Goal: Task Accomplishment & Management: Manage account settings

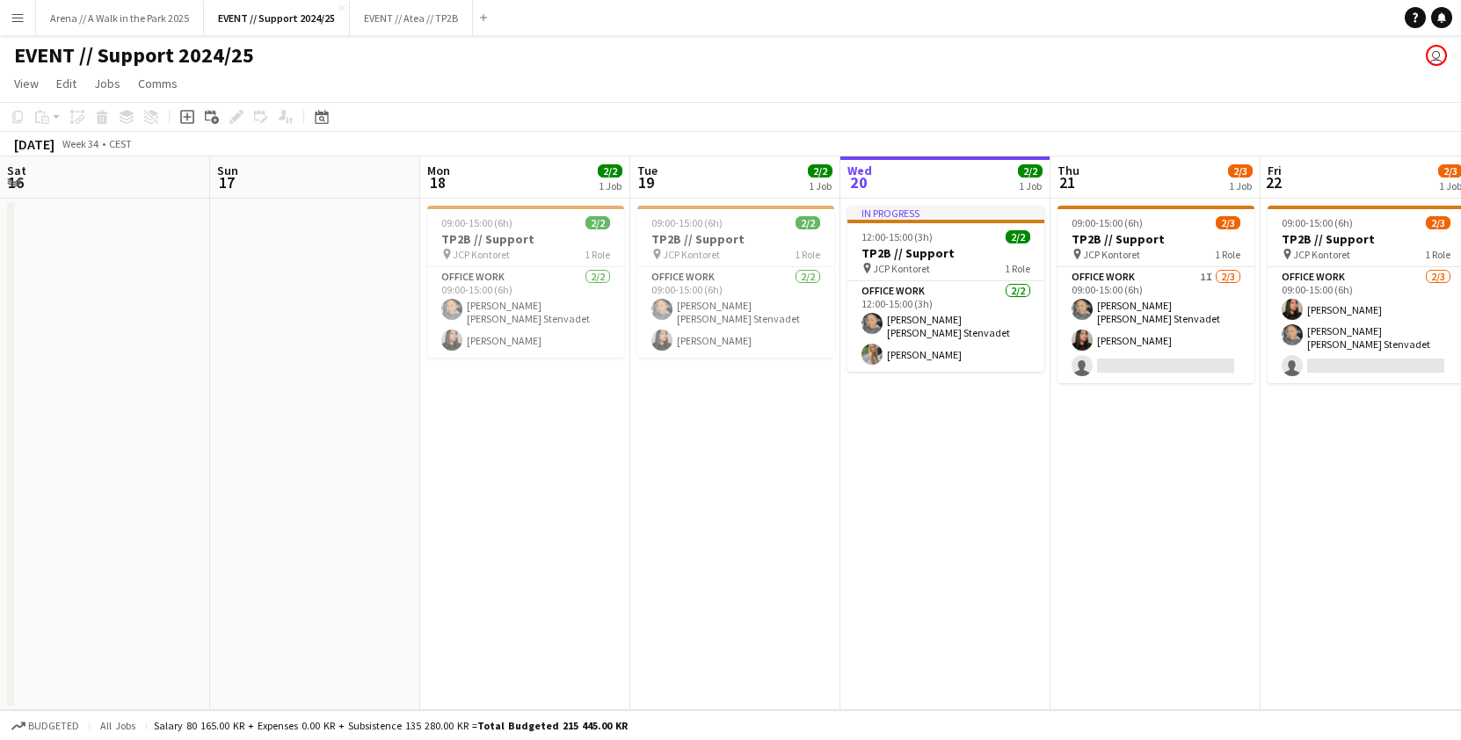
scroll to position [0, 367]
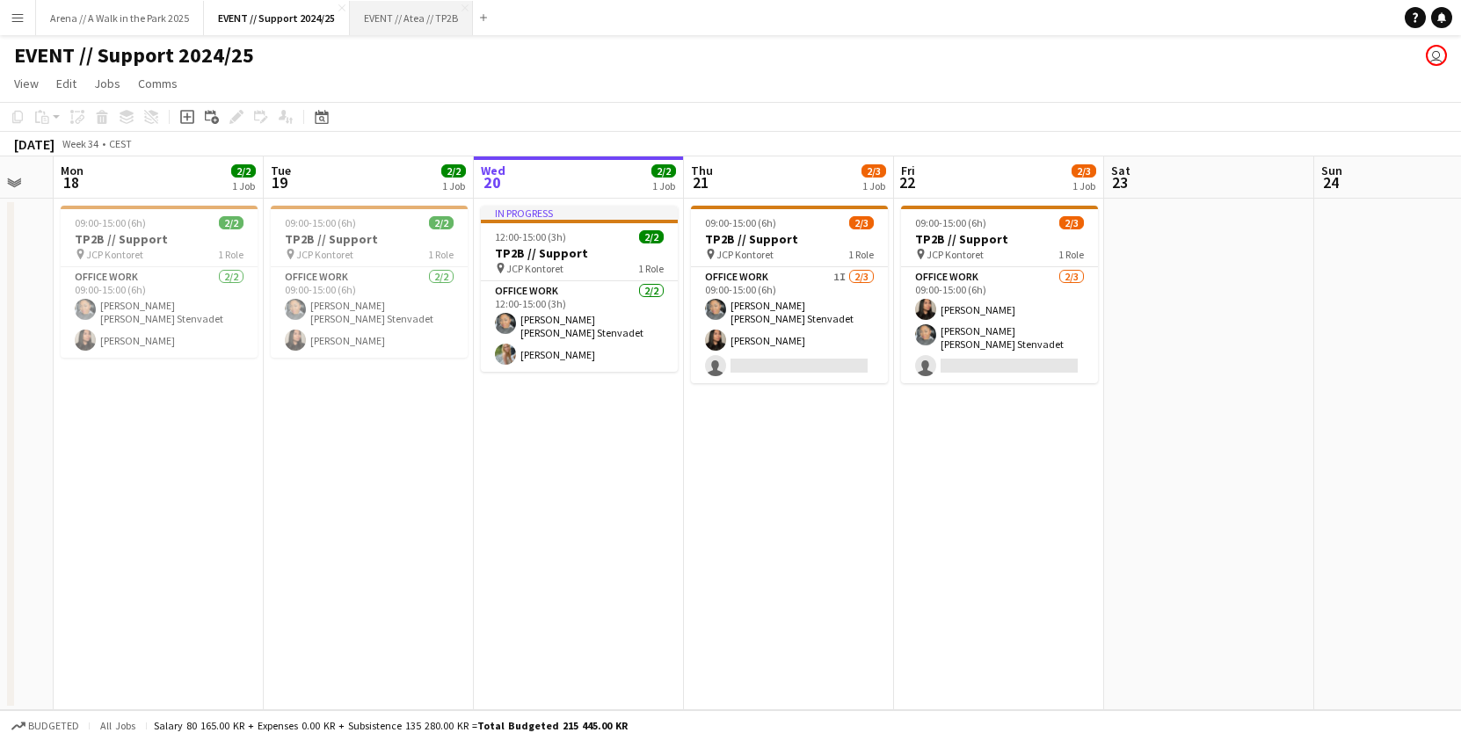
click at [429, 18] on button "EVENT // Atea // TP2B Close" at bounding box center [411, 18] width 123 height 34
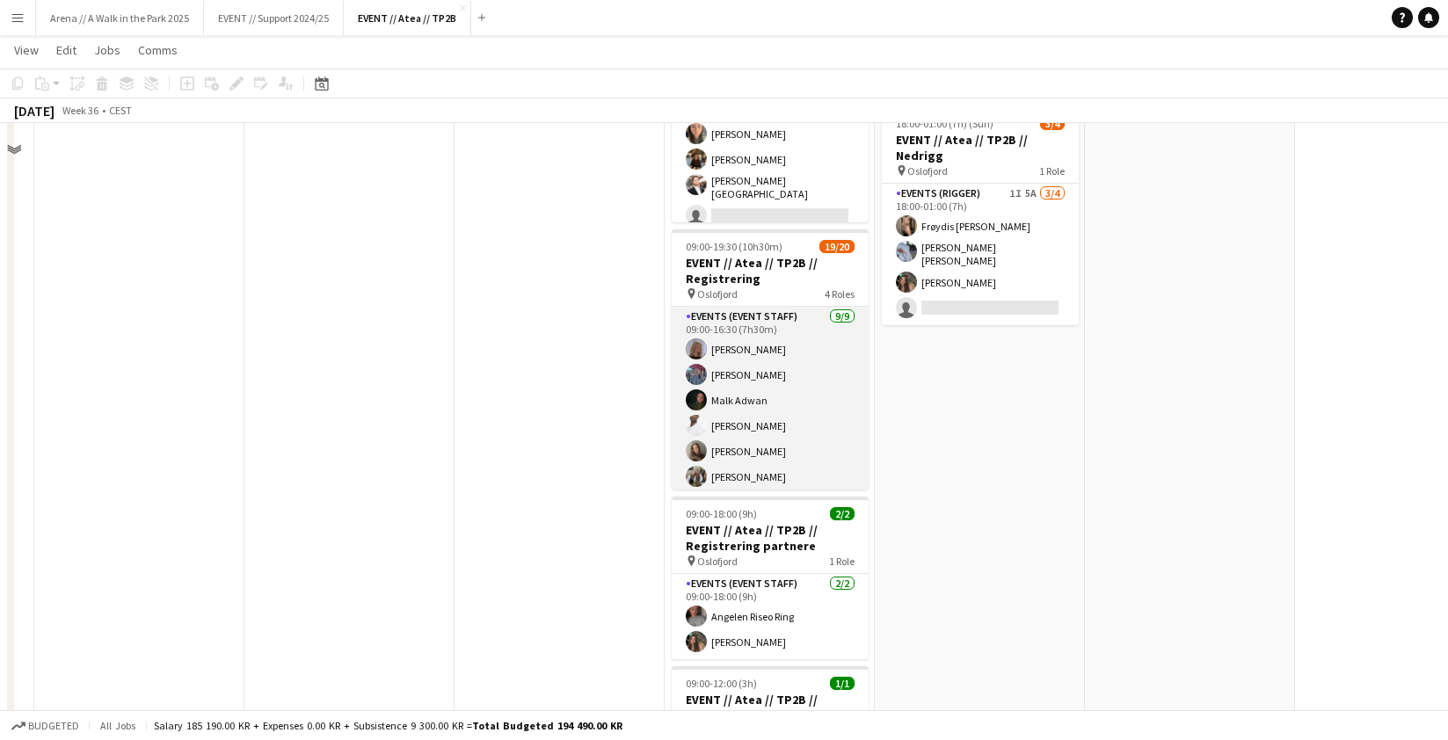
scroll to position [765, 0]
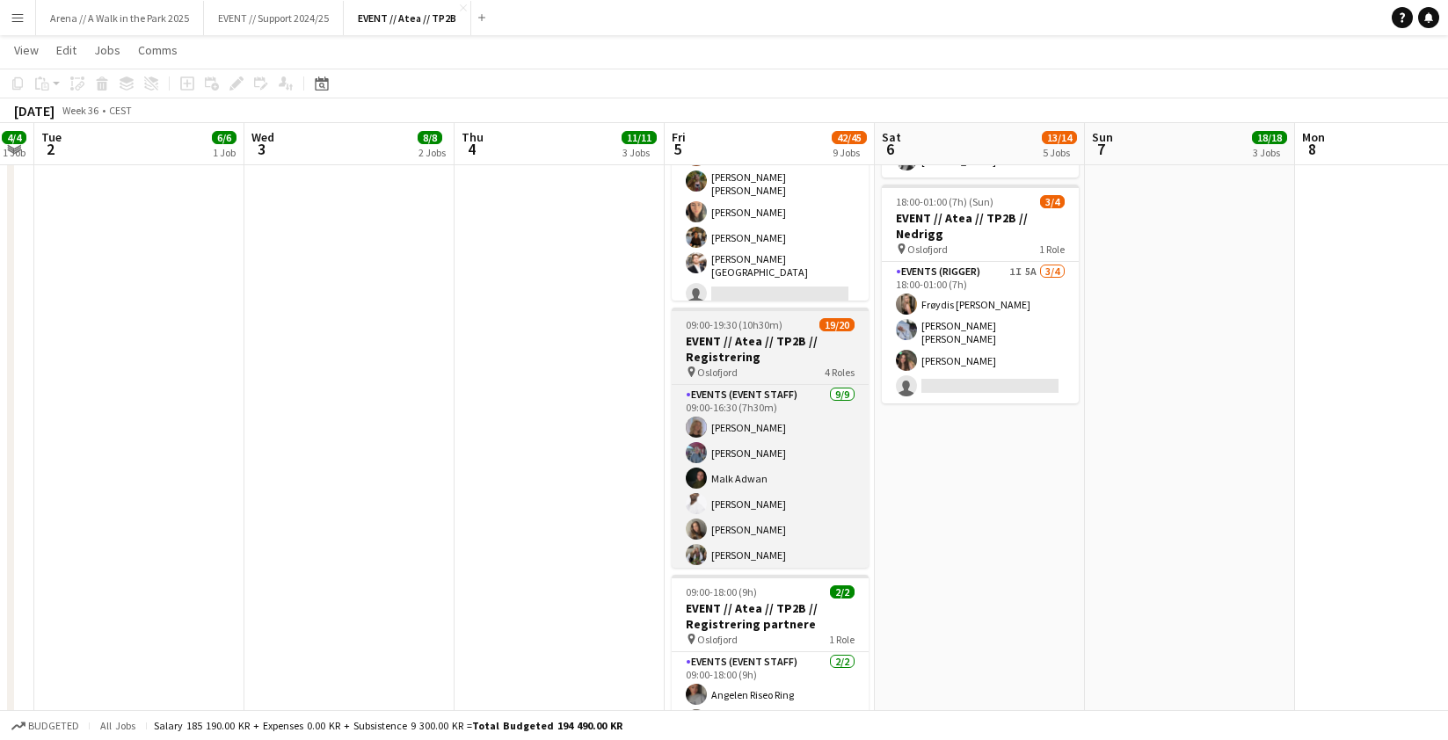
click at [759, 333] on h3 "EVENT // Atea // TP2B // Registrering" at bounding box center [769, 349] width 197 height 32
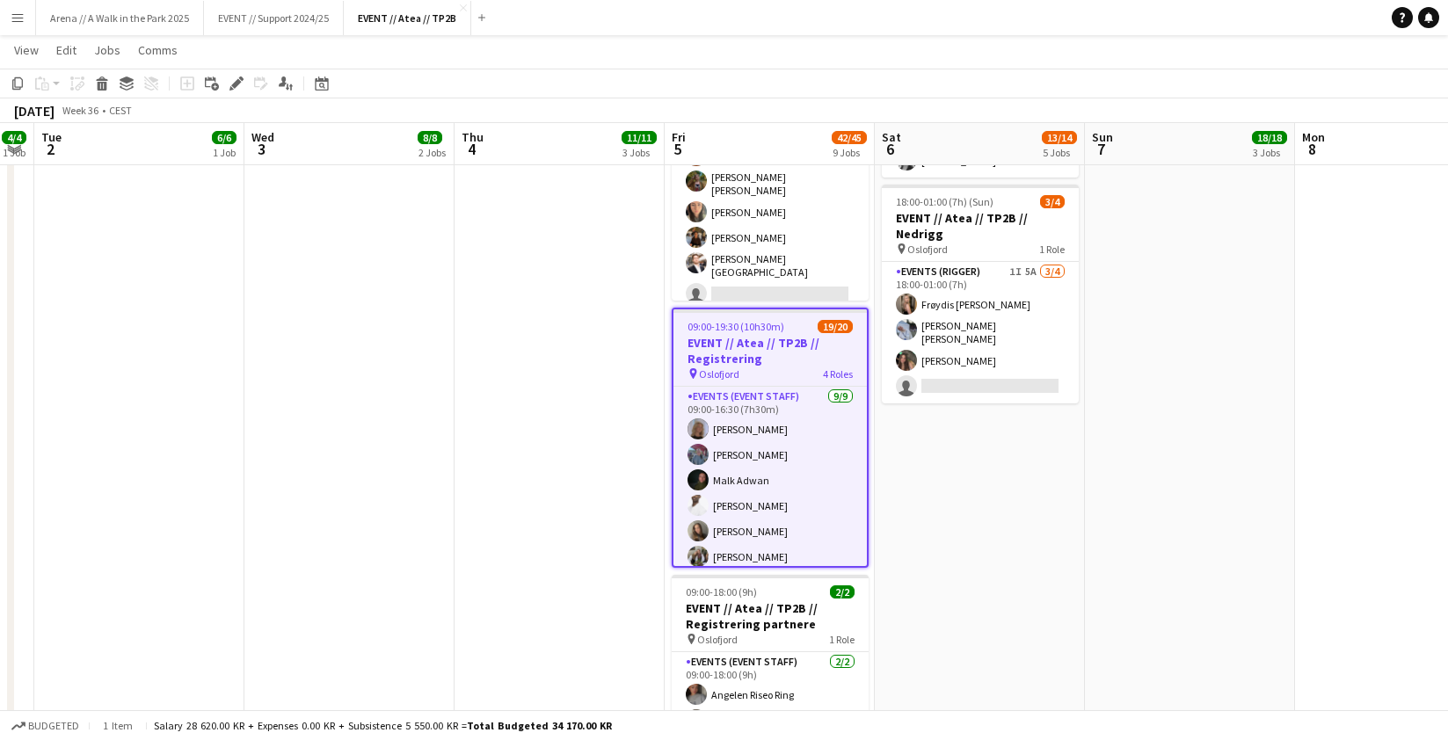
click at [765, 345] on h3 "EVENT // Atea // TP2B // Registrering" at bounding box center [769, 351] width 193 height 32
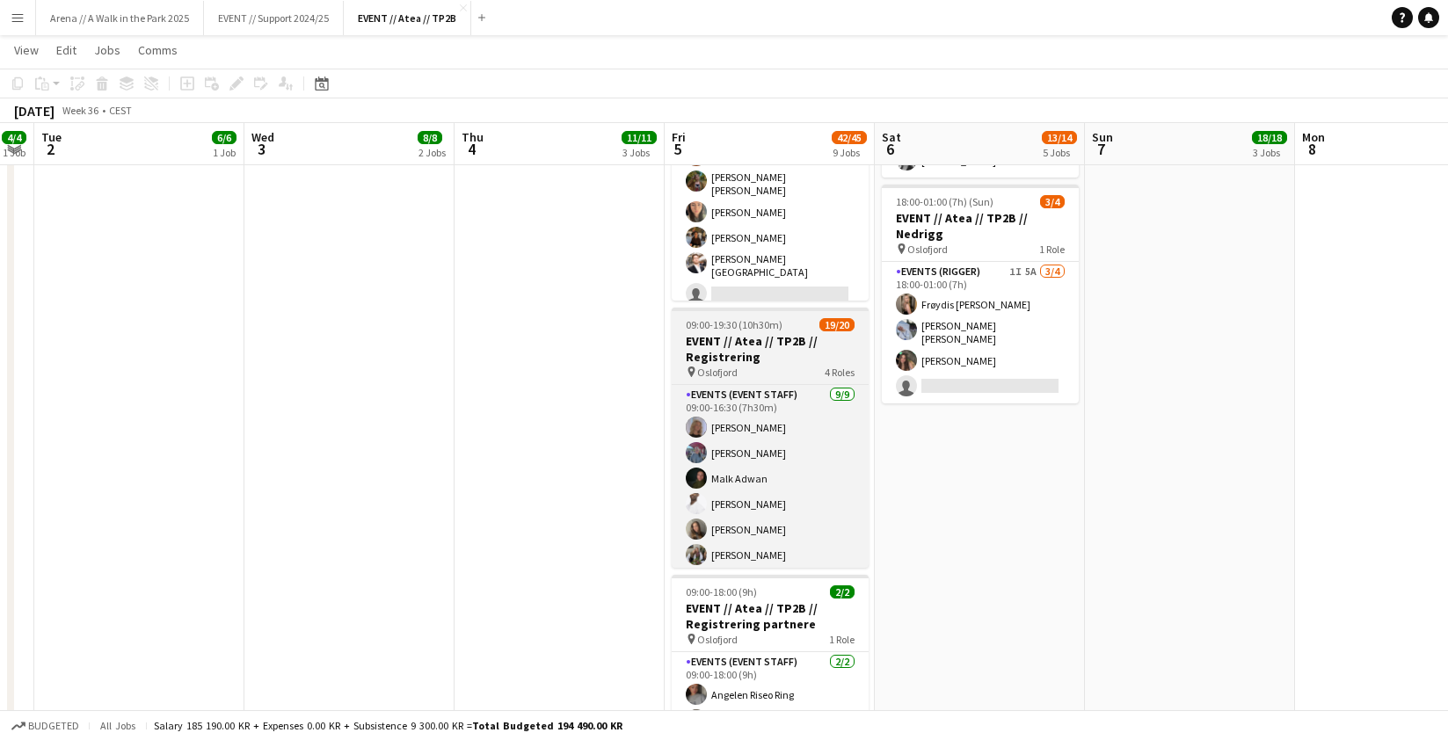
click at [766, 333] on h3 "EVENT // Atea // TP2B // Registrering" at bounding box center [769, 349] width 197 height 32
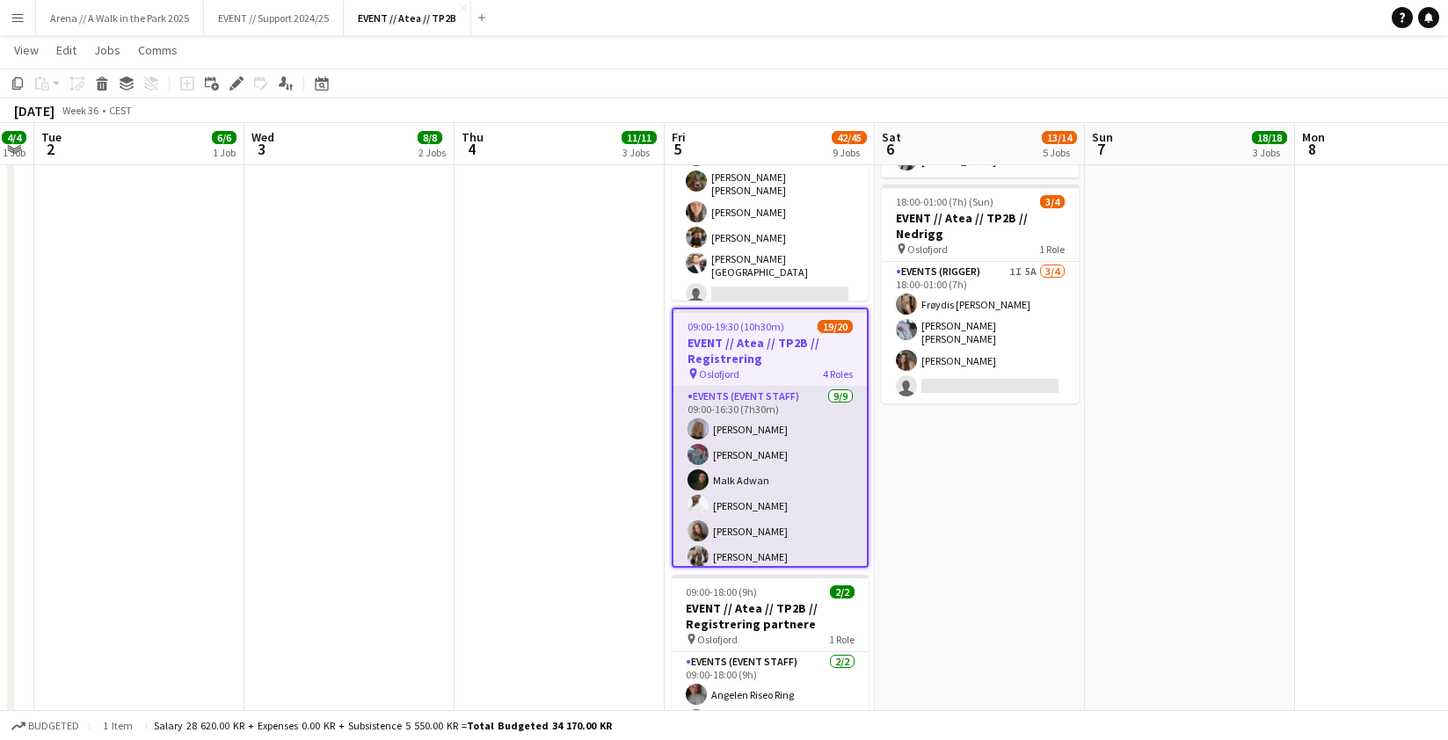
click at [742, 396] on app-card-role "Events (Event Staff) [DATE] 09:00-16:30 (7h30m) [PERSON_NAME] [PERSON_NAME] [PE…" at bounding box center [769, 524] width 193 height 274
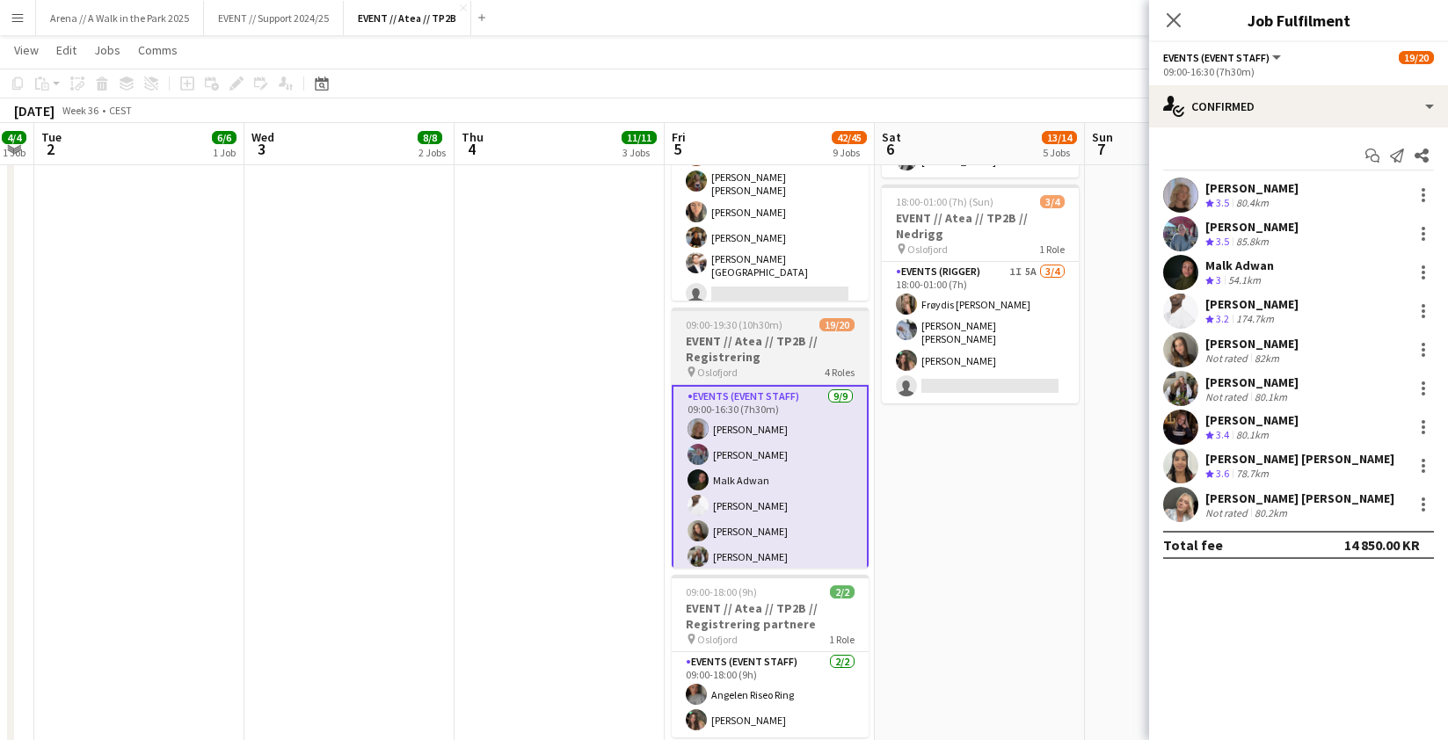
click at [757, 337] on h3 "EVENT // Atea // TP2B // Registrering" at bounding box center [769, 349] width 197 height 32
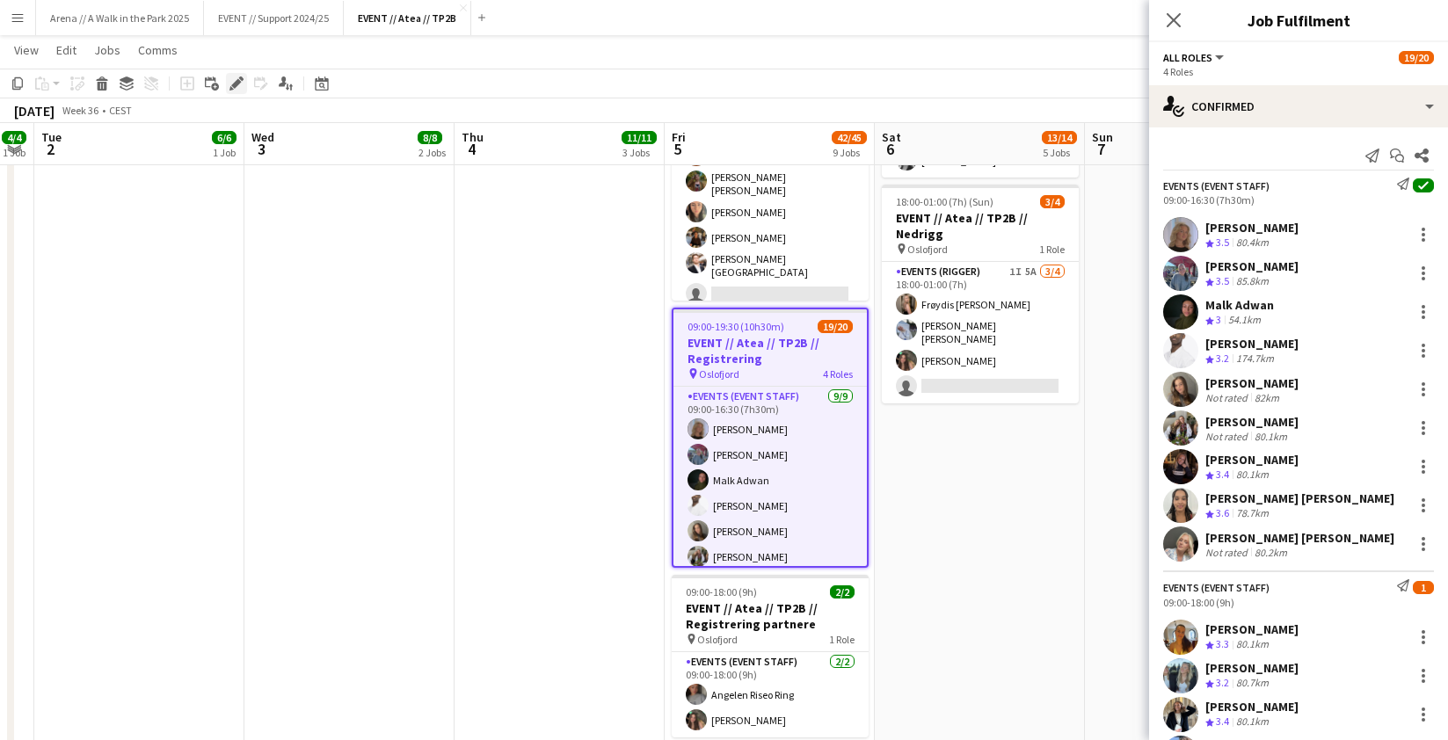
click at [237, 81] on icon at bounding box center [236, 84] width 10 height 10
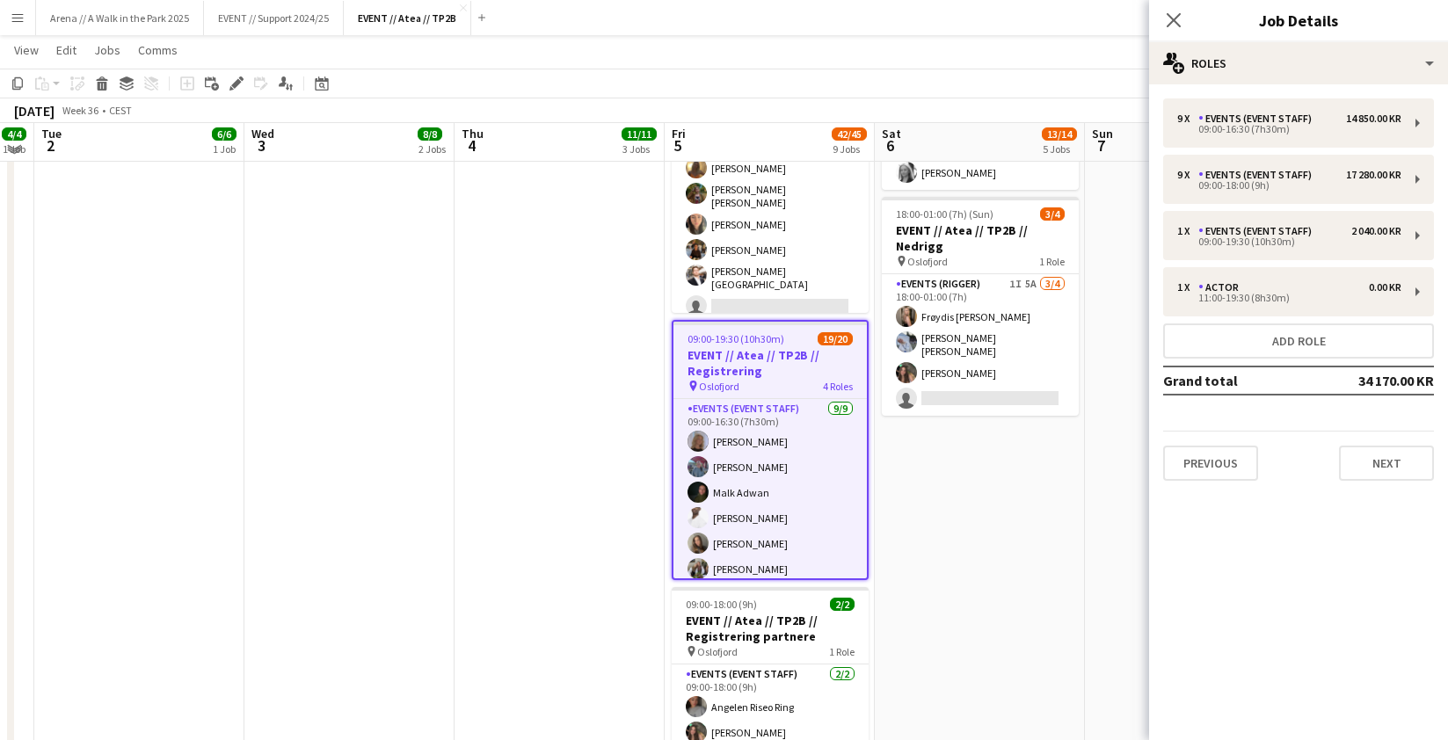
scroll to position [718, 0]
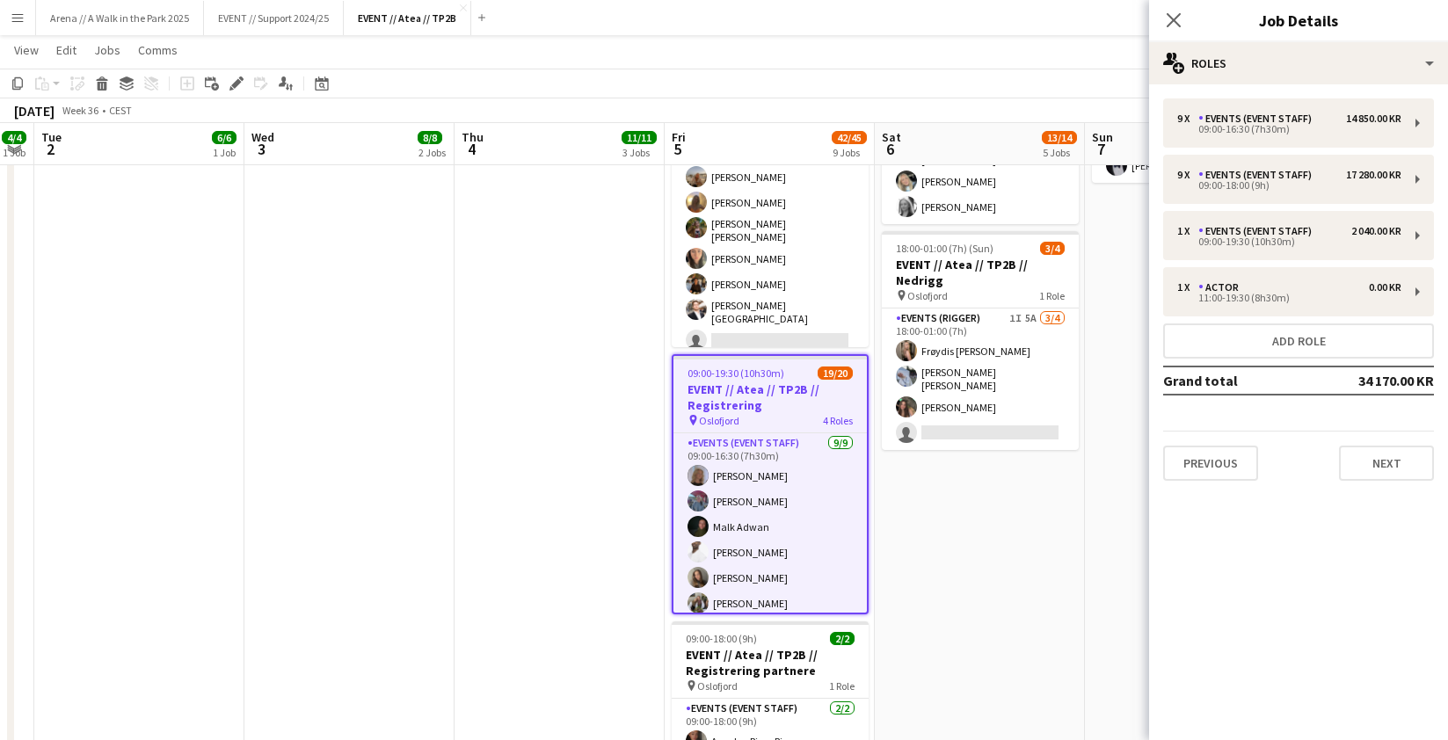
click at [932, 511] on app-date-cell "08:00-17:00 (9h) 2/2 EVENT // Atea // TP2B // Partnere // Expo pin Oslofjord 1 …" at bounding box center [980, 375] width 210 height 1792
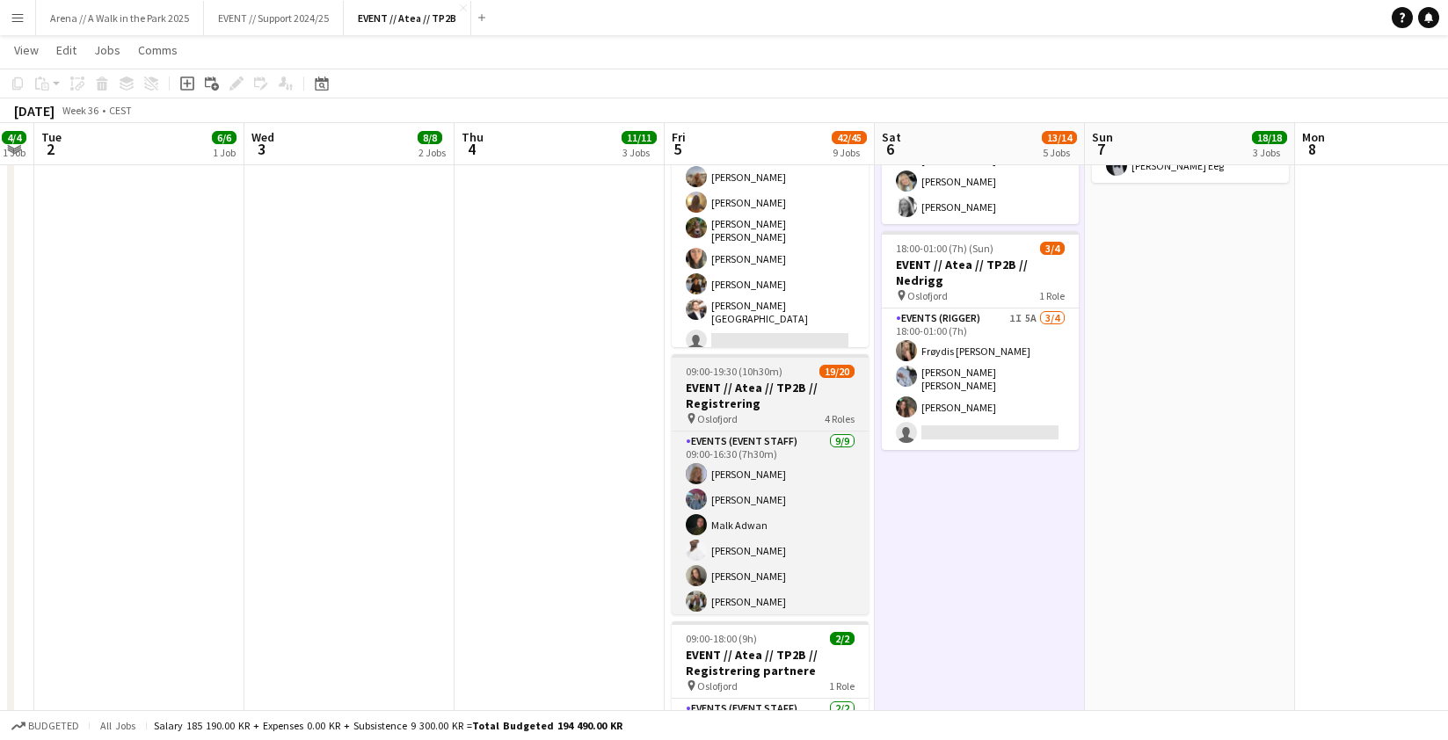
click at [738, 380] on h3 "EVENT // Atea // TP2B // Registrering" at bounding box center [769, 396] width 197 height 32
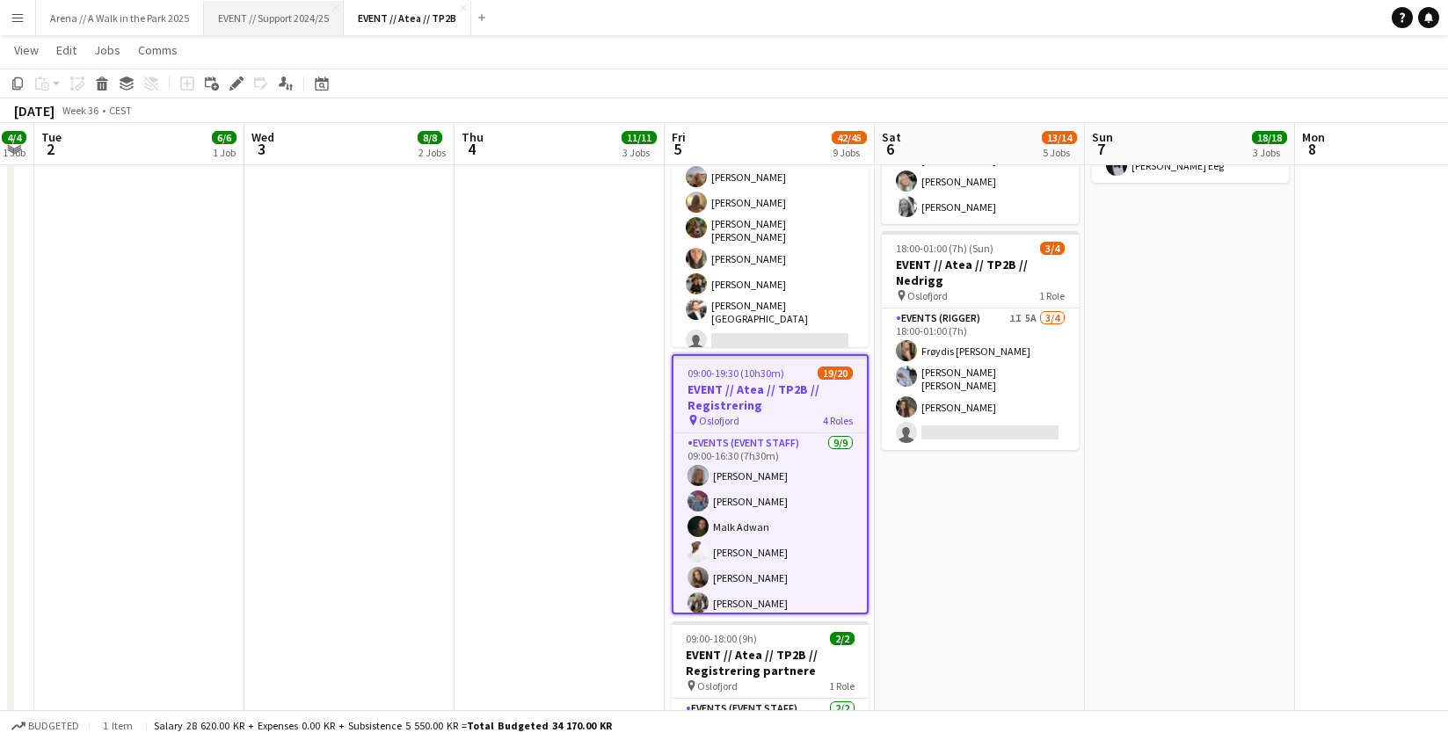
click at [303, 6] on button "EVENT // Support 2024/25 Close" at bounding box center [274, 18] width 140 height 34
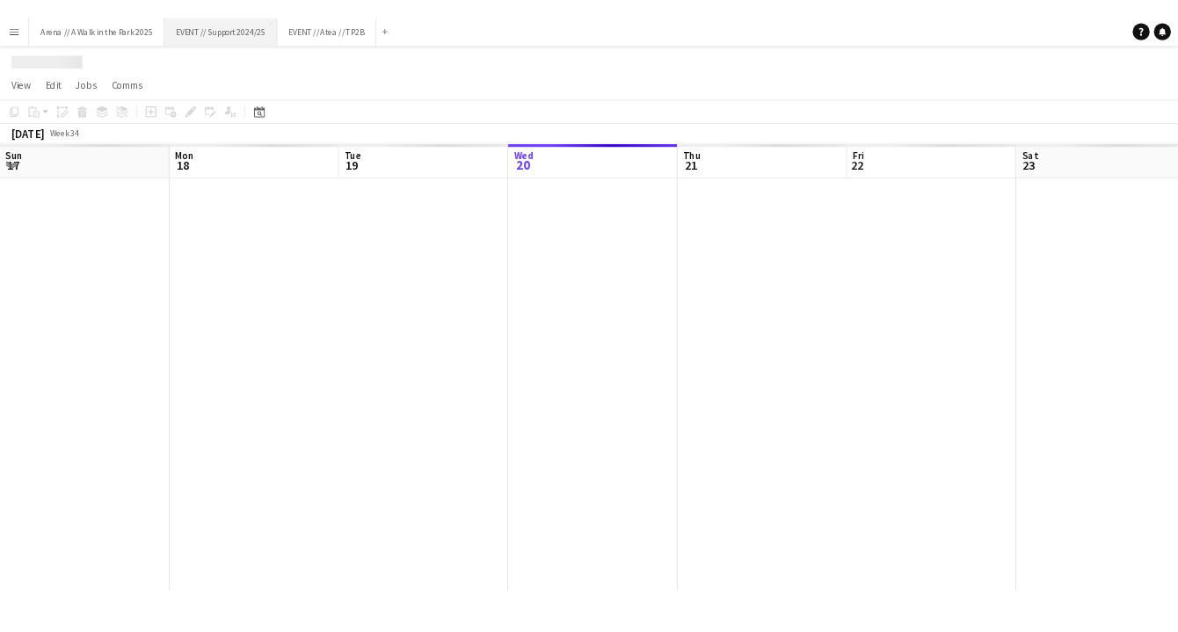
scroll to position [0, 420]
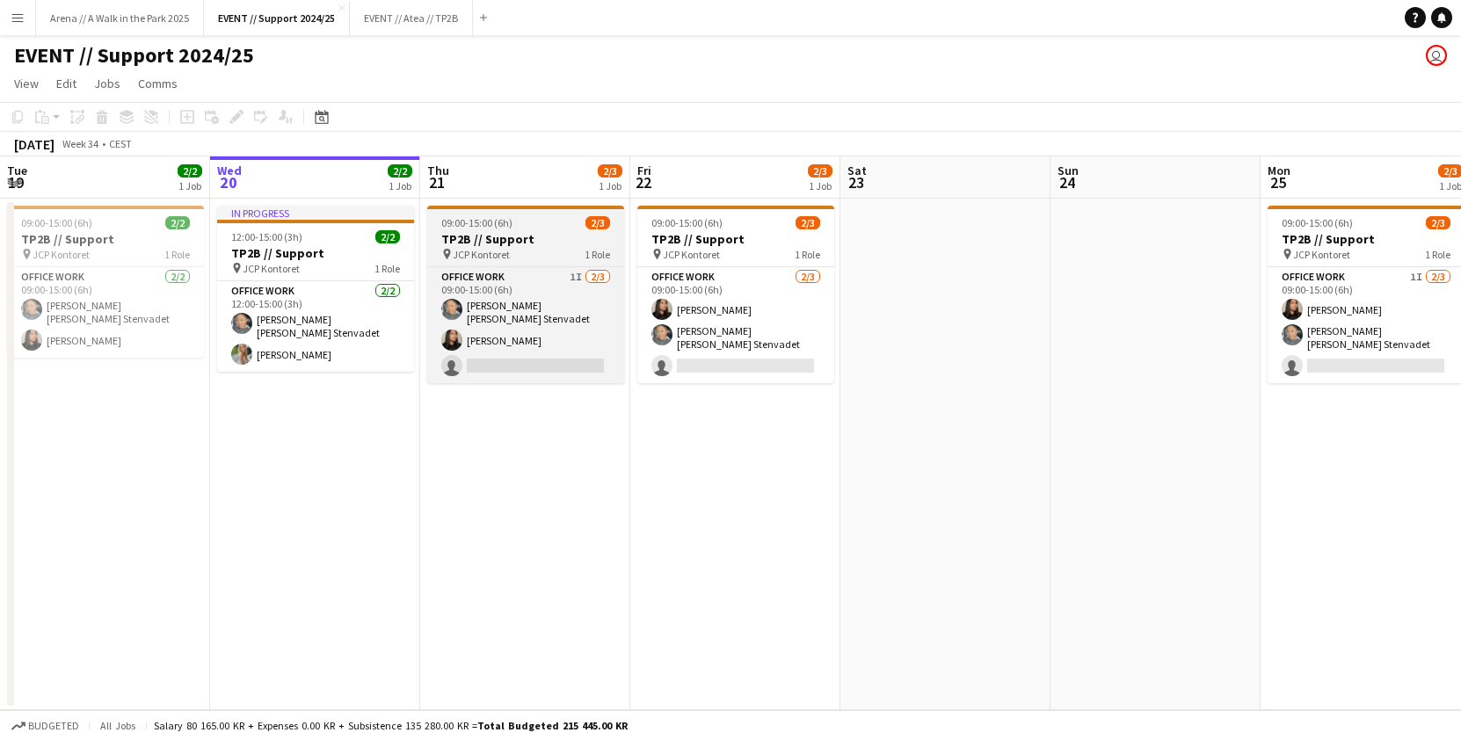
click at [514, 235] on h3 "TP2B // Support" at bounding box center [525, 239] width 197 height 16
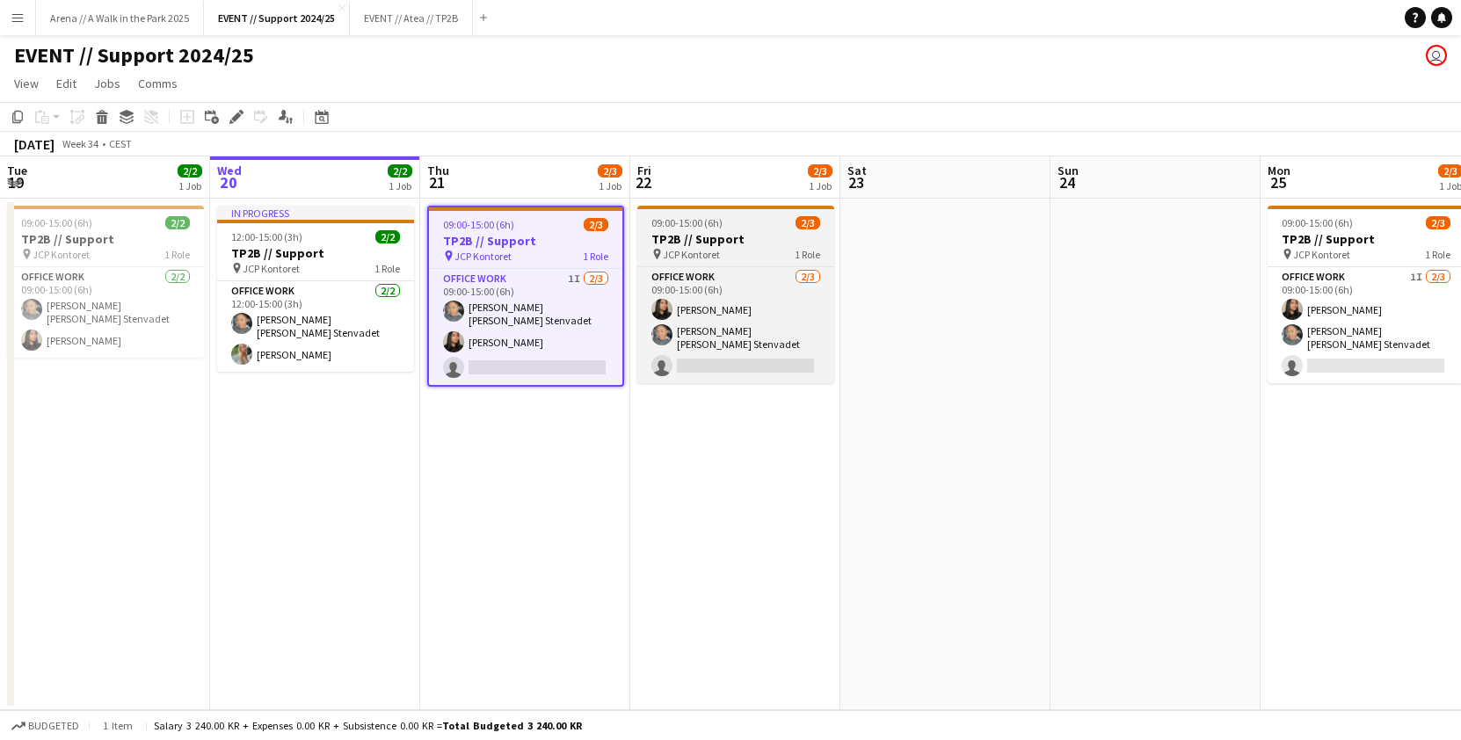
click at [691, 237] on h3 "TP2B // Support" at bounding box center [735, 239] width 197 height 16
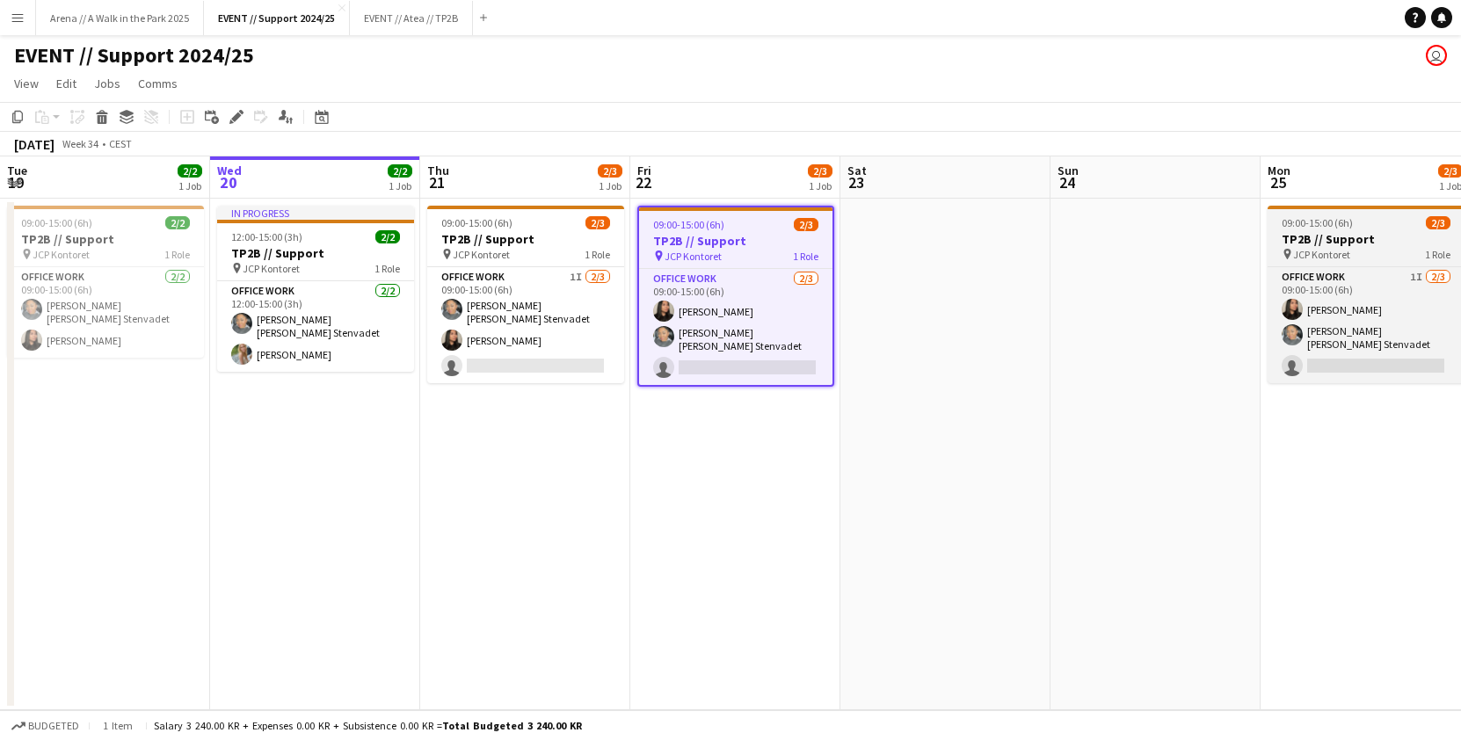
click at [1332, 236] on h3 "TP2B // Support" at bounding box center [1365, 239] width 197 height 16
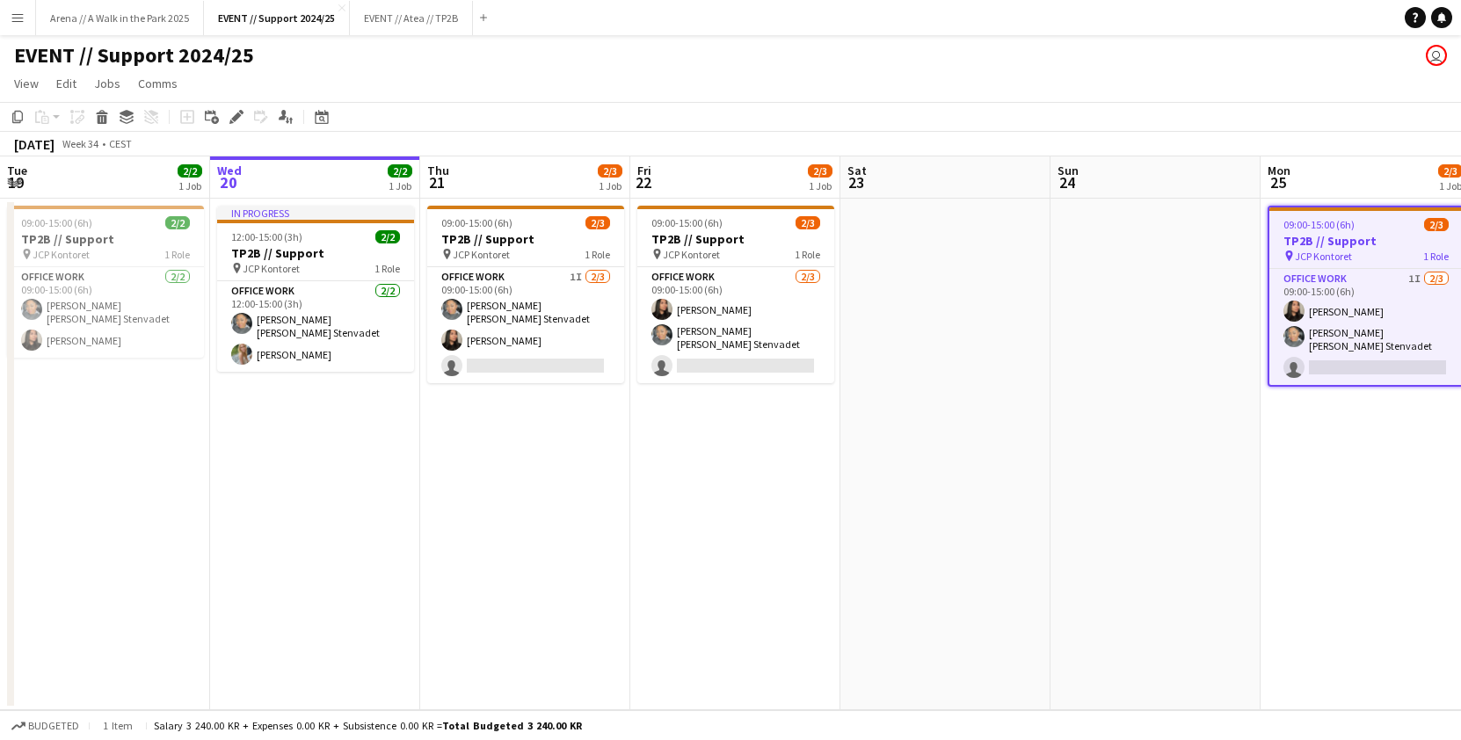
click at [1178, 383] on app-date-cell at bounding box center [1155, 455] width 210 height 512
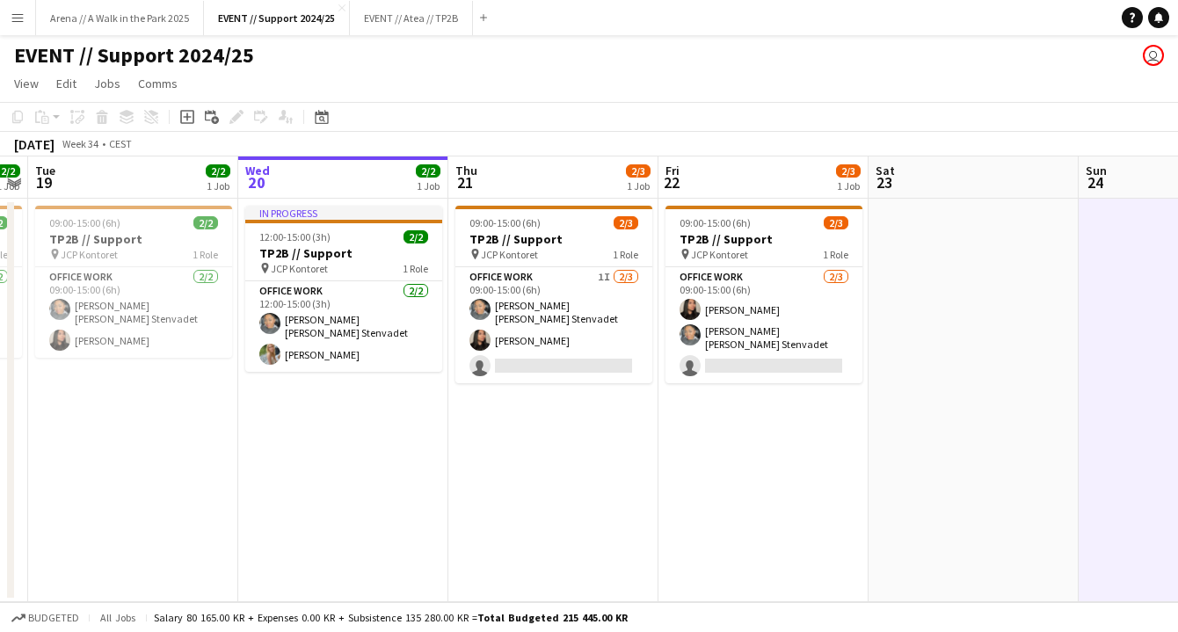
scroll to position [0, 394]
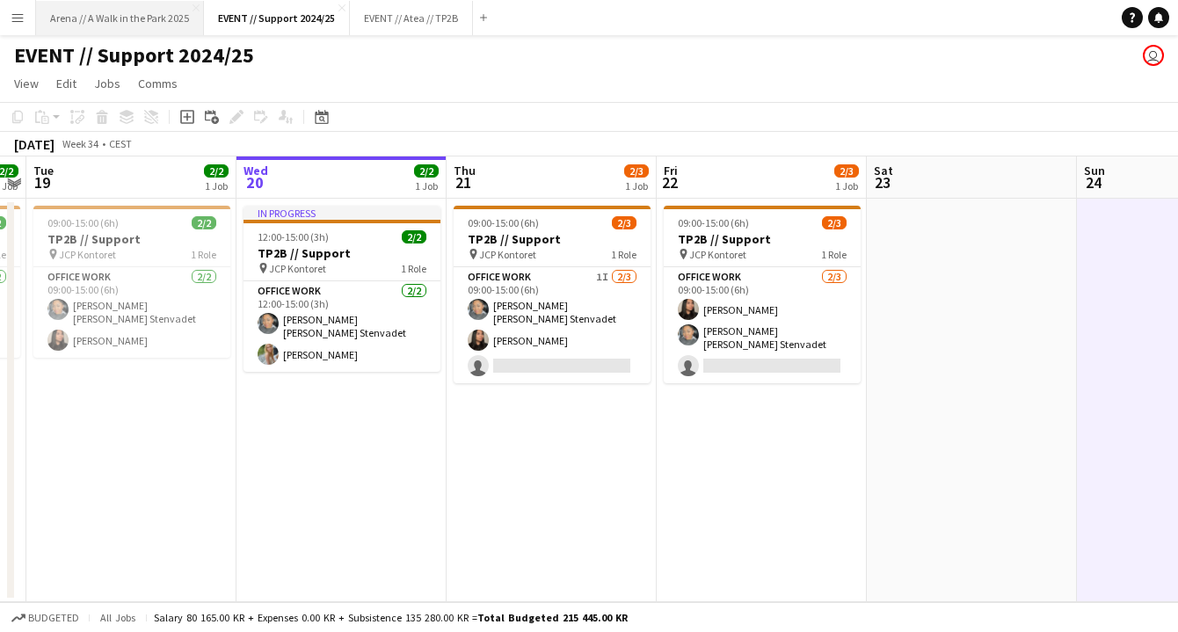
click at [139, 13] on button "Arena // A Walk in the Park 2025 Close" at bounding box center [120, 18] width 168 height 34
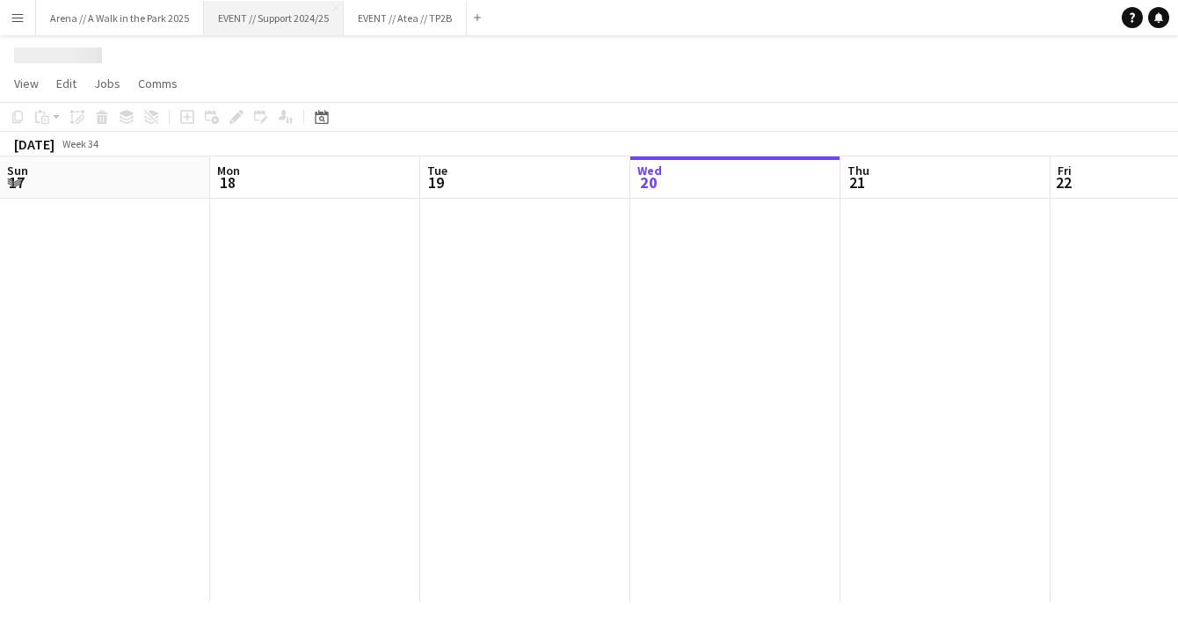
scroll to position [0, 420]
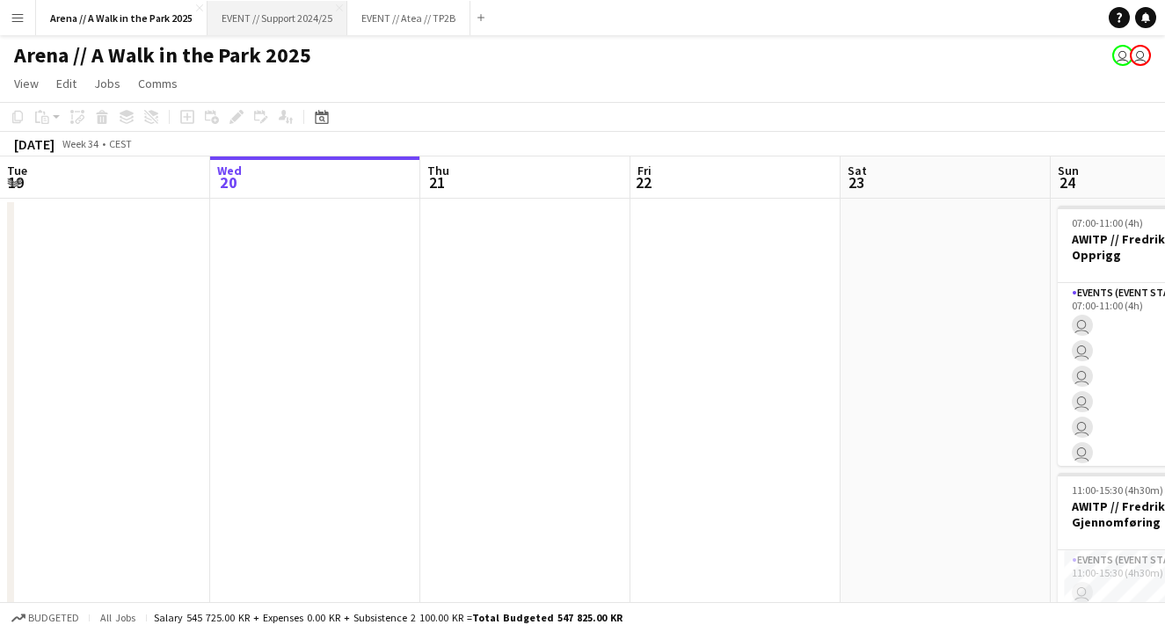
click at [271, 4] on button "EVENT // Support 2024/25 Close" at bounding box center [277, 18] width 140 height 34
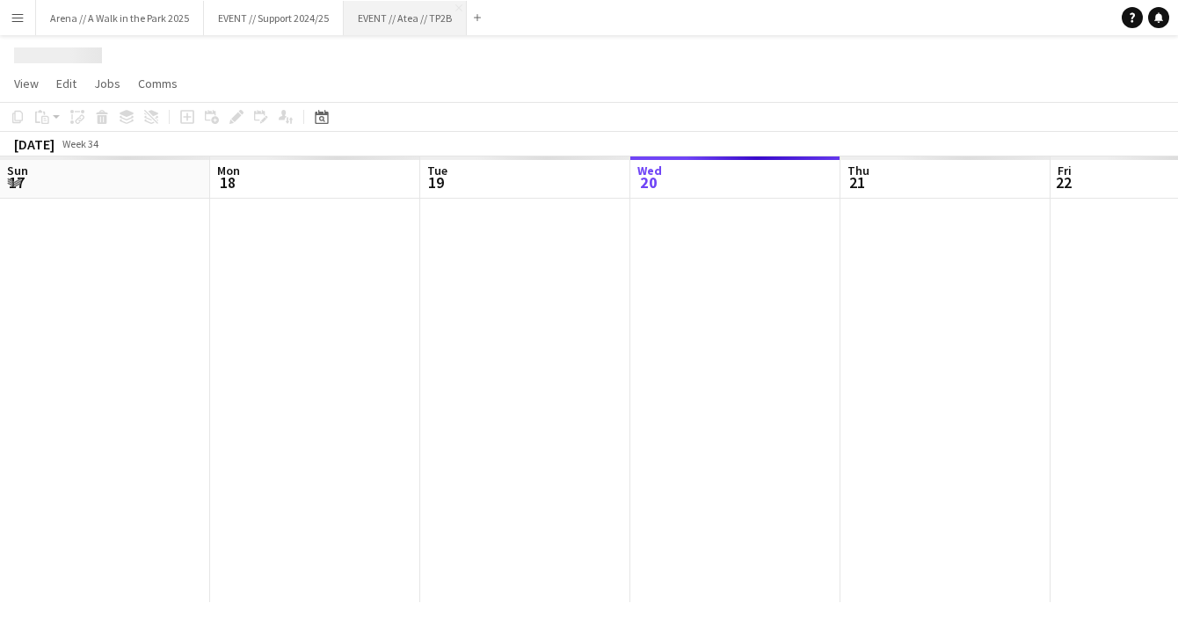
scroll to position [0, 420]
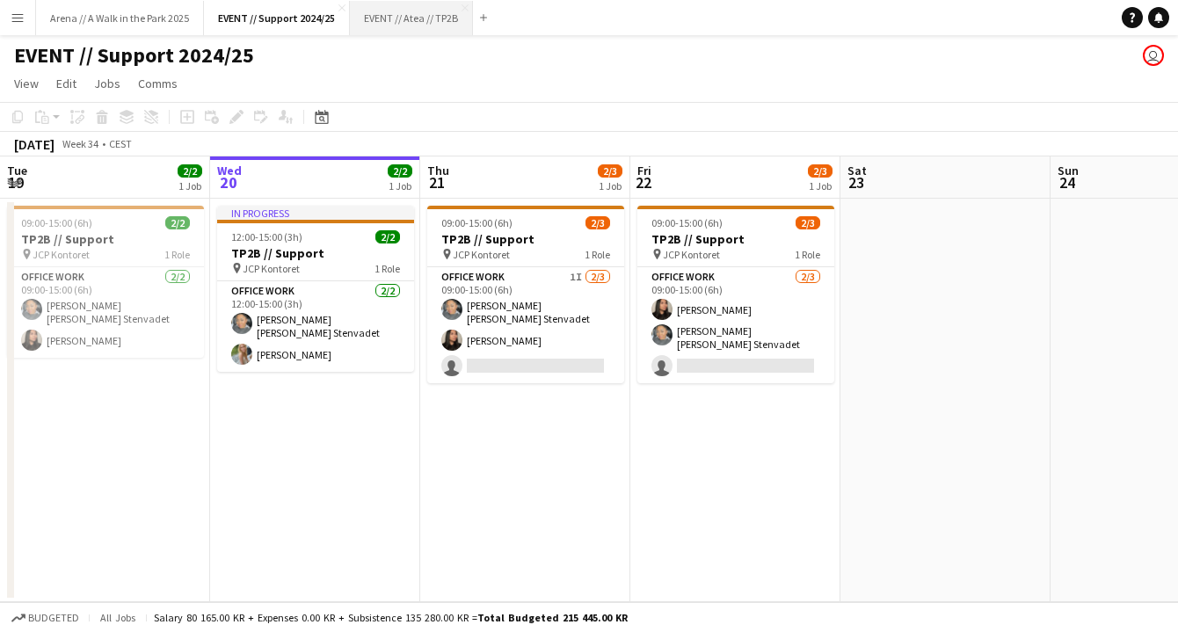
click at [386, 8] on button "EVENT // Atea // TP2B Close" at bounding box center [411, 18] width 123 height 34
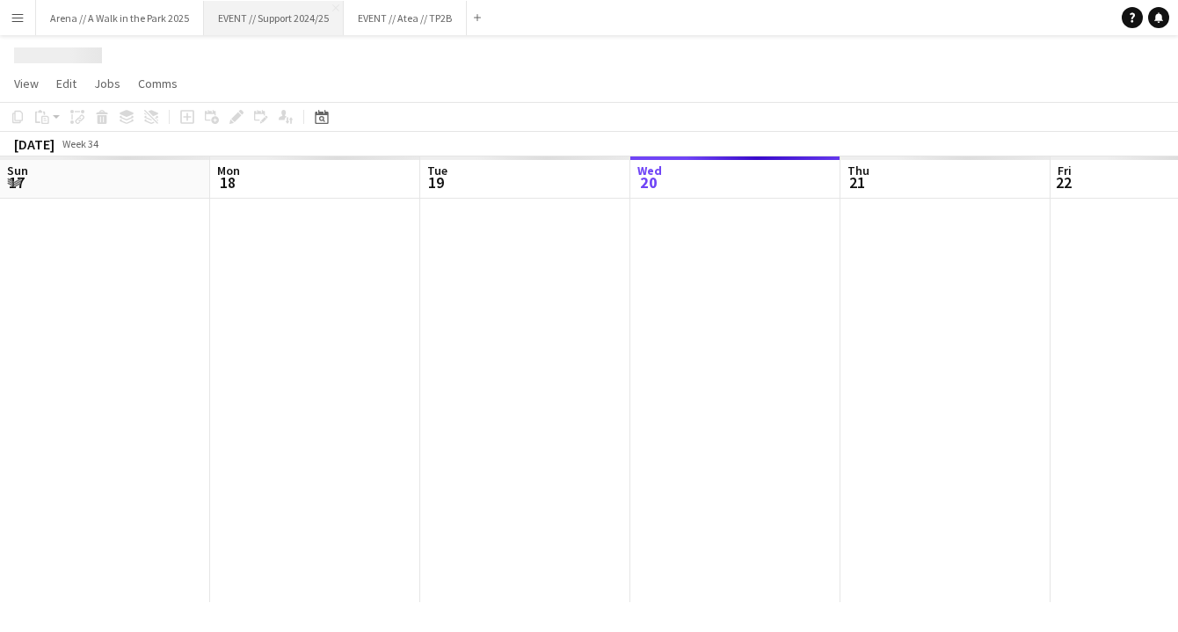
scroll to position [0, 420]
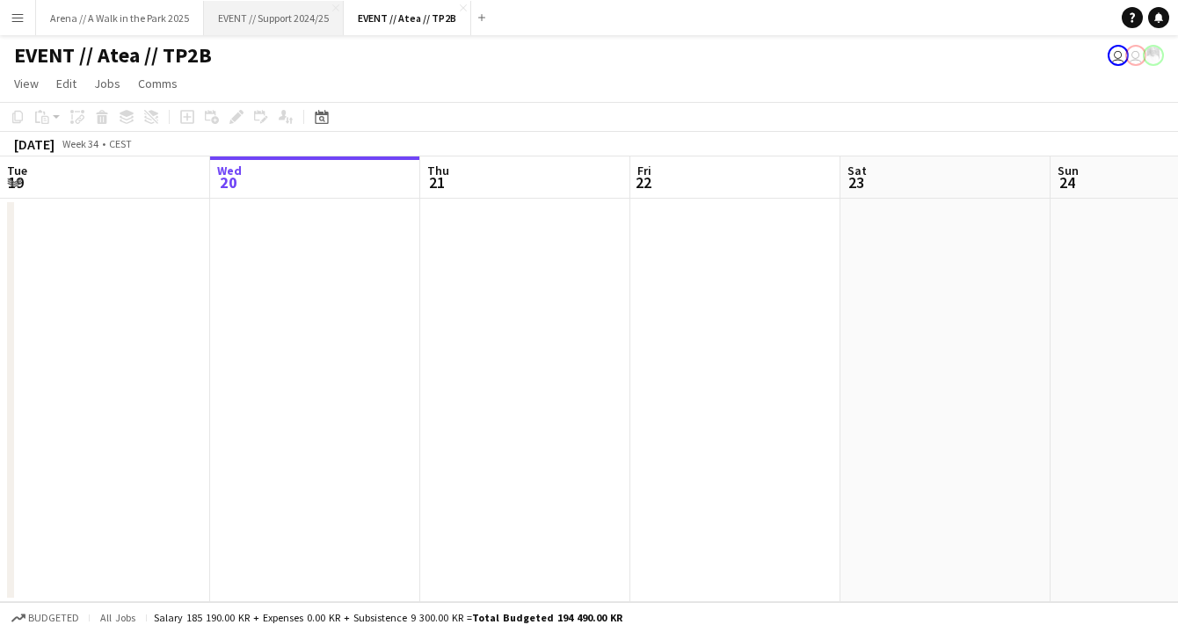
click at [281, 18] on button "EVENT // Support 2024/25 Close" at bounding box center [274, 18] width 140 height 34
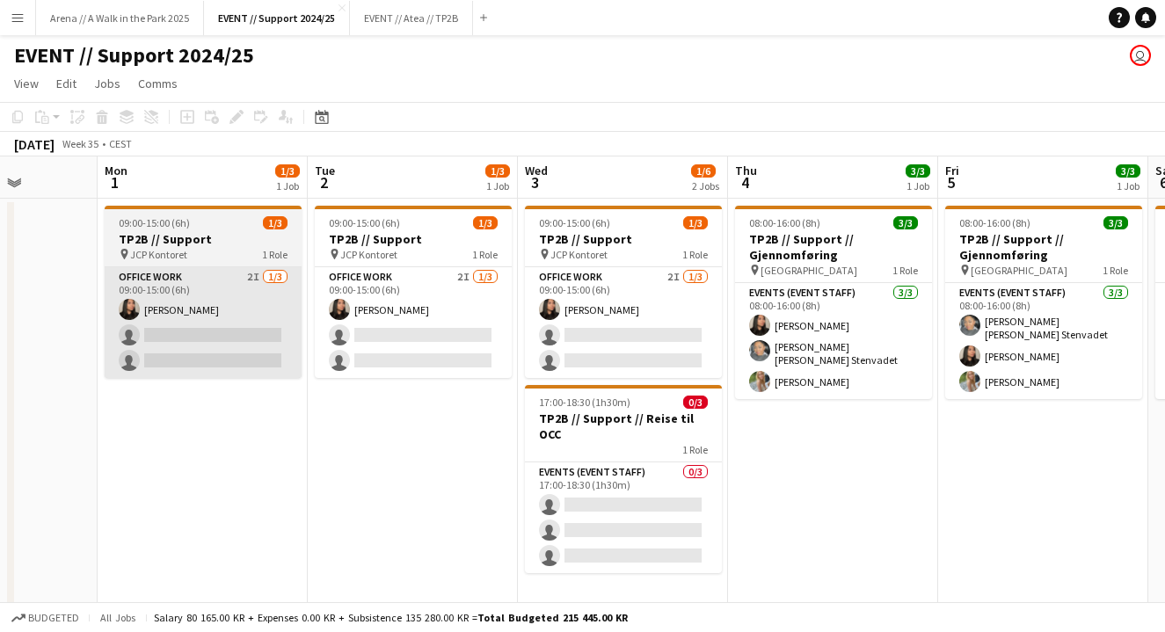
scroll to position [0, 527]
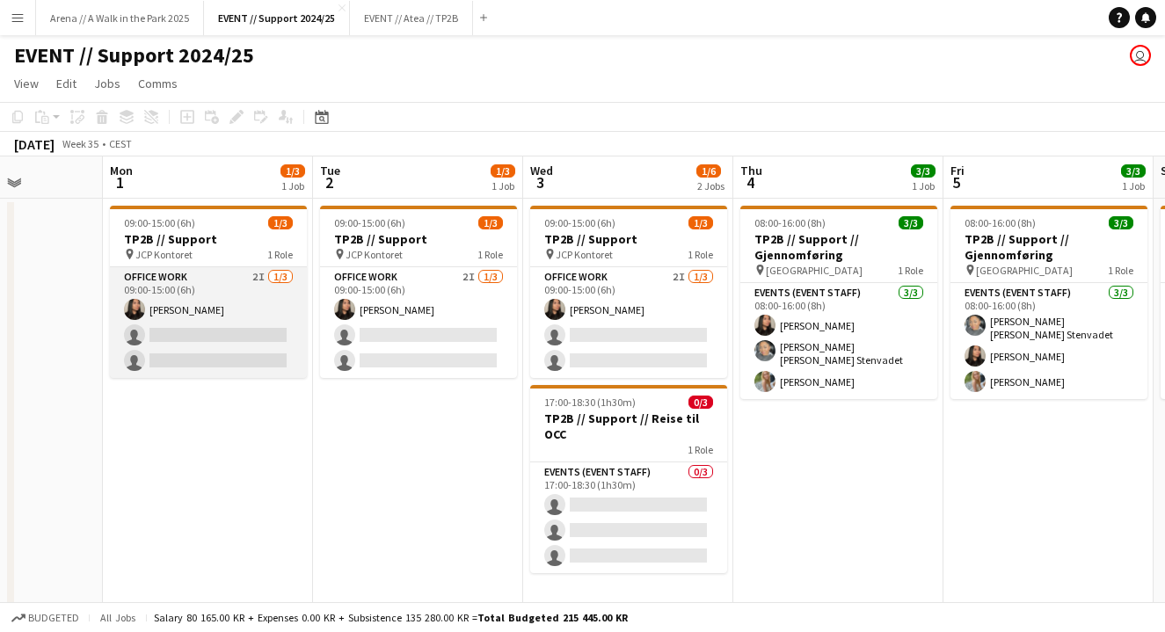
click at [206, 323] on app-card-role "Office work 2I [DATE] 09:00-15:00 (6h) [PERSON_NAME] single-neutral-actions sin…" at bounding box center [208, 322] width 197 height 111
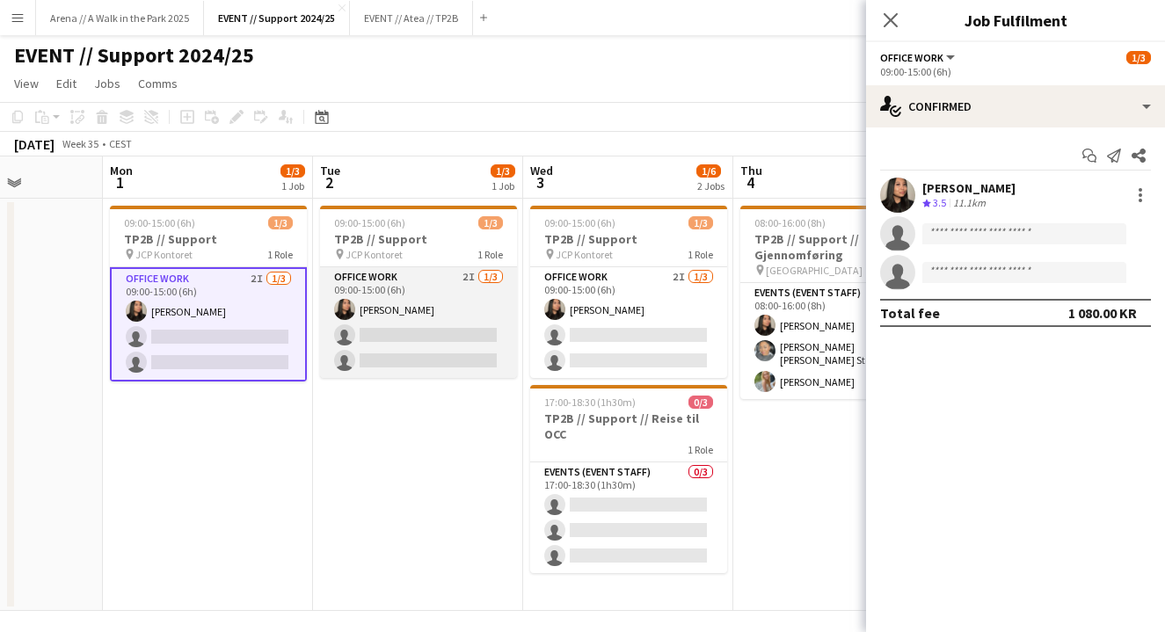
click at [459, 356] on app-card-role "Office work 2I [DATE] 09:00-15:00 (6h) [PERSON_NAME] single-neutral-actions sin…" at bounding box center [418, 322] width 197 height 111
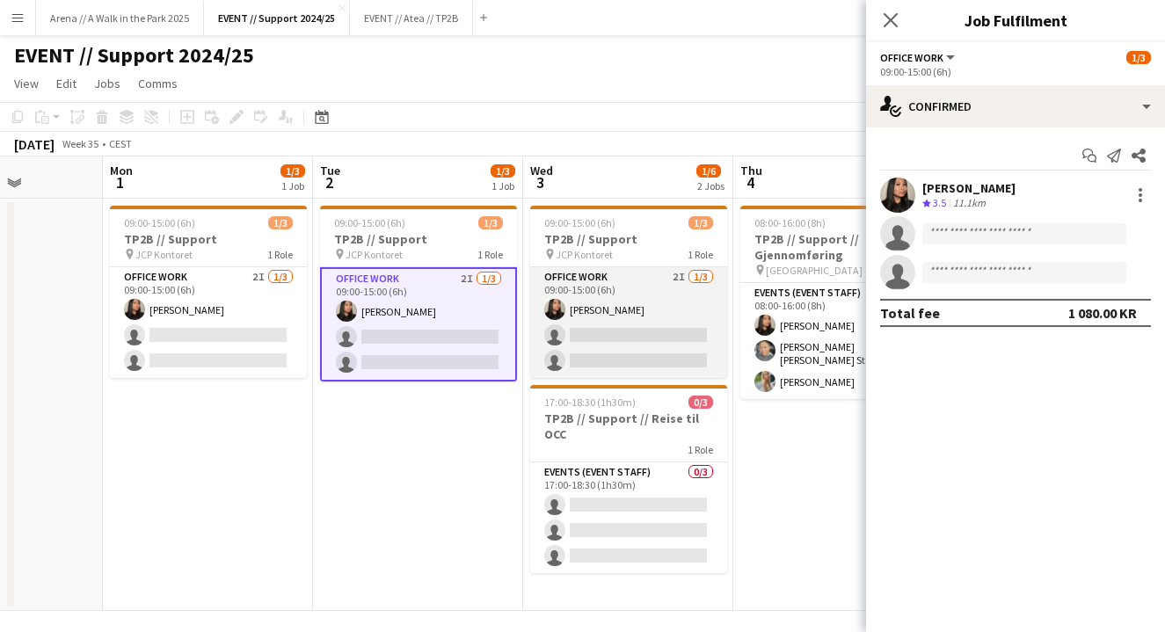
click at [595, 308] on app-card-role "Office work 2I [DATE] 09:00-15:00 (6h) [PERSON_NAME] single-neutral-actions sin…" at bounding box center [628, 322] width 197 height 111
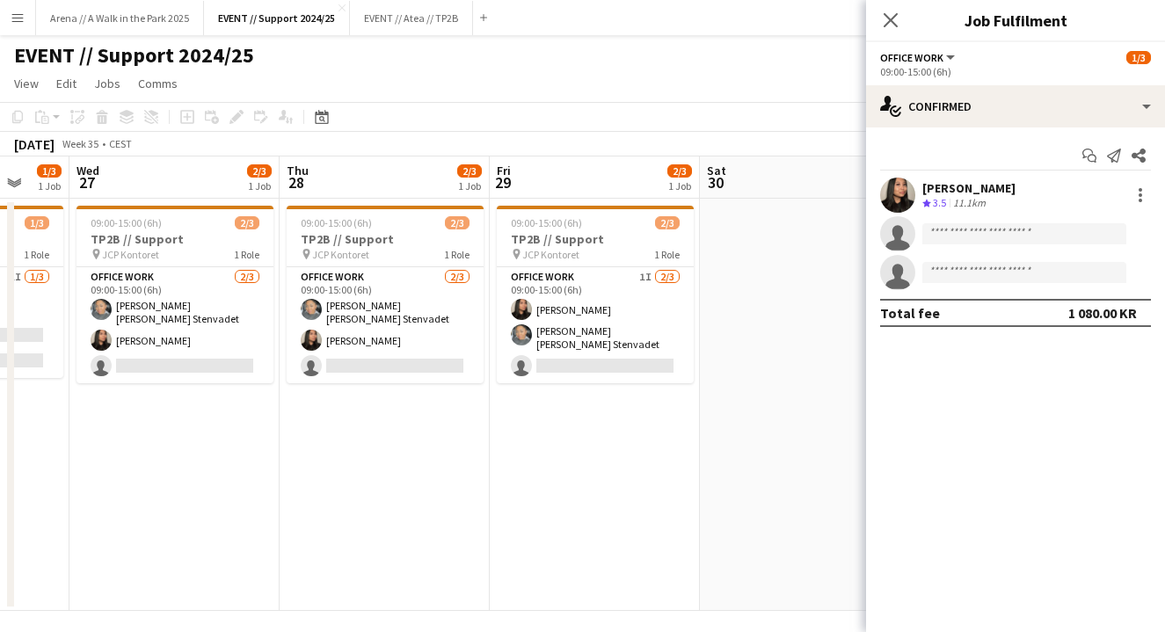
scroll to position [0, 557]
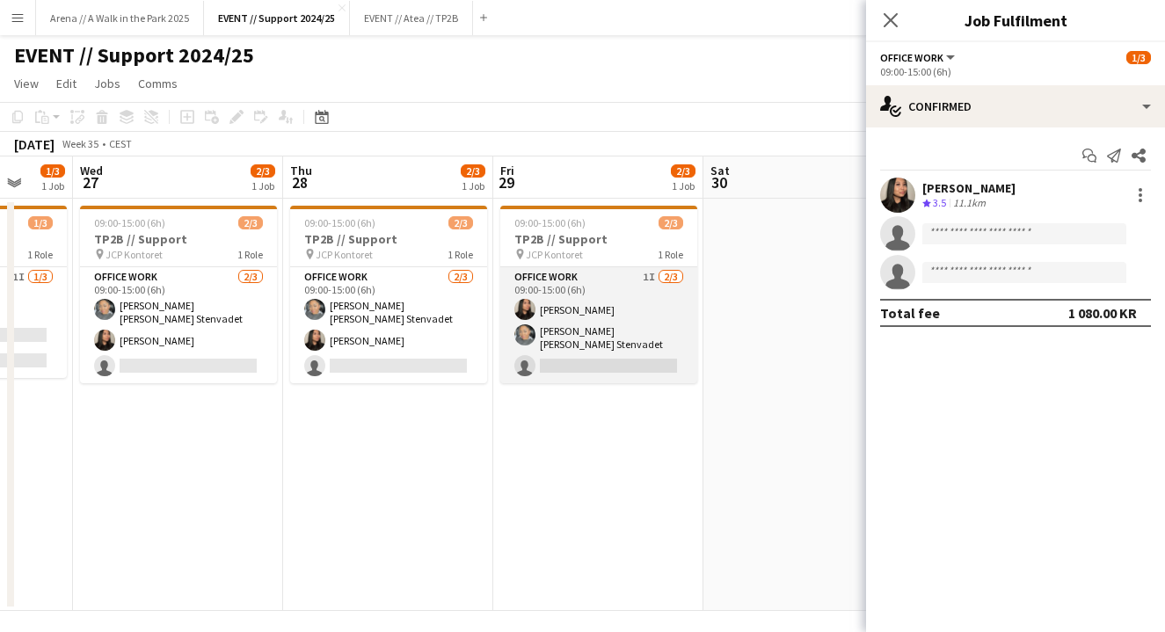
click at [594, 322] on app-card-role "Office work 1I [DATE] 09:00-15:00 (6h) [PERSON_NAME] [PERSON_NAME] [PERSON_NAME…" at bounding box center [598, 325] width 197 height 116
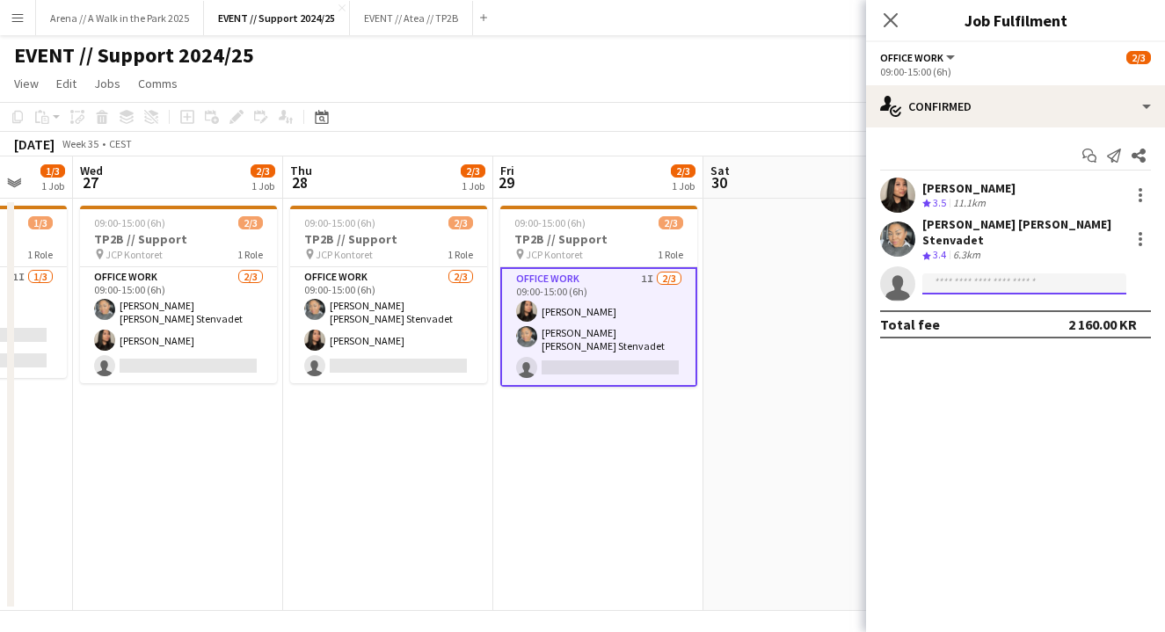
click at [957, 273] on input at bounding box center [1024, 283] width 204 height 21
click at [780, 262] on app-date-cell at bounding box center [808, 405] width 210 height 412
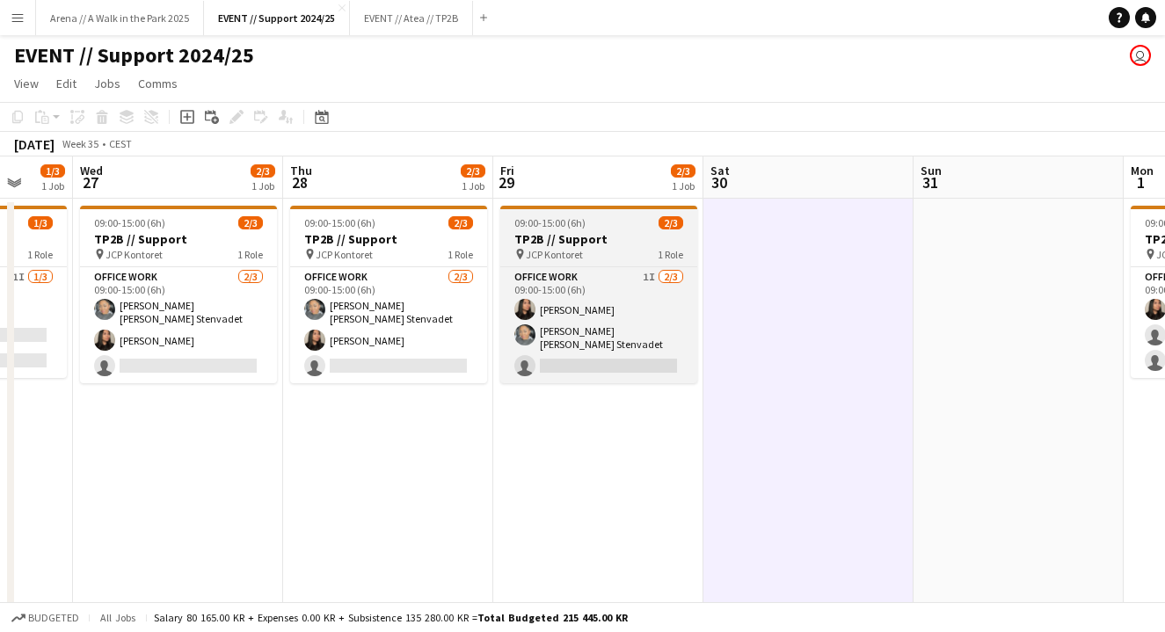
click at [590, 243] on h3 "TP2B // Support" at bounding box center [598, 239] width 197 height 16
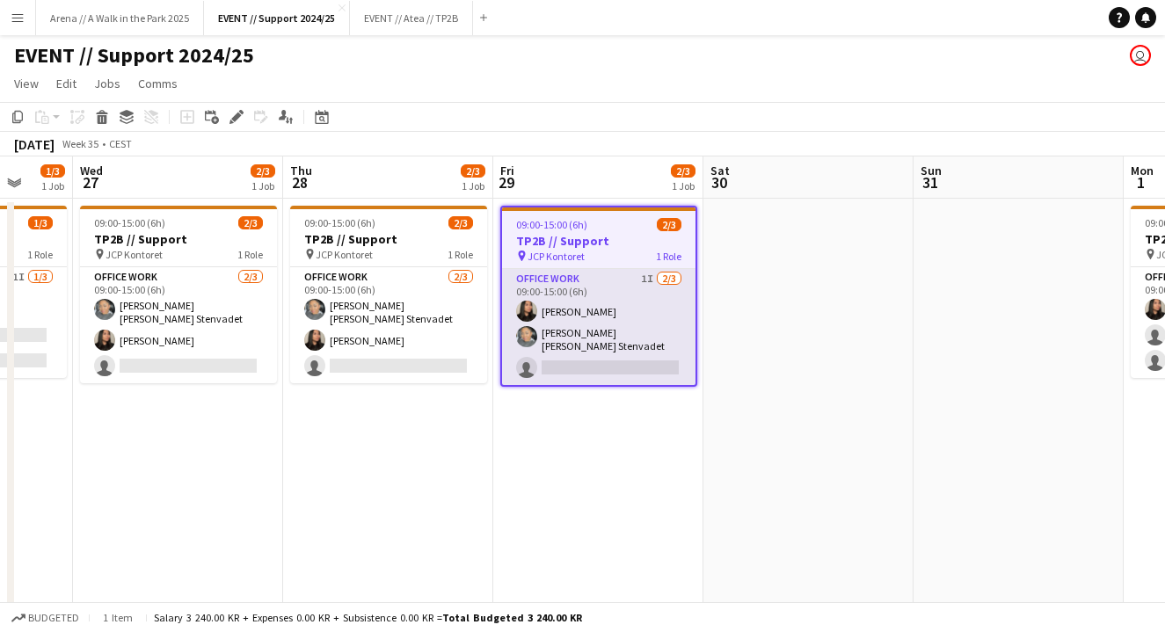
click at [569, 335] on app-card-role "Office work 1I [DATE] 09:00-15:00 (6h) [PERSON_NAME] [PERSON_NAME] [PERSON_NAME…" at bounding box center [598, 327] width 193 height 116
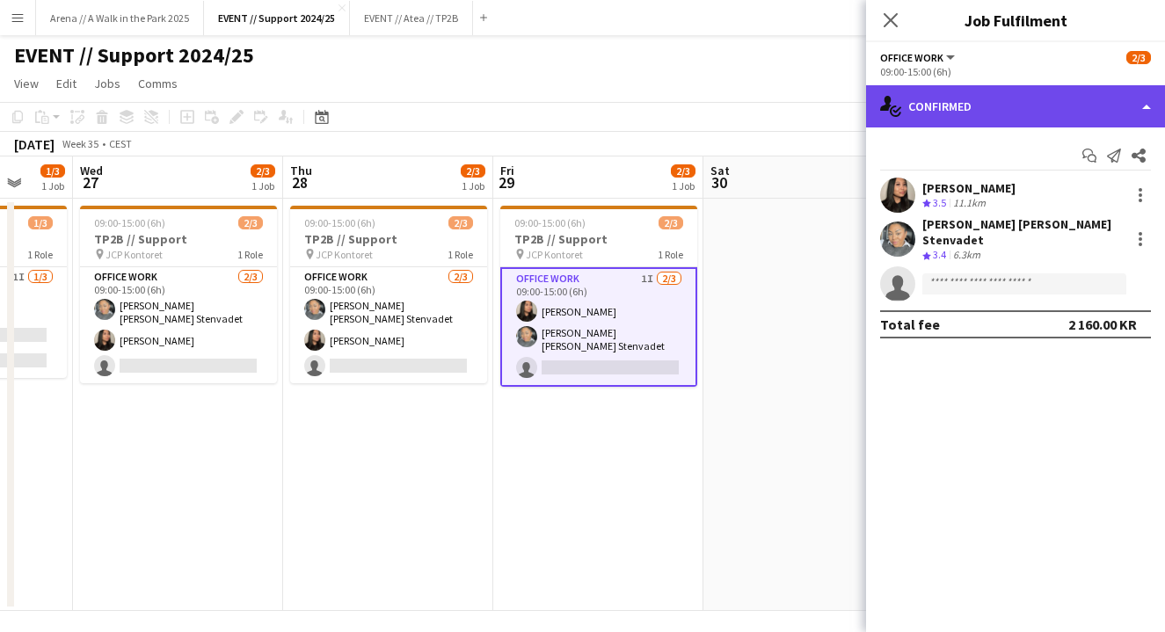
click at [1000, 104] on div "single-neutral-actions-check-2 Confirmed" at bounding box center [1015, 106] width 299 height 42
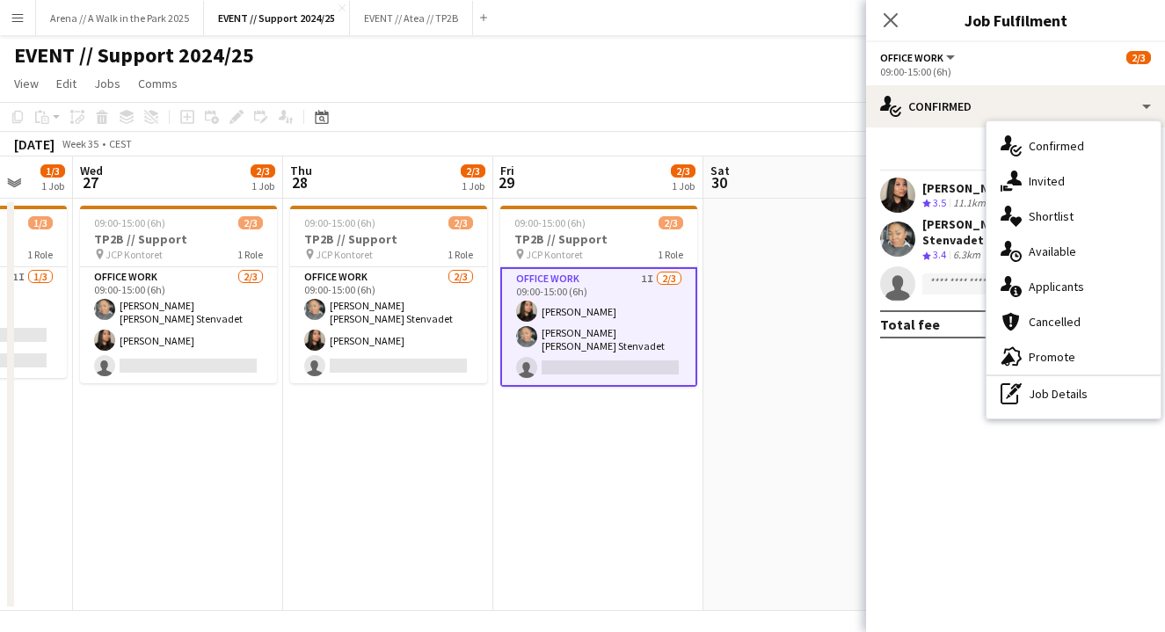
click at [572, 443] on app-date-cell "09:00-15:00 (6h) 2/3 TP2B // Support pin JCP Kontoret 1 Role Office work 1I [DA…" at bounding box center [598, 405] width 210 height 412
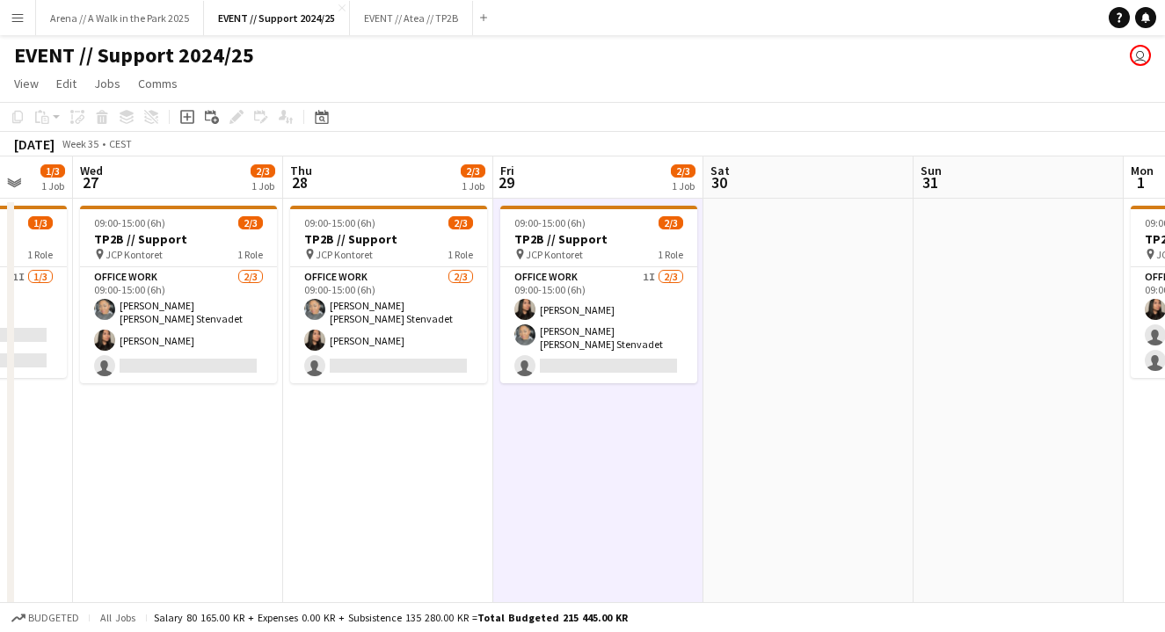
scroll to position [0, 418]
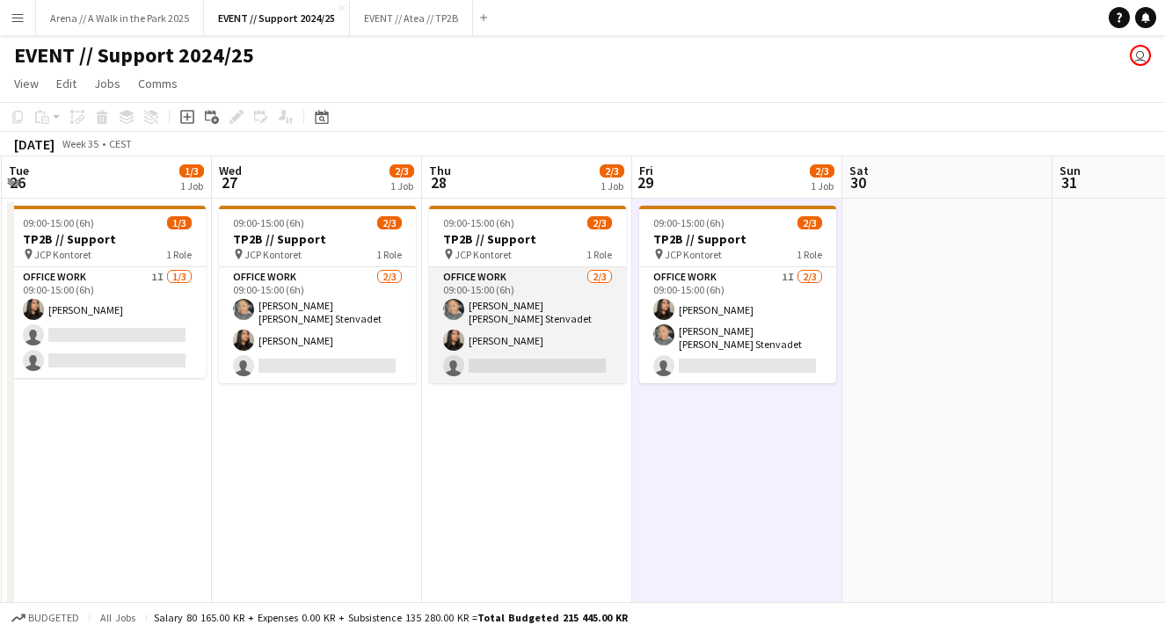
click at [521, 316] on app-card-role "Office work [DATE] 09:00-15:00 (6h) [PERSON_NAME] [PERSON_NAME] Stenvadet [PERS…" at bounding box center [527, 325] width 197 height 116
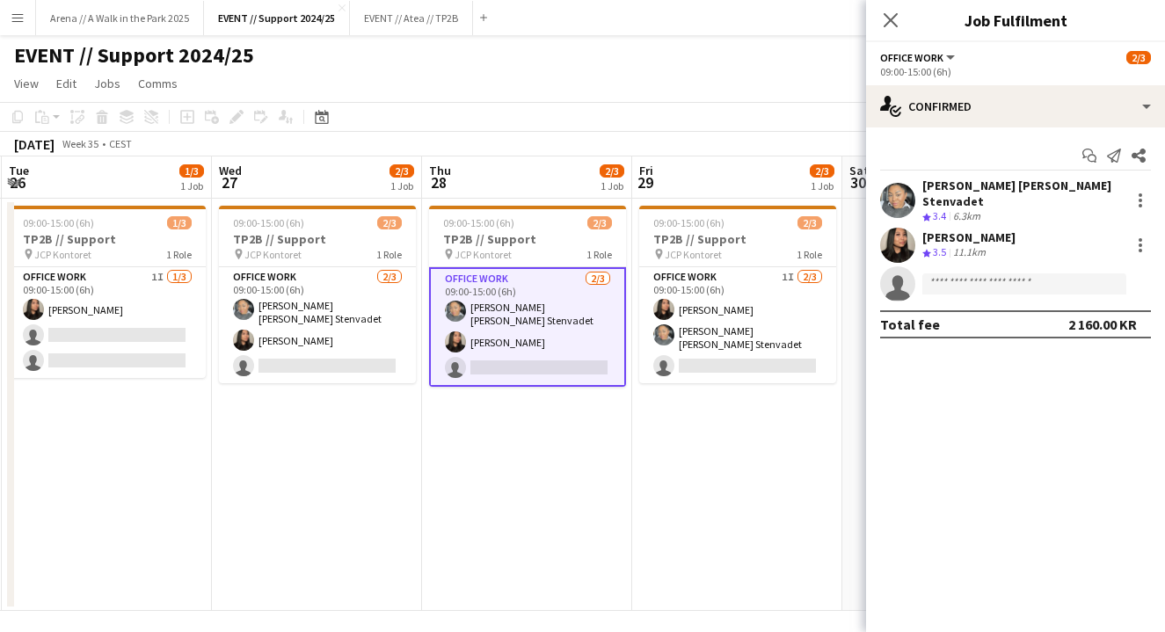
click at [526, 414] on app-date-cell "09:00-15:00 (6h) 2/3 TP2B // Support pin JCP Kontoret 1 Role Office work [DATE]…" at bounding box center [527, 405] width 210 height 412
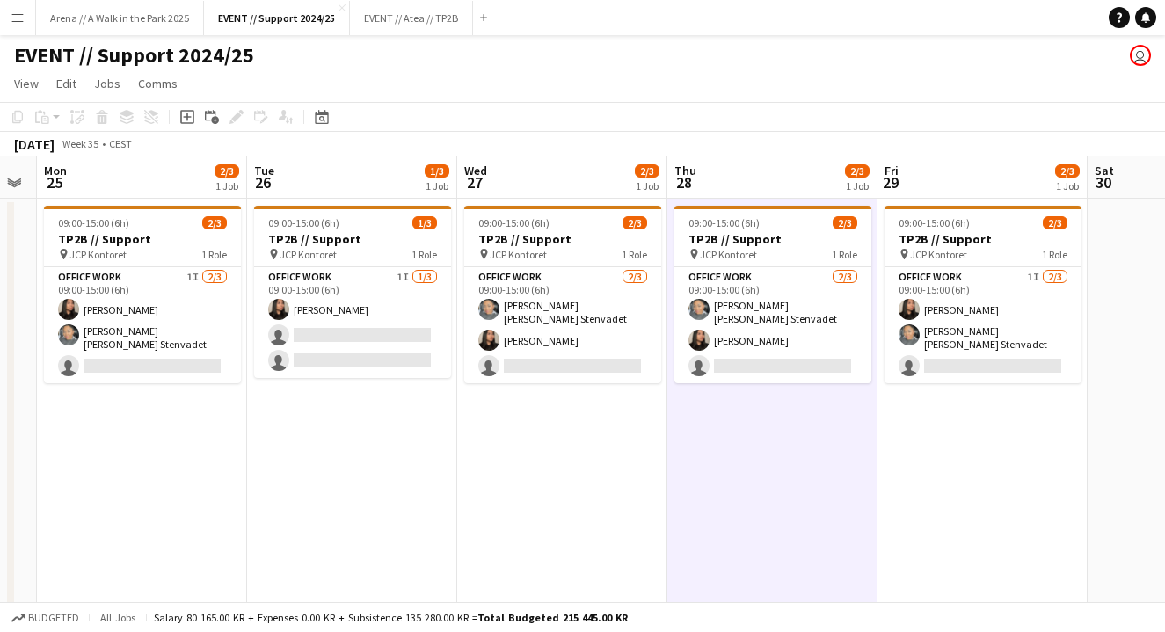
scroll to position [0, 554]
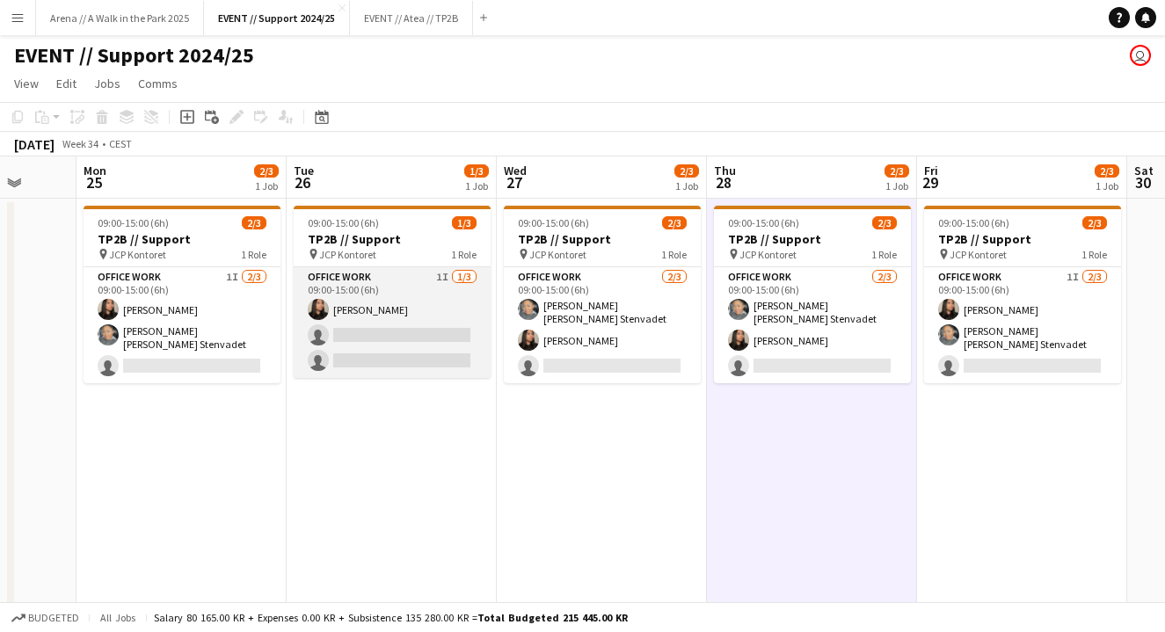
click at [383, 310] on app-card-role "Office work 1I [DATE] 09:00-15:00 (6h) [PERSON_NAME] single-neutral-actions sin…" at bounding box center [392, 322] width 197 height 111
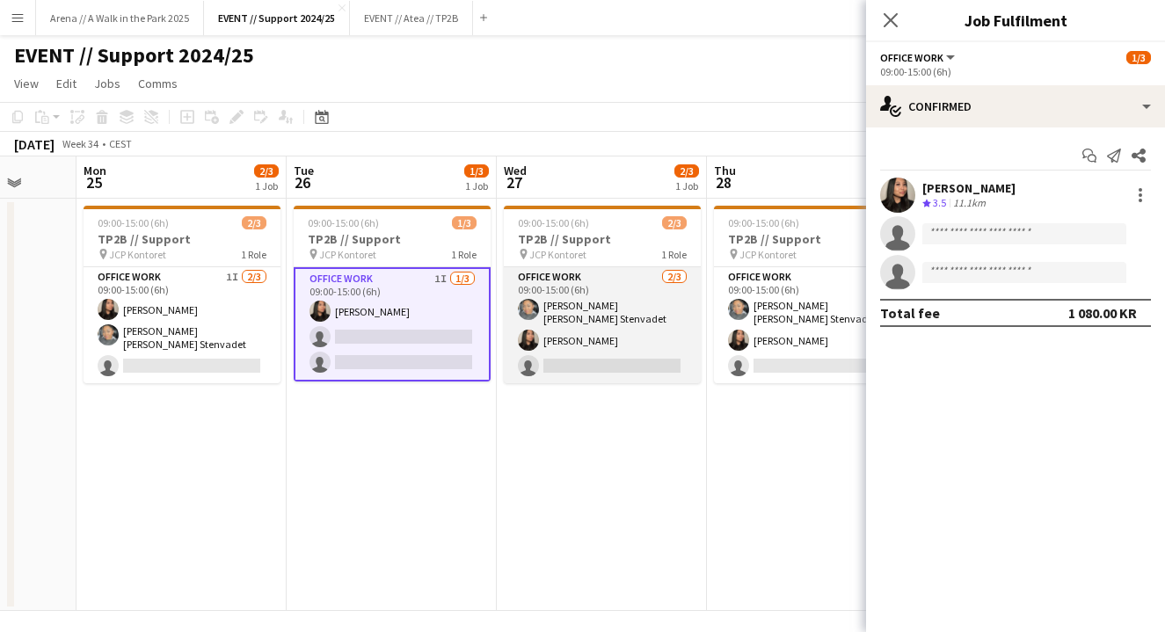
click at [592, 294] on app-card-role "Office work [DATE] 09:00-15:00 (6h) [PERSON_NAME] [PERSON_NAME] Stenvadet [PERS…" at bounding box center [602, 325] width 197 height 116
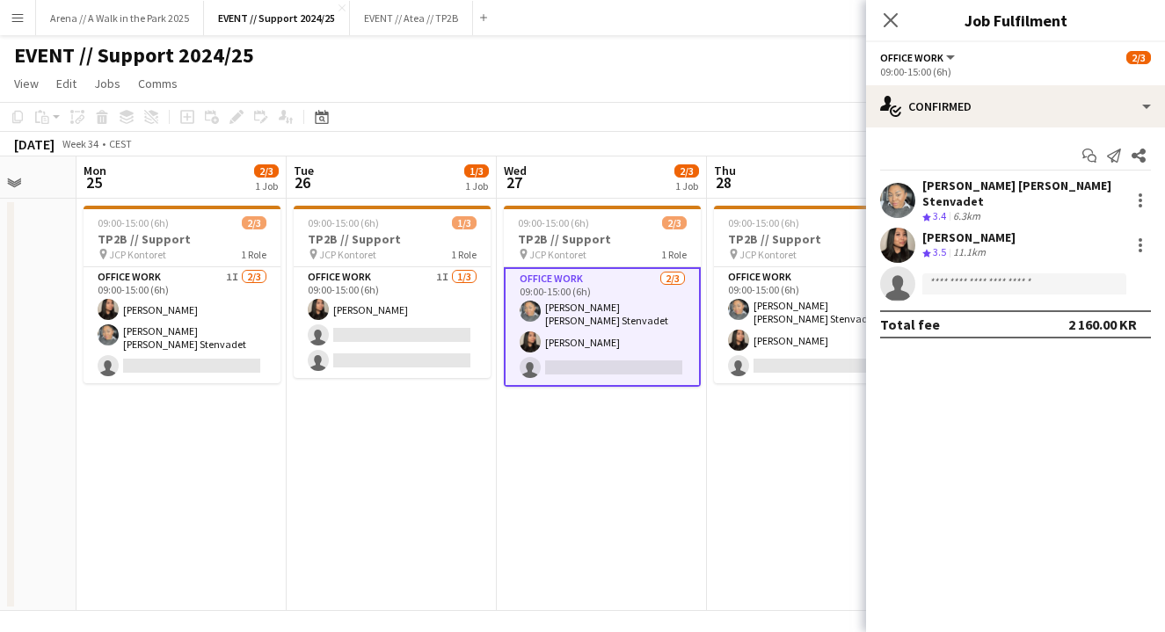
click at [565, 446] on app-date-cell "09:00-15:00 (6h) 2/3 TP2B // Support pin JCP Kontoret 1 Role Office work [DATE]…" at bounding box center [602, 405] width 210 height 412
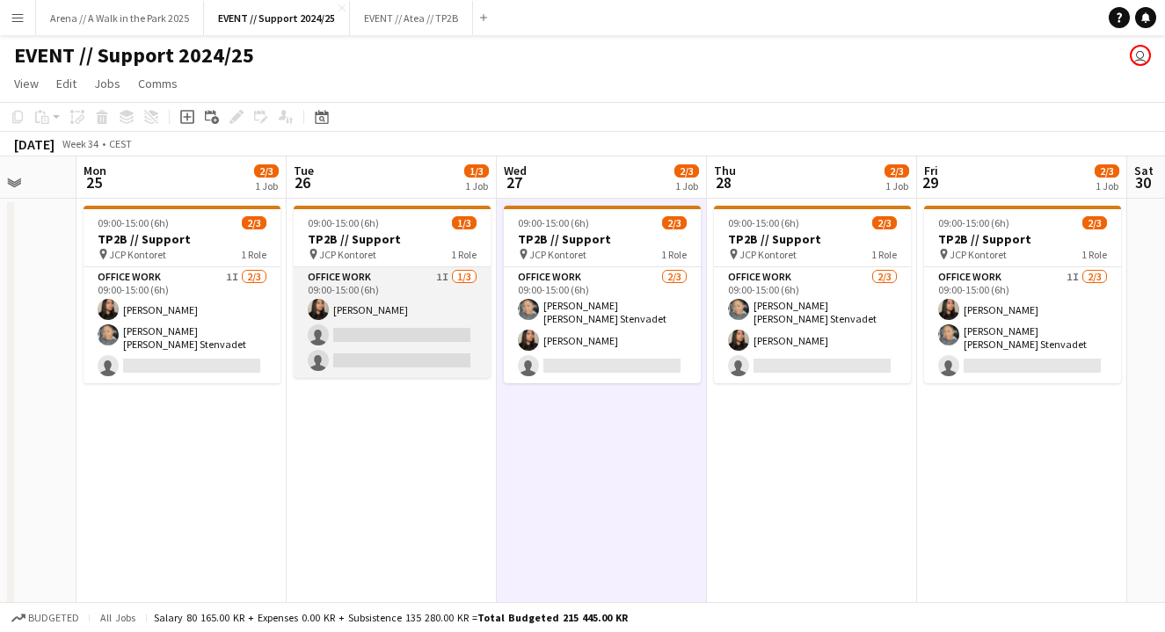
click at [445, 305] on app-card-role "Office work 1I [DATE] 09:00-15:00 (6h) [PERSON_NAME] single-neutral-actions sin…" at bounding box center [392, 322] width 197 height 111
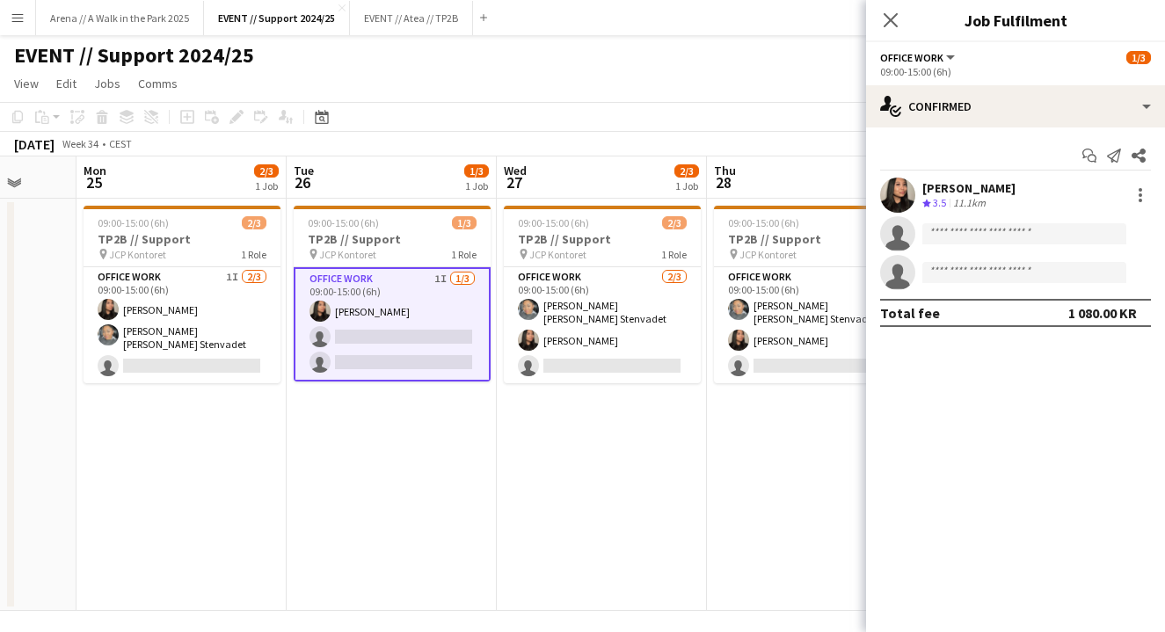
click at [541, 442] on app-date-cell "09:00-15:00 (6h) 2/3 TP2B // Support pin JCP Kontoret 1 Role Office work [DATE]…" at bounding box center [602, 405] width 210 height 412
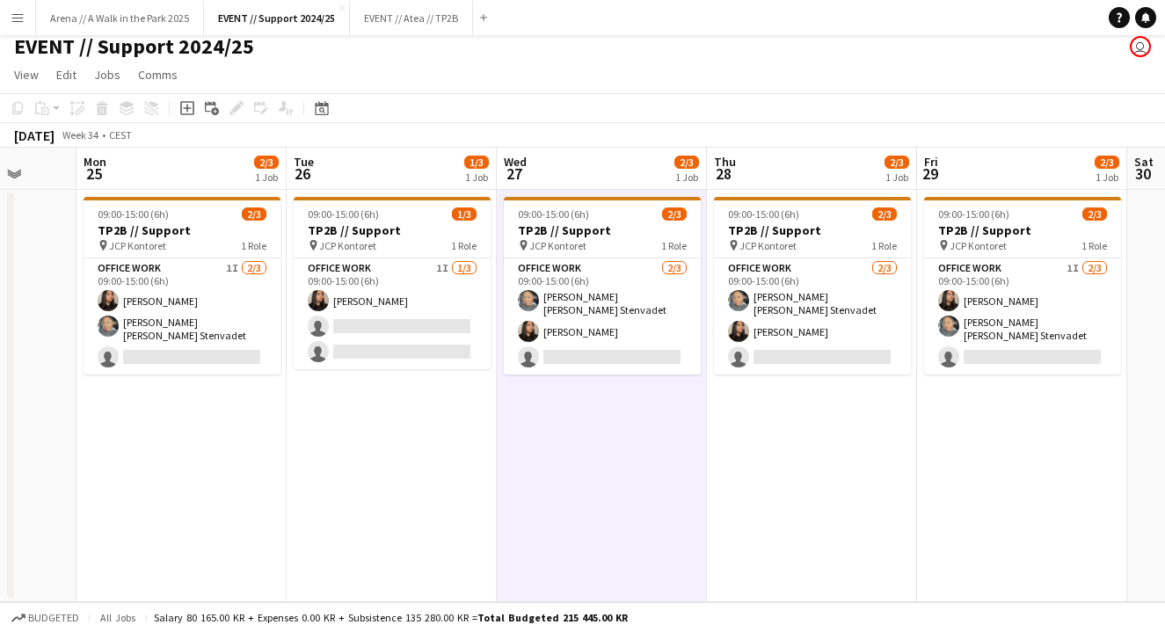
scroll to position [9, 0]
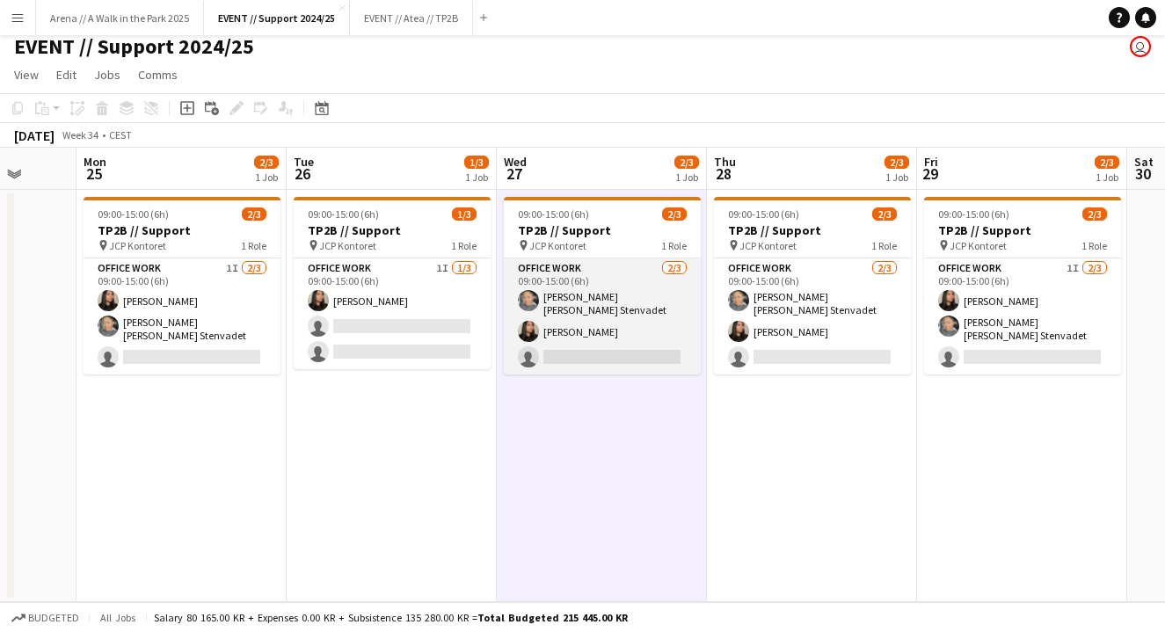
click at [585, 308] on app-card-role "Office work [DATE] 09:00-15:00 (6h) [PERSON_NAME] [PERSON_NAME] Stenvadet [PERS…" at bounding box center [602, 316] width 197 height 116
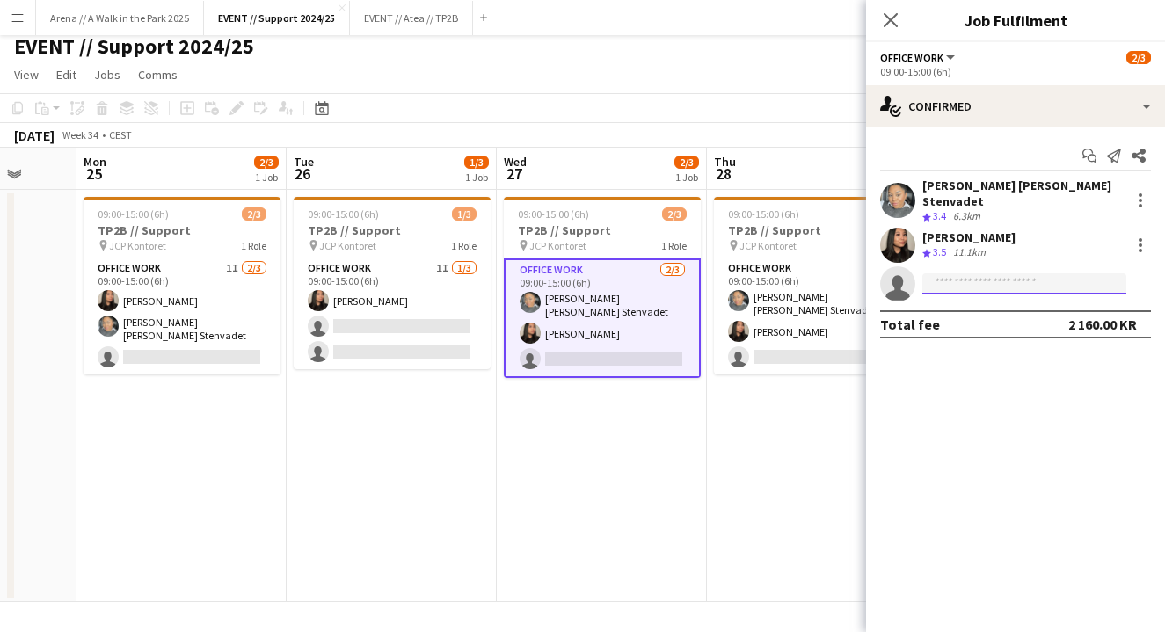
click at [960, 273] on input at bounding box center [1024, 283] width 204 height 21
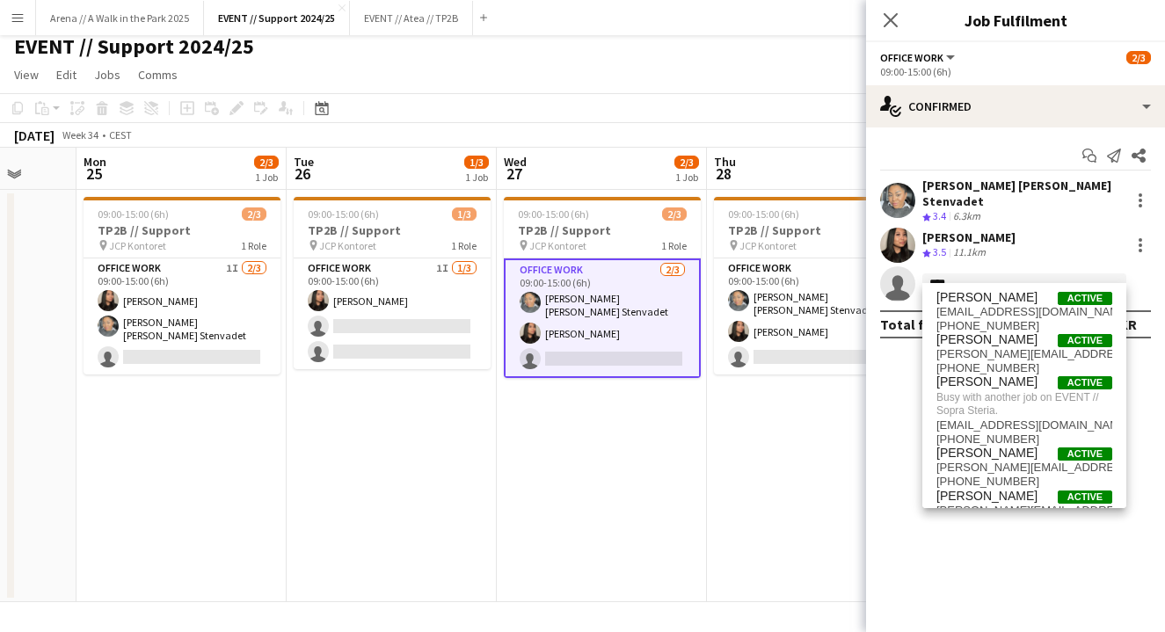
type input "*****"
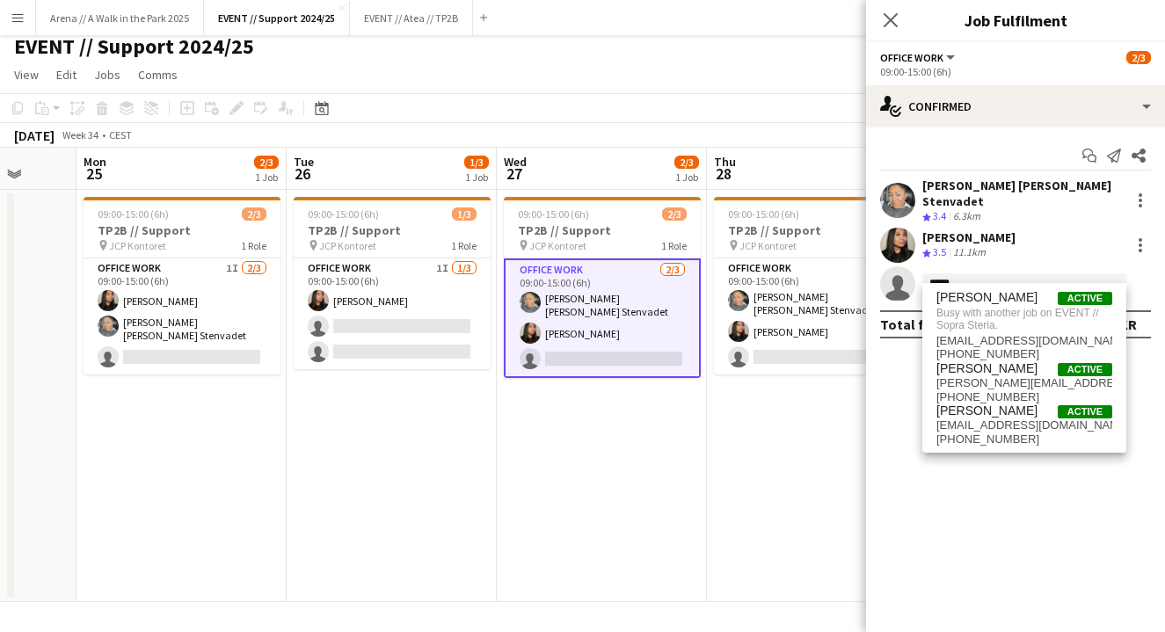
click at [959, 275] on input "*****" at bounding box center [1024, 283] width 204 height 21
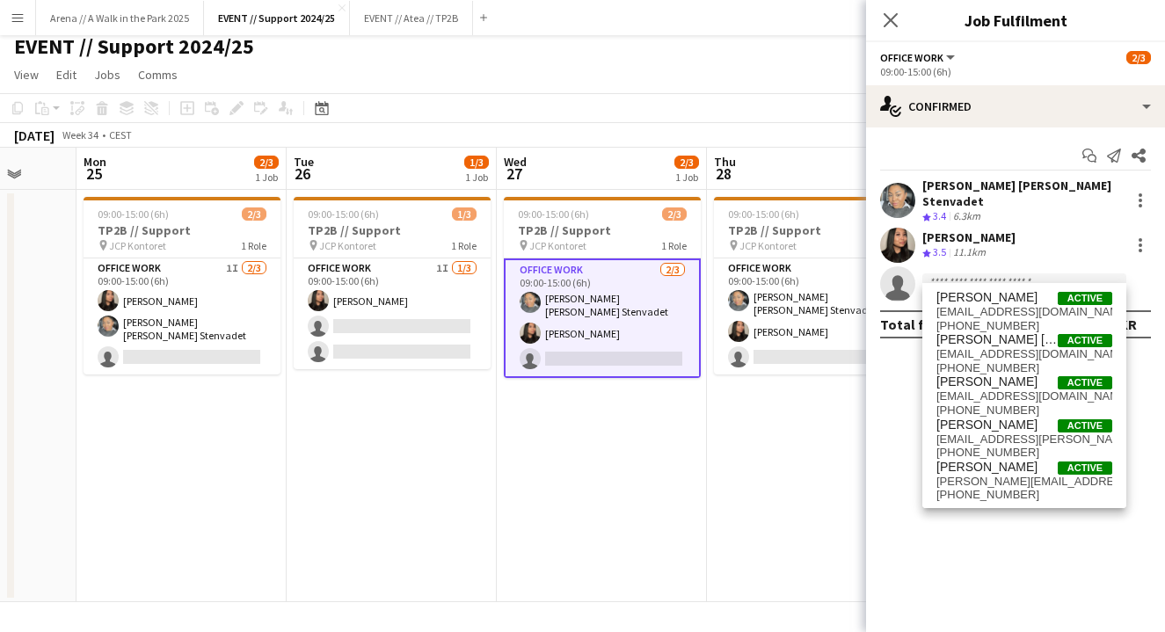
click at [362, 409] on app-date-cell "09:00-15:00 (6h) 1/3 TP2B // Support pin JCP Kontoret 1 Role Office work 1I [DA…" at bounding box center [392, 396] width 210 height 412
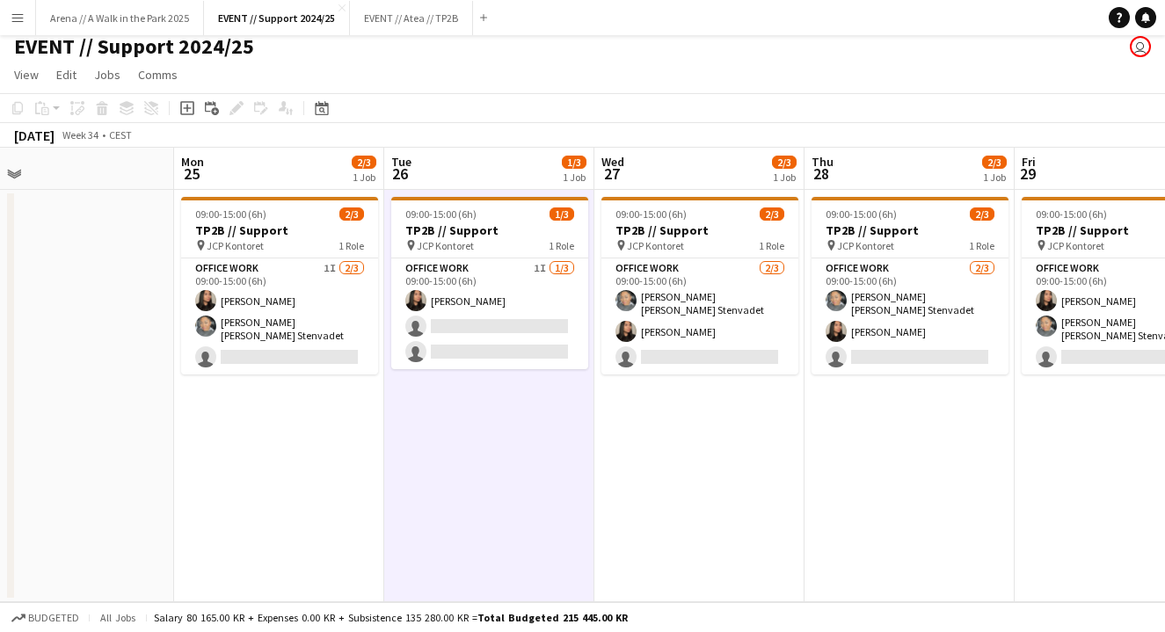
scroll to position [0, 437]
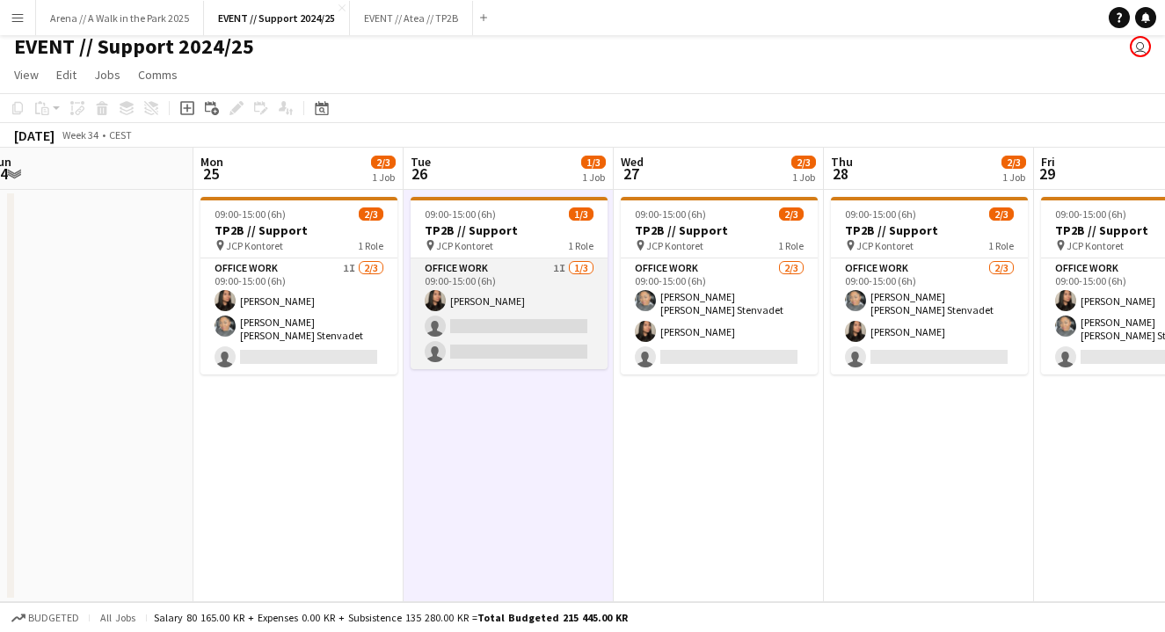
click at [512, 312] on app-card-role "Office work 1I [DATE] 09:00-15:00 (6h) [PERSON_NAME] single-neutral-actions sin…" at bounding box center [508, 313] width 197 height 111
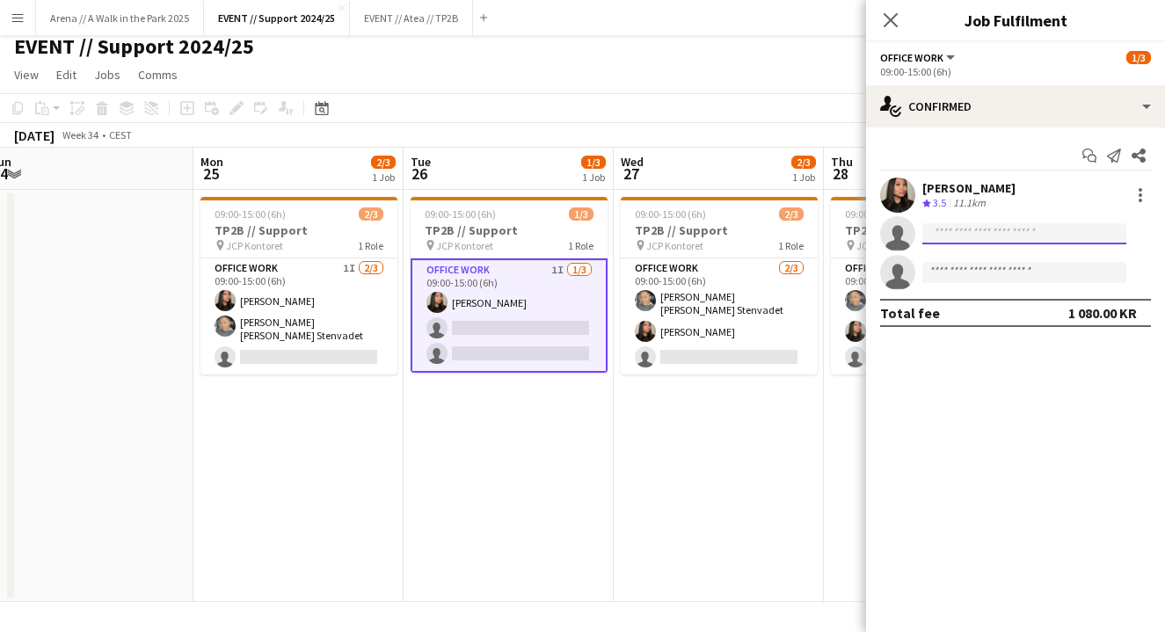
click at [988, 230] on input at bounding box center [1024, 233] width 204 height 21
type input "*"
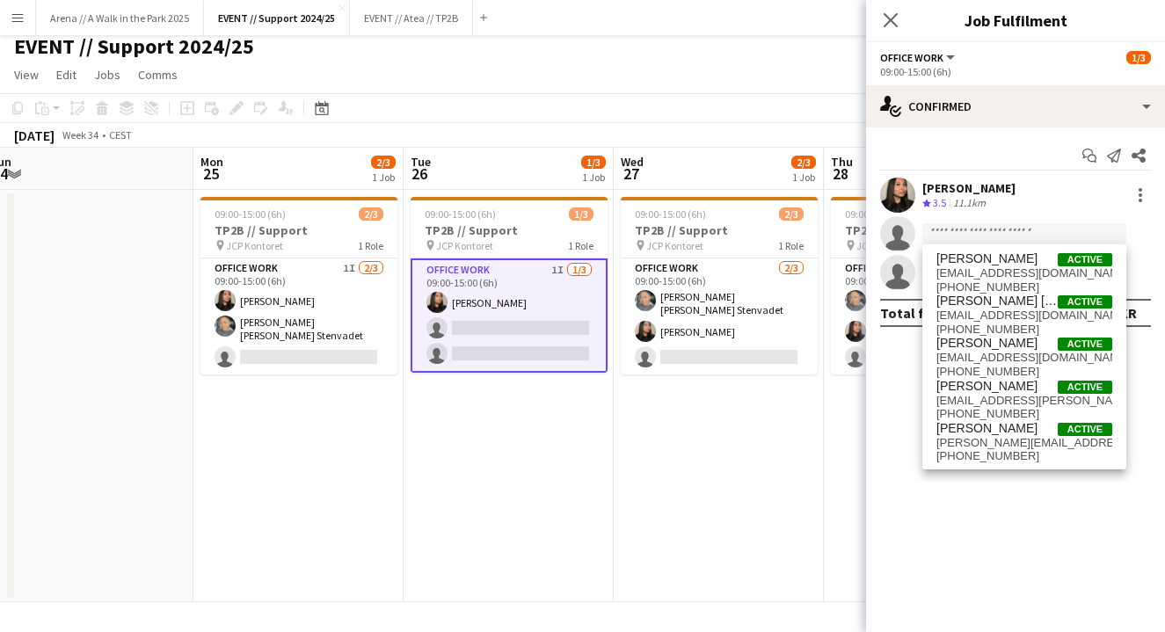
click at [488, 426] on app-date-cell "09:00-15:00 (6h) 1/3 TP2B // Support pin JCP Kontoret 1 Role Office work 1I [DA…" at bounding box center [508, 396] width 210 height 412
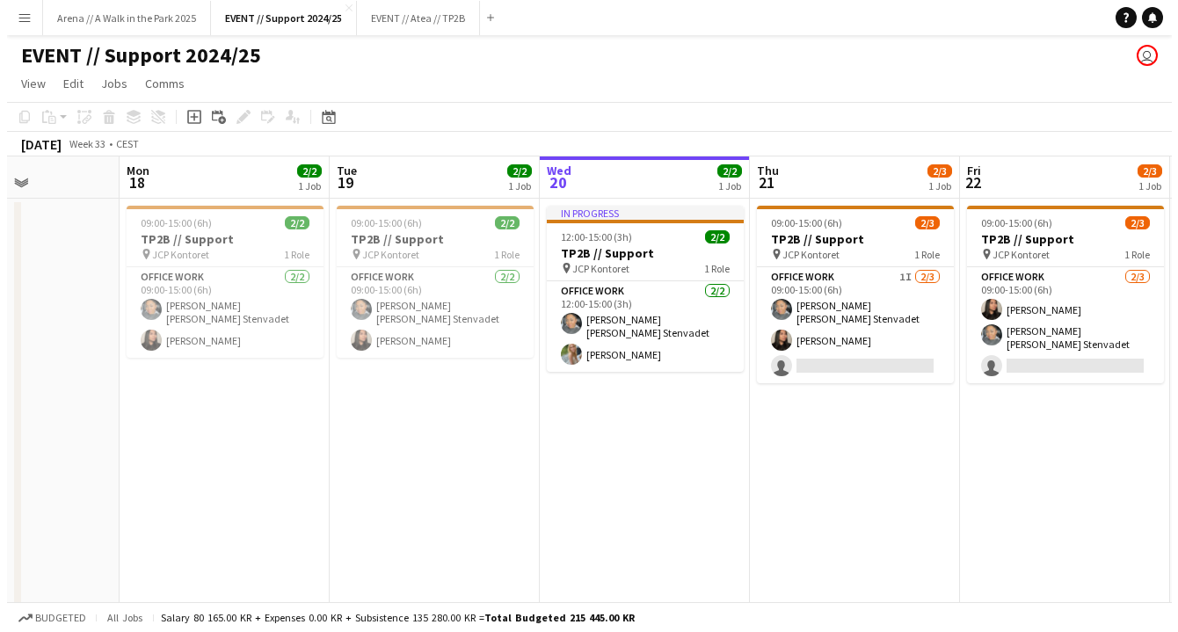
scroll to position [0, 0]
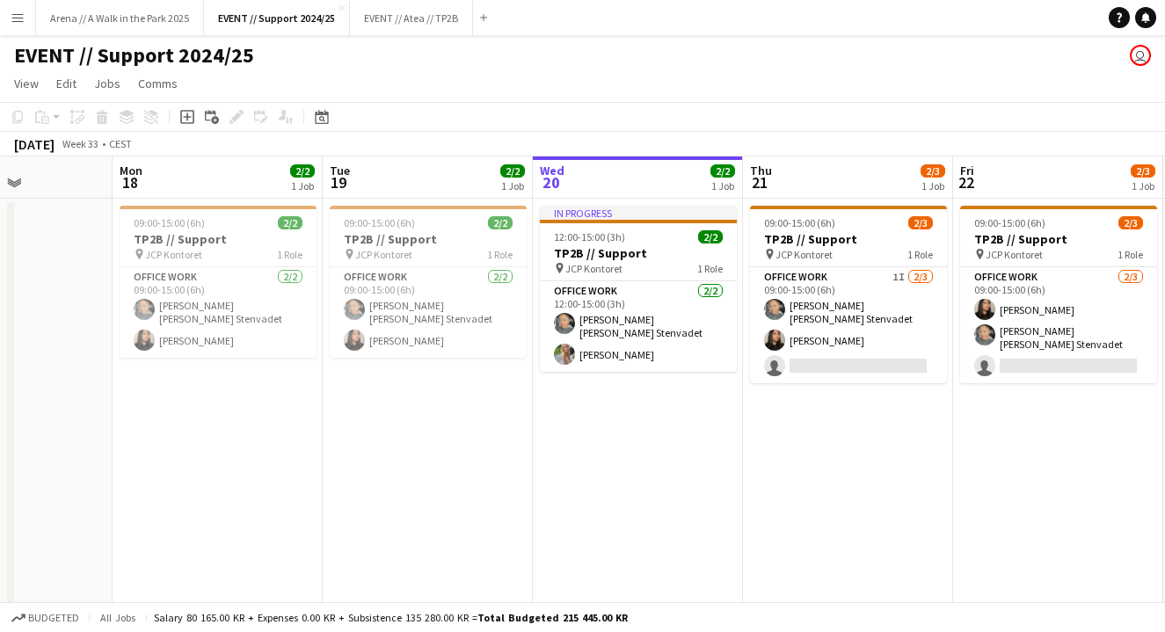
click at [29, 21] on button "Menu" at bounding box center [17, 17] width 35 height 35
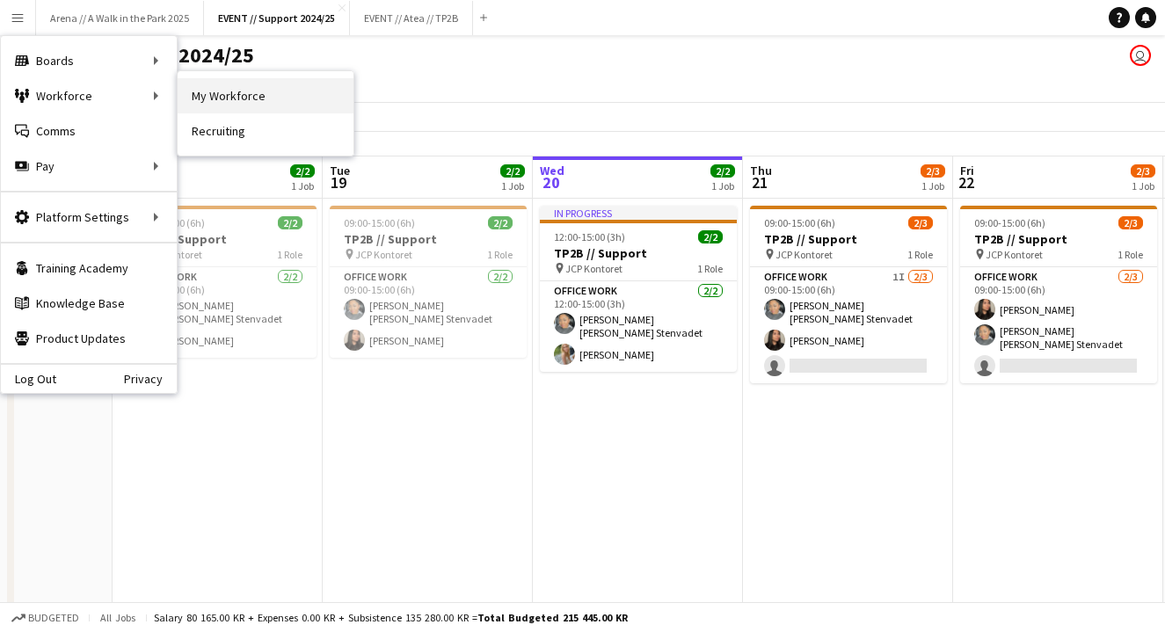
click at [221, 98] on link "My Workforce" at bounding box center [266, 95] width 176 height 35
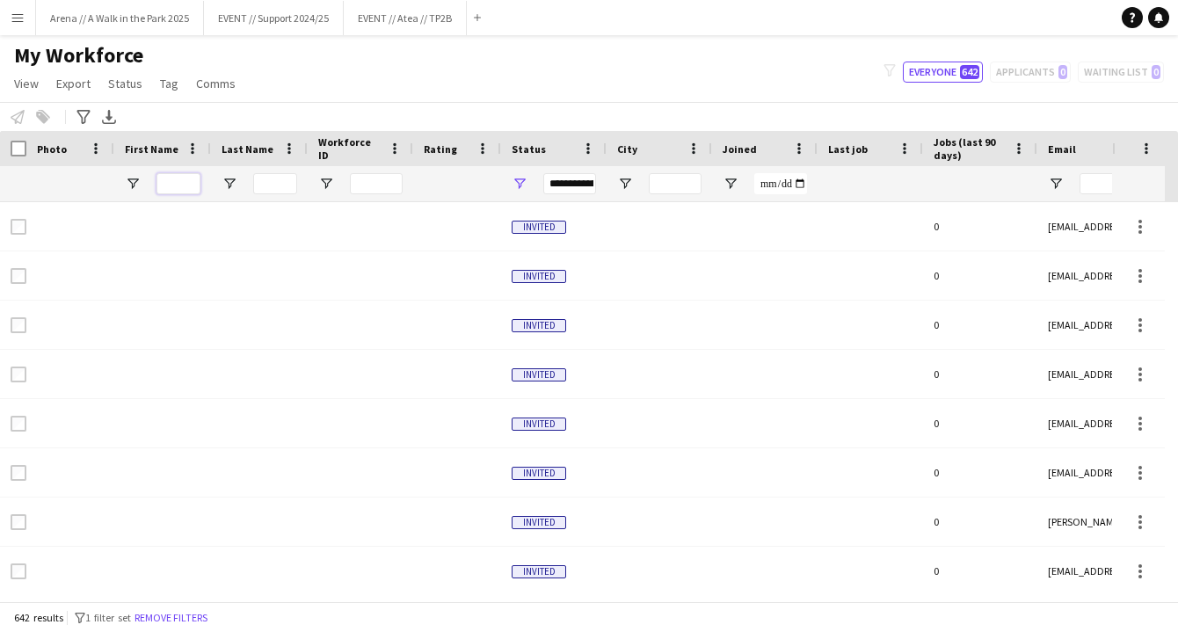
click at [178, 176] on input "First Name Filter Input" at bounding box center [178, 183] width 44 height 21
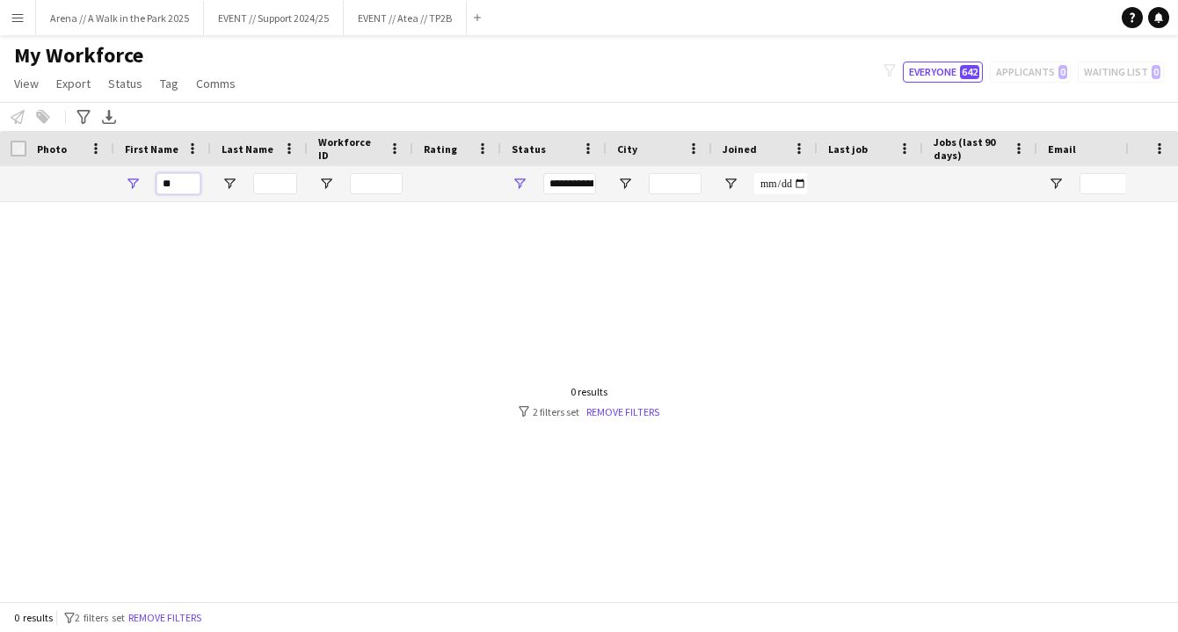
type input "*"
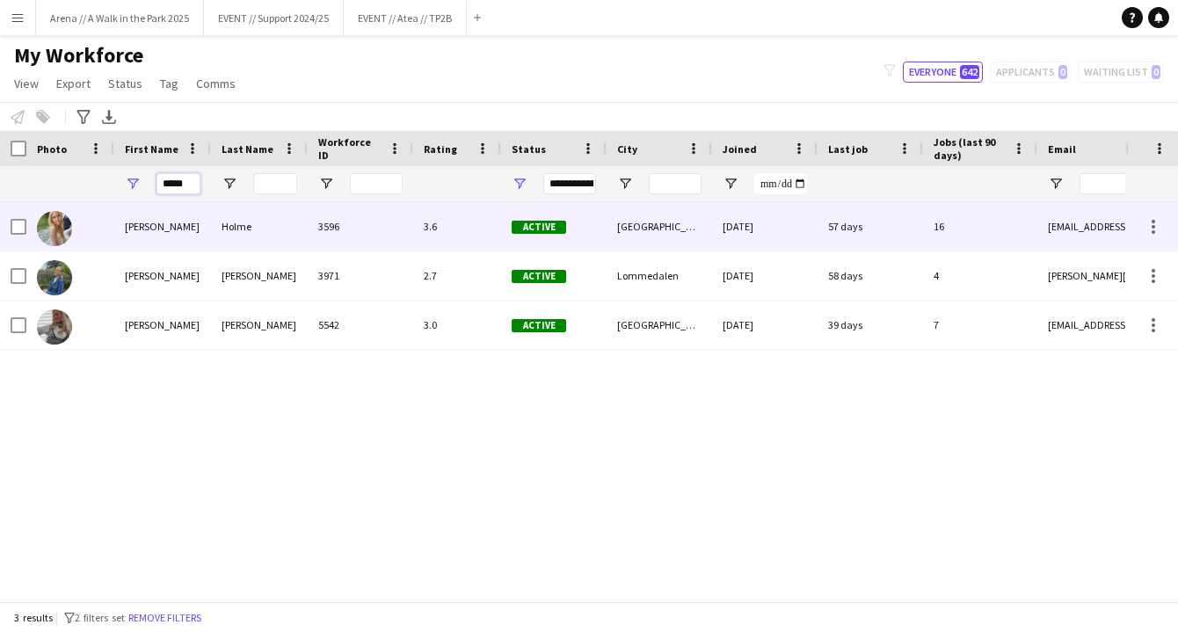
type input "*****"
click at [185, 228] on div "[PERSON_NAME]" at bounding box center [162, 226] width 97 height 48
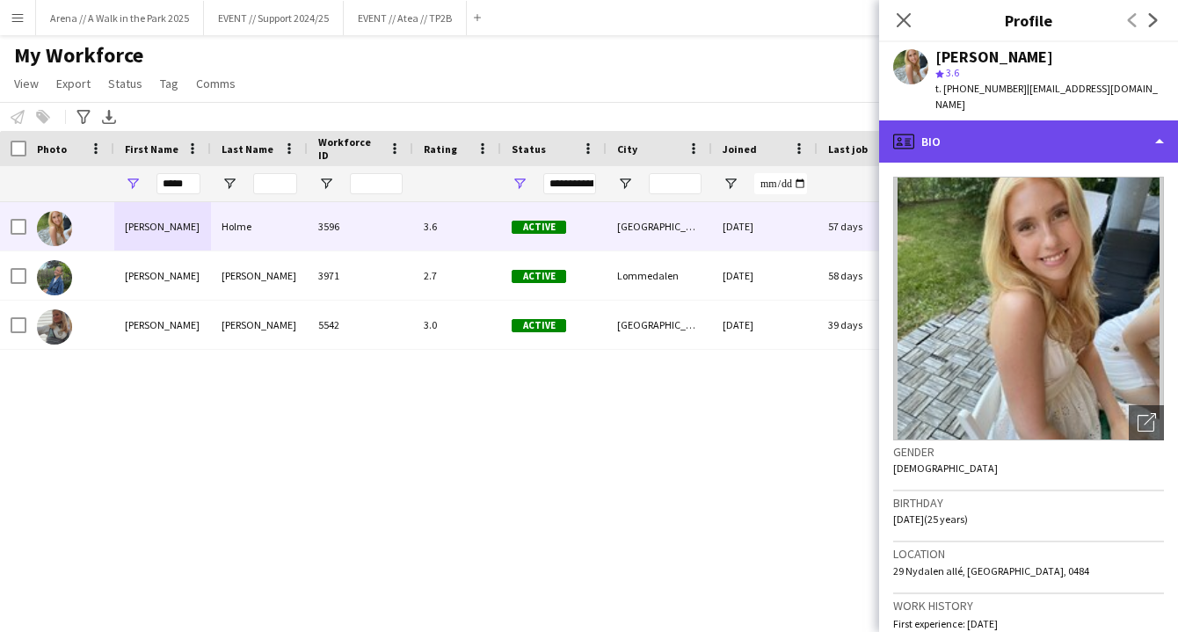
click at [1050, 120] on div "profile Bio" at bounding box center [1028, 141] width 299 height 42
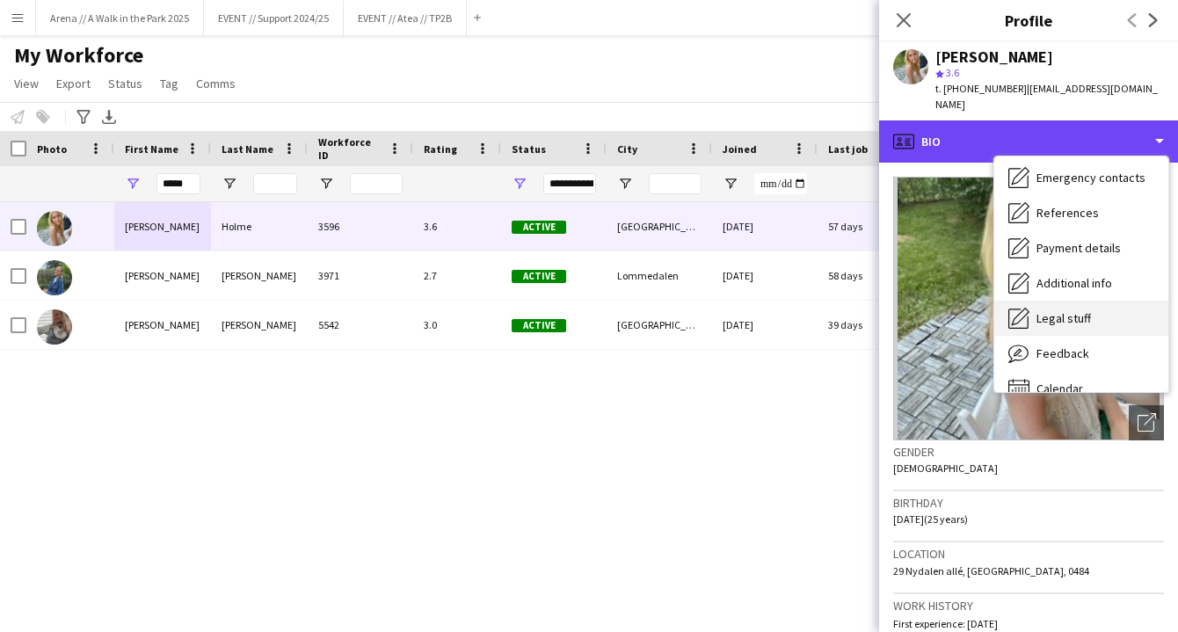
scroll to position [155, 0]
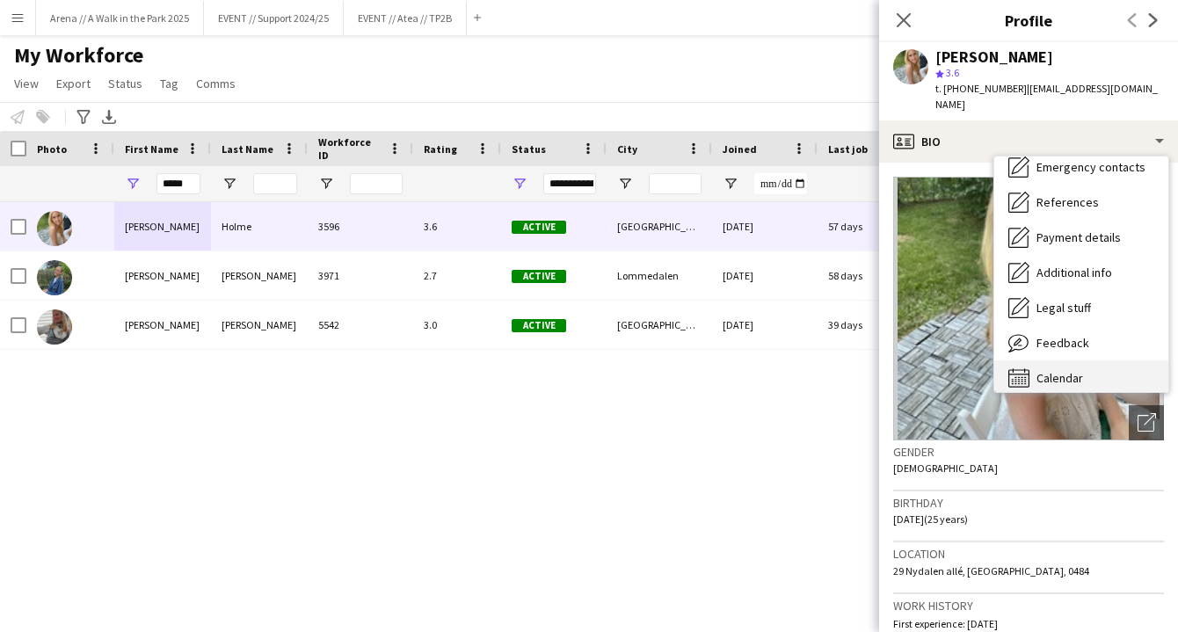
click at [1067, 370] on span "Calendar" at bounding box center [1059, 378] width 47 height 16
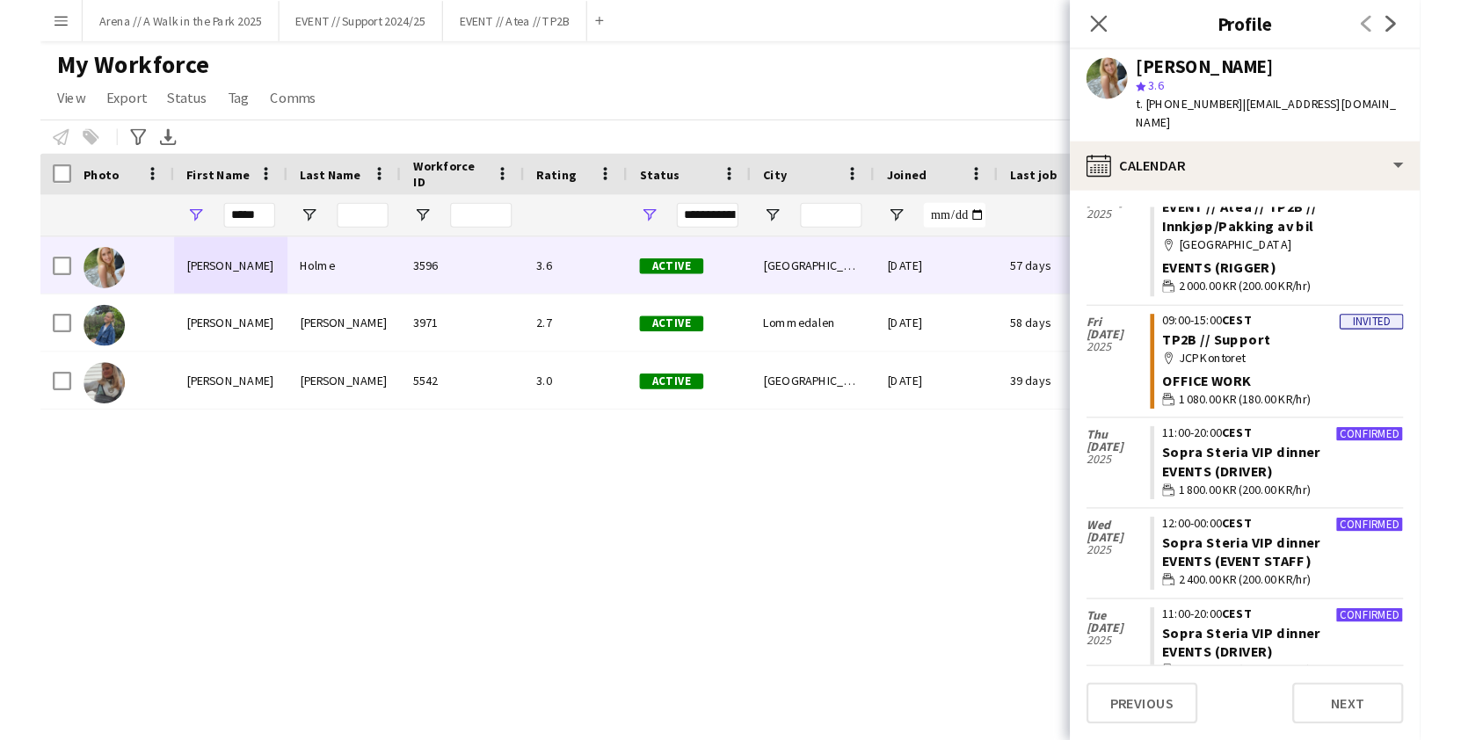
scroll to position [2114, 0]
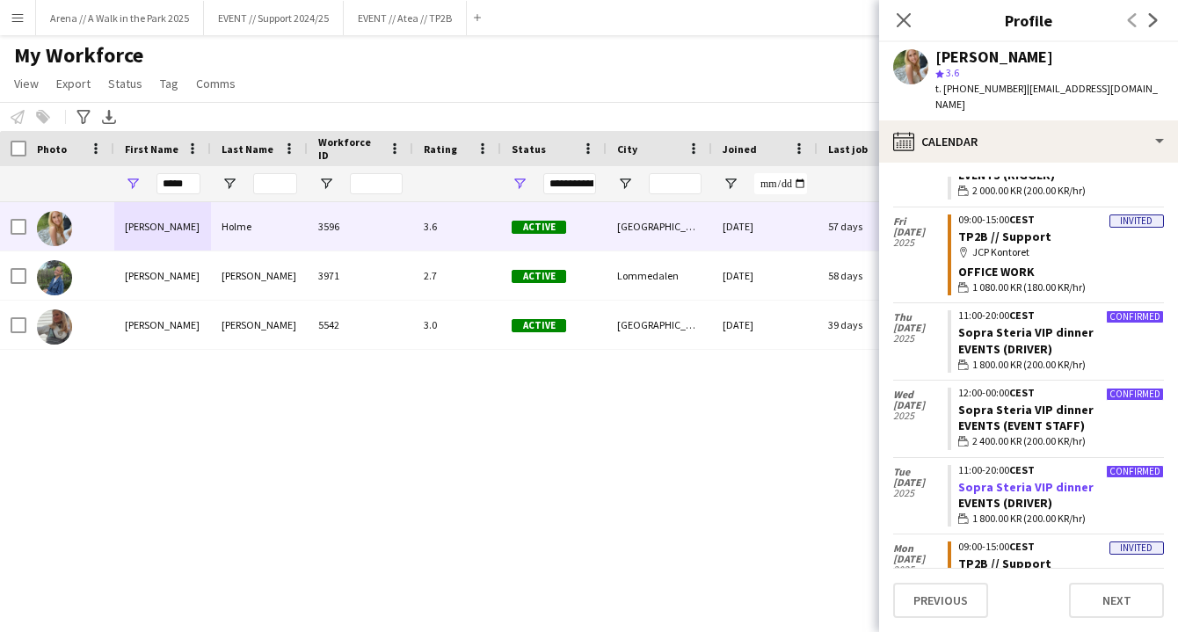
click at [999, 479] on link "Sopra Steria VIP dinner" at bounding box center [1025, 487] width 135 height 16
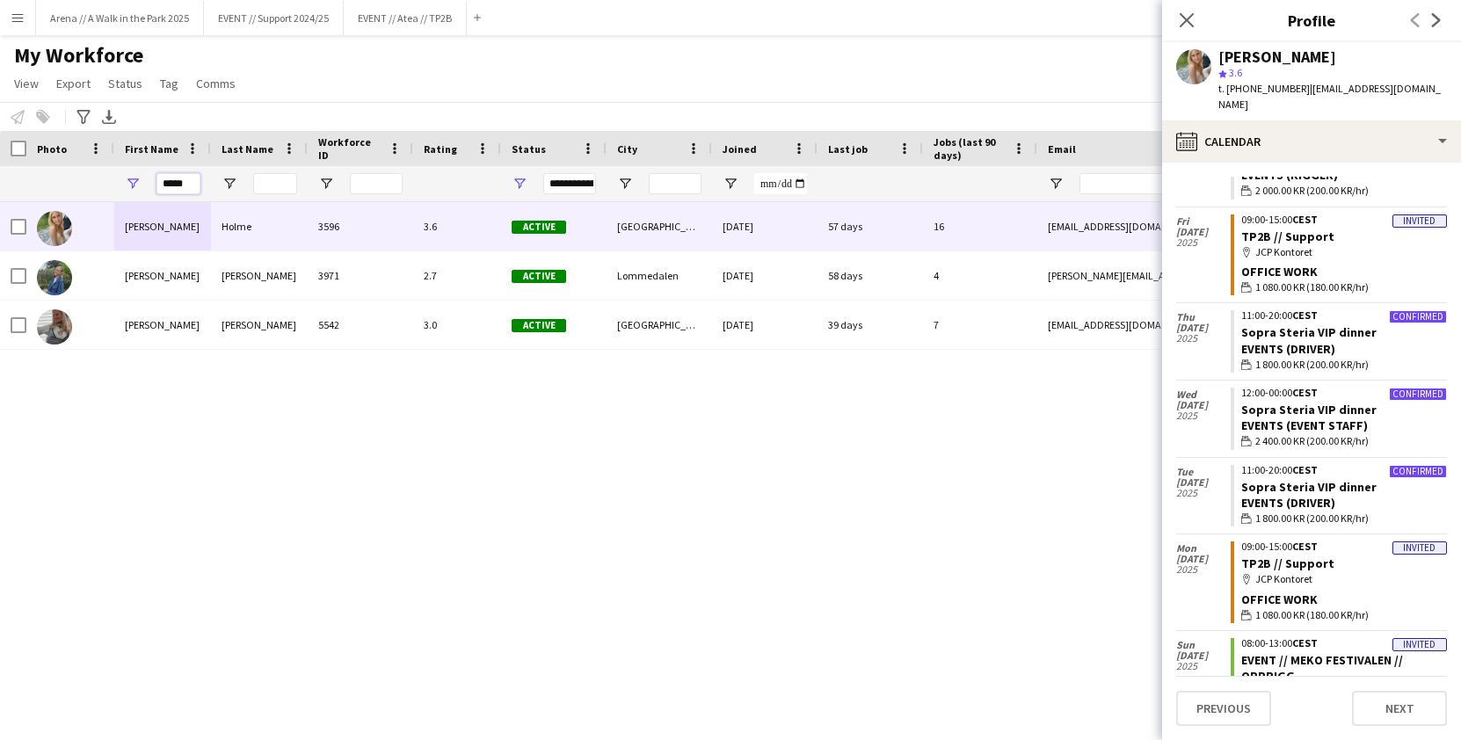
click at [176, 182] on input "*****" at bounding box center [178, 183] width 44 height 21
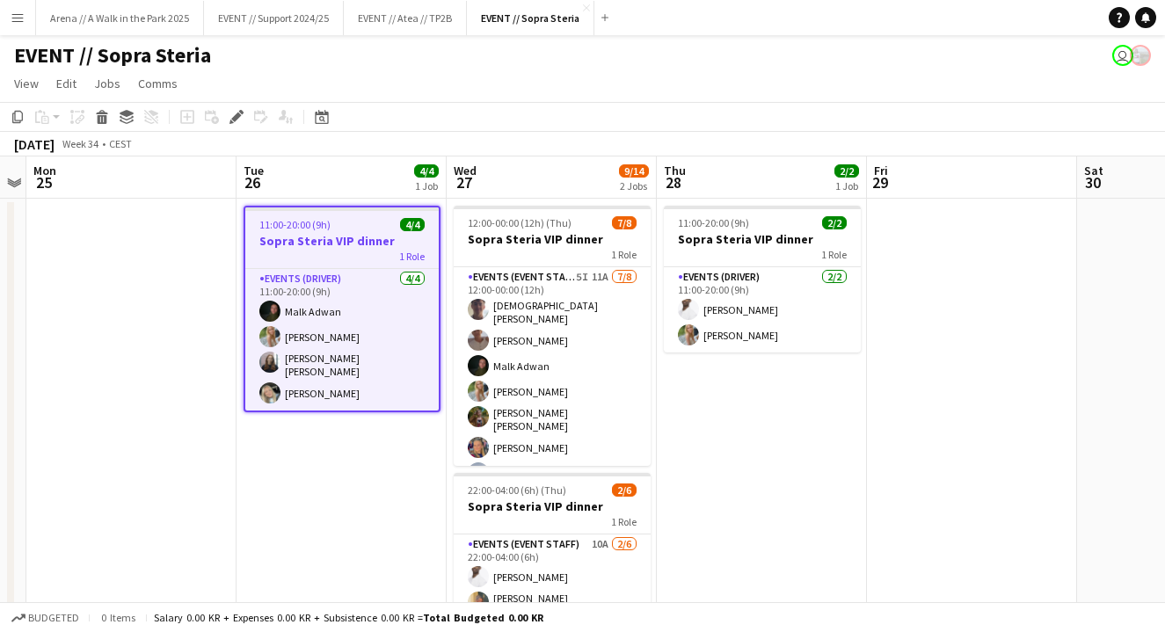
click at [328, 228] on span "11:00-20:00 (9h)" at bounding box center [294, 224] width 71 height 13
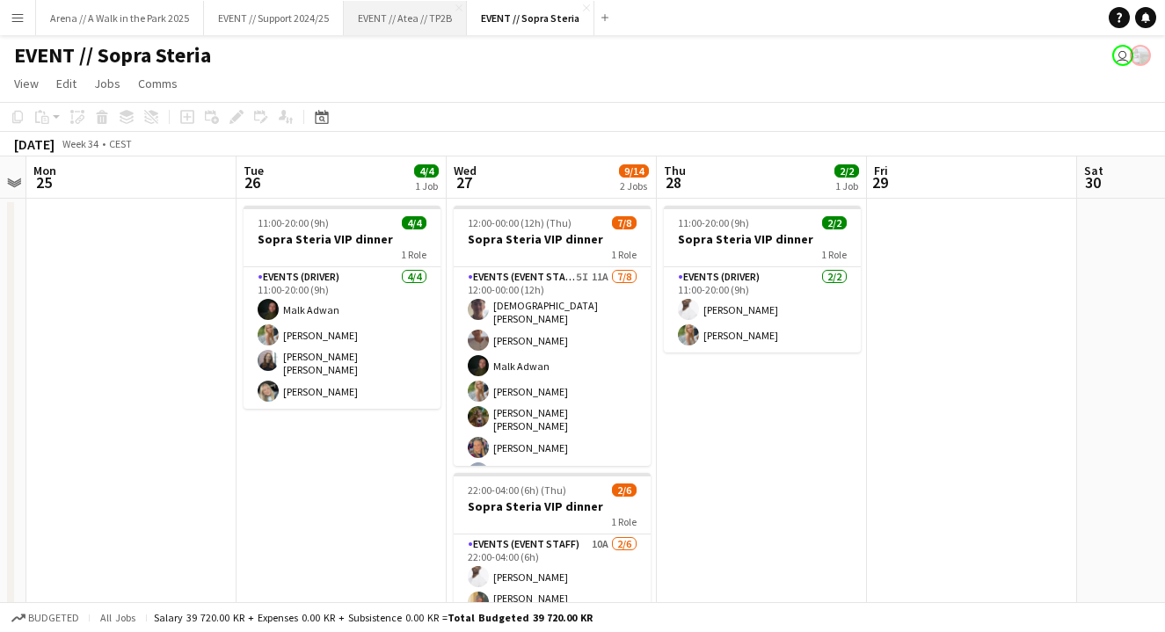
click at [371, 16] on button "EVENT // Atea // TP2B Close" at bounding box center [405, 18] width 123 height 34
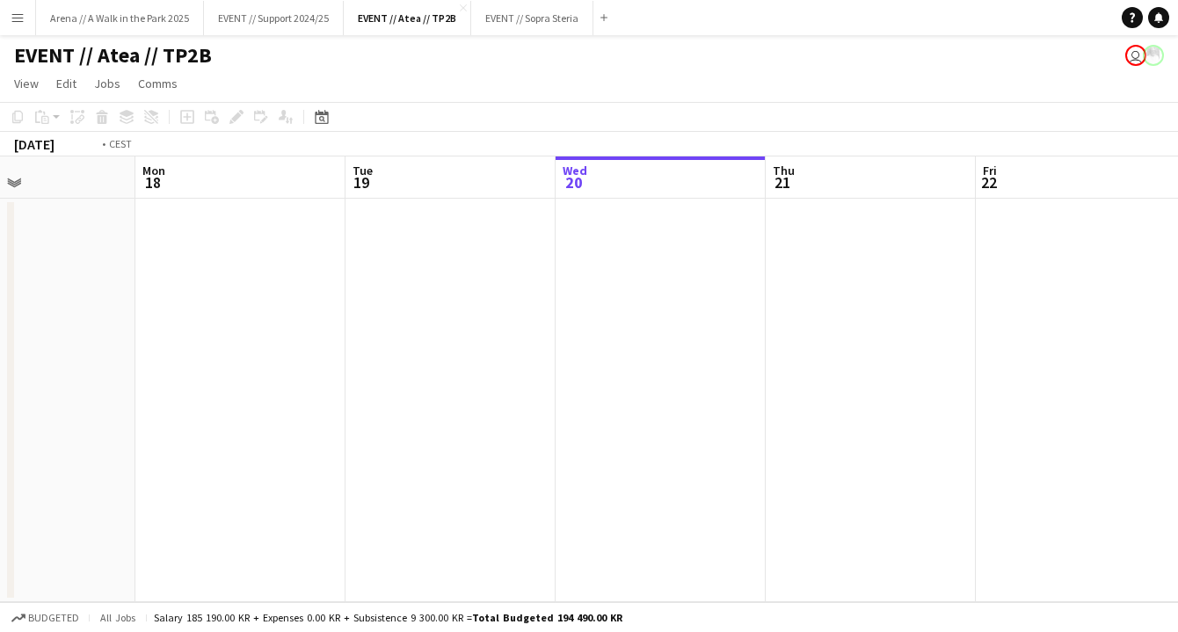
scroll to position [0, 496]
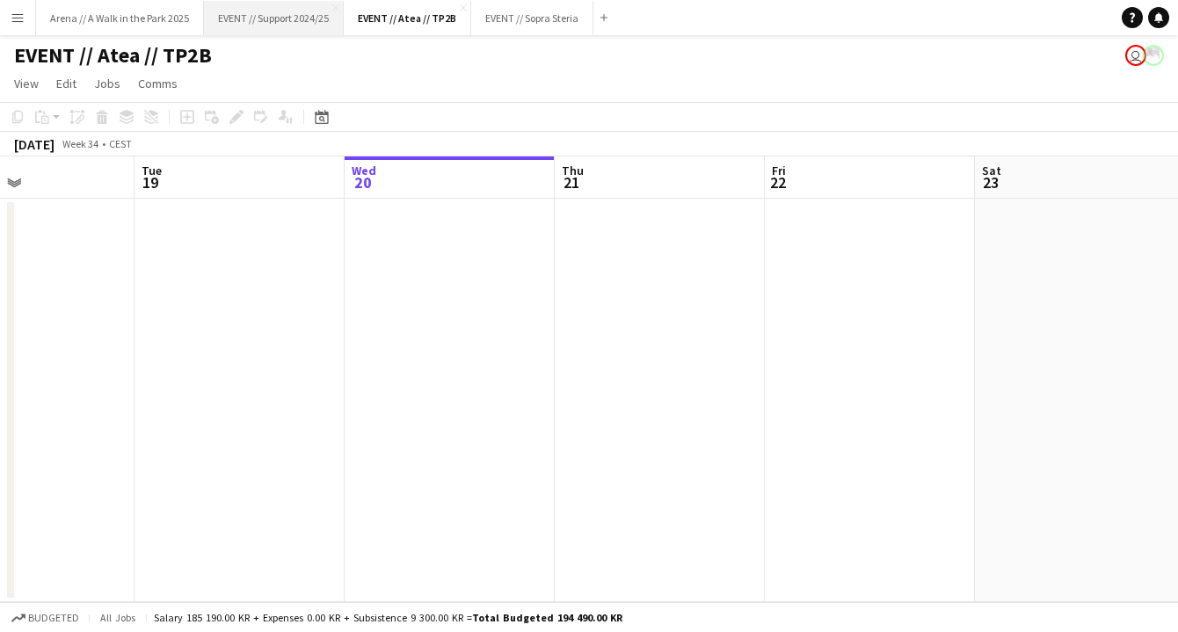
click at [275, 24] on button "EVENT // Support 2024/25 Close" at bounding box center [274, 18] width 140 height 34
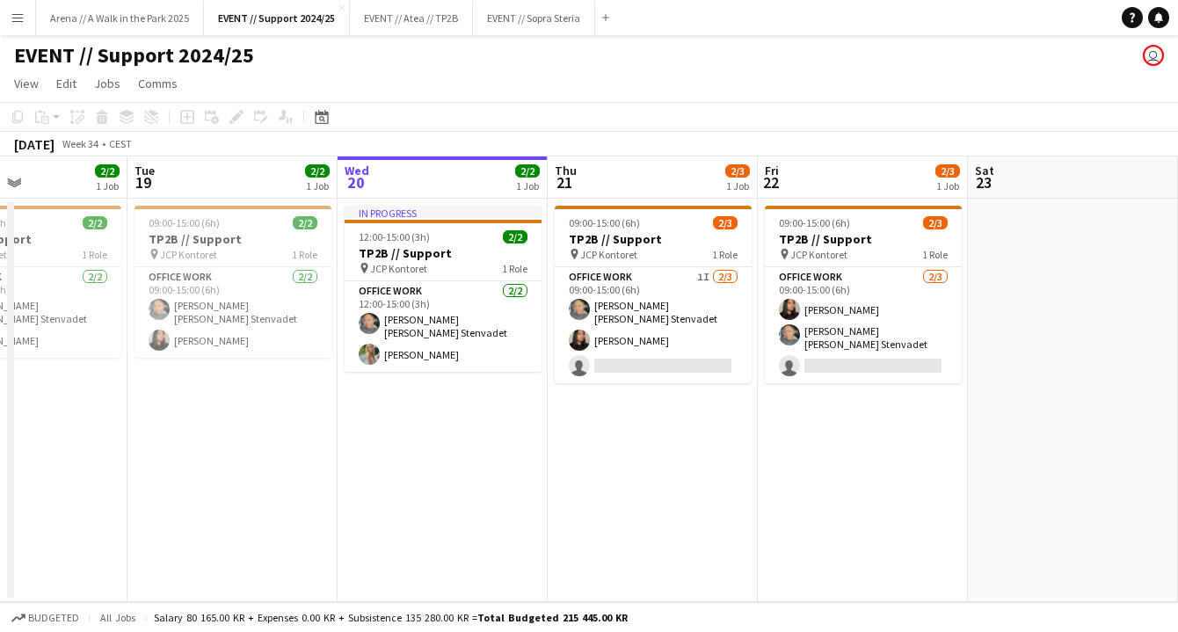
scroll to position [0, 576]
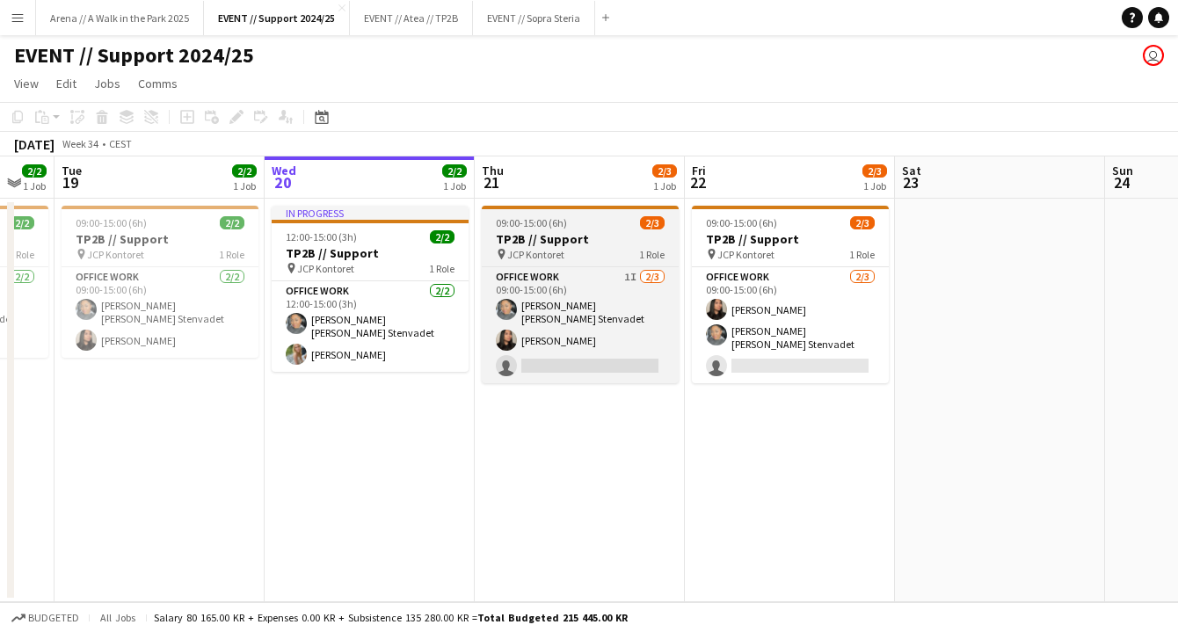
click at [588, 236] on h3 "TP2B // Support" at bounding box center [580, 239] width 197 height 16
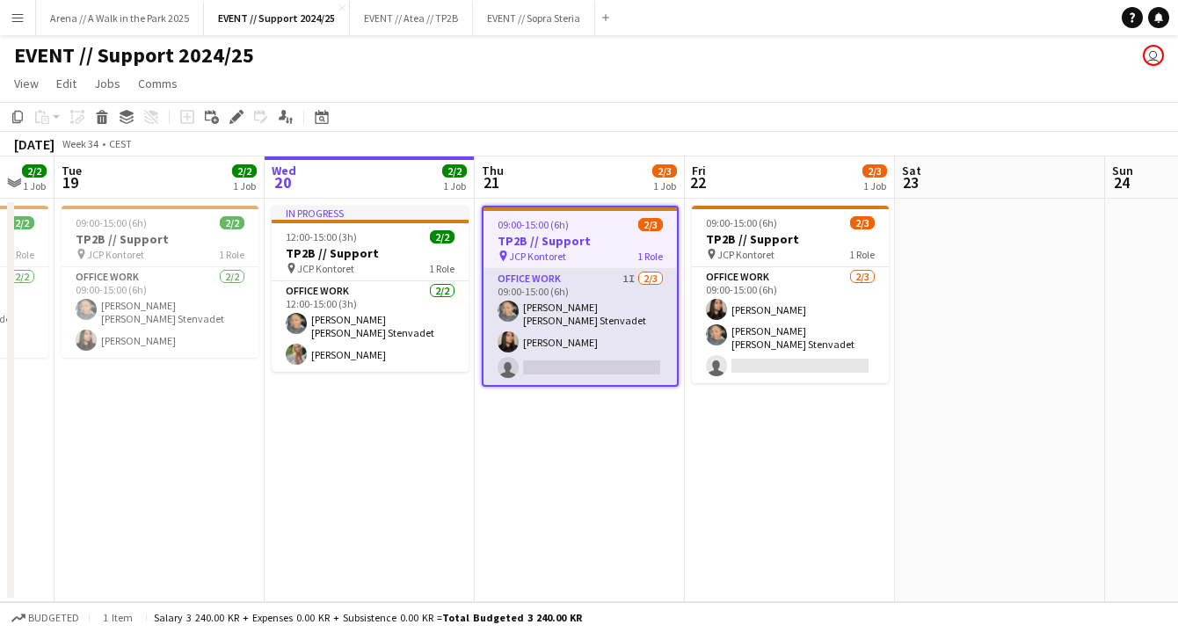
click at [579, 287] on app-card-role "Office work 1I 2/3 09:00-15:00 (6h) Daniela Alejandra Eriksen Stenvadet Linda N…" at bounding box center [579, 327] width 193 height 116
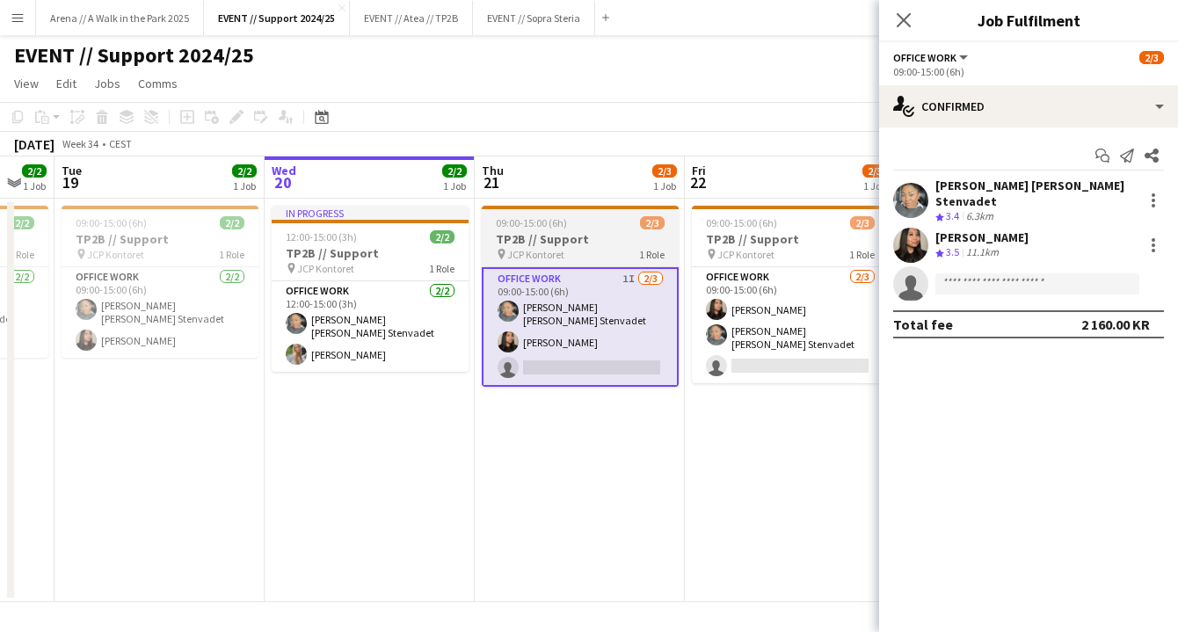
click at [579, 230] on app-job-card "09:00-15:00 (6h) 2/3 TP2B // Support pin JCP Kontoret 1 Role Office work 1I [DA…" at bounding box center [580, 296] width 197 height 181
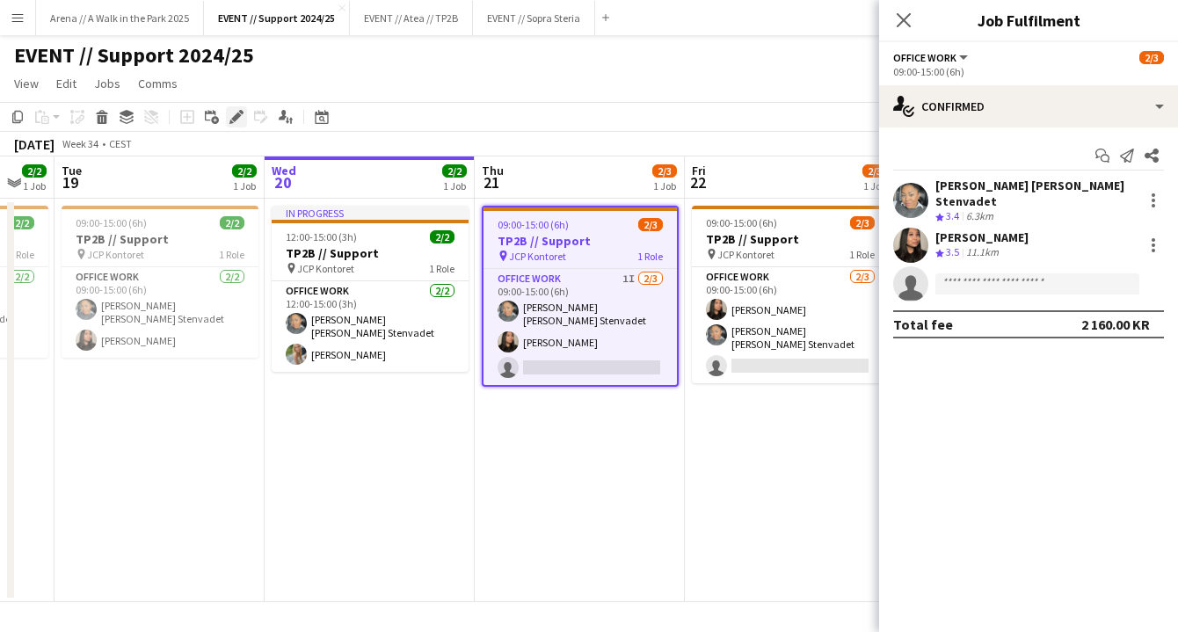
click at [236, 113] on icon "Edit" at bounding box center [236, 117] width 14 height 14
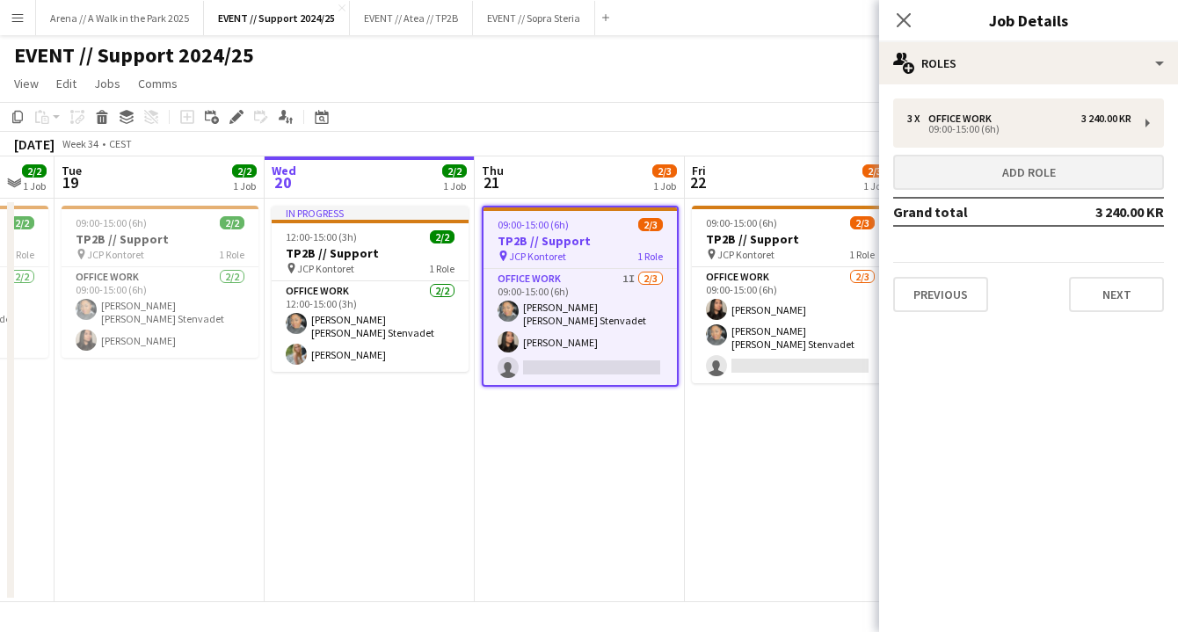
click at [1036, 167] on button "Add role" at bounding box center [1028, 172] width 271 height 35
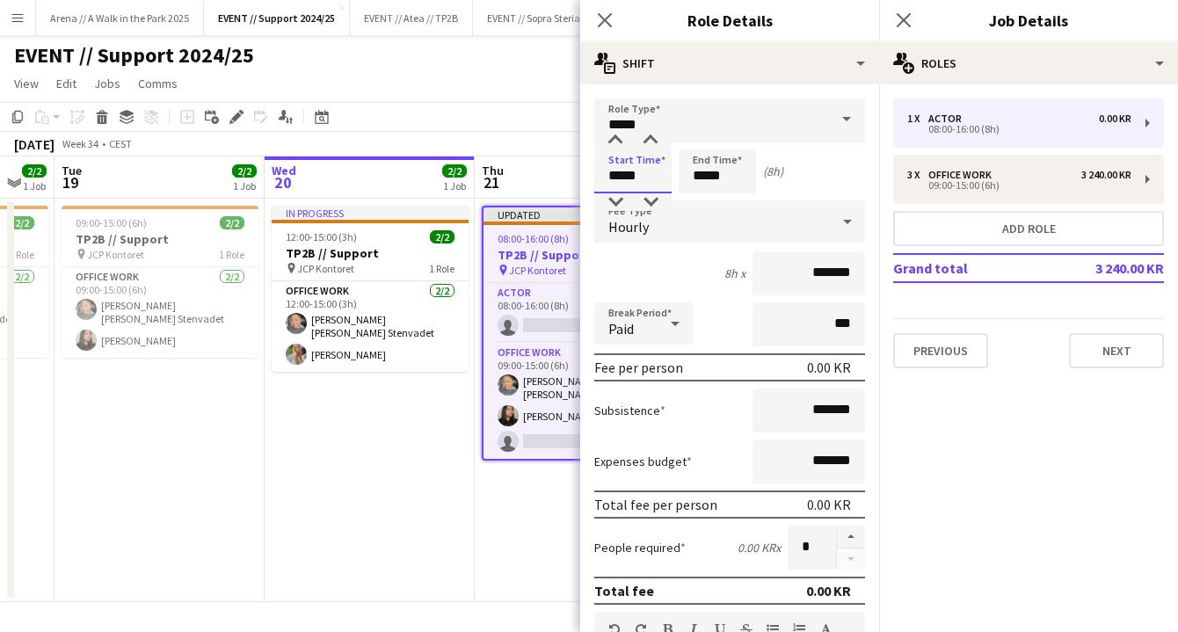
click at [620, 176] on input "*****" at bounding box center [632, 171] width 77 height 44
type input "*****"
click at [704, 176] on input "*****" at bounding box center [717, 171] width 77 height 44
type input "*****"
click at [850, 157] on div "Start Time ***** End Time ***** (3h)" at bounding box center [729, 171] width 271 height 44
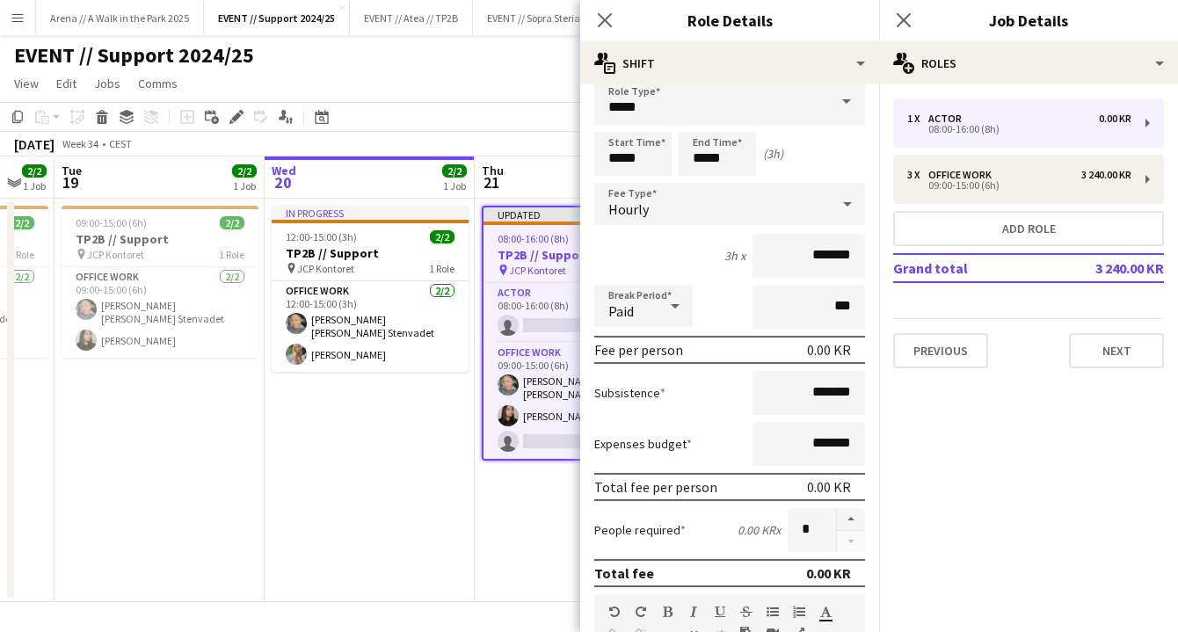
scroll to position [13, 0]
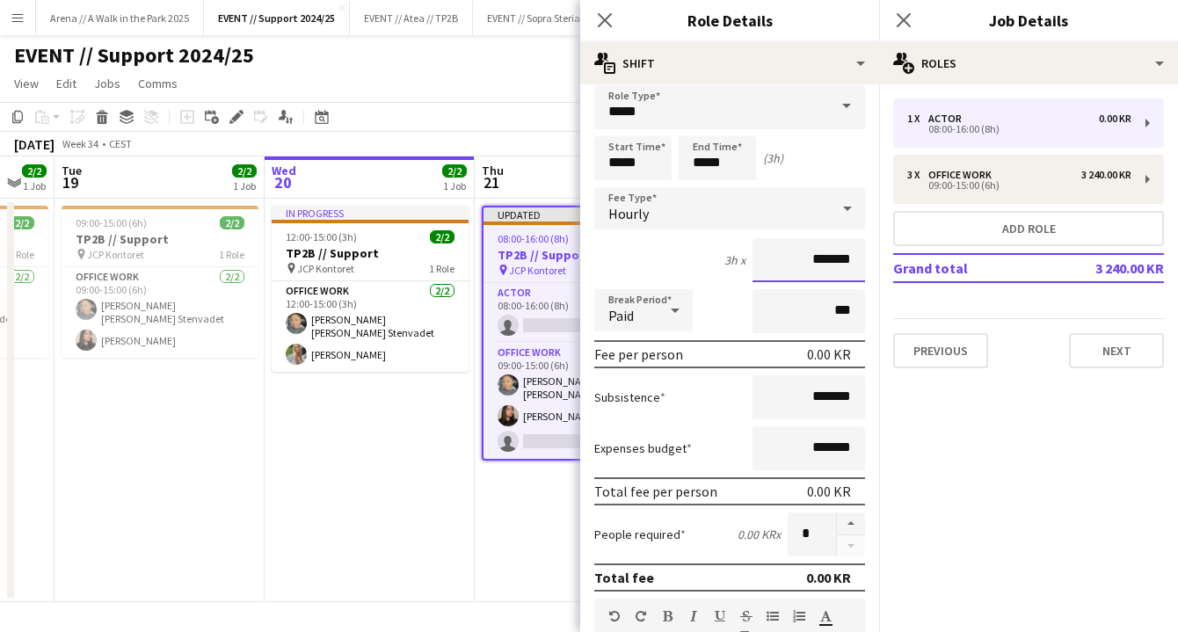
click at [769, 255] on input "*******" at bounding box center [808, 260] width 113 height 44
type input "*********"
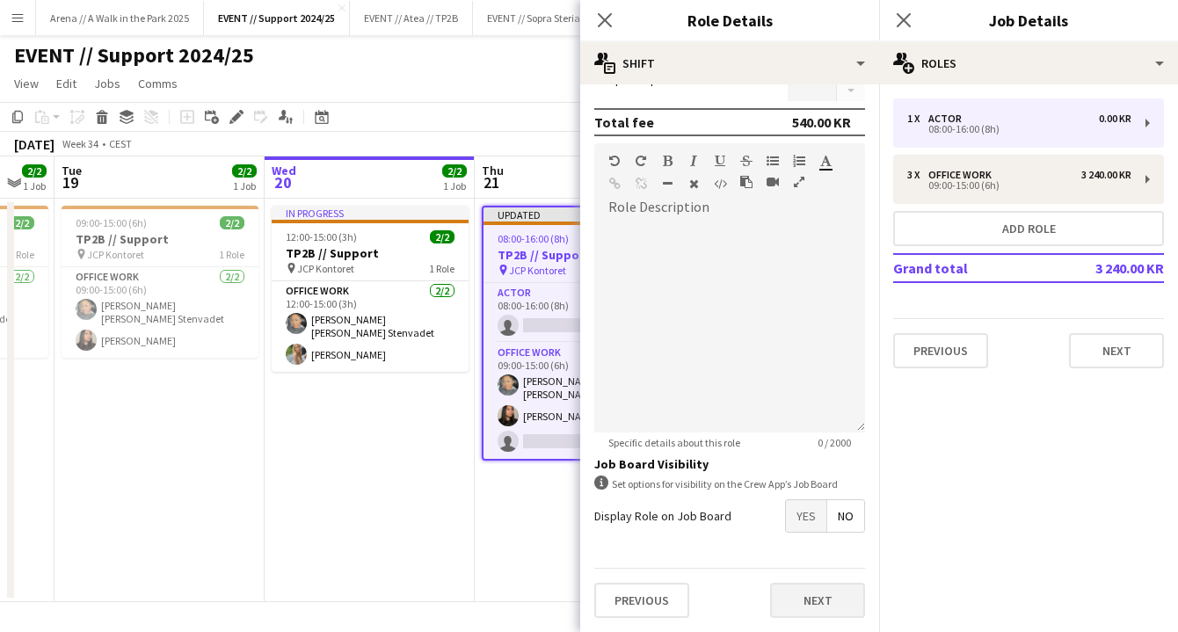
scroll to position [468, 0]
click at [800, 597] on button "Next" at bounding box center [817, 600] width 95 height 35
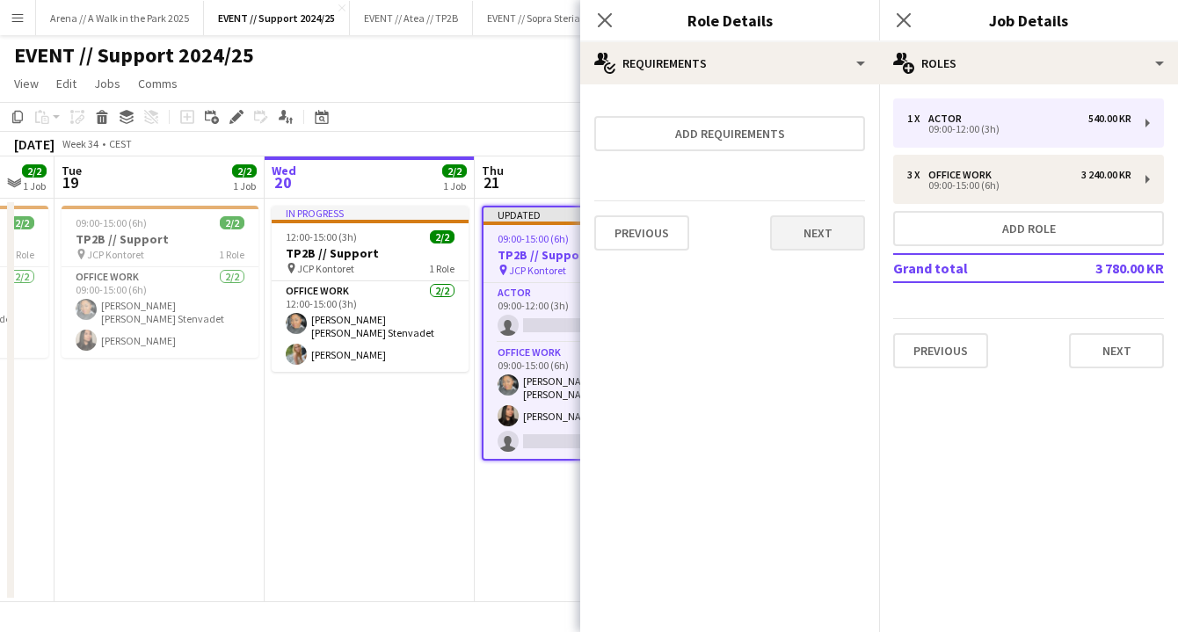
click at [817, 224] on button "Next" at bounding box center [817, 232] width 95 height 35
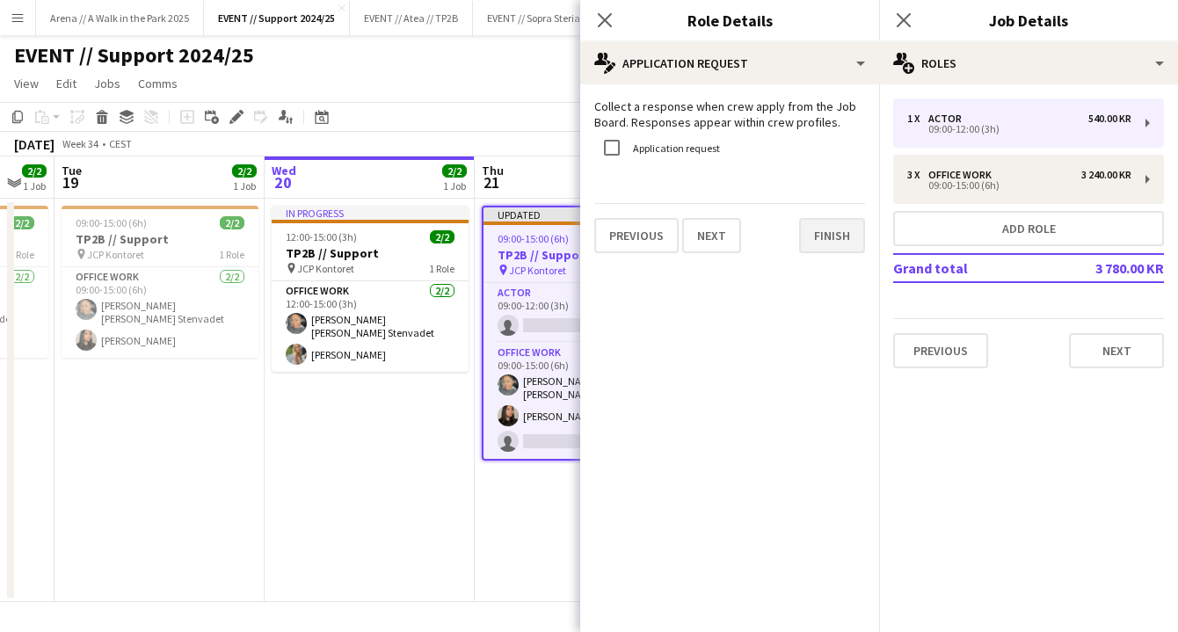
click at [815, 236] on button "Finish" at bounding box center [832, 235] width 66 height 35
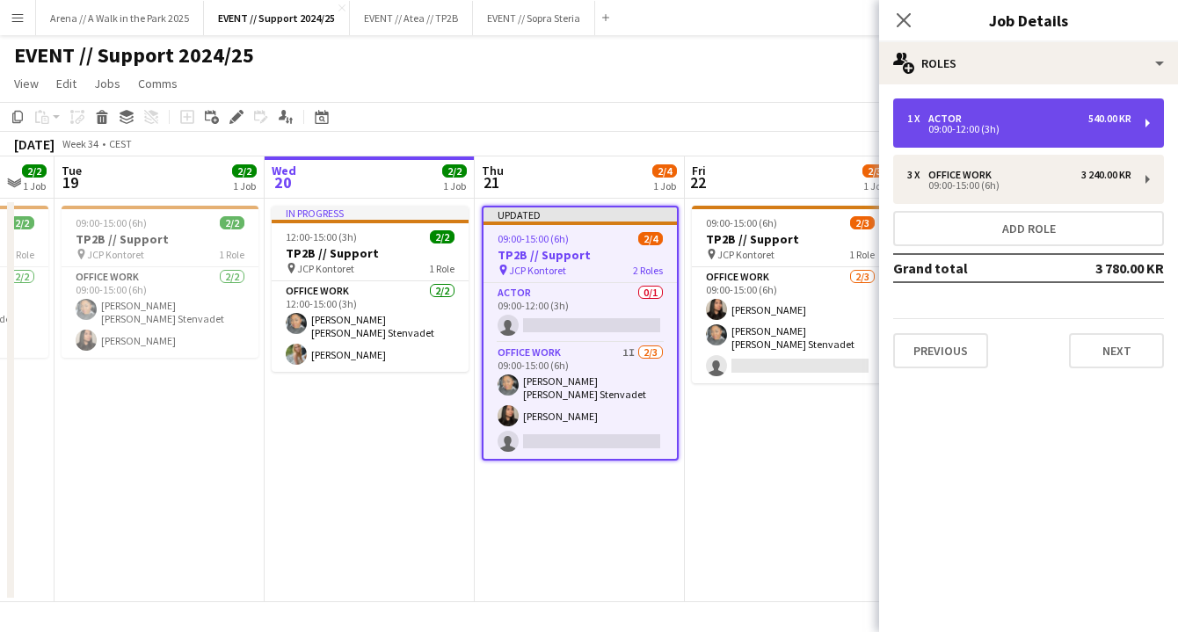
click at [1103, 133] on div "09:00-12:00 (3h)" at bounding box center [1019, 129] width 224 height 9
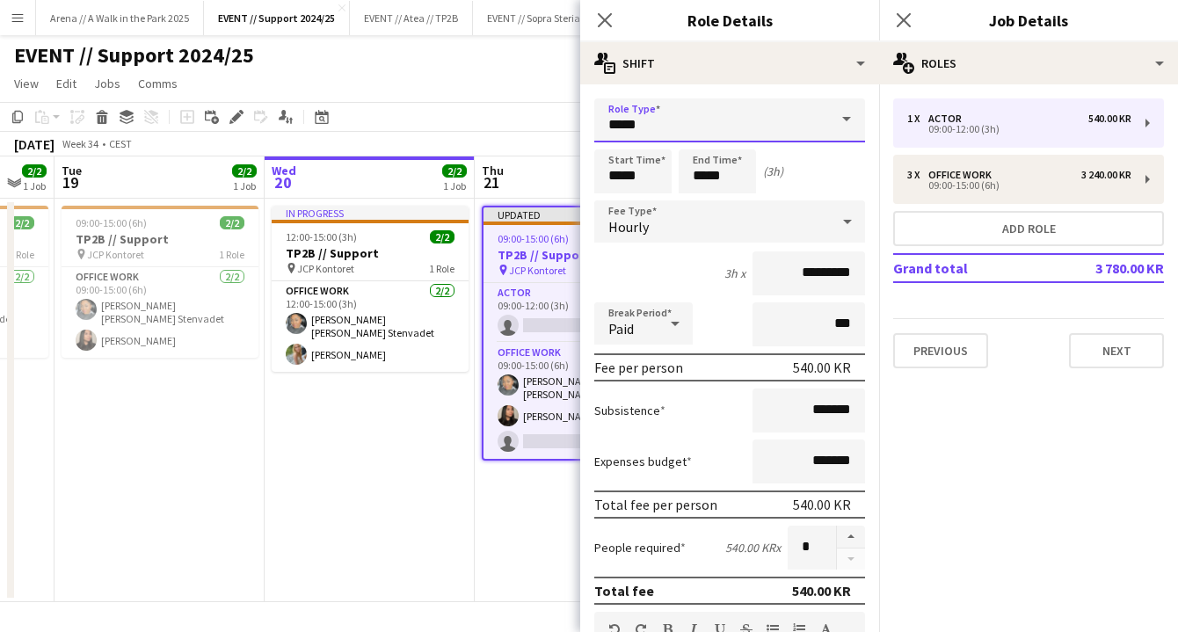
click at [697, 125] on input "*****" at bounding box center [729, 120] width 271 height 44
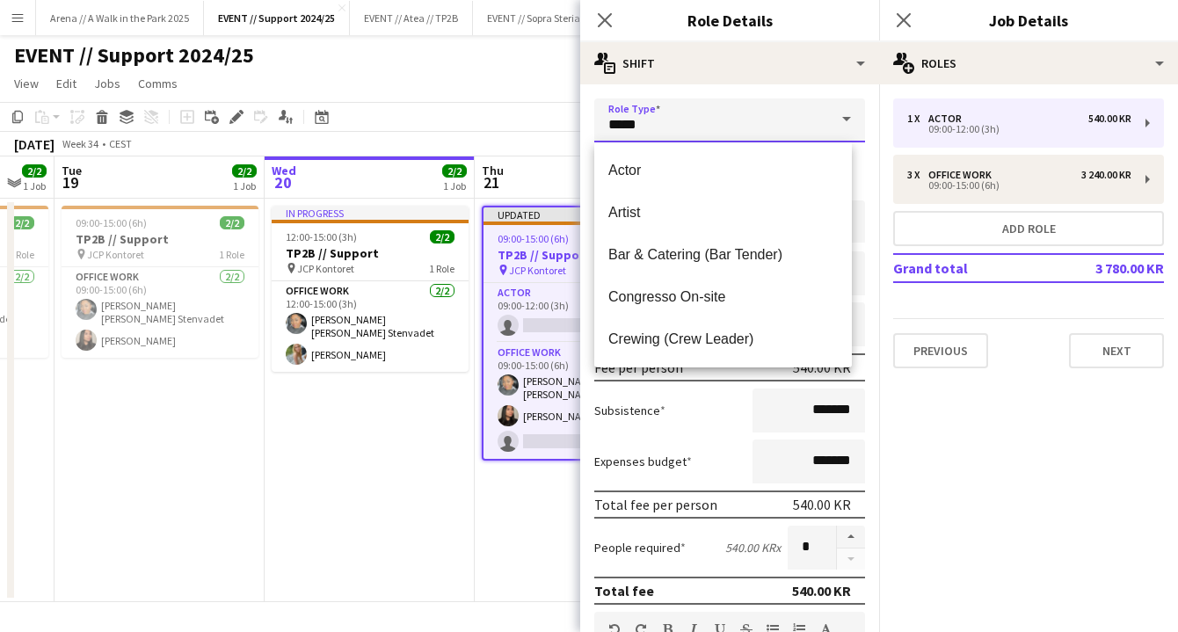
click at [697, 125] on input "*****" at bounding box center [729, 120] width 271 height 44
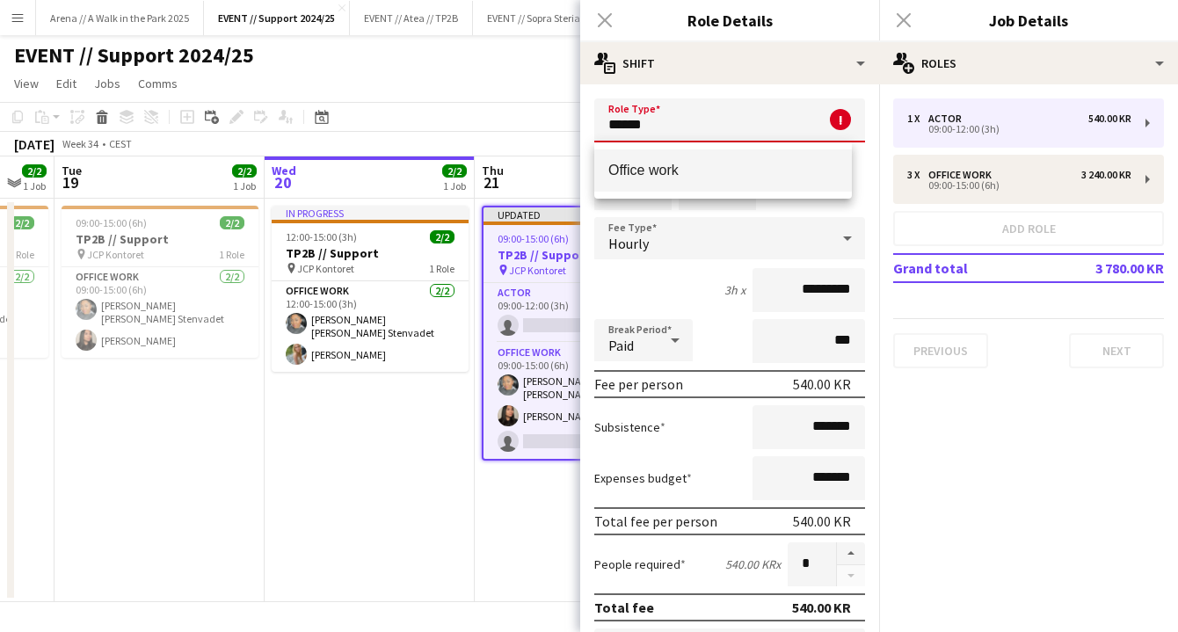
click at [671, 178] on span "Office work" at bounding box center [722, 170] width 229 height 17
type input "**********"
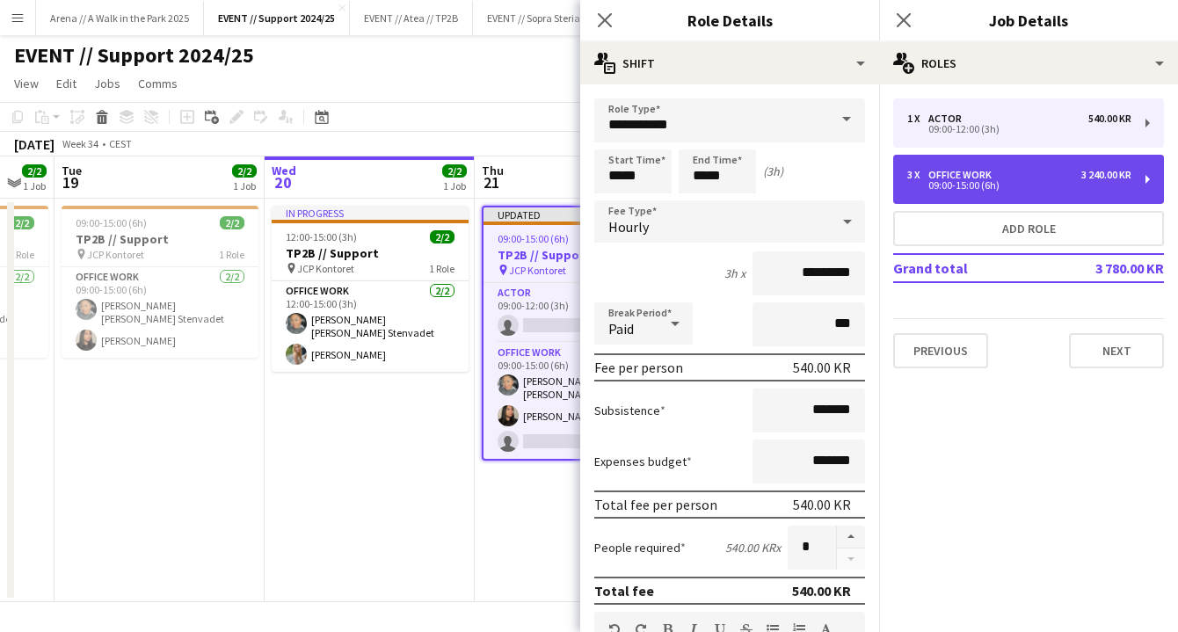
click at [1073, 185] on div "09:00-15:00 (6h)" at bounding box center [1019, 185] width 224 height 9
type input "*****"
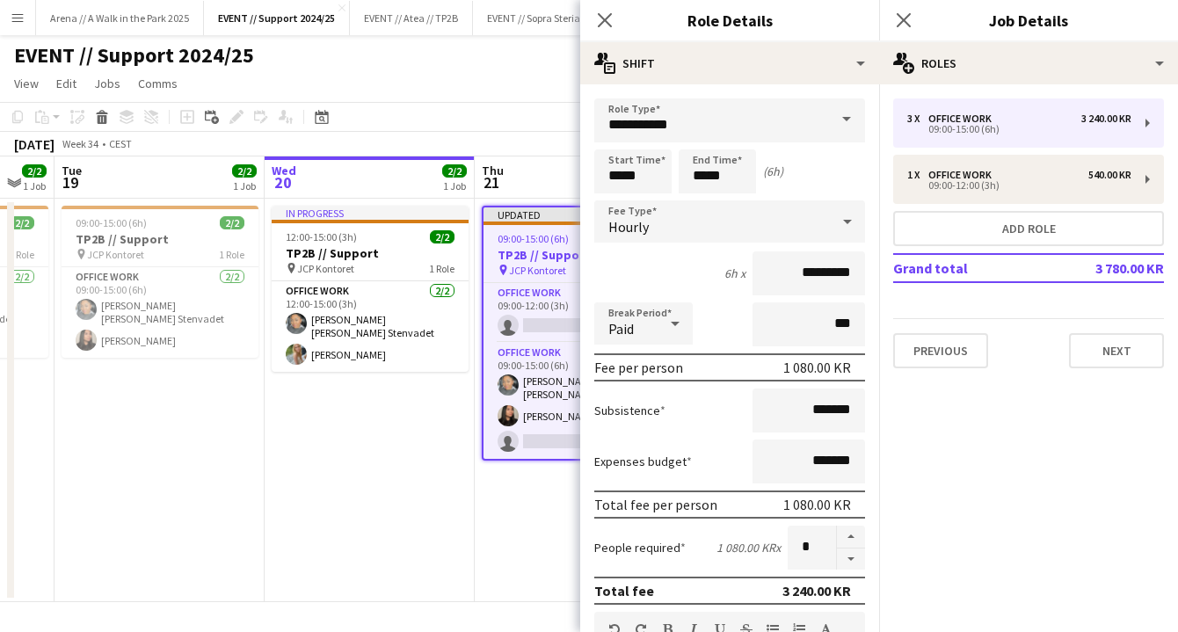
scroll to position [11, 0]
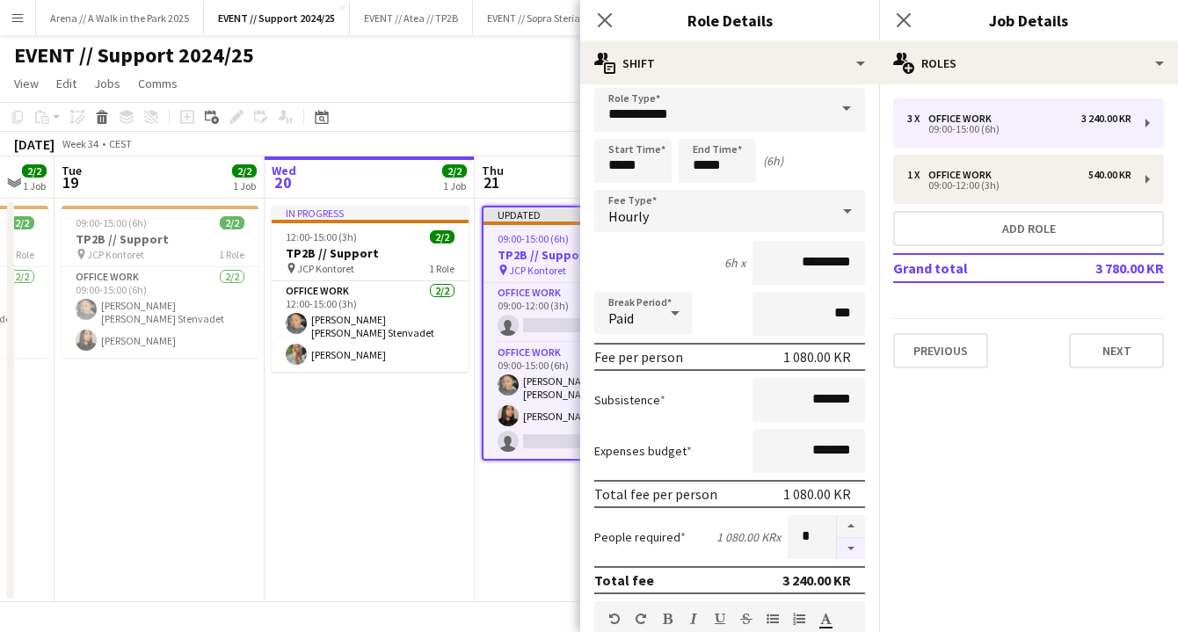
click at [837, 547] on button "button" at bounding box center [851, 549] width 28 height 22
type input "*"
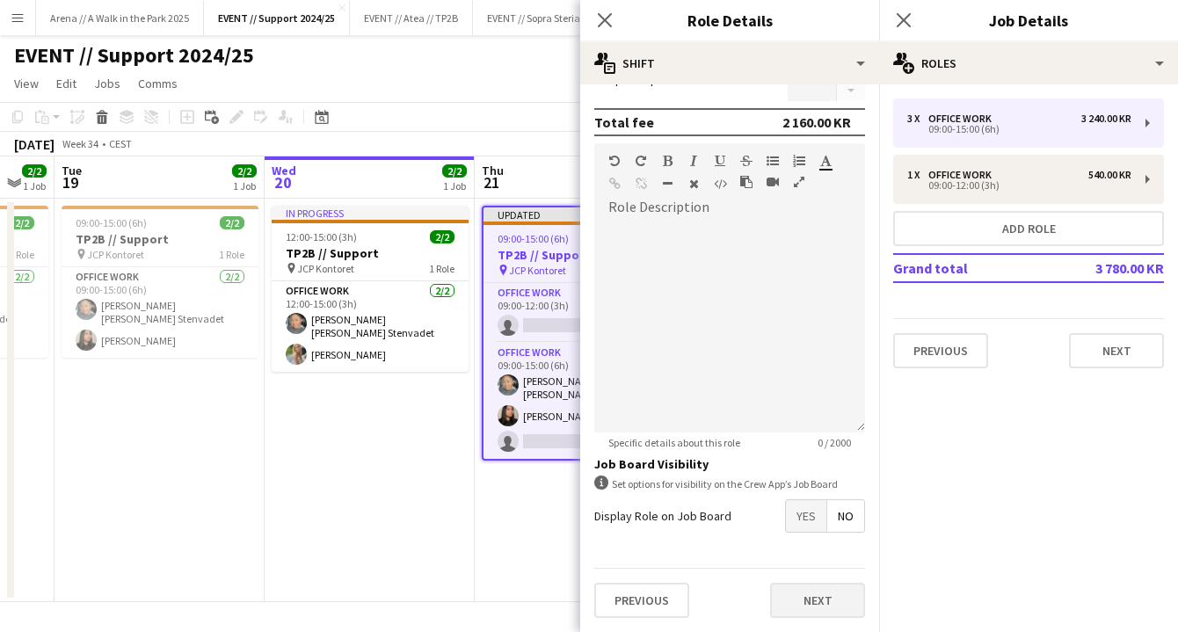
scroll to position [469, 0]
click at [809, 593] on button "Next" at bounding box center [817, 600] width 95 height 35
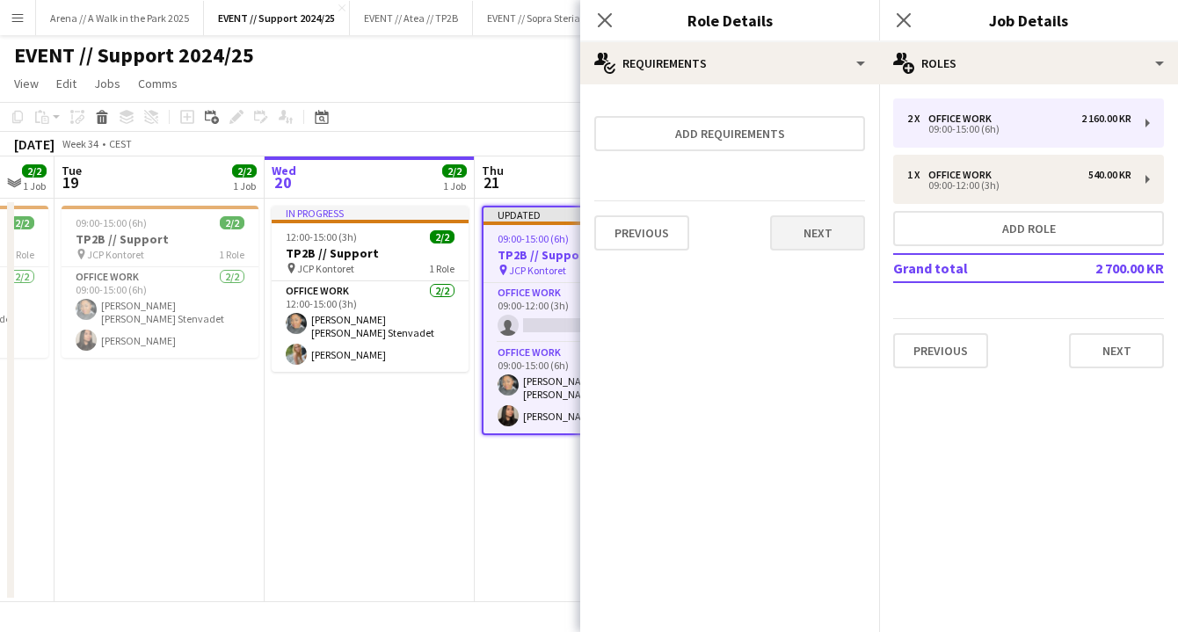
click at [826, 224] on button "Next" at bounding box center [817, 232] width 95 height 35
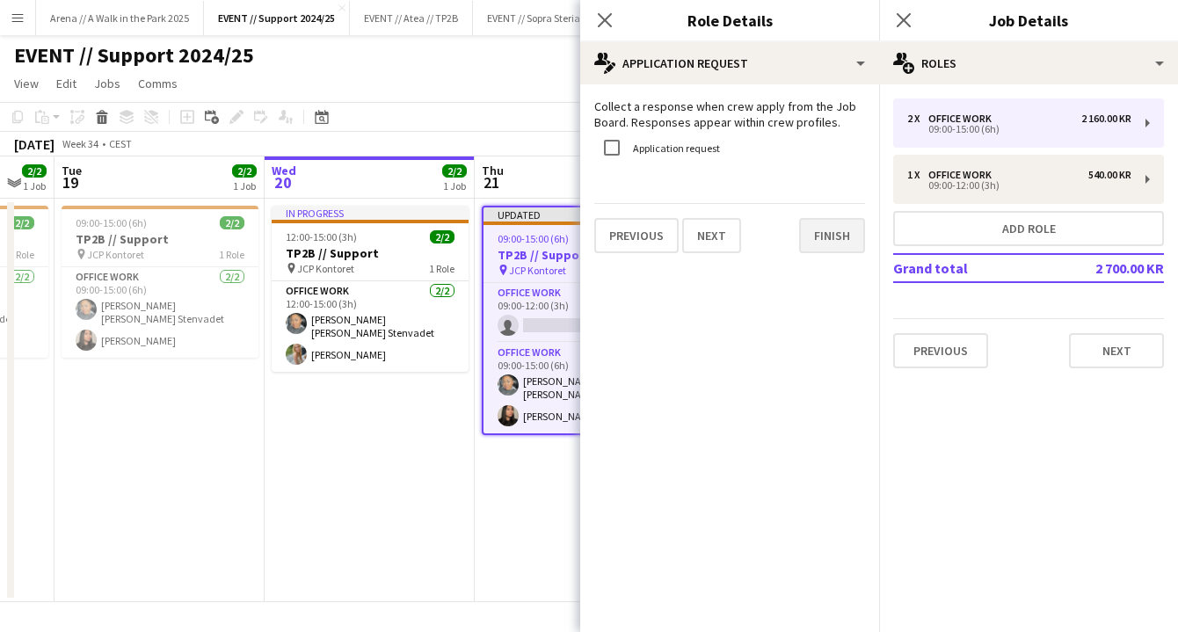
click at [831, 243] on button "Finish" at bounding box center [832, 235] width 66 height 35
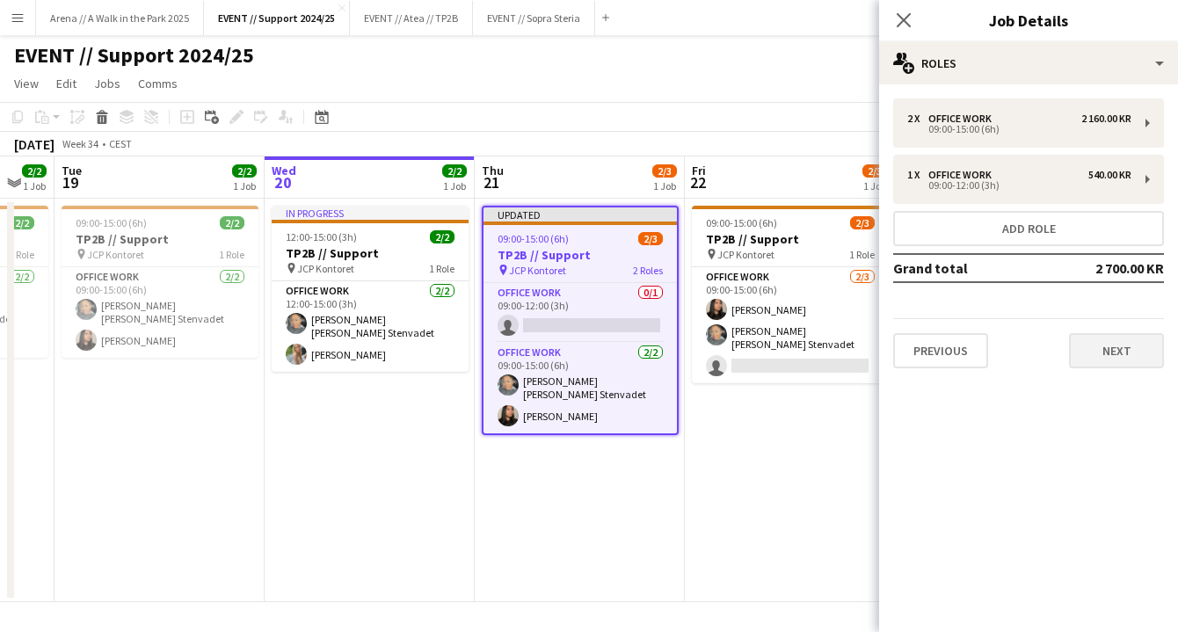
click at [1120, 349] on button "Next" at bounding box center [1116, 350] width 95 height 35
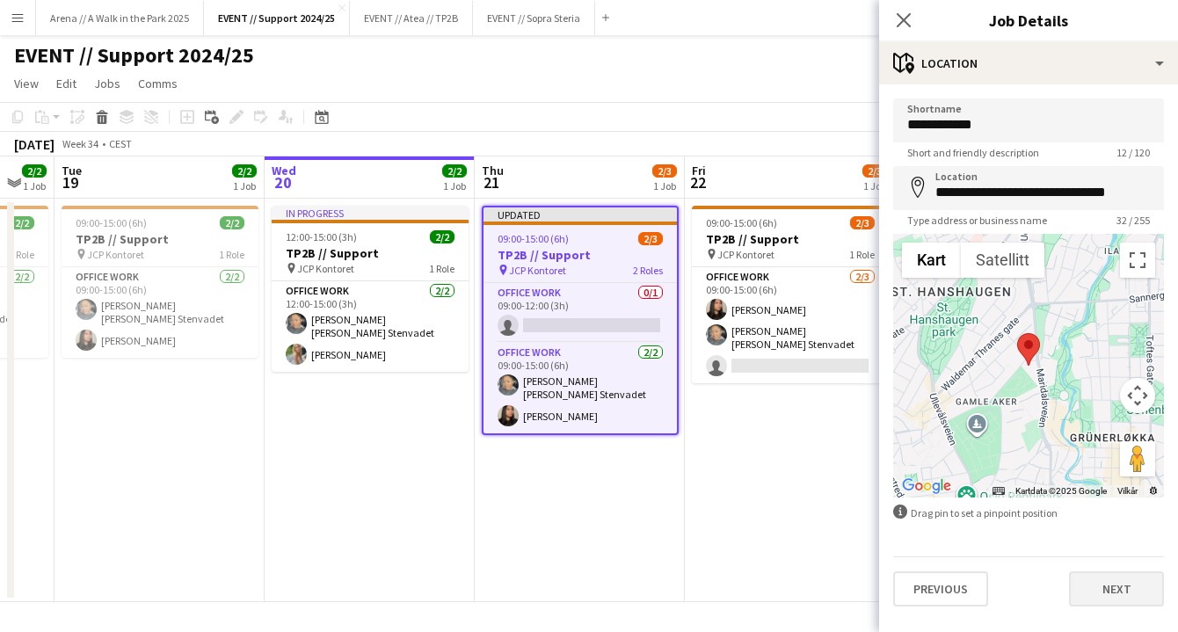
click at [1103, 603] on button "Next" at bounding box center [1116, 588] width 95 height 35
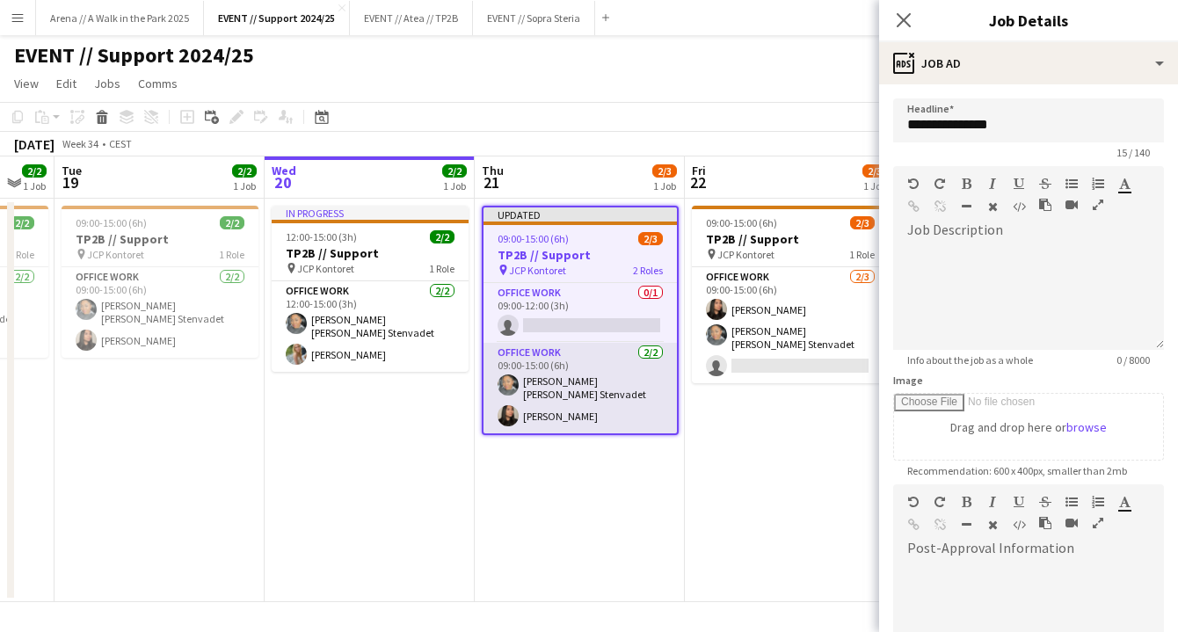
click at [602, 375] on app-card-role "Office work 2/2 09:00-15:00 (6h) Daniela Alejandra Eriksen Stenvadet Linda Ngo" at bounding box center [579, 388] width 193 height 91
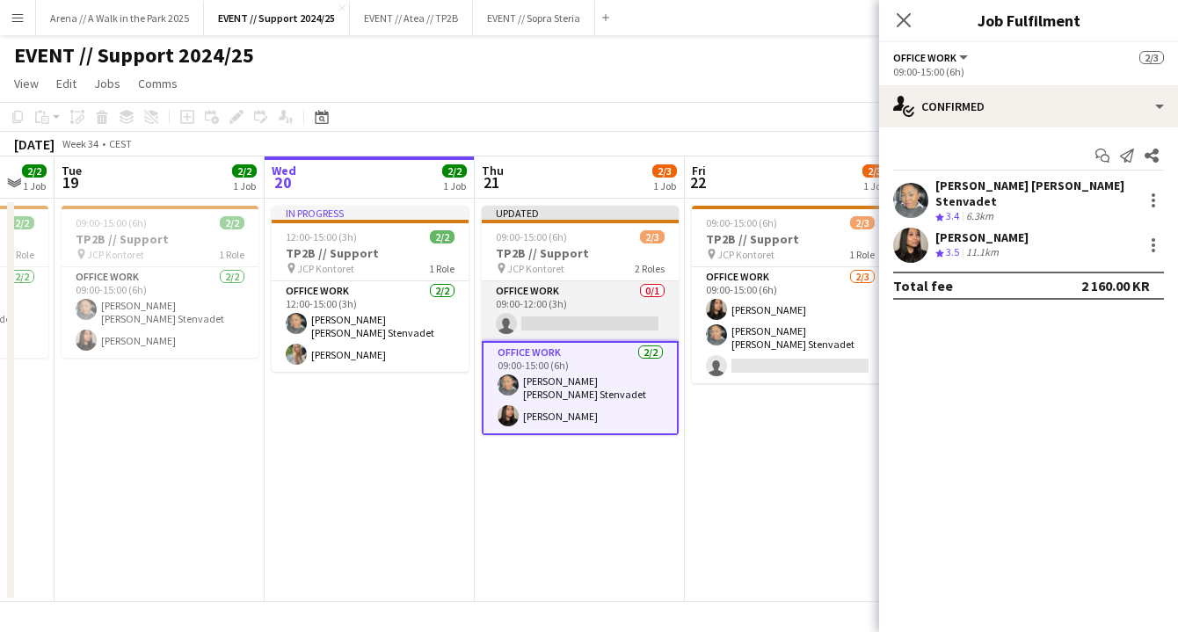
click at [592, 311] on app-card-role "Office work 0/1 09:00-12:00 (3h) single-neutral-actions" at bounding box center [580, 311] width 197 height 60
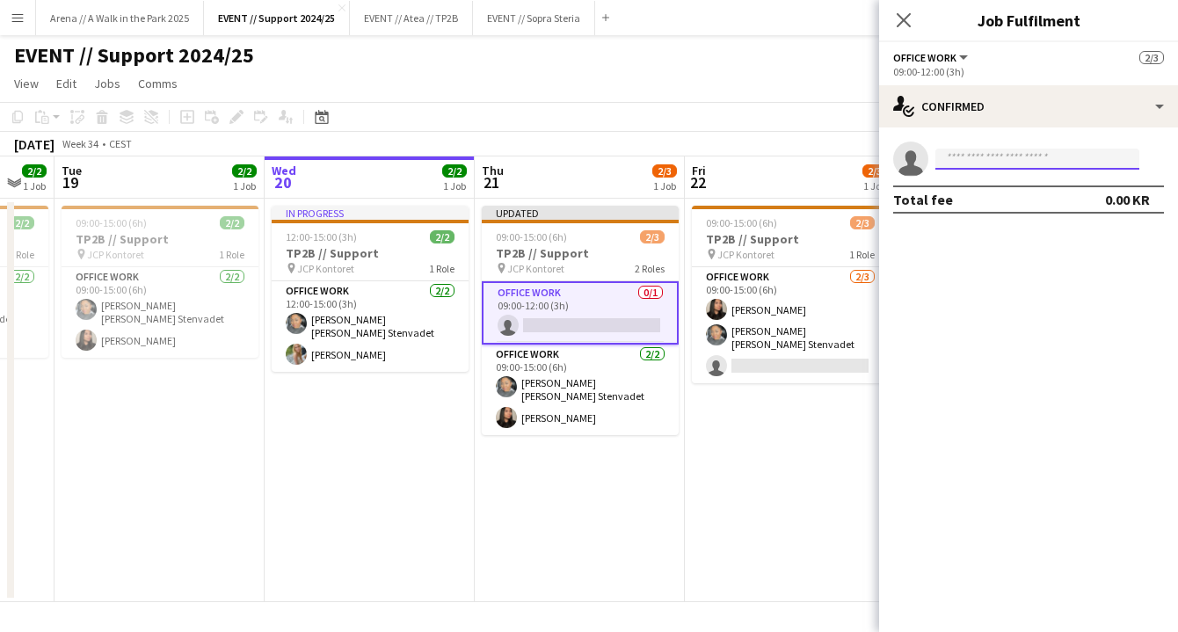
click at [987, 159] on input at bounding box center [1037, 159] width 204 height 21
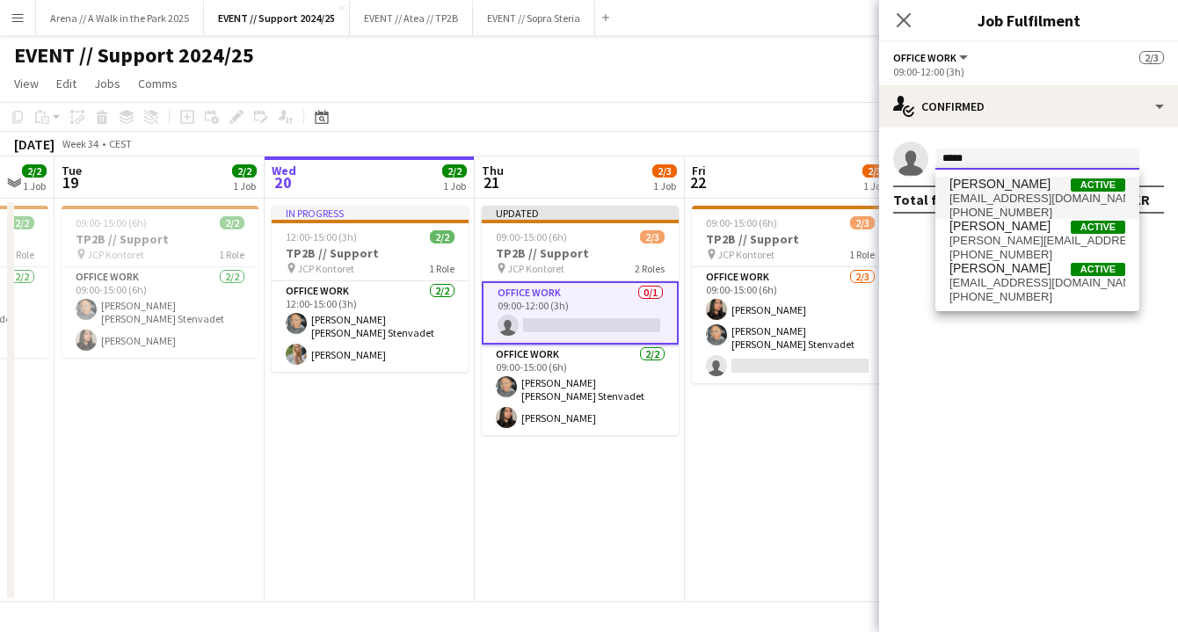
type input "*****"
click at [1002, 189] on span "[PERSON_NAME]" at bounding box center [999, 184] width 101 height 15
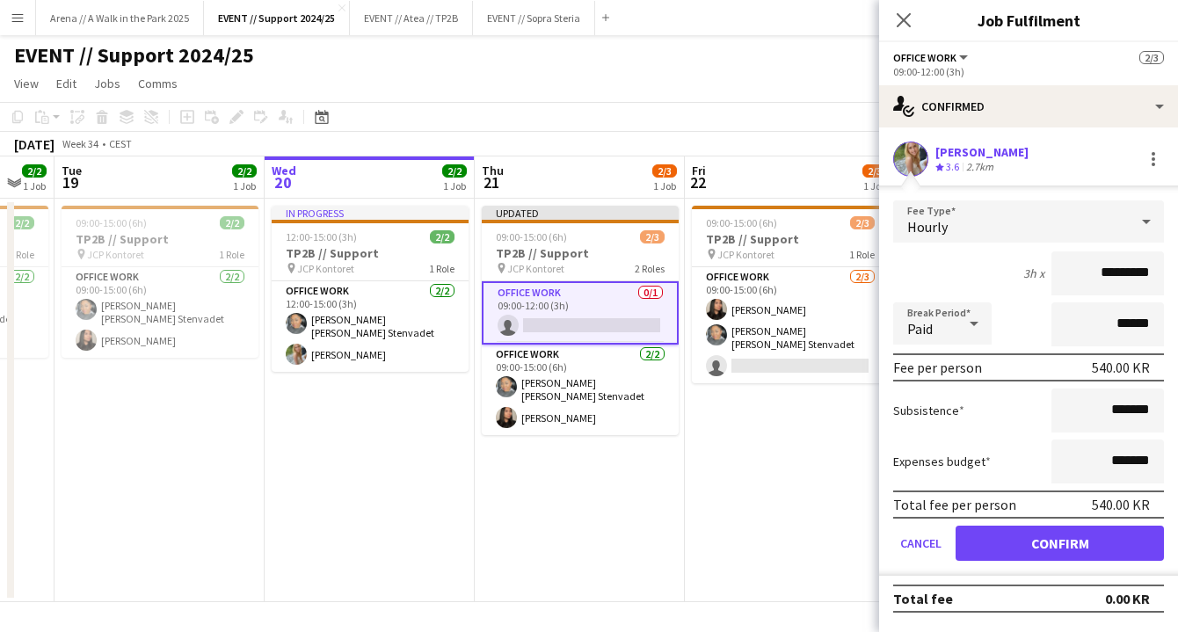
click at [1057, 539] on button "Confirm" at bounding box center [1059, 543] width 208 height 35
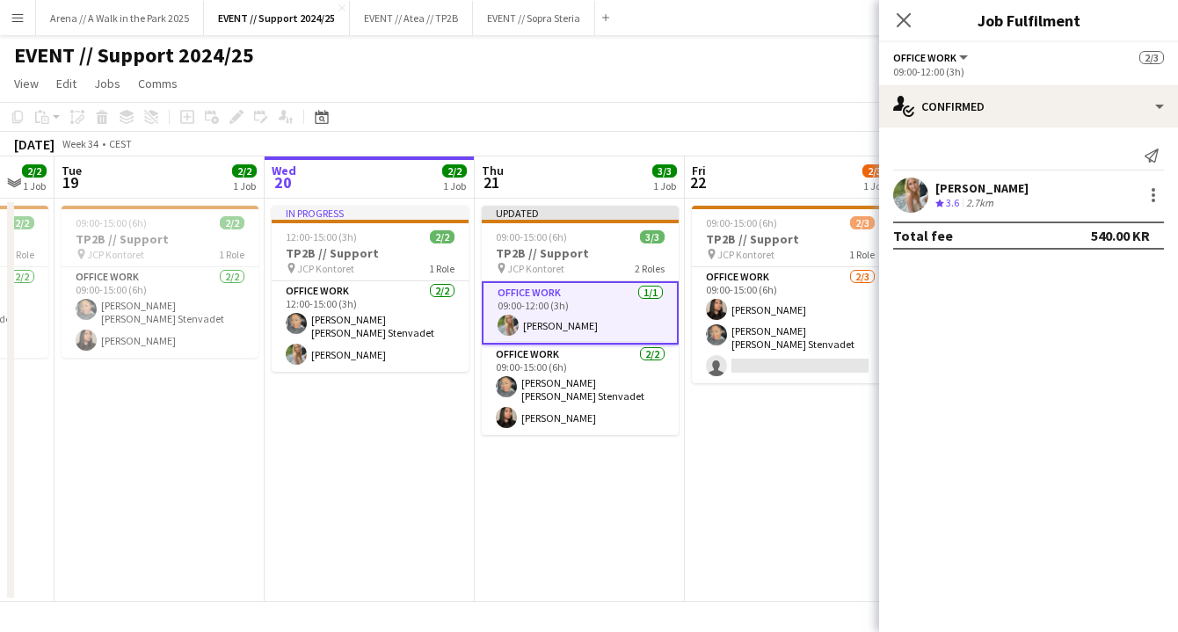
click at [625, 483] on app-date-cell "Updated 09:00-15:00 (6h) 3/3 TP2B // Support pin JCP Kontoret 2 Roles Office wo…" at bounding box center [580, 400] width 210 height 403
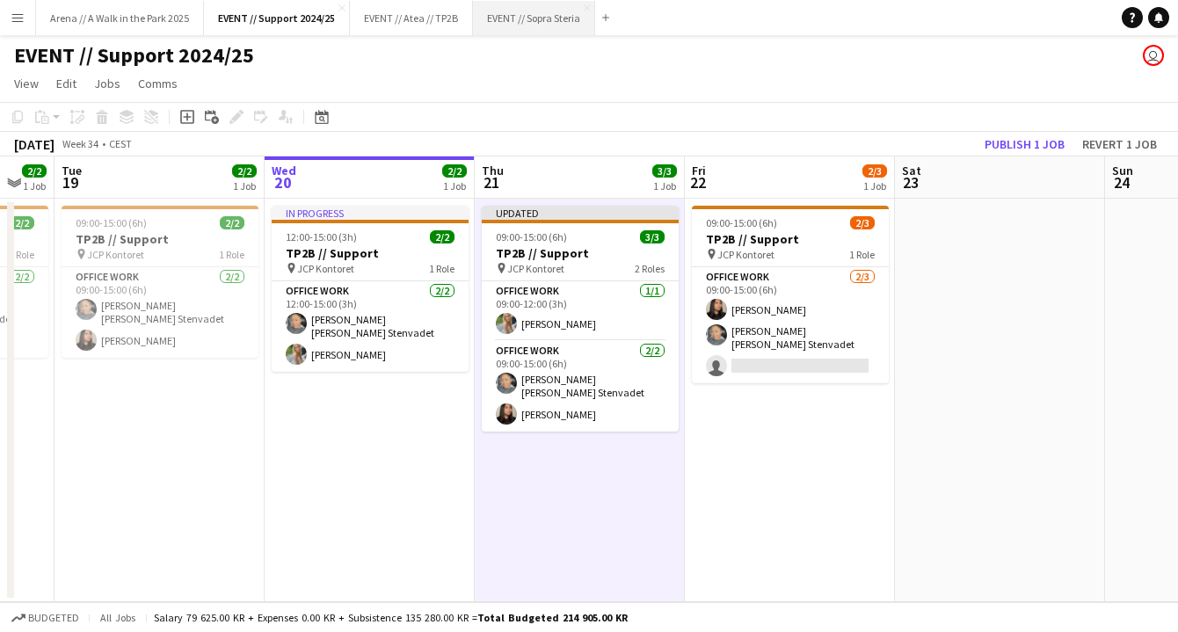
click at [536, 19] on button "EVENT // Sopra Steria Close" at bounding box center [534, 18] width 122 height 34
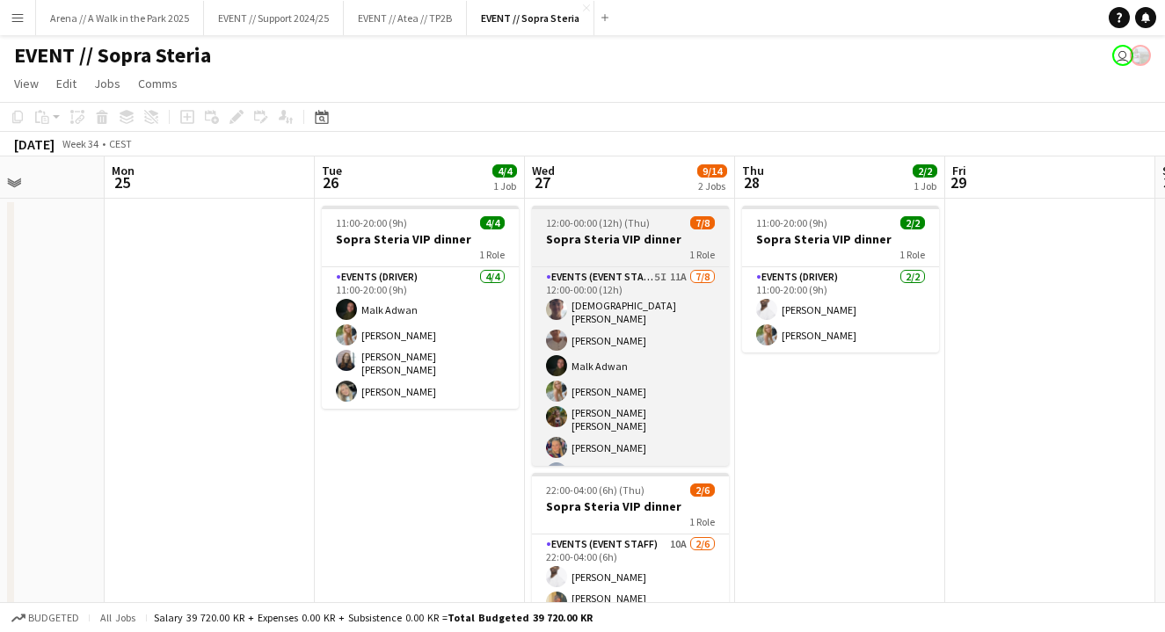
click at [665, 242] on h3 "Sopra Steria VIP dinner" at bounding box center [630, 239] width 197 height 16
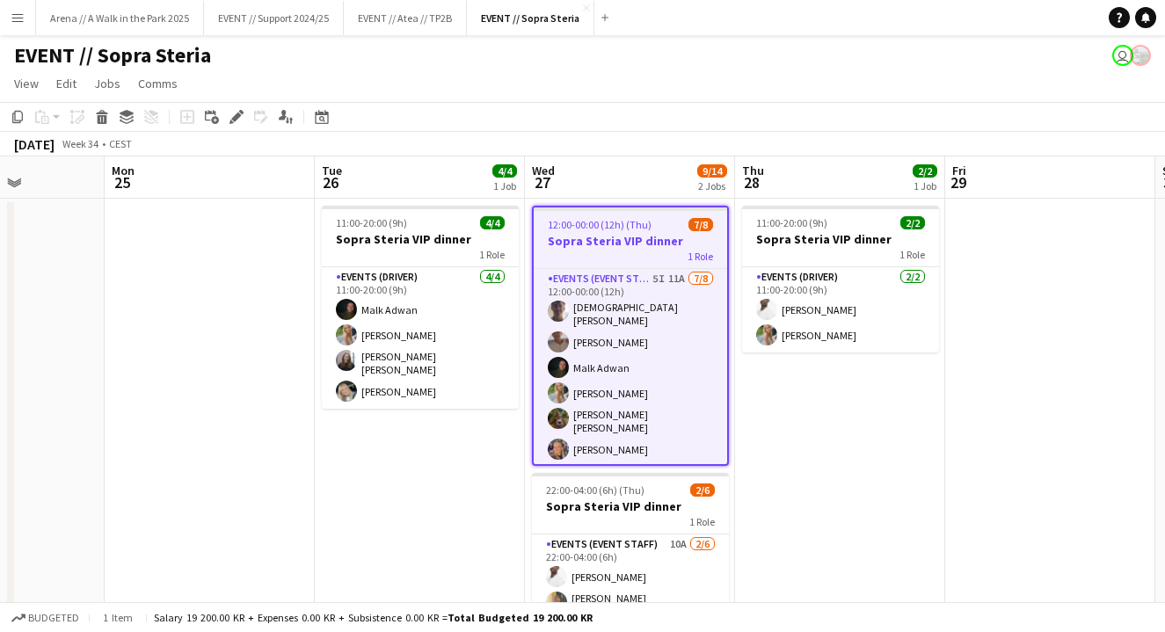
click at [646, 223] on span "12:00-00:00 (12h) (Thu)" at bounding box center [600, 224] width 104 height 13
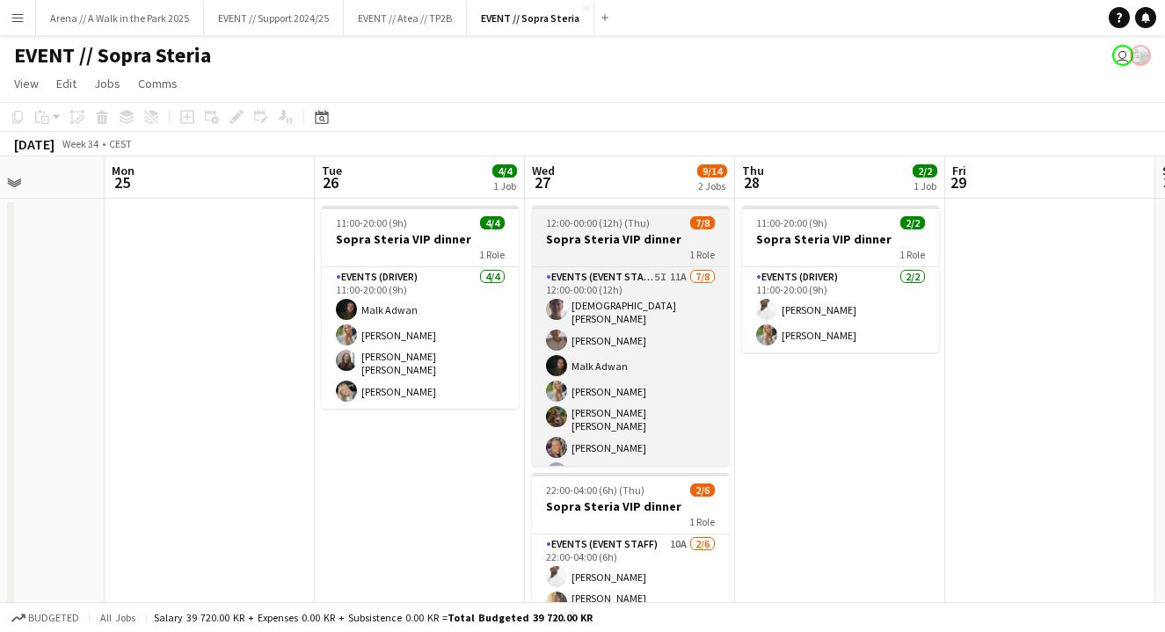
click at [619, 226] on span "12:00-00:00 (12h) (Thu)" at bounding box center [598, 222] width 104 height 13
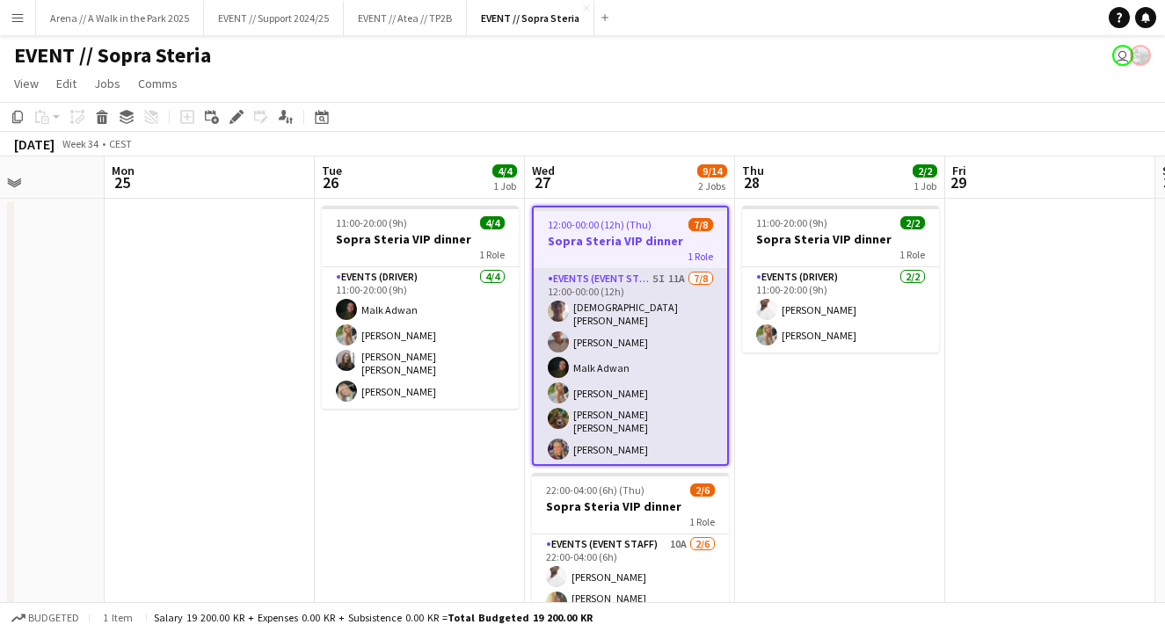
click at [643, 346] on app-card-role "Events (Event Staff) 5I 11A 7/8 12:00-00:00 (12h) Christian Tohje Charlie Thoma…" at bounding box center [630, 393] width 193 height 249
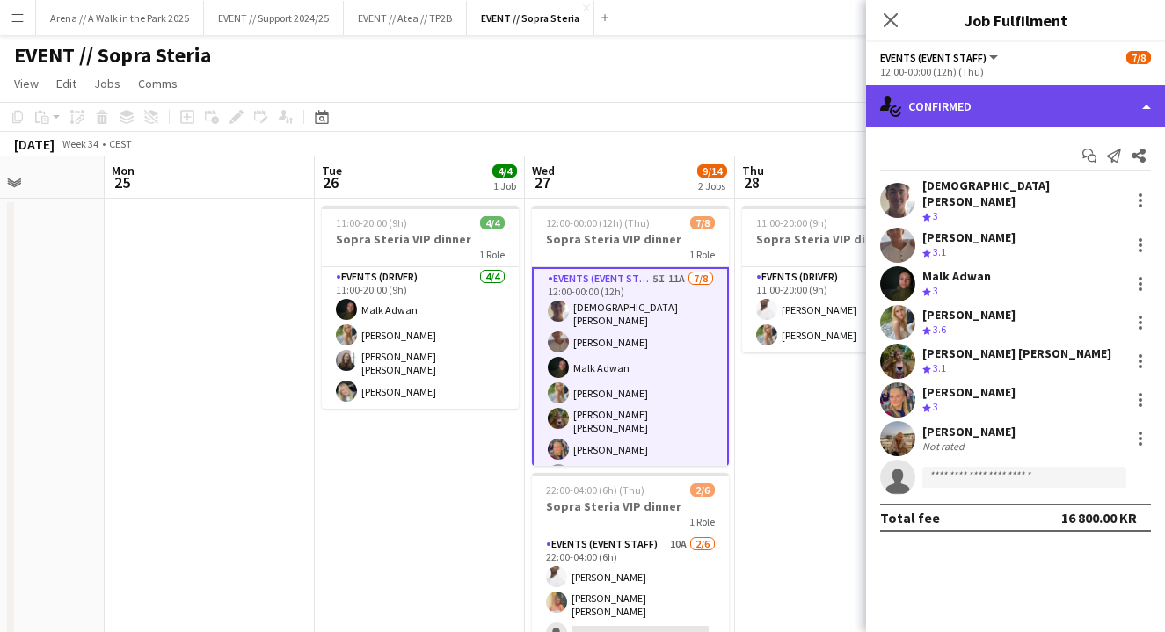
click at [1076, 107] on div "single-neutral-actions-check-2 Confirmed" at bounding box center [1015, 106] width 299 height 42
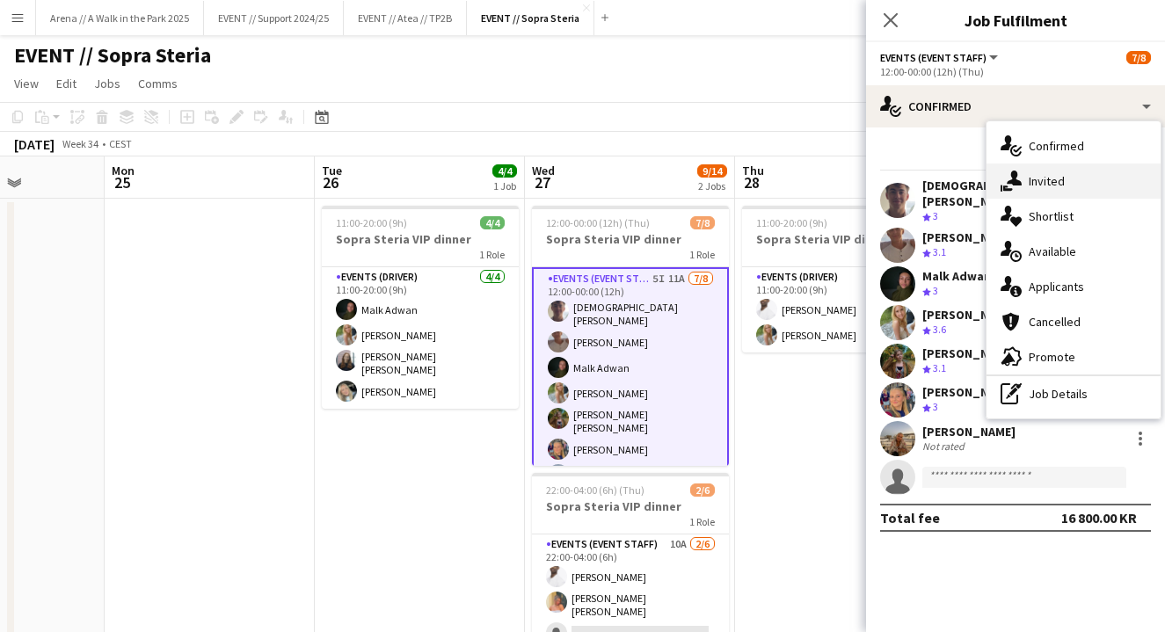
click at [1052, 166] on div "single-neutral-actions-share-1 Invited" at bounding box center [1073, 180] width 174 height 35
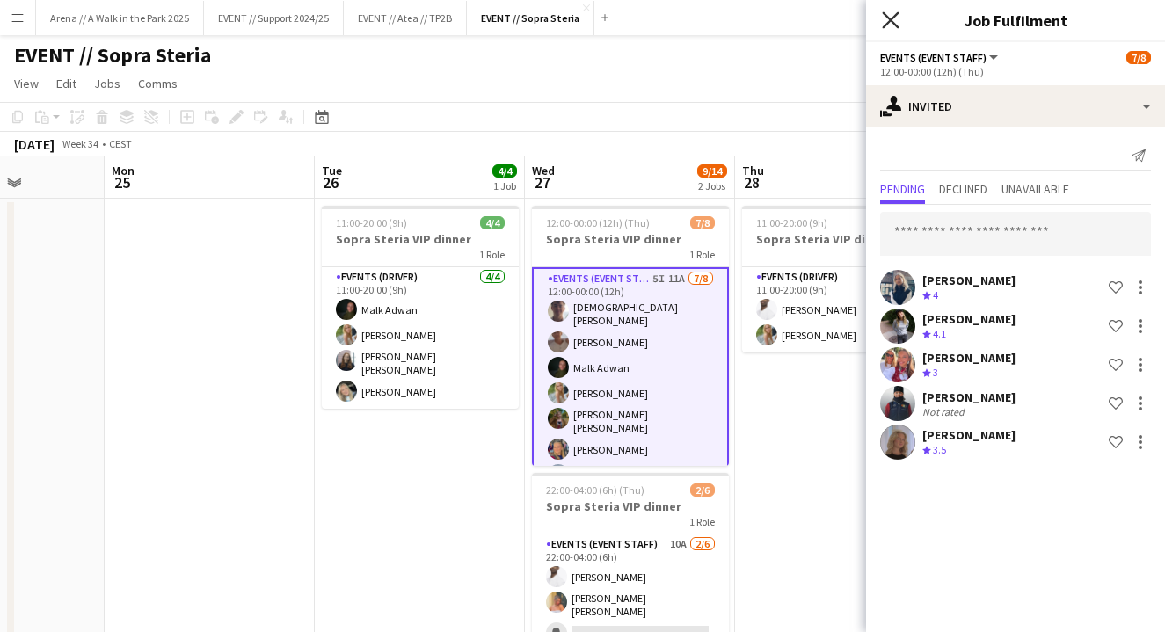
click at [889, 17] on icon "Close pop-in" at bounding box center [890, 19] width 17 height 17
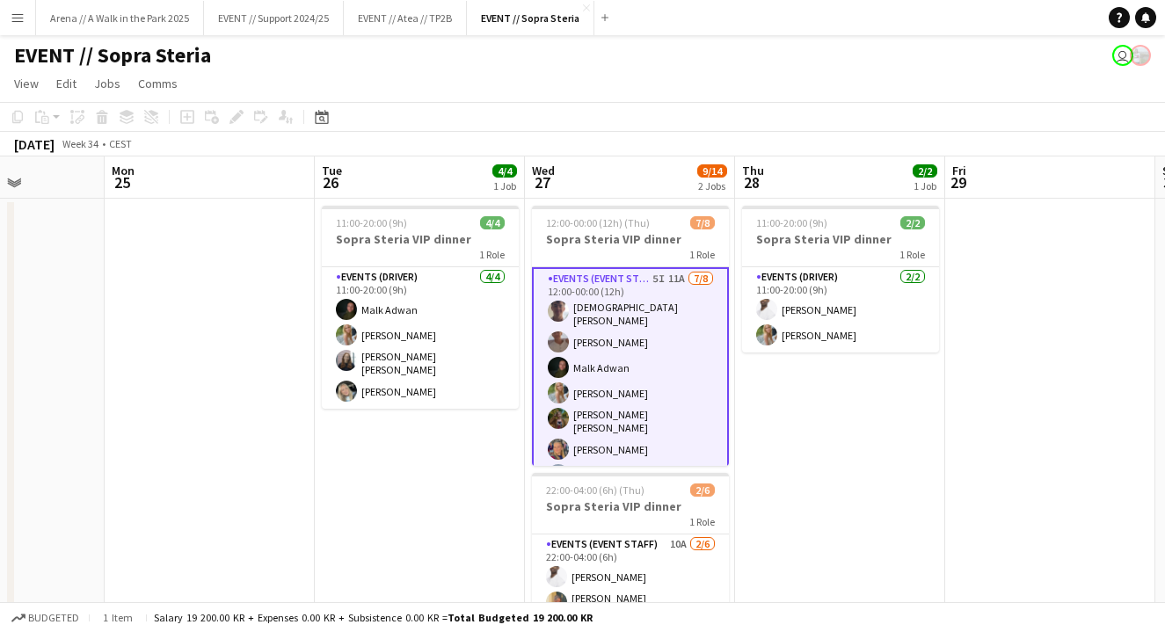
click at [815, 444] on app-date-cell "11:00-20:00 (9h) 2/2 Sopra Steria VIP dinner 1 Role Events (Driver) 2/2 11:00-2…" at bounding box center [840, 484] width 210 height 570
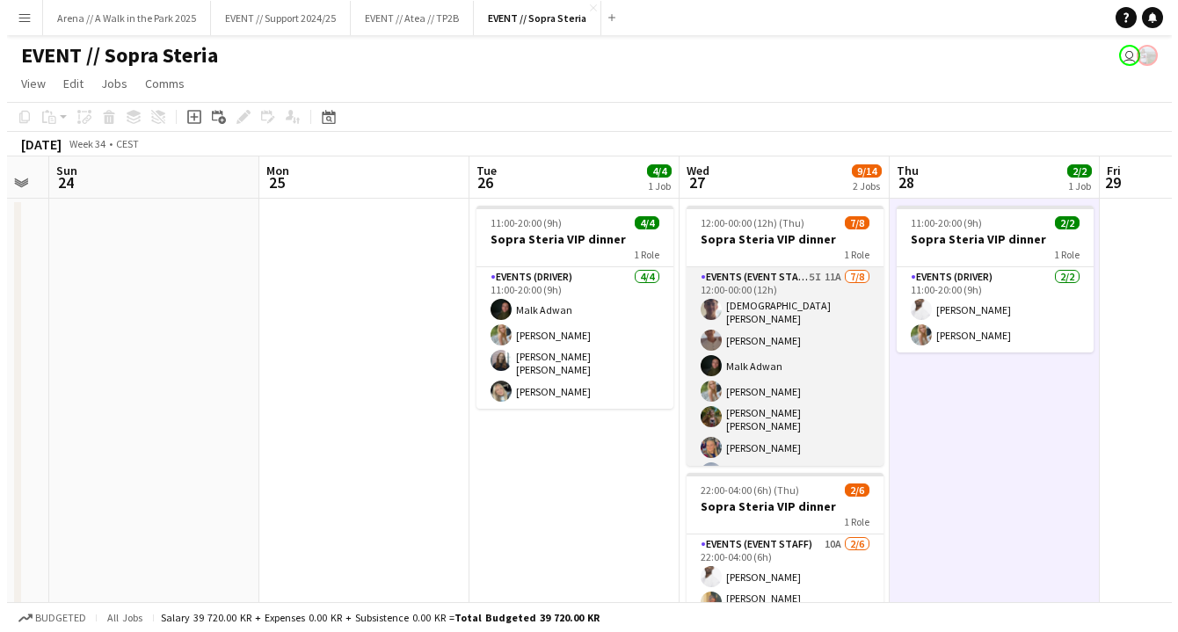
scroll to position [0, 636]
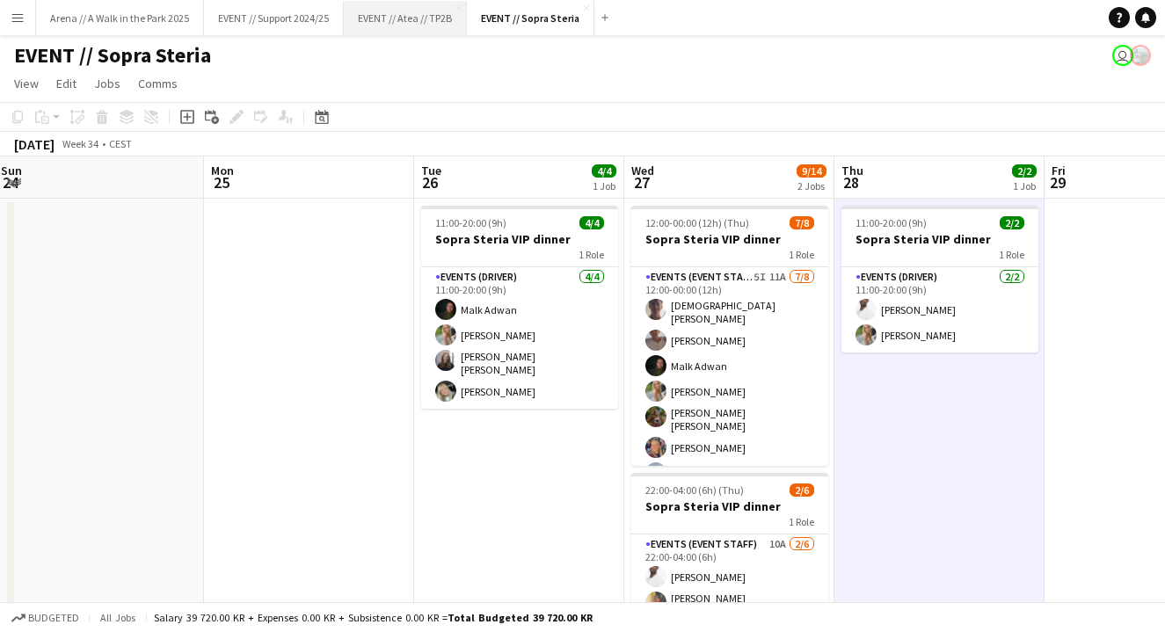
click at [404, 20] on button "EVENT // Atea // TP2B Close" at bounding box center [405, 18] width 123 height 34
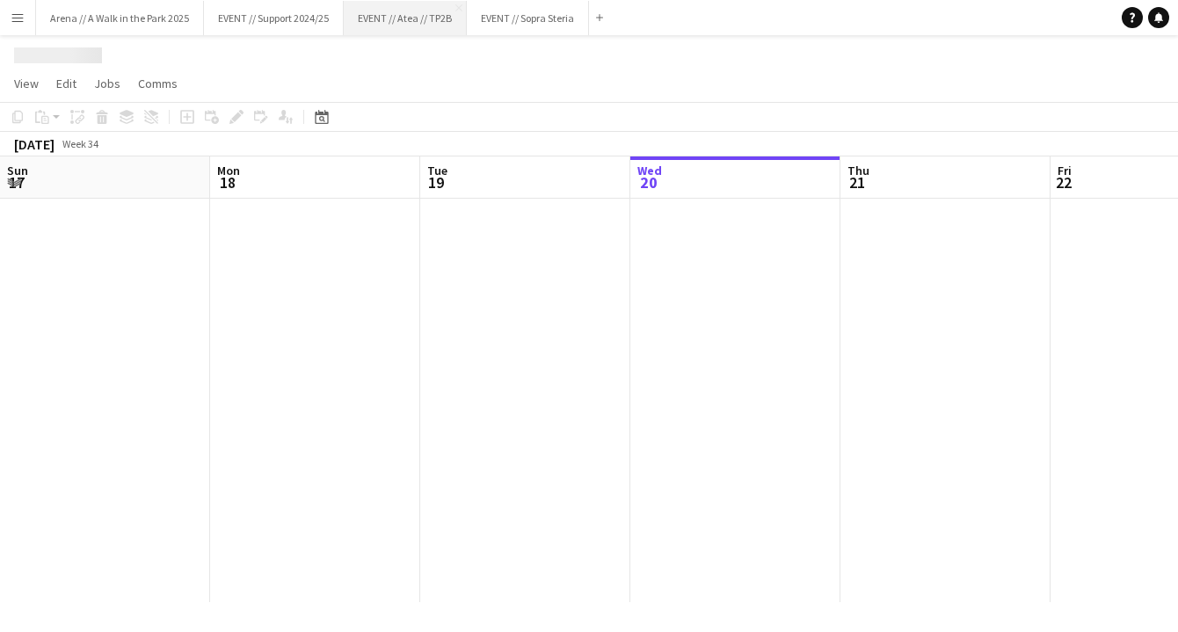
scroll to position [0, 420]
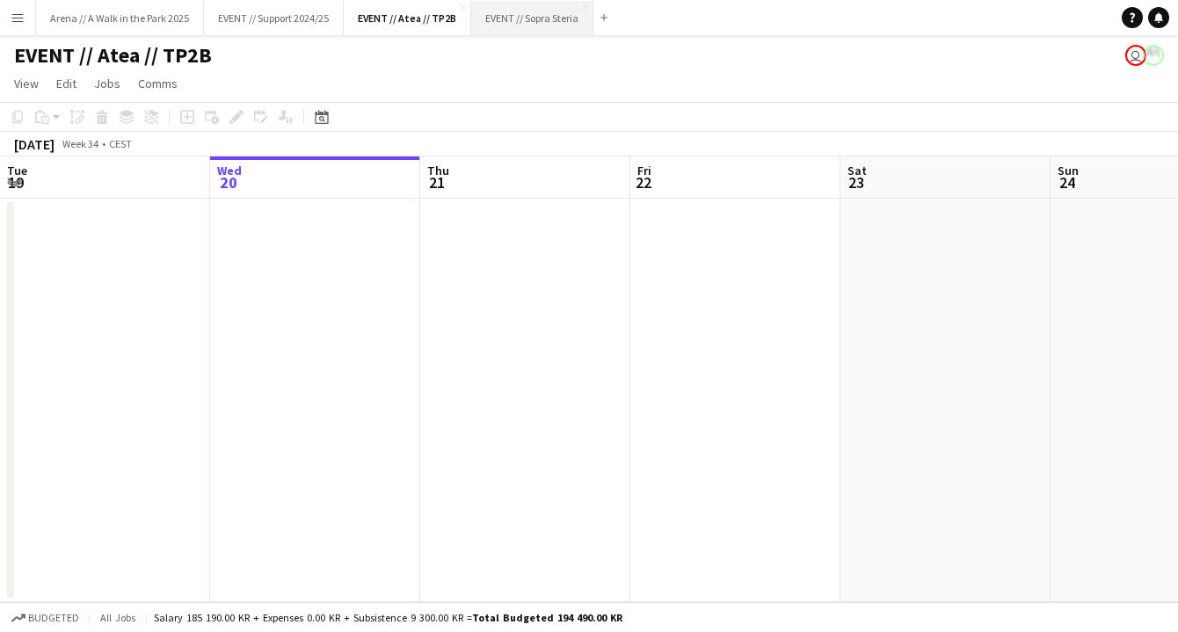
click at [546, 12] on button "EVENT // Sopra Steria Close" at bounding box center [532, 18] width 122 height 34
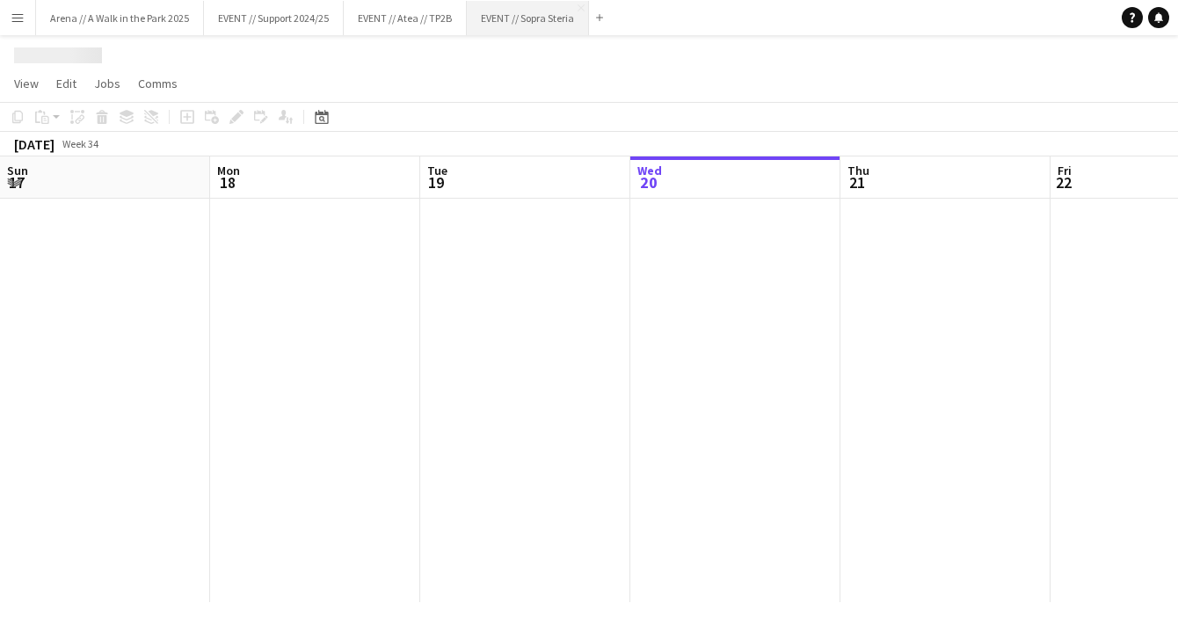
scroll to position [0, 420]
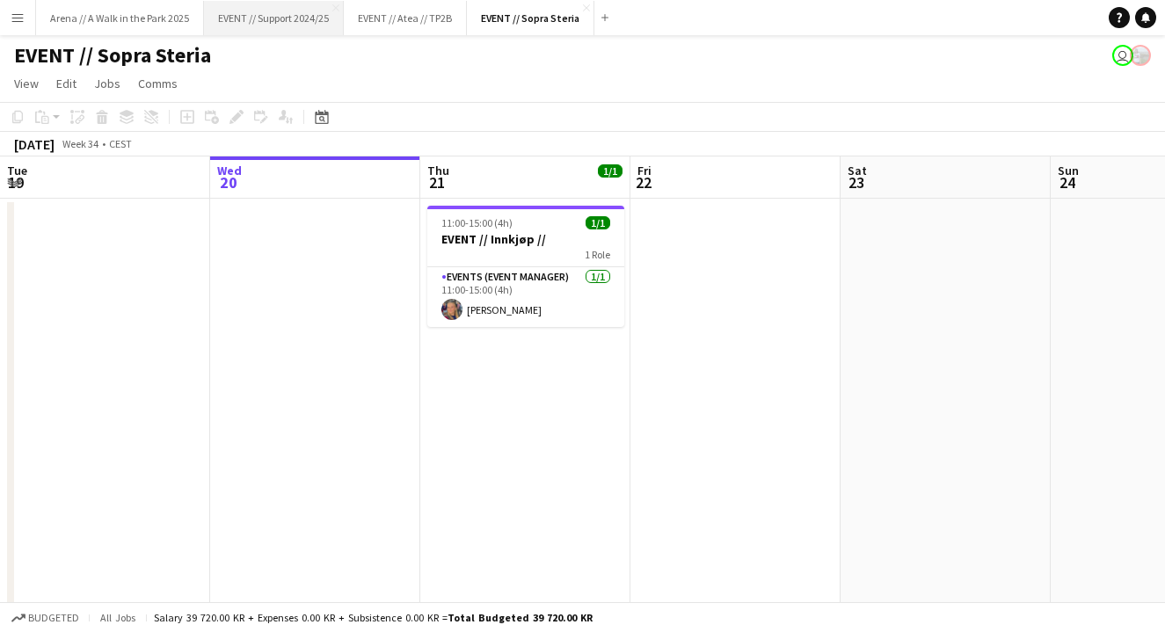
click at [271, 11] on button "EVENT // Support 2024/25 Close" at bounding box center [274, 18] width 140 height 34
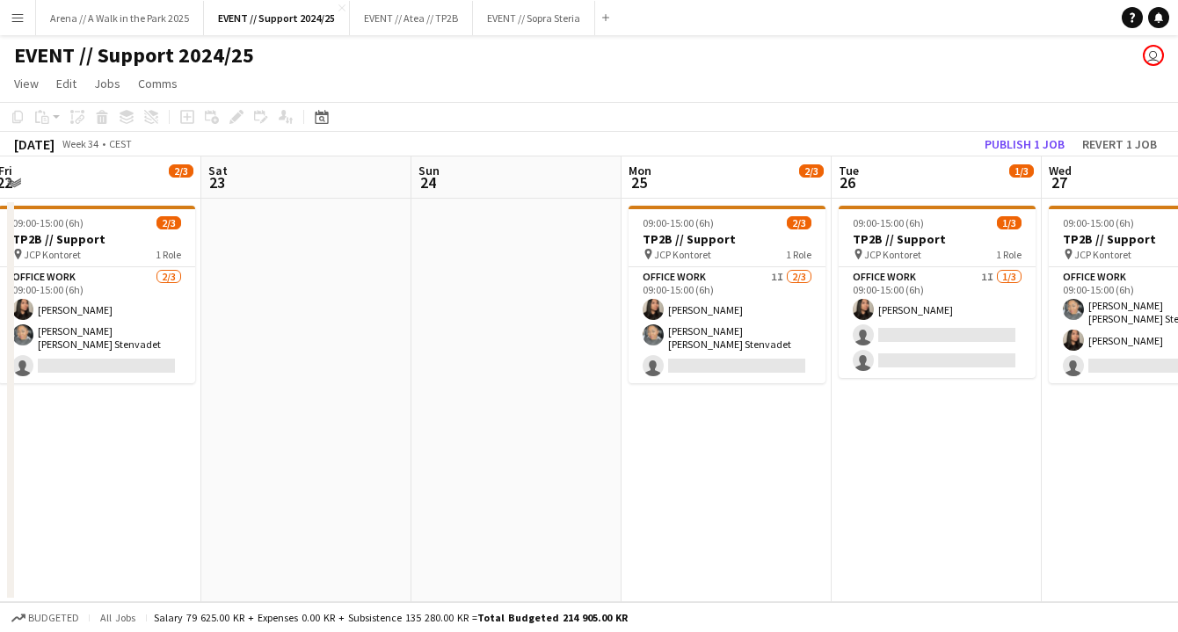
scroll to position [0, 417]
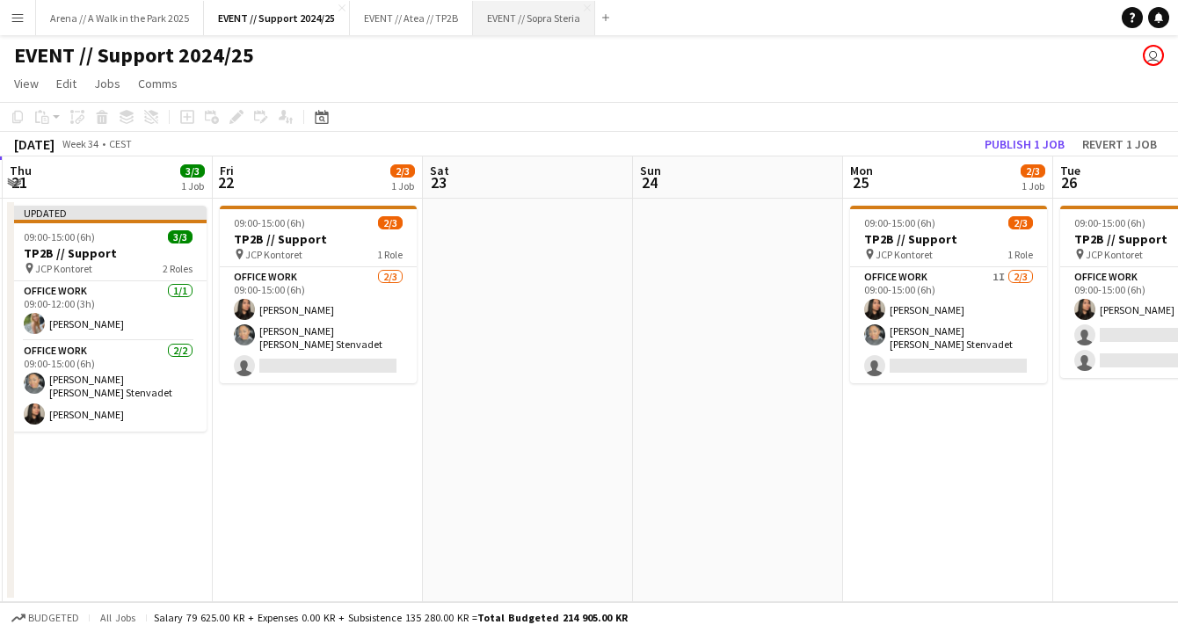
click at [526, 22] on button "EVENT // Sopra Steria Close" at bounding box center [534, 18] width 122 height 34
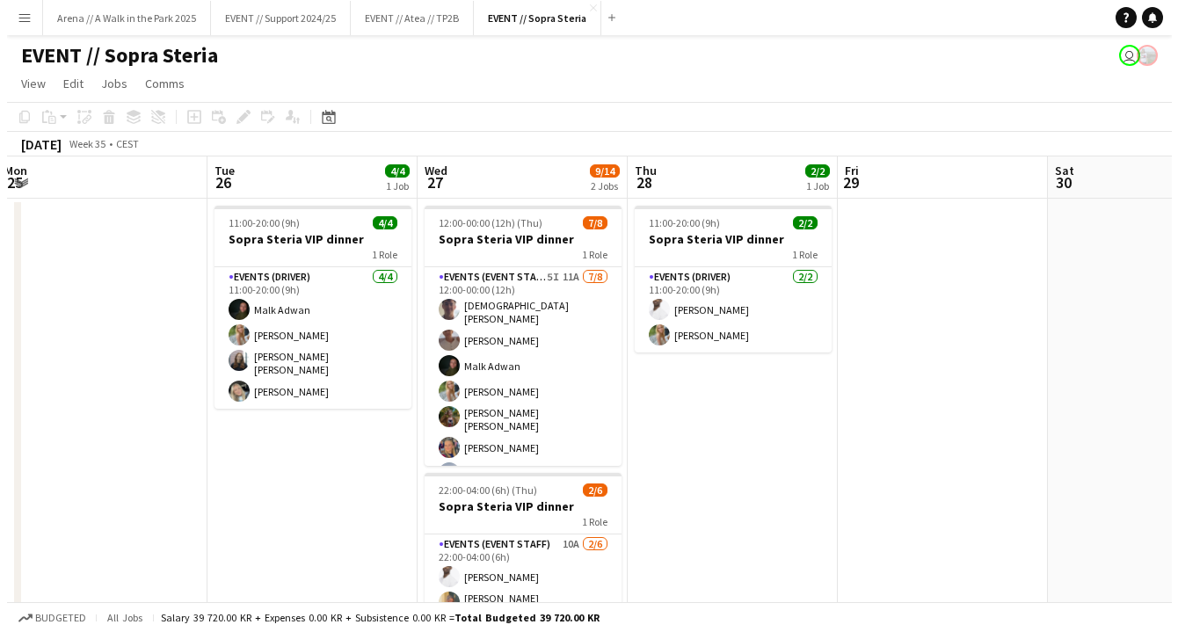
scroll to position [0, 416]
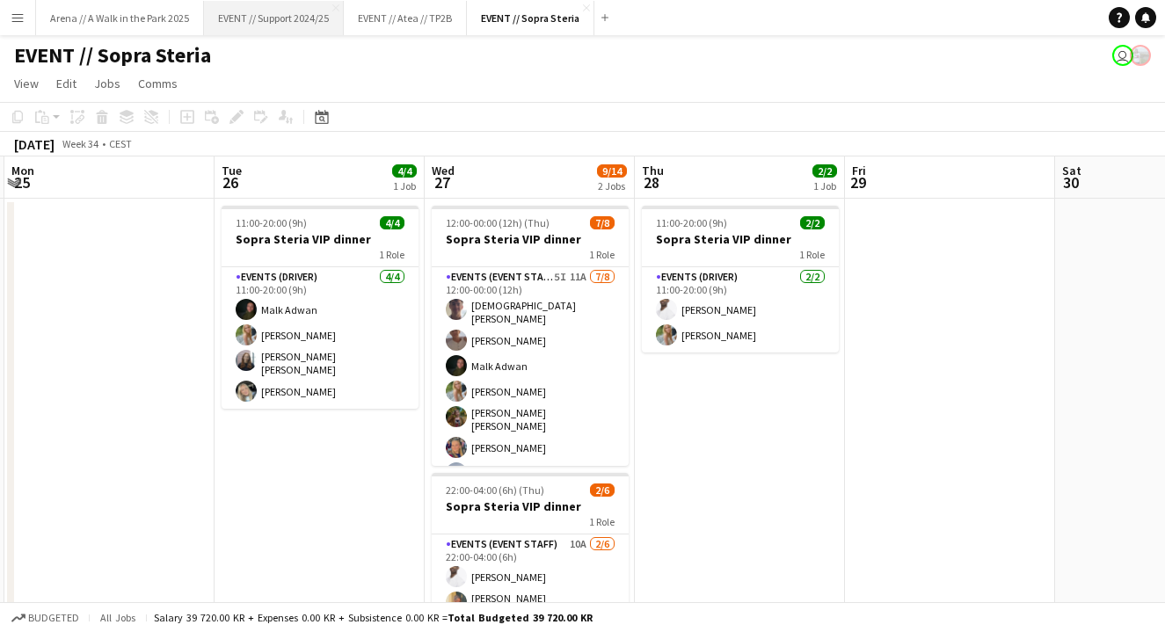
click at [279, 12] on button "EVENT // Support 2024/25 Close" at bounding box center [274, 18] width 140 height 34
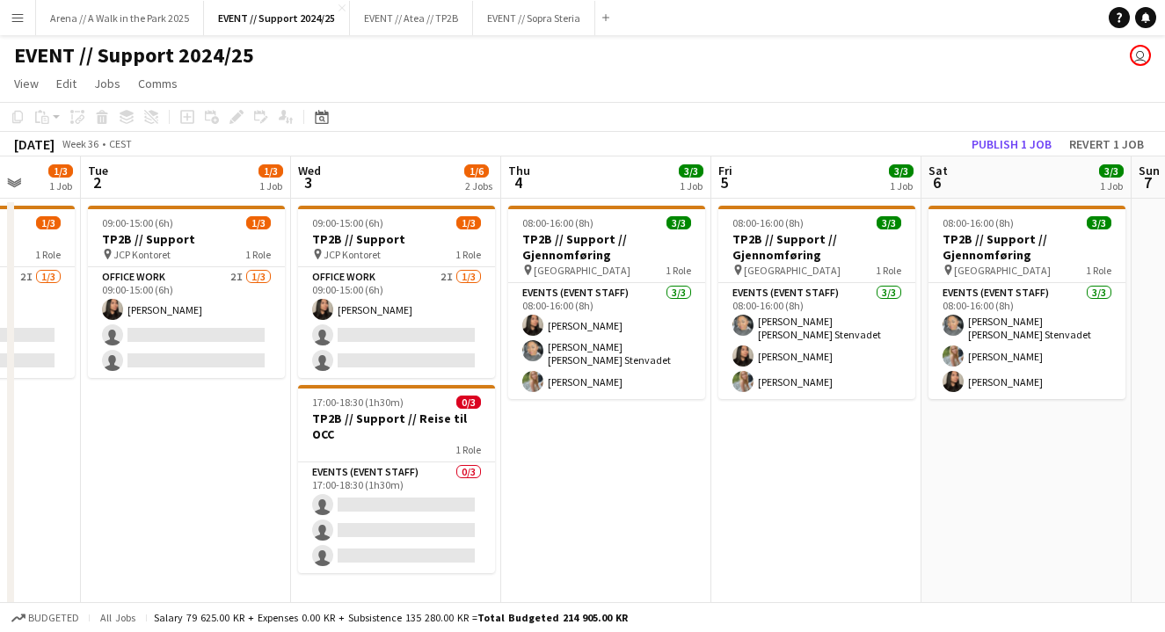
scroll to position [0, 568]
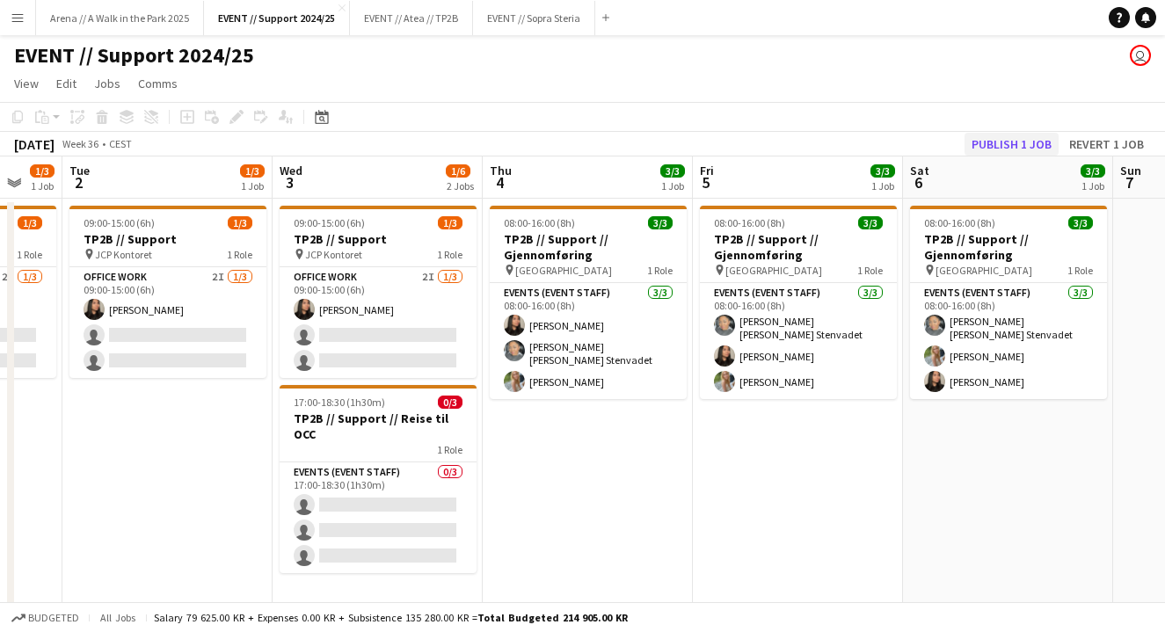
click at [1003, 142] on button "Publish 1 job" at bounding box center [1011, 144] width 94 height 23
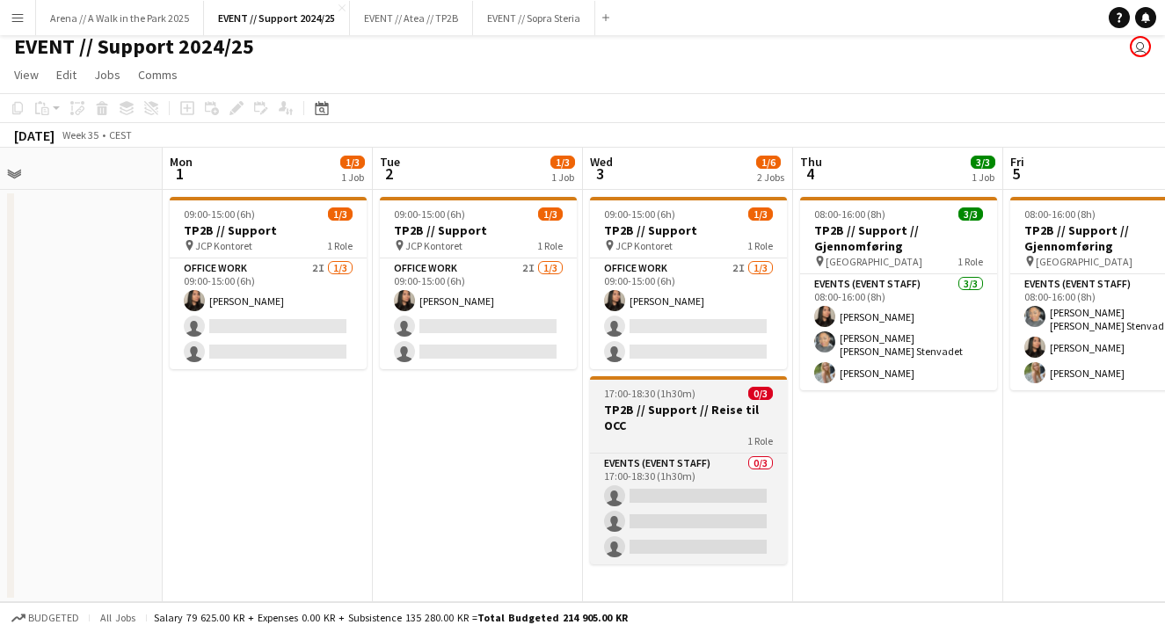
scroll to position [0, 732]
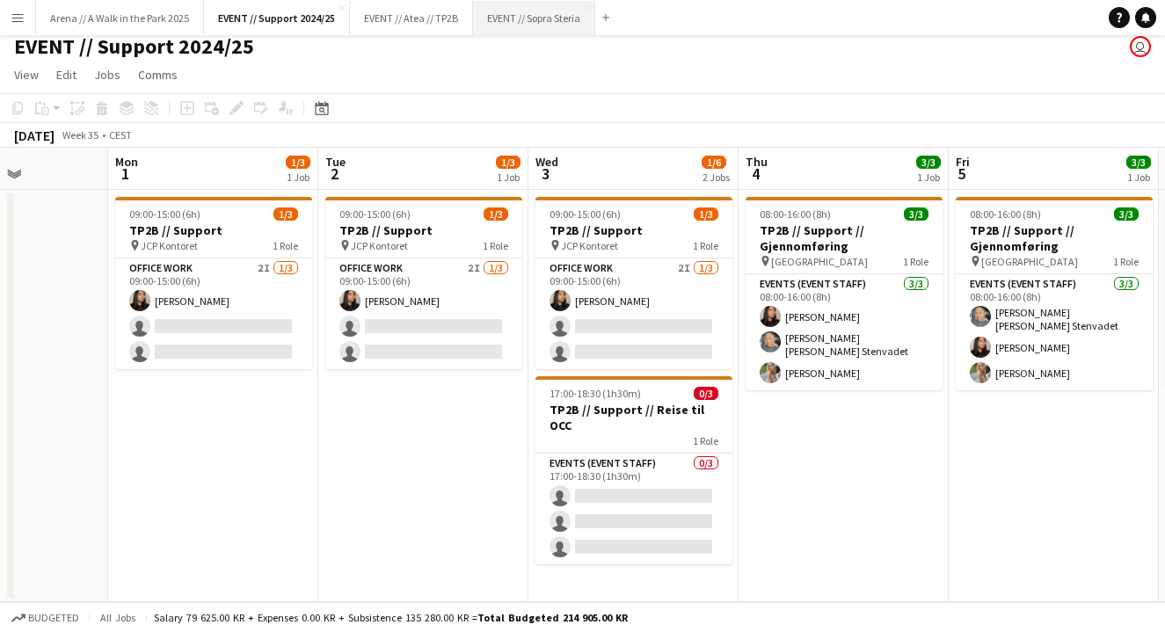
click at [532, 8] on button "EVENT // Sopra Steria Close" at bounding box center [534, 18] width 122 height 34
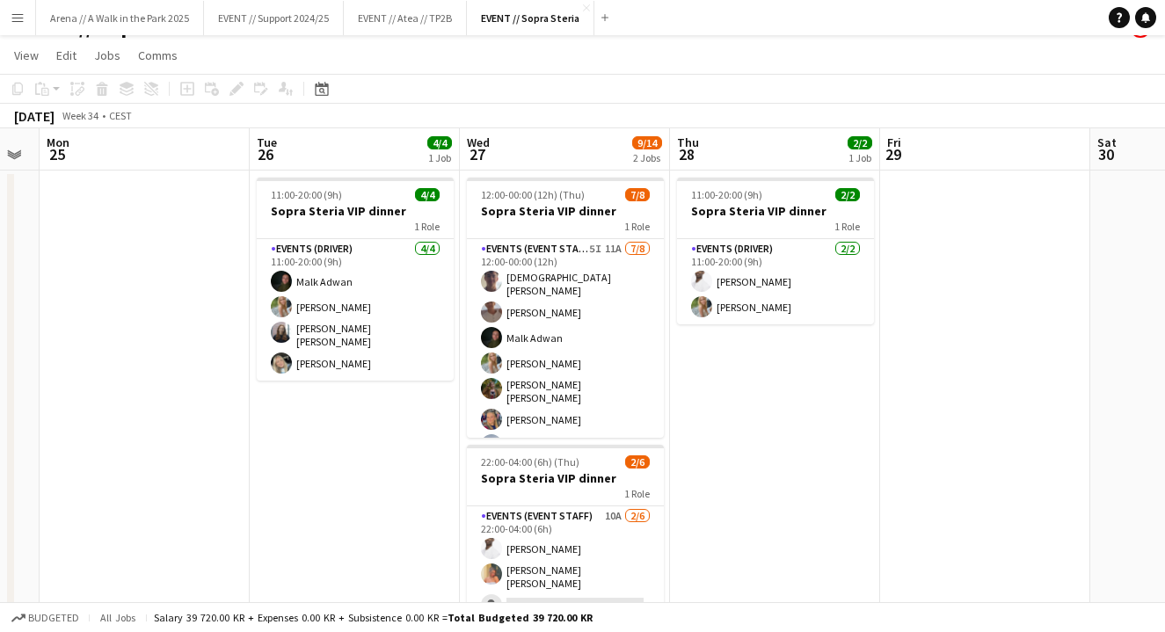
scroll to position [25, 0]
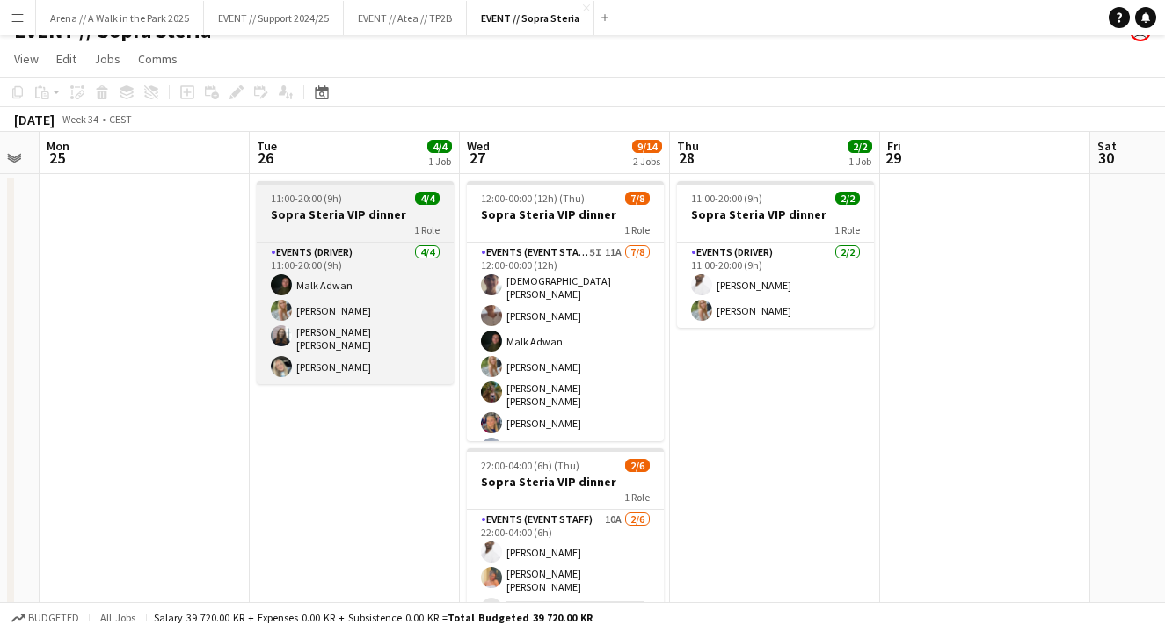
click at [381, 214] on h3 "Sopra Steria VIP dinner" at bounding box center [355, 215] width 197 height 16
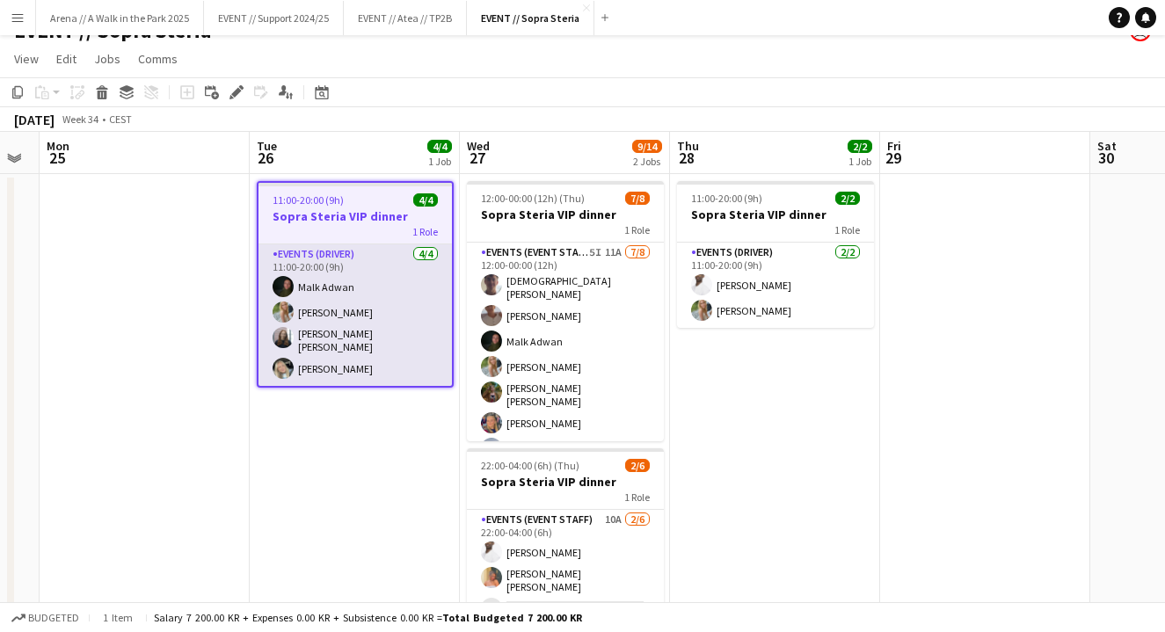
click at [363, 284] on app-card-role "Events (Driver) 4/4 11:00-20:00 (9h) Malk Adwan Julia Holme Helene Sofie Braate…" at bounding box center [354, 315] width 193 height 142
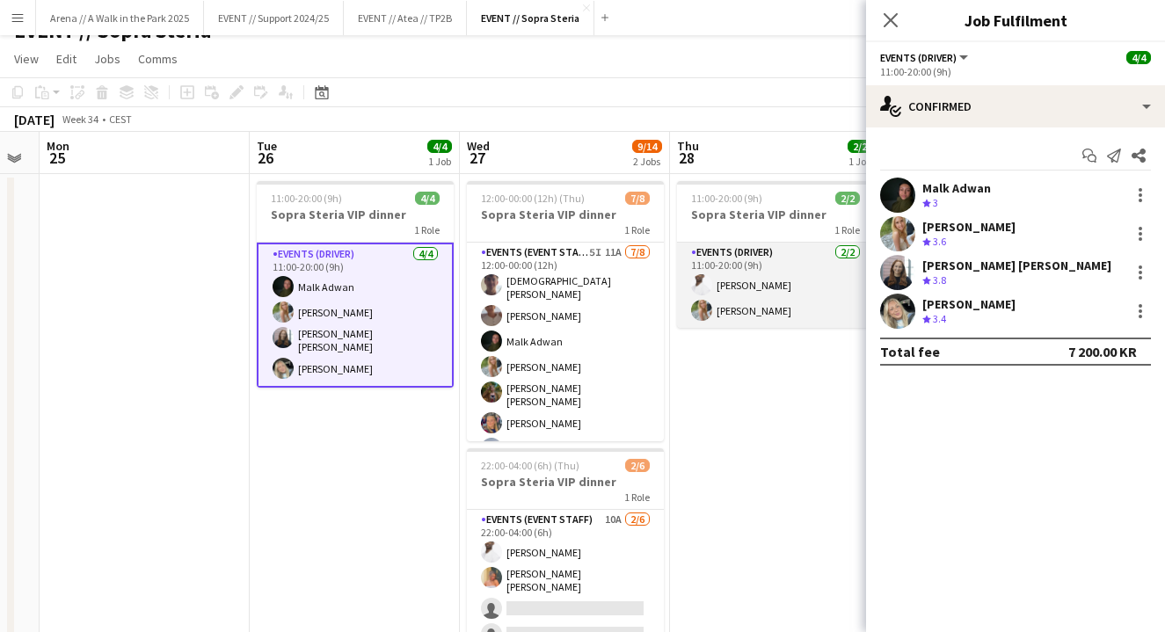
click at [761, 296] on app-card-role "Events (Driver) 2/2 11:00-20:00 (9h) Elias Stenvadet Julia Holme" at bounding box center [775, 285] width 197 height 85
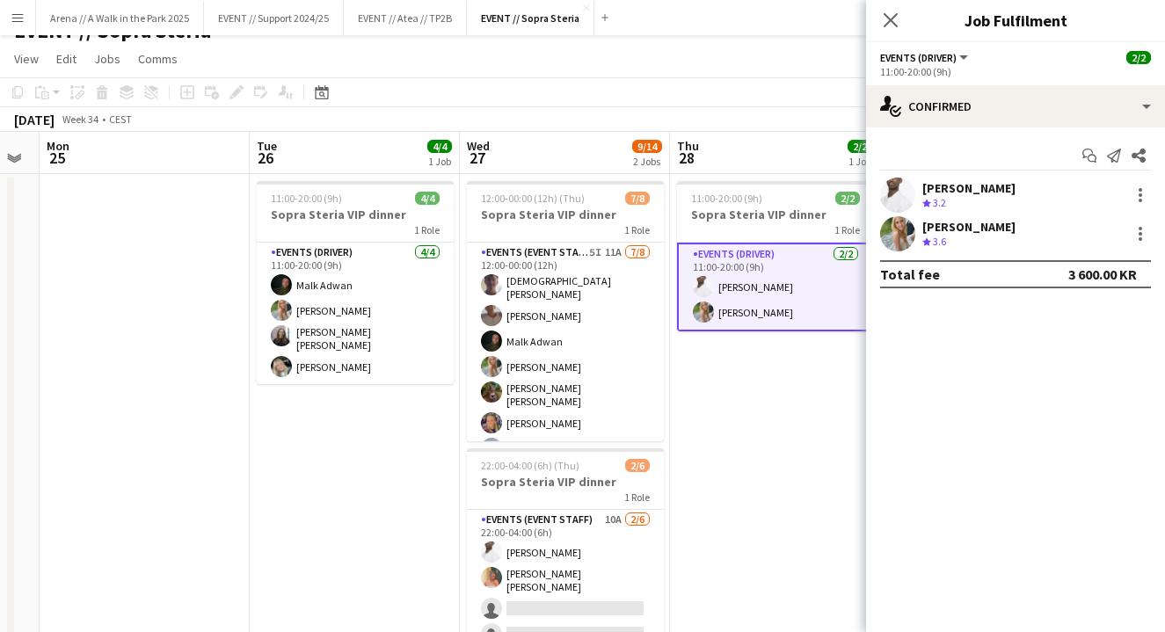
click at [734, 378] on app-date-cell "11:00-20:00 (9h) 2/2 Sopra Steria VIP dinner 1 Role Events (Driver) 2/2 11:00-2…" at bounding box center [775, 459] width 210 height 570
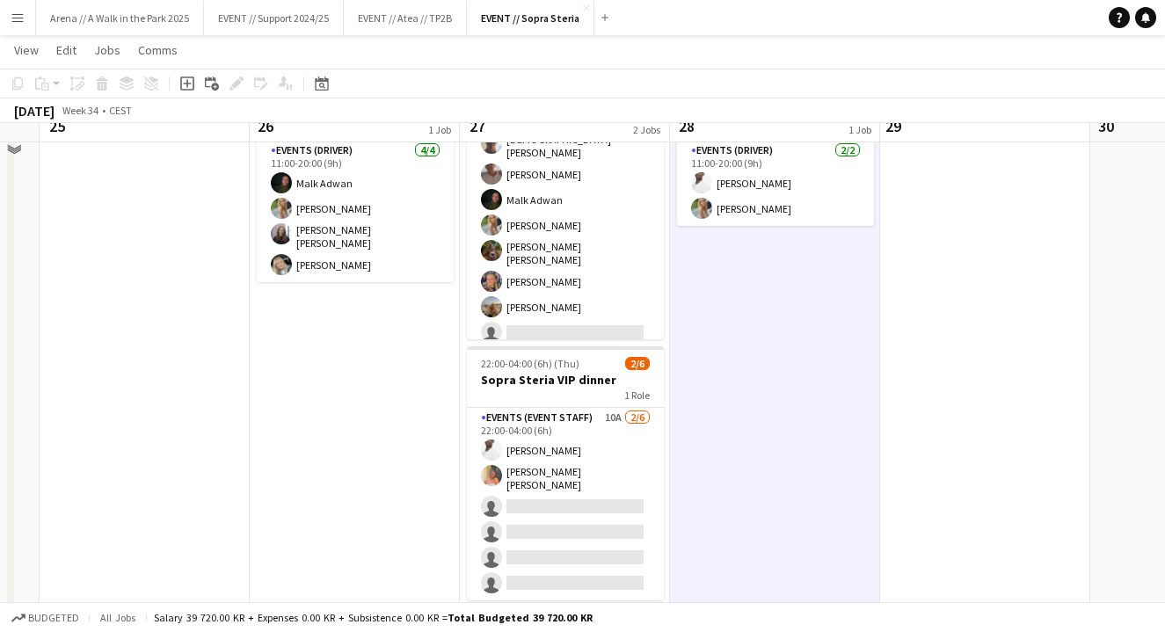
scroll to position [137, 0]
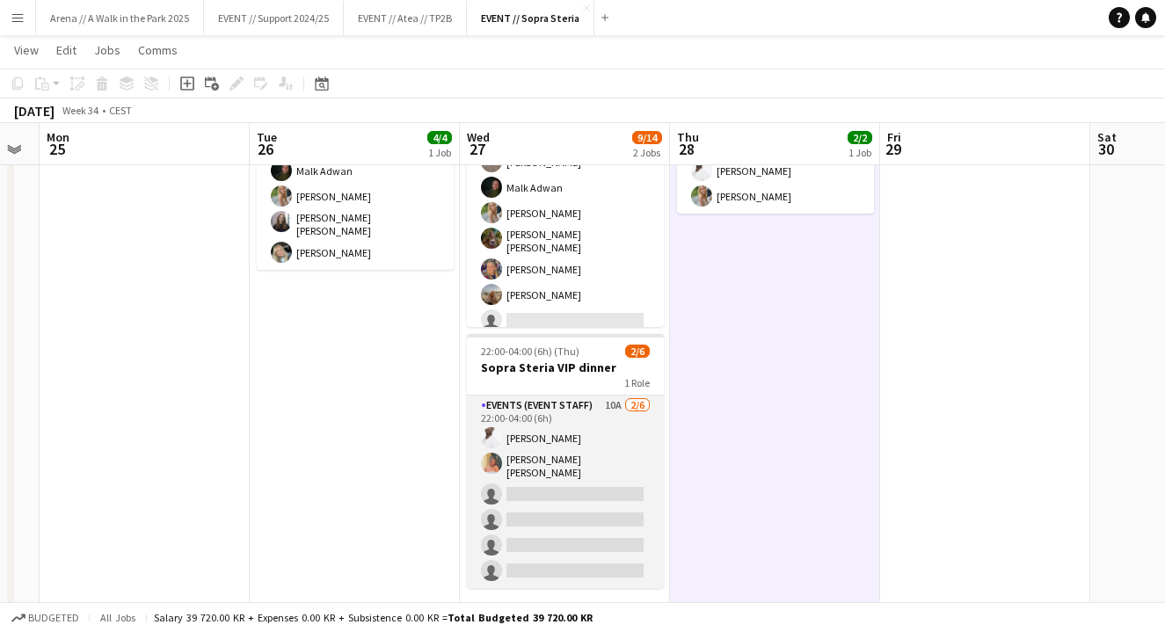
click at [578, 479] on app-card-role "Events (Event Staff) 10A 2/6 22:00-04:00 (6h) Elias Stenvadet Hannah Ludivia Ro…" at bounding box center [565, 492] width 197 height 192
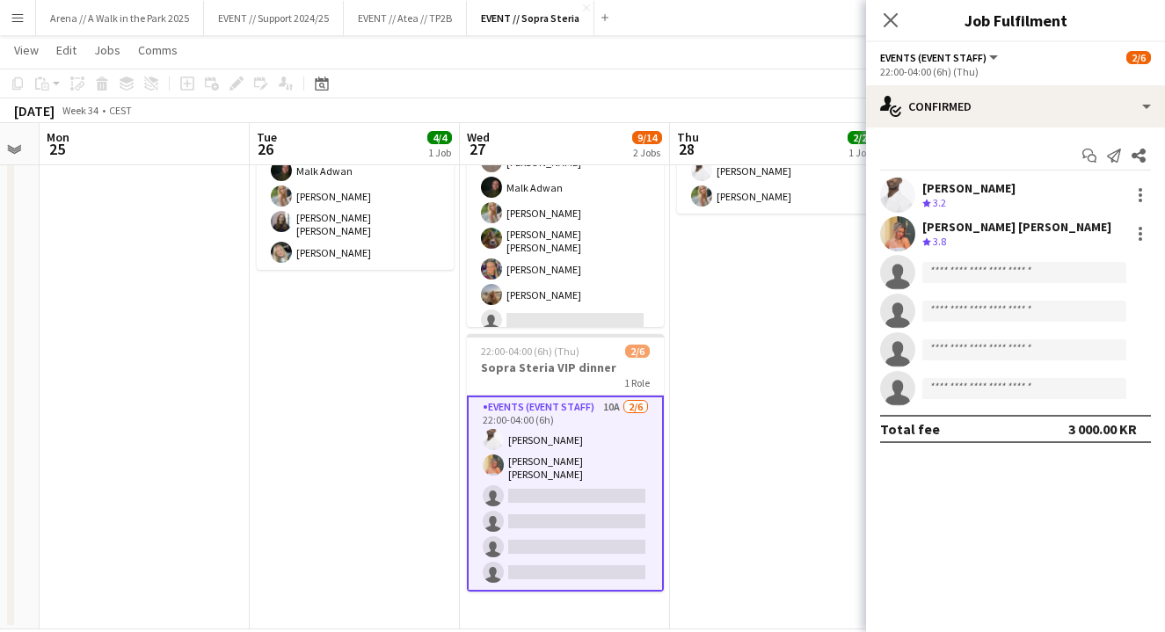
click at [688, 389] on app-date-cell "11:00-20:00 (9h) 2/2 Sopra Steria VIP dinner 1 Role Events (Driver) 2/2 11:00-2…" at bounding box center [775, 345] width 210 height 570
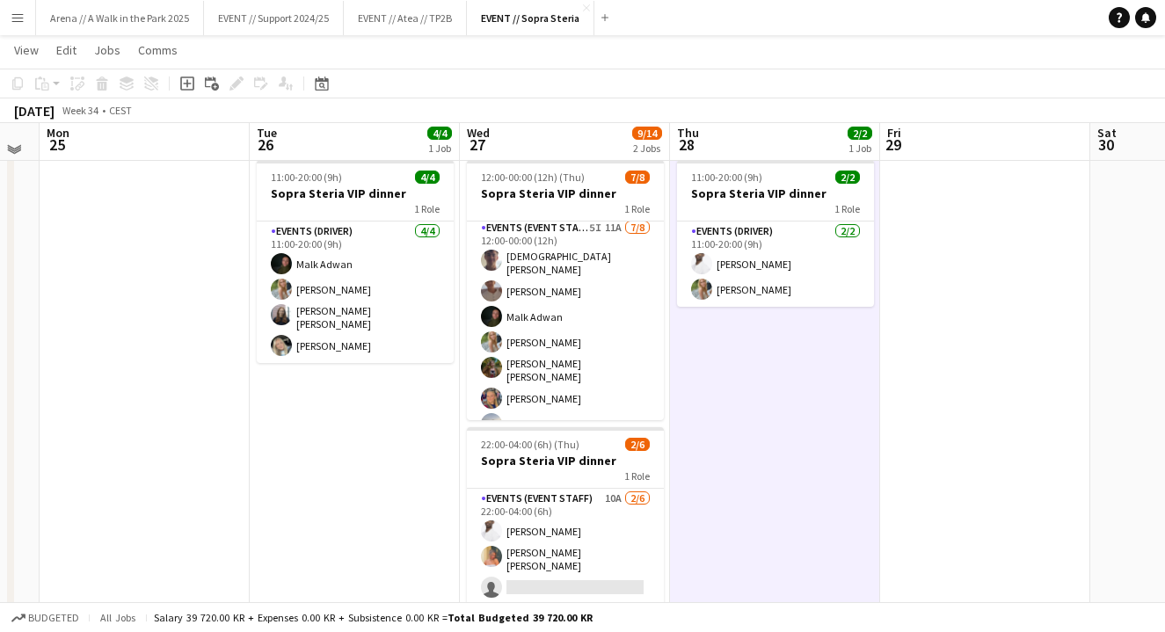
scroll to position [33, 0]
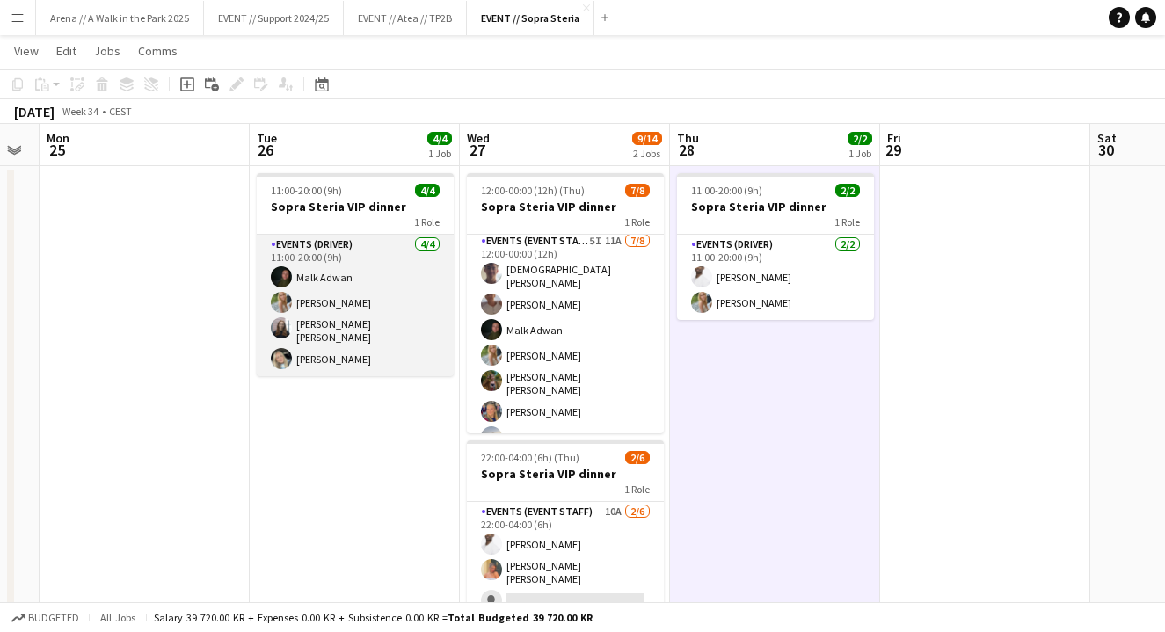
click at [368, 310] on app-card-role "Events (Driver) 4/4 11:00-20:00 (9h) Malk Adwan Julia Holme Helene Sofie Braate…" at bounding box center [355, 306] width 197 height 142
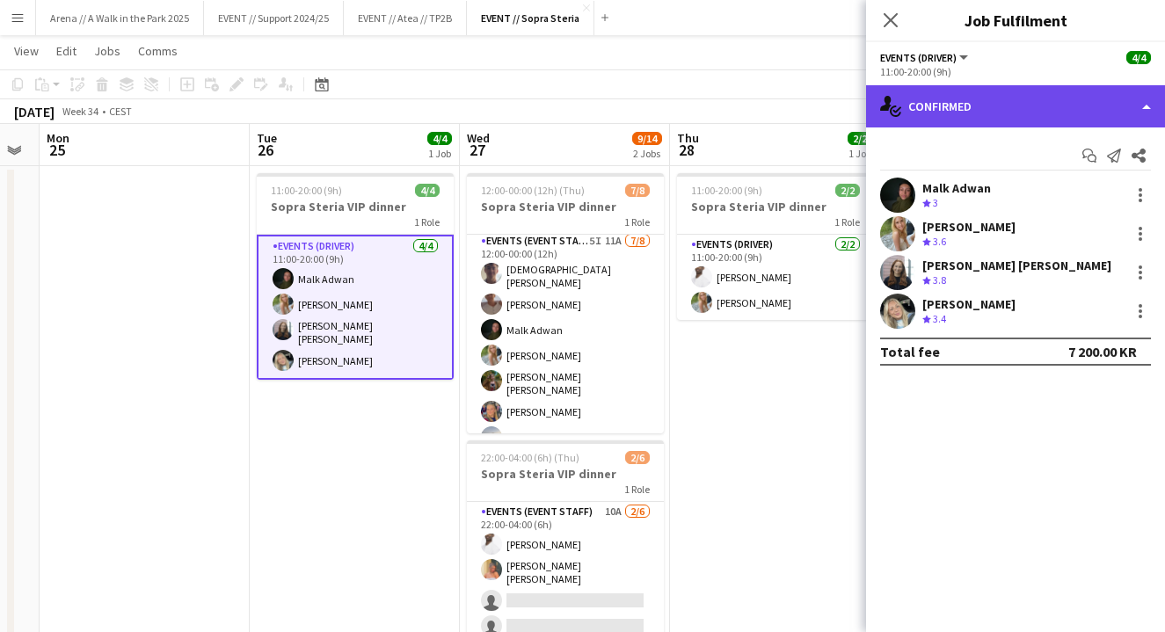
click at [1019, 112] on div "single-neutral-actions-check-2 Confirmed" at bounding box center [1015, 106] width 299 height 42
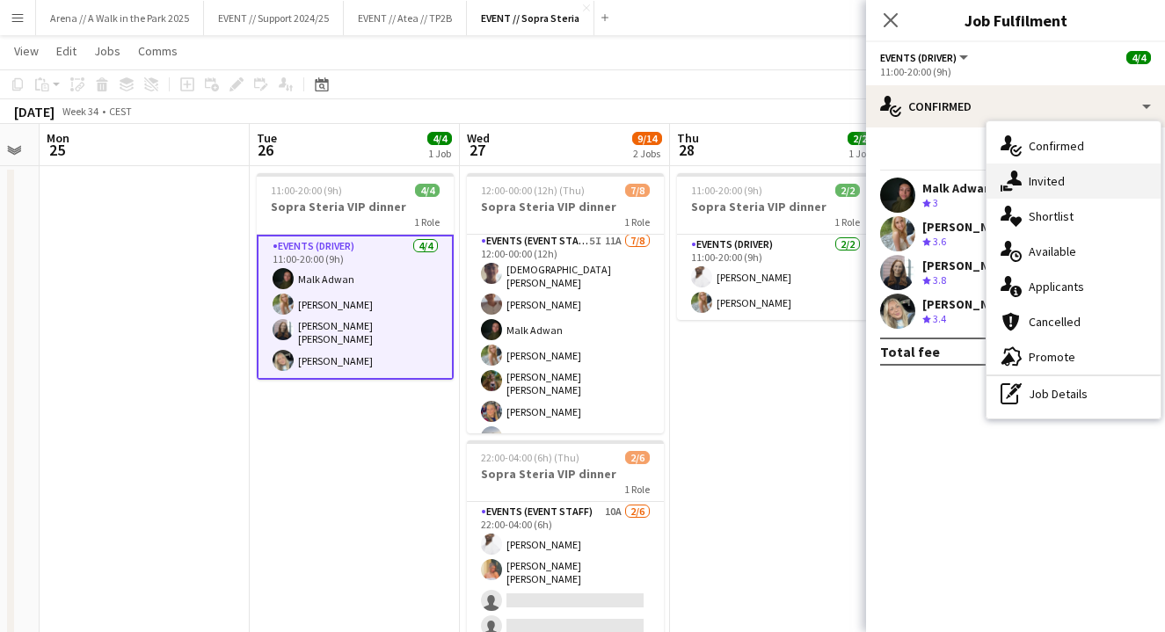
click at [1062, 187] on div "single-neutral-actions-share-1 Invited" at bounding box center [1073, 180] width 174 height 35
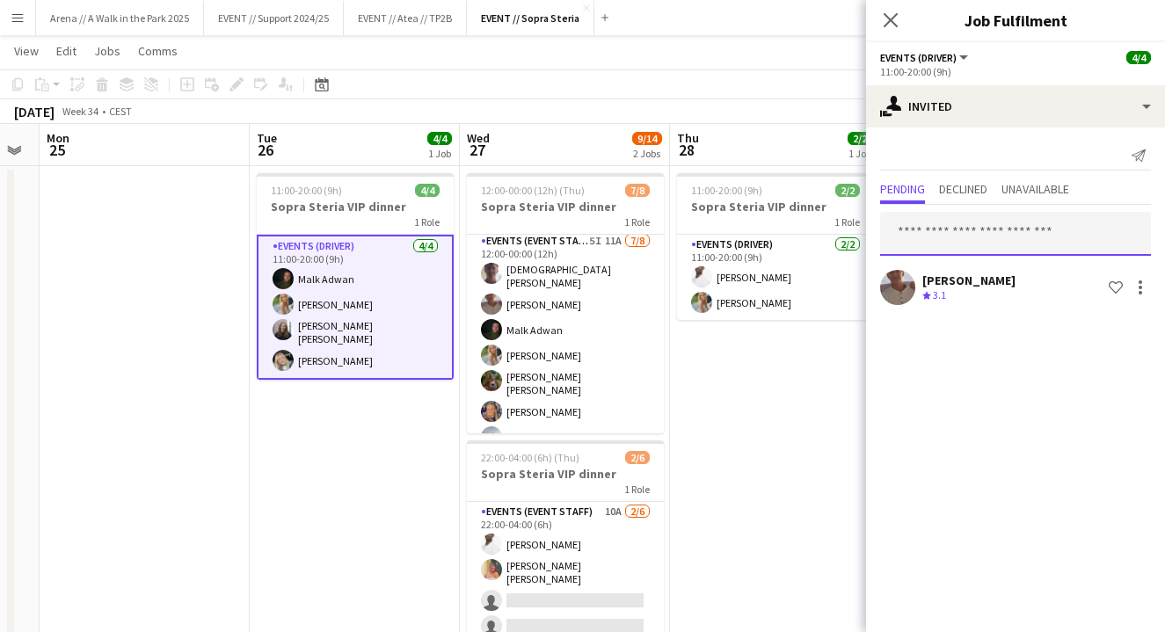
click at [1004, 234] on input "text" at bounding box center [1015, 234] width 271 height 44
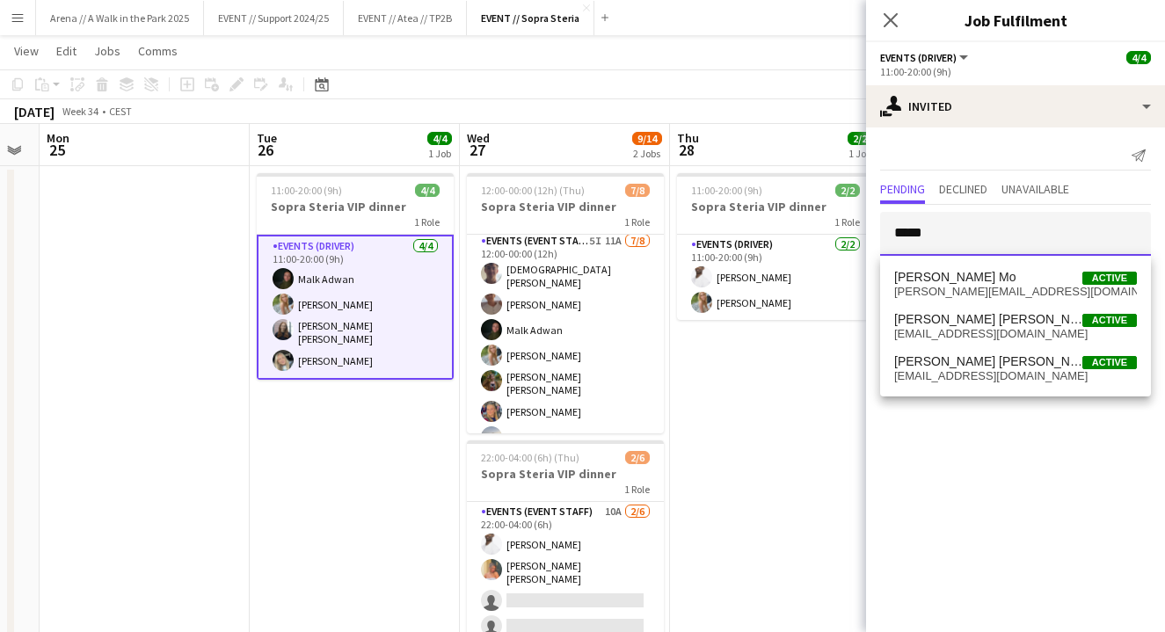
click at [957, 238] on input "*****" at bounding box center [1015, 234] width 271 height 44
type input "*****"
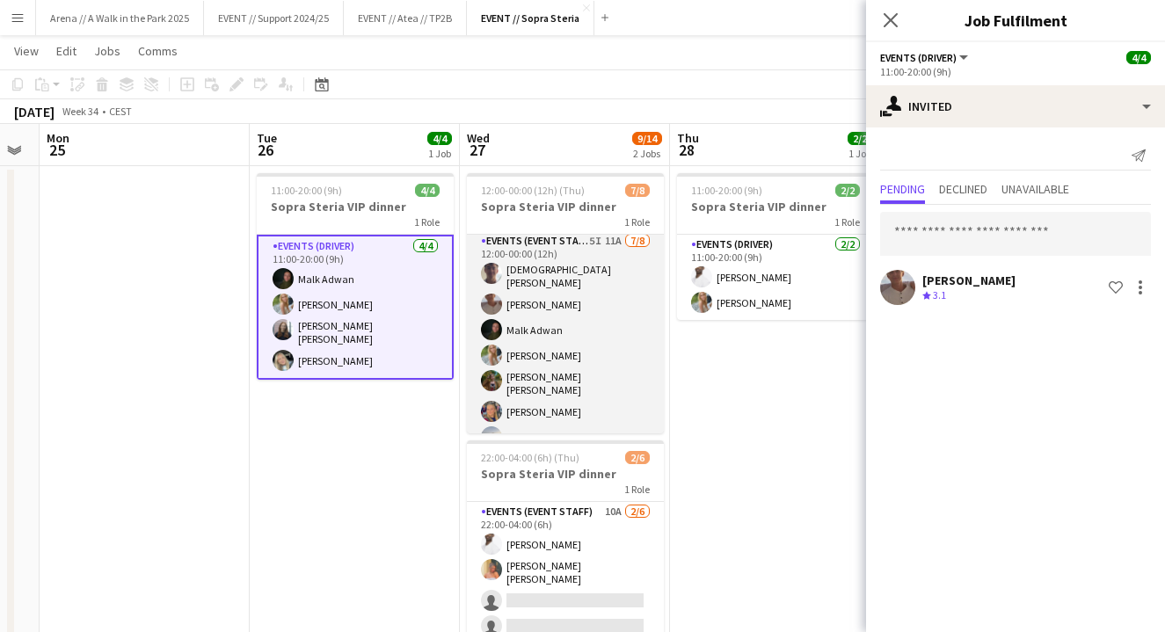
click at [569, 351] on app-card-role "Events (Event Staff) 5I 11A 7/8 12:00-00:00 (12h) Christian Tohje Charlie Thoma…" at bounding box center [565, 355] width 197 height 249
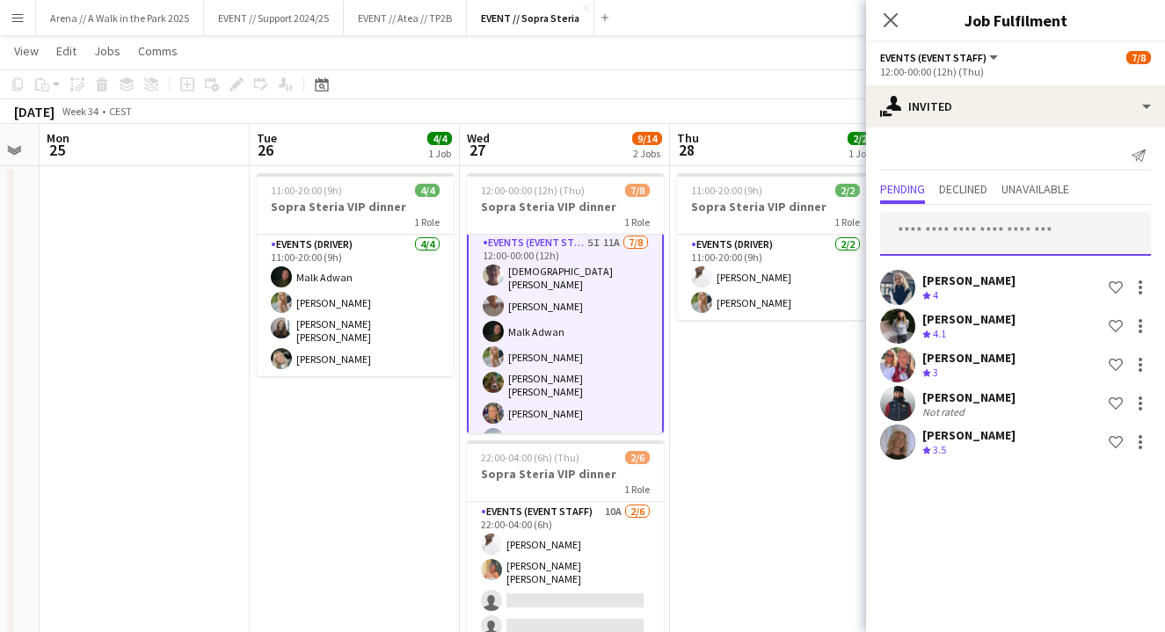
click at [978, 237] on input "text" at bounding box center [1015, 234] width 271 height 44
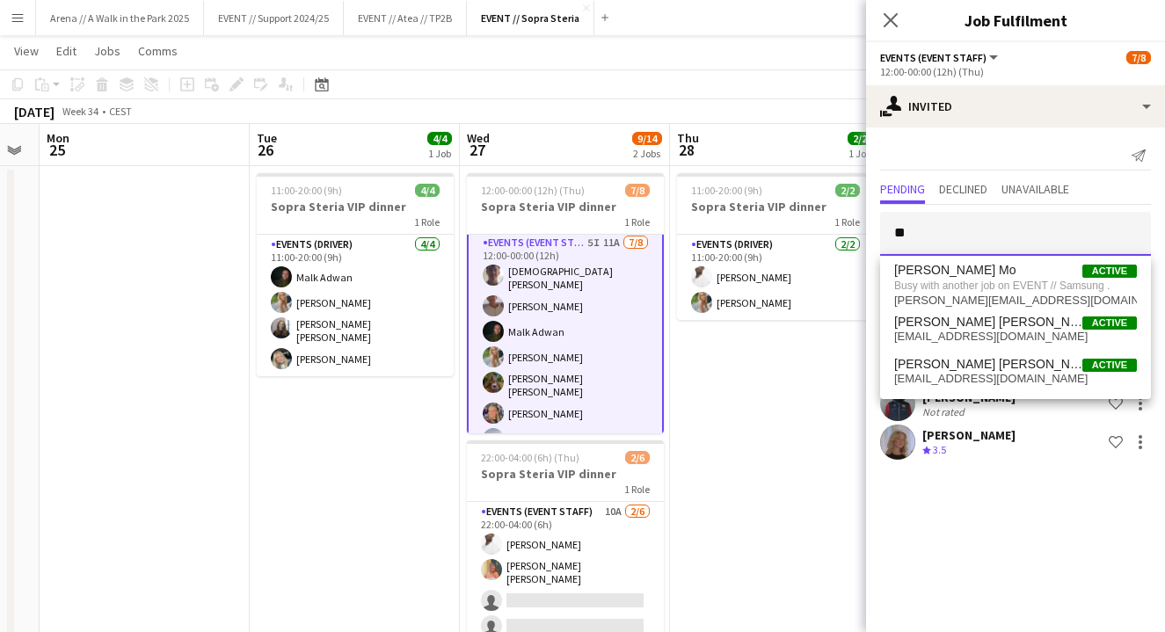
type input "*"
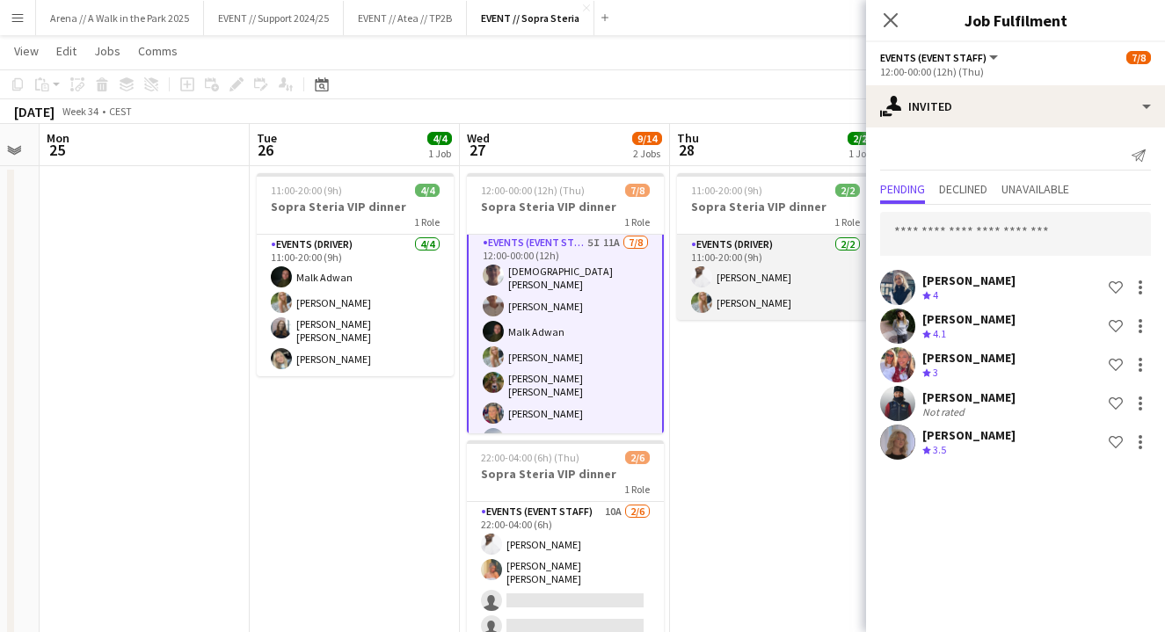
click at [752, 291] on app-card-role "Events (Driver) 2/2 11:00-20:00 (9h) Elias Stenvadet Julia Holme" at bounding box center [775, 277] width 197 height 85
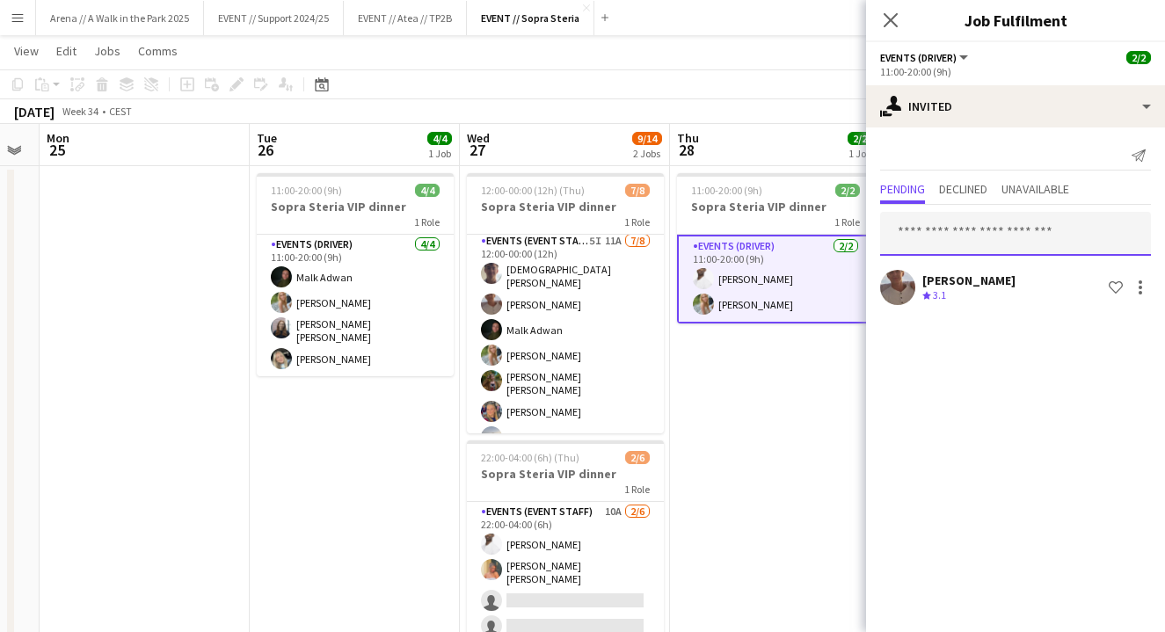
click at [959, 233] on input "text" at bounding box center [1015, 234] width 271 height 44
type input "*****"
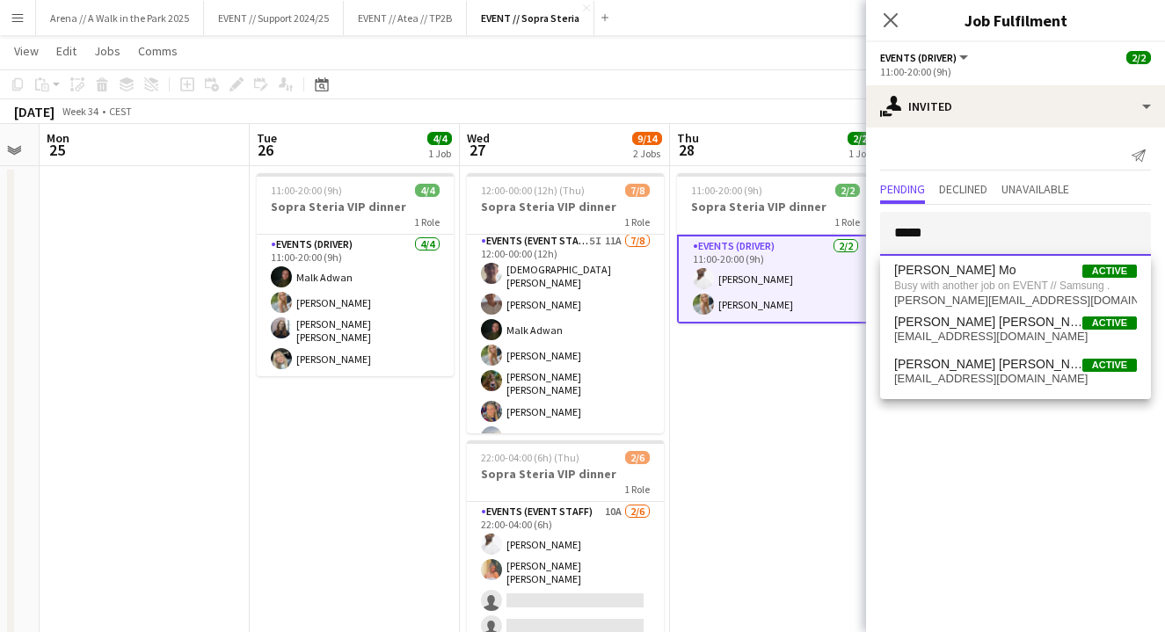
click at [965, 235] on input "*****" at bounding box center [1015, 234] width 271 height 44
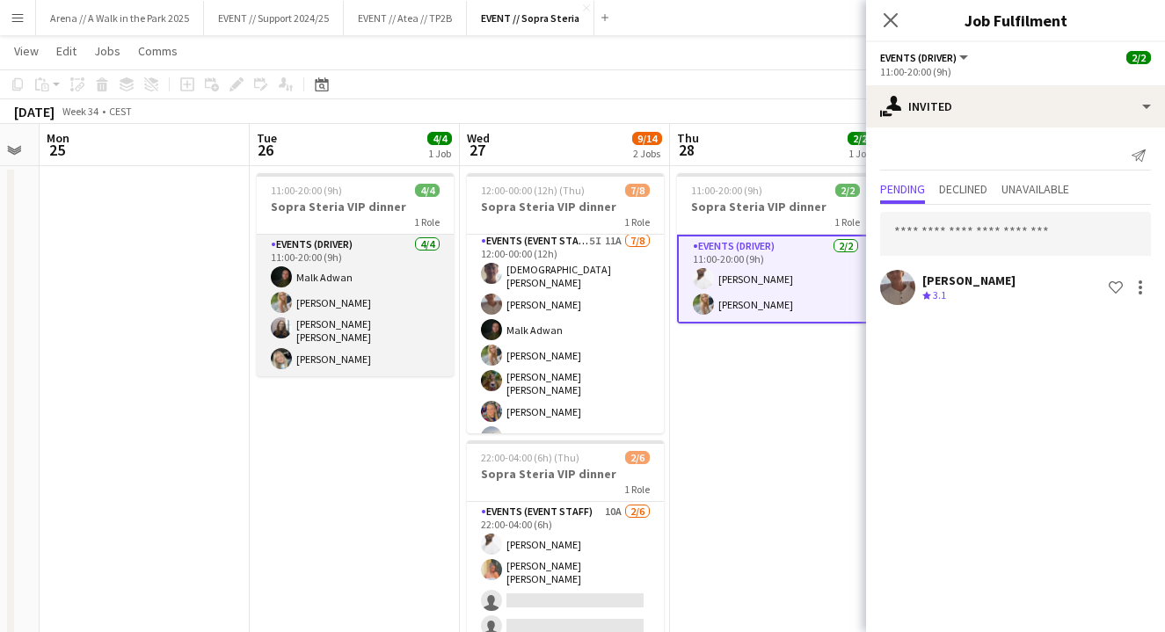
click at [384, 314] on app-card-role "Events (Driver) 4/4 11:00-20:00 (9h) Malk Adwan Julia Holme Helene Sofie Braate…" at bounding box center [355, 306] width 197 height 142
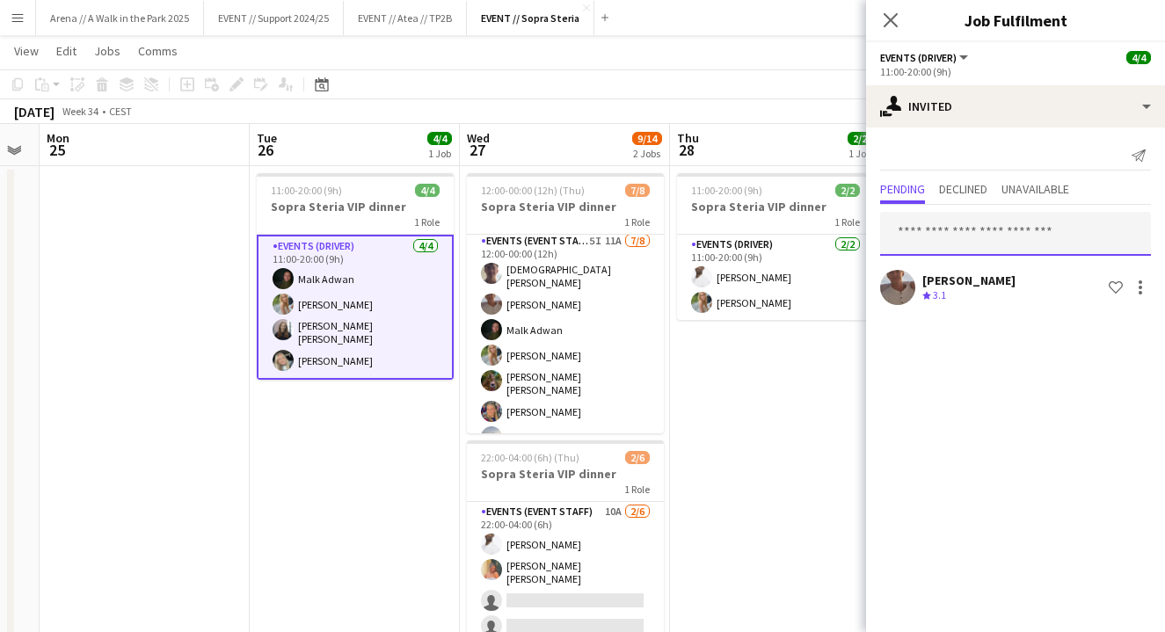
click at [990, 229] on input "text" at bounding box center [1015, 234] width 271 height 44
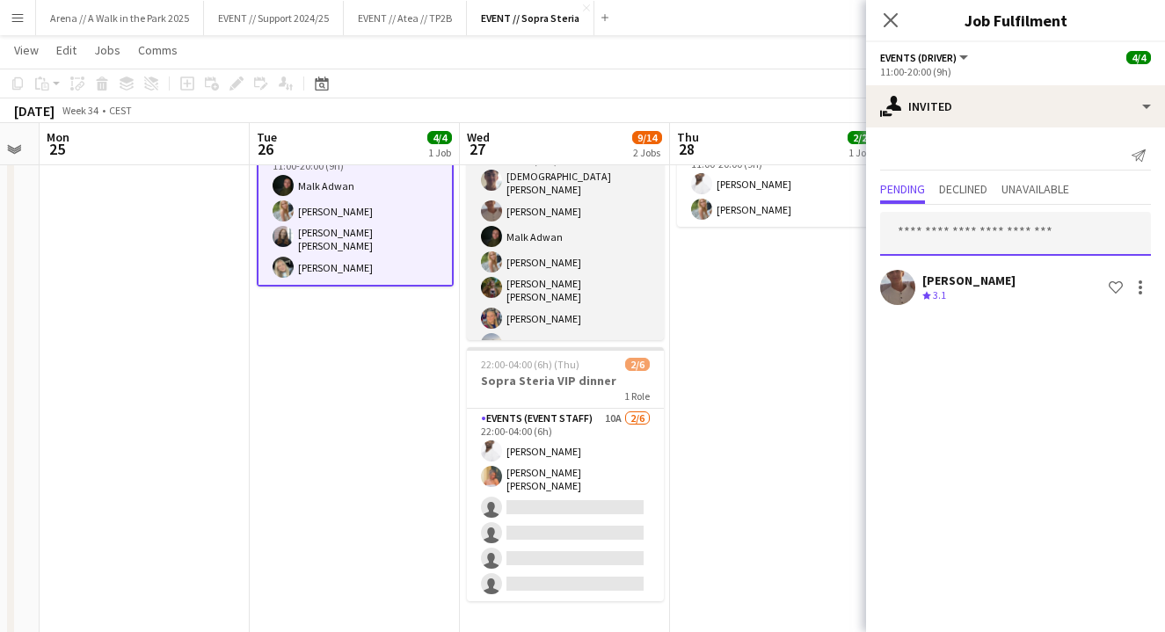
scroll to position [0, 0]
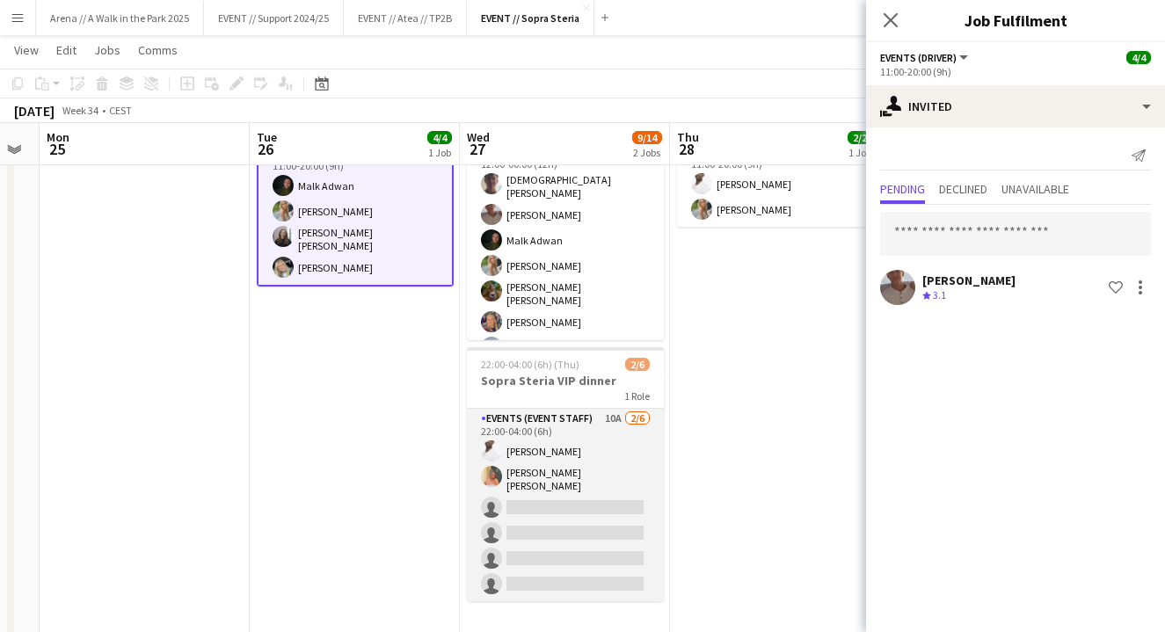
click at [557, 497] on app-card-role "Events (Event Staff) 10A 2/6 22:00-04:00 (6h) Elias Stenvadet Hannah Ludivia Ro…" at bounding box center [565, 505] width 197 height 192
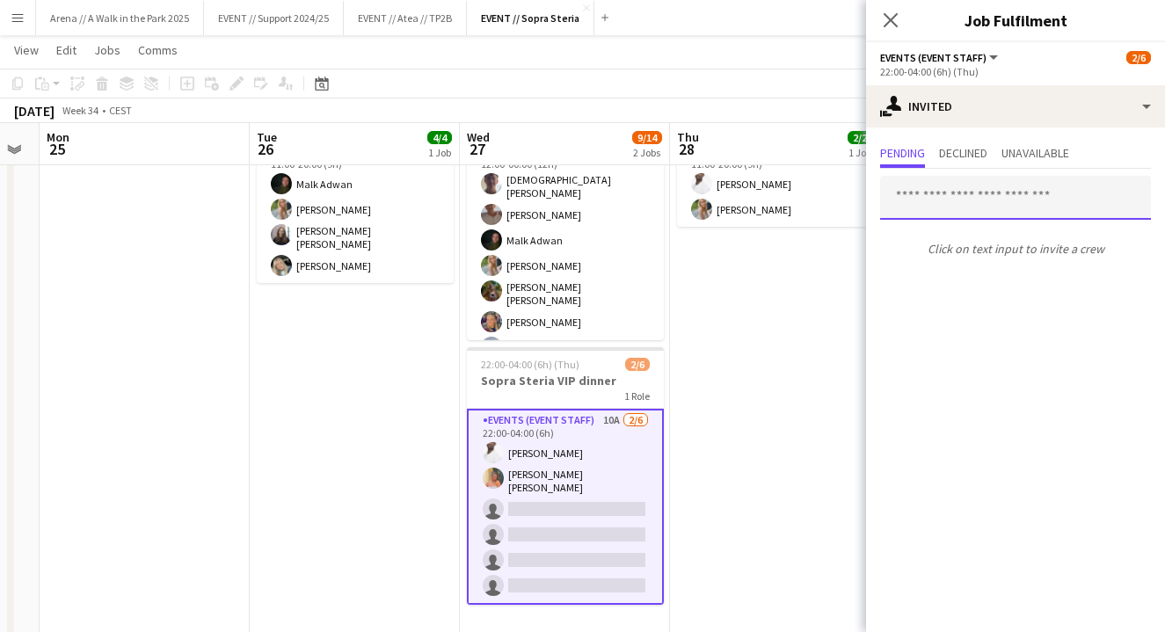
click at [933, 199] on input "text" at bounding box center [1015, 198] width 271 height 44
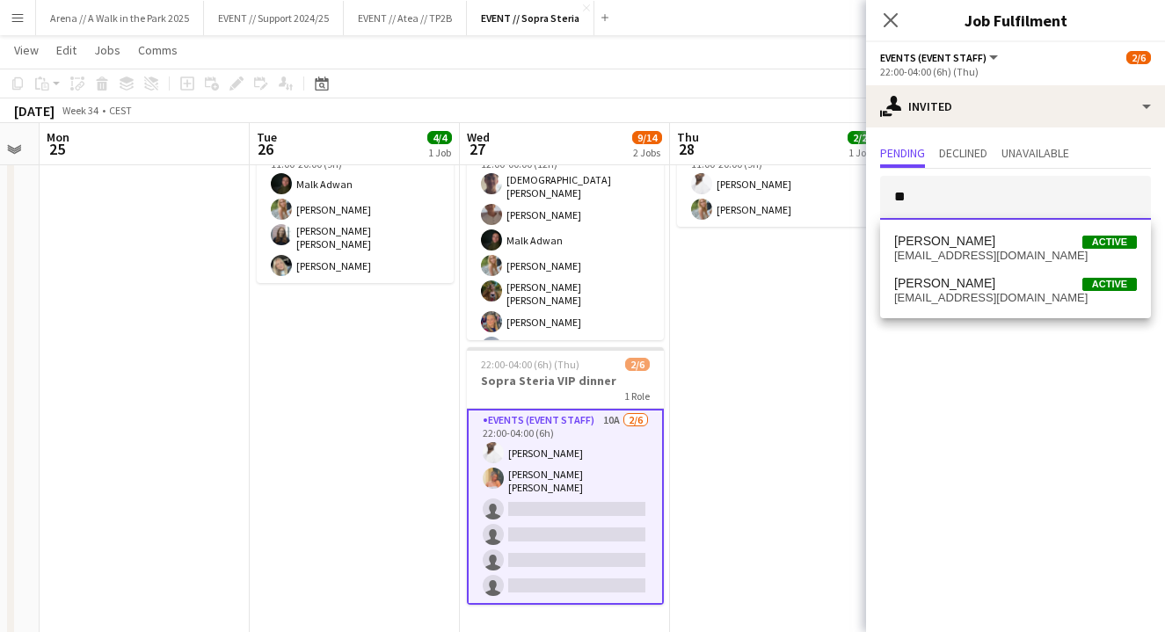
type input "*"
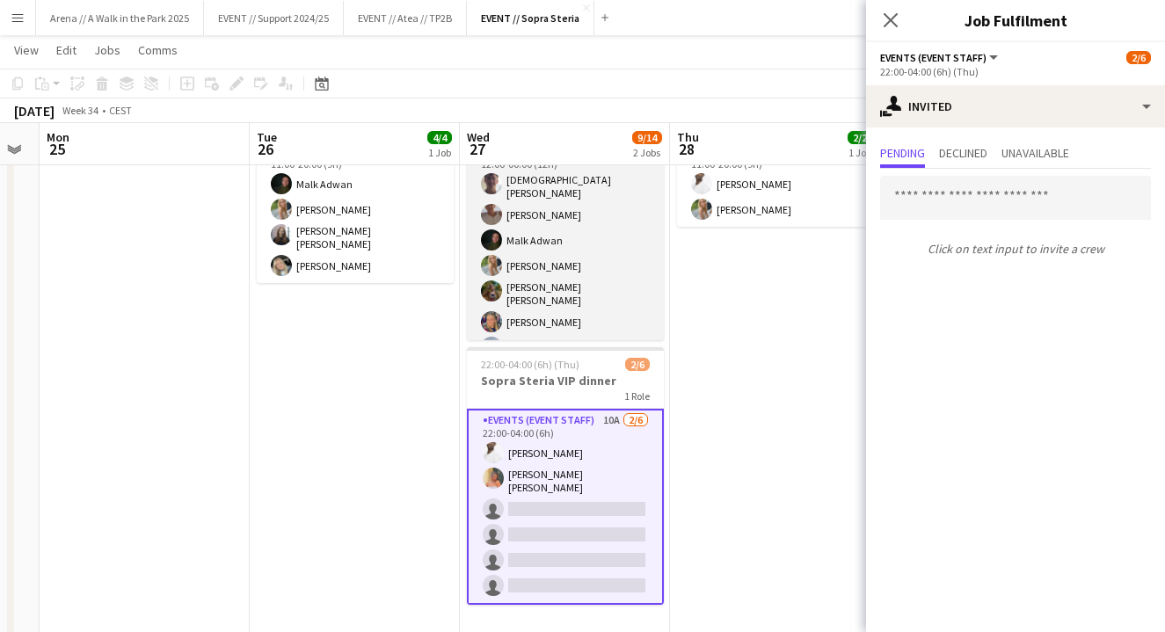
click at [588, 263] on app-card-role "Events (Event Staff) 5I 11A 7/8 12:00-00:00 (12h) Christian Tohje Charlie Thoma…" at bounding box center [565, 266] width 197 height 249
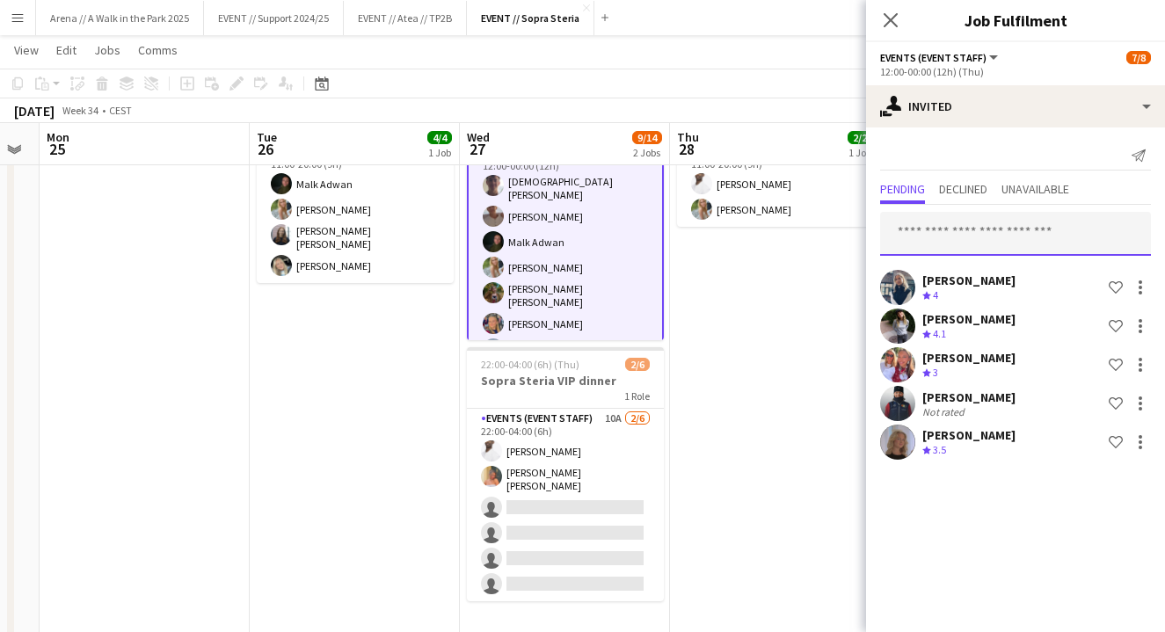
click at [960, 231] on input "text" at bounding box center [1015, 234] width 271 height 44
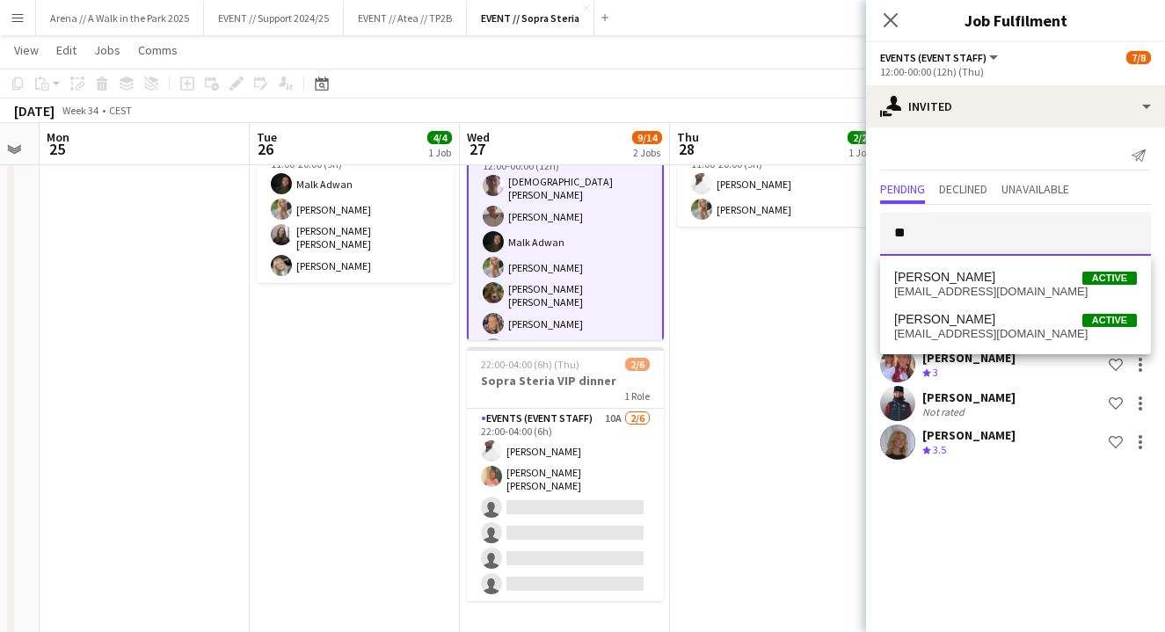
type input "*"
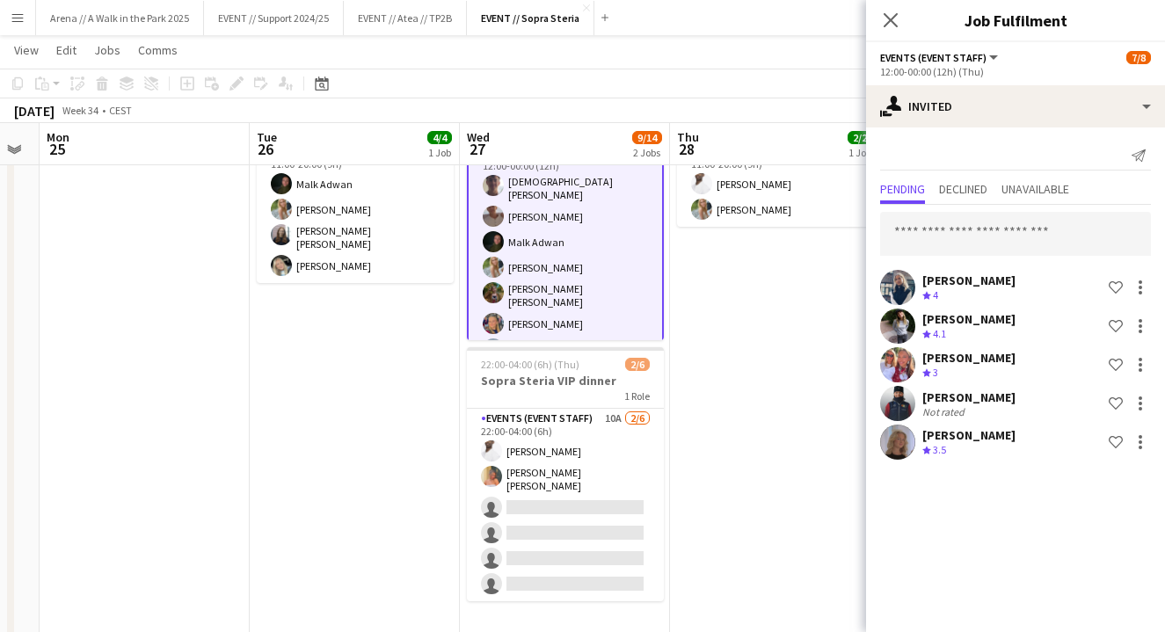
click at [759, 311] on app-date-cell "11:00-20:00 (9h) 2/2 Sopra Steria VIP dinner 1 Role Events (Driver) 2/2 11:00-2…" at bounding box center [775, 358] width 210 height 570
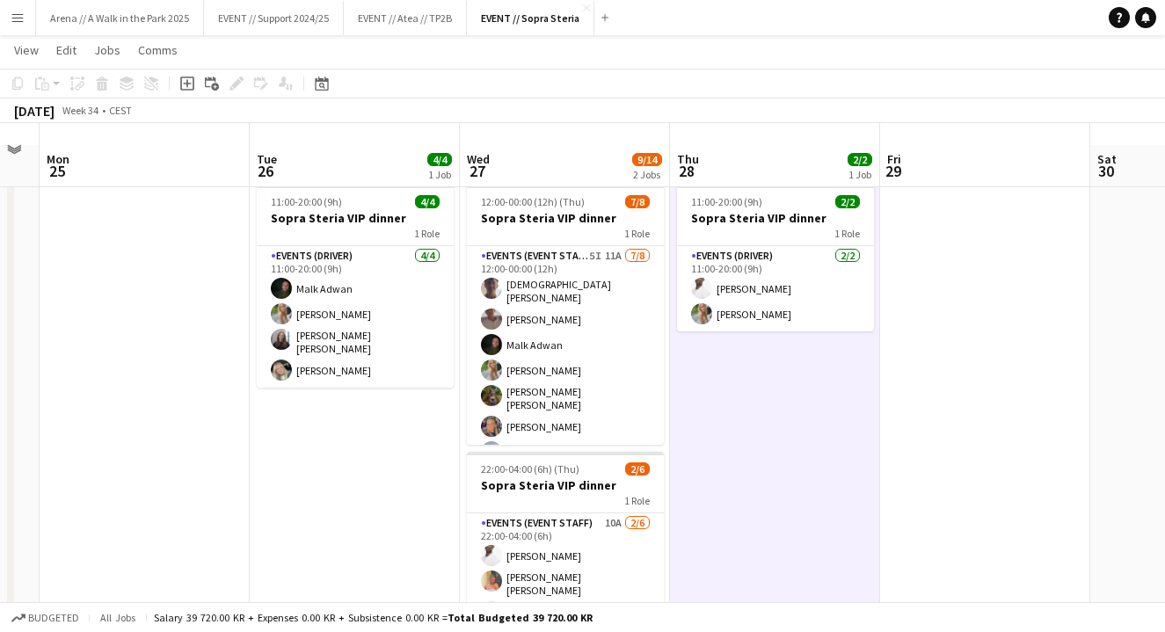
scroll to position [3, 0]
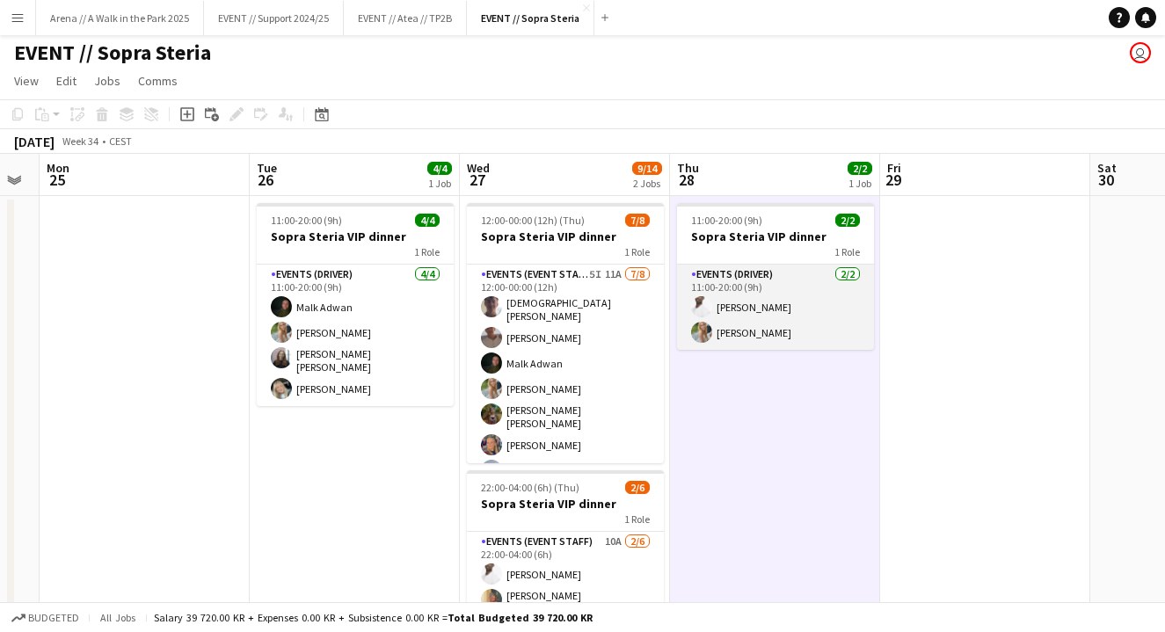
click at [776, 305] on app-card-role "Events (Driver) 2/2 11:00-20:00 (9h) Elias Stenvadet Julia Holme" at bounding box center [775, 307] width 197 height 85
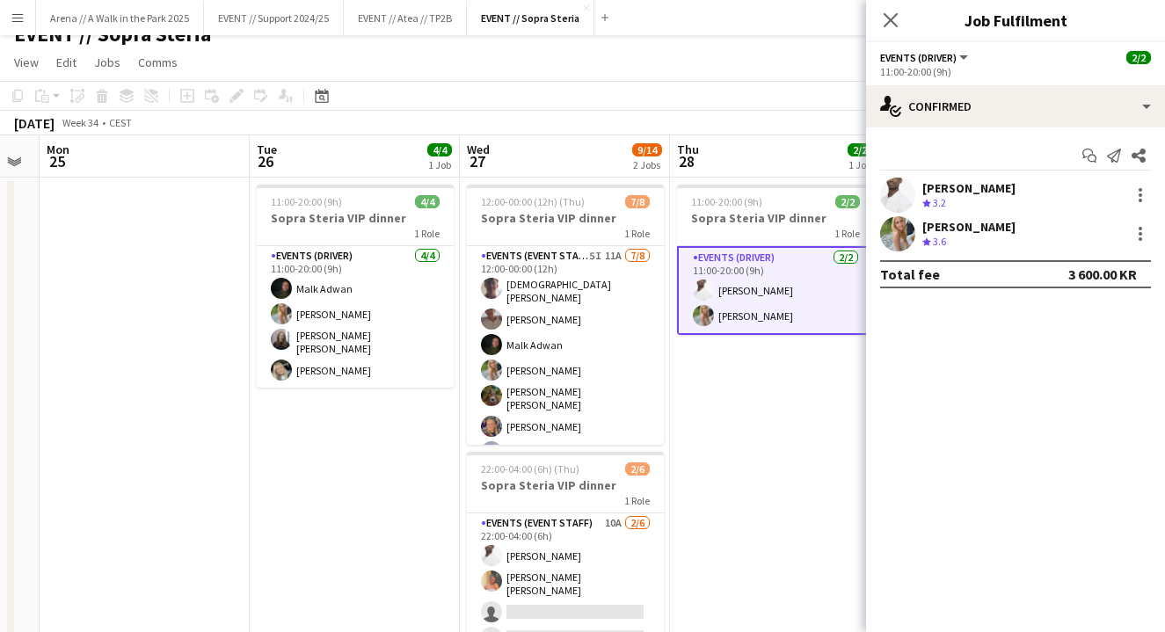
scroll to position [33, 0]
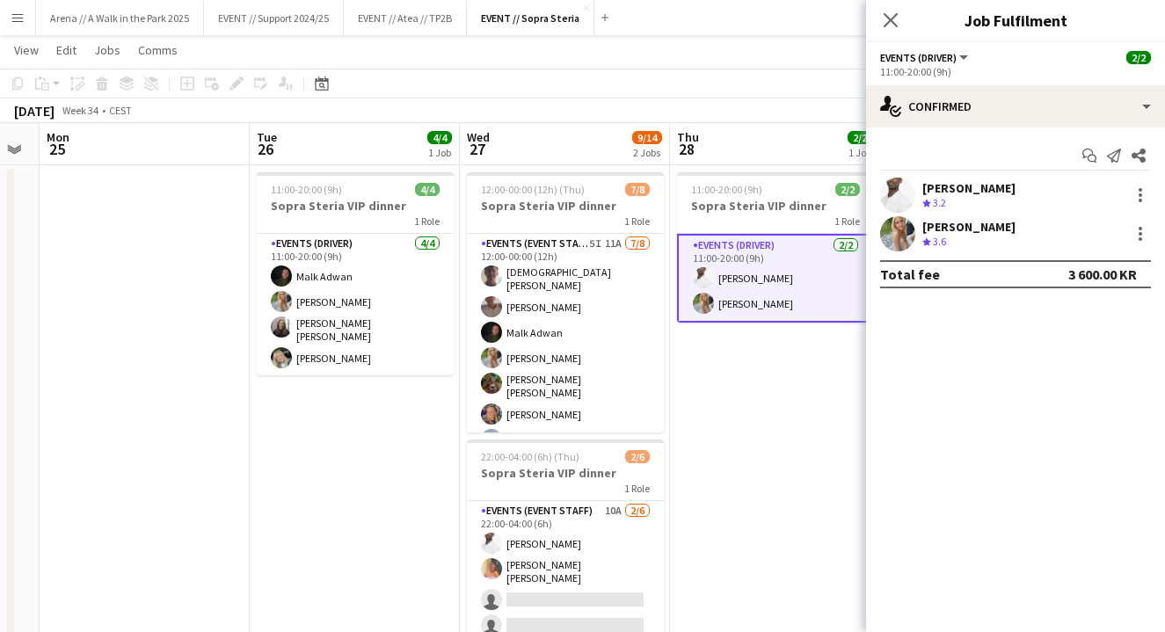
click at [770, 378] on app-date-cell "11:00-20:00 (9h) 2/2 Sopra Steria VIP dinner 1 Role Events (Driver) 2/2 11:00-2…" at bounding box center [775, 450] width 210 height 570
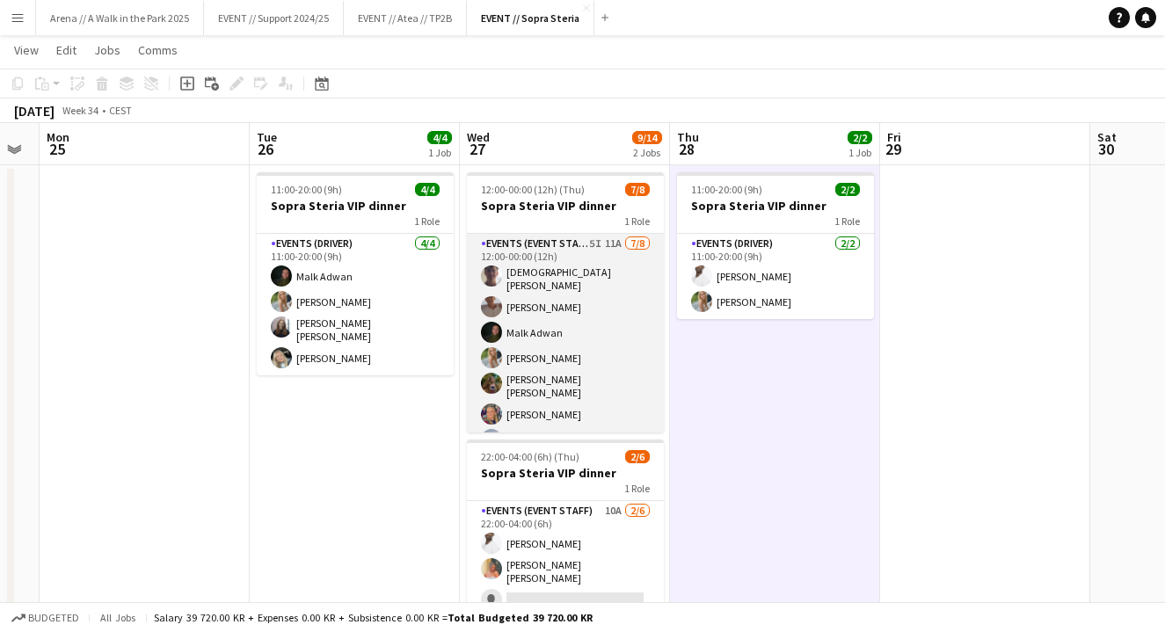
click at [579, 352] on app-card-role "Events (Event Staff) 5I 11A 7/8 12:00-00:00 (12h) Christian Tohje Charlie Thoma…" at bounding box center [565, 358] width 197 height 249
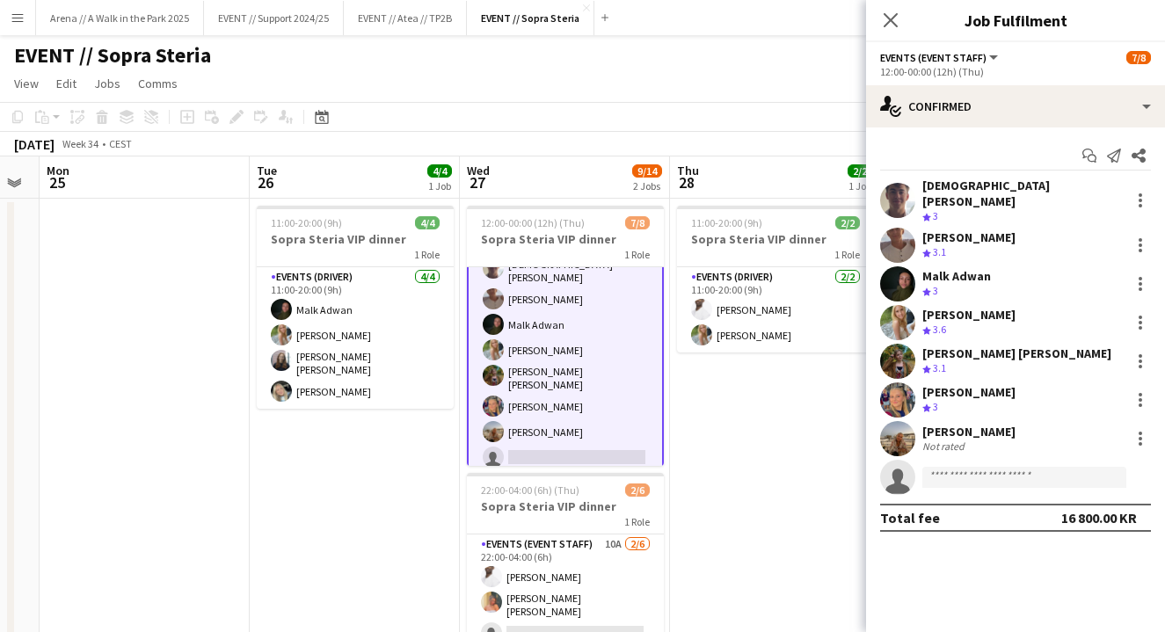
scroll to position [0, 0]
click at [722, 428] on app-date-cell "11:00-20:00 (9h) 2/2 Sopra Steria VIP dinner 1 Role Events (Driver) 2/2 11:00-2…" at bounding box center [775, 484] width 210 height 570
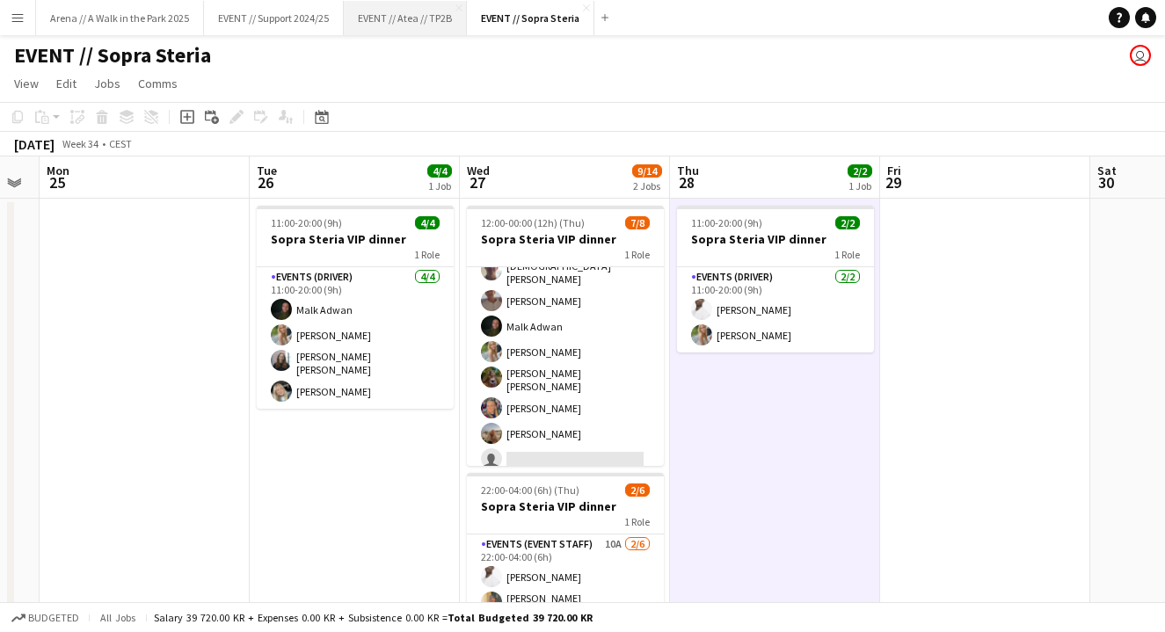
click at [416, 21] on button "EVENT // Atea // TP2B Close" at bounding box center [405, 18] width 123 height 34
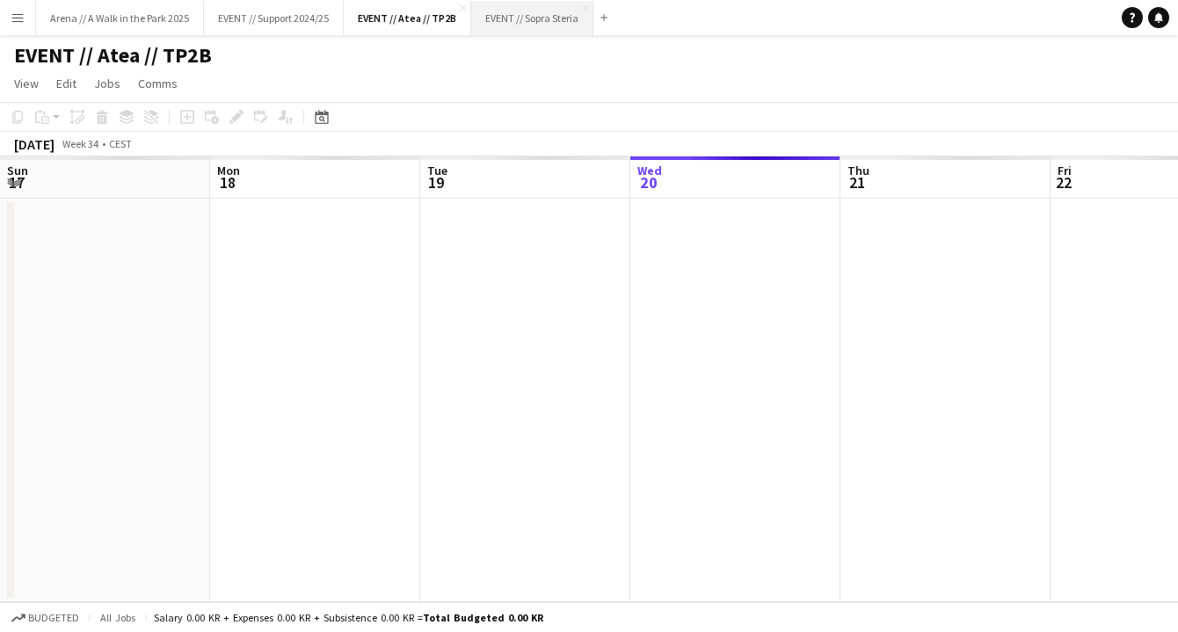
scroll to position [0, 420]
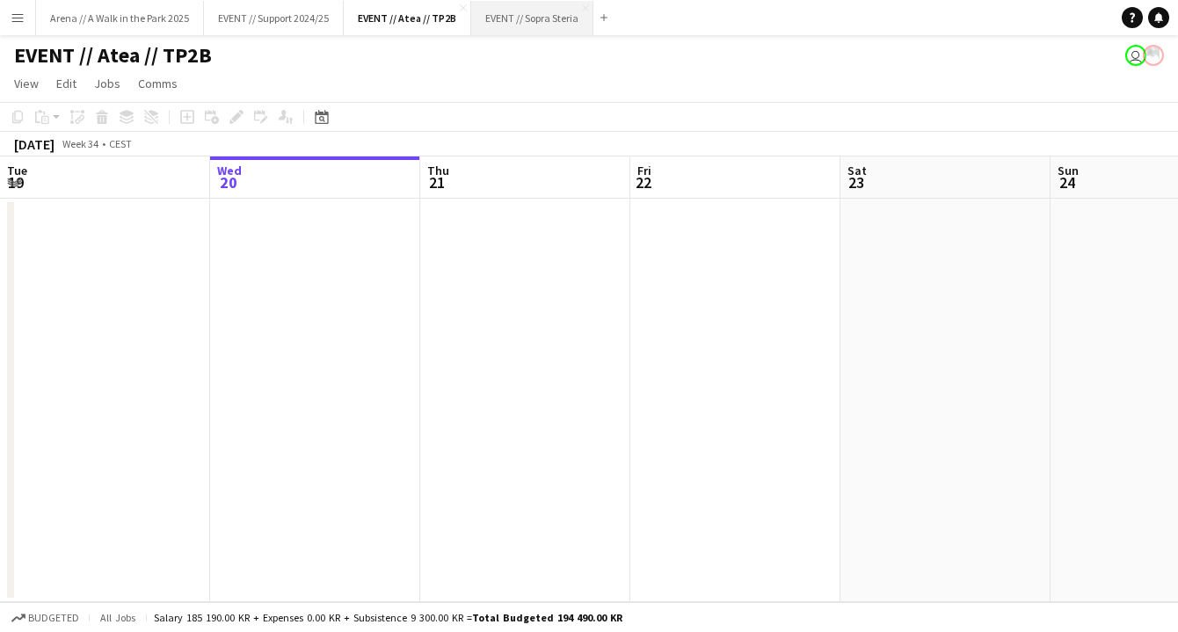
click at [518, 18] on button "EVENT // Sopra Steria Close" at bounding box center [532, 18] width 122 height 34
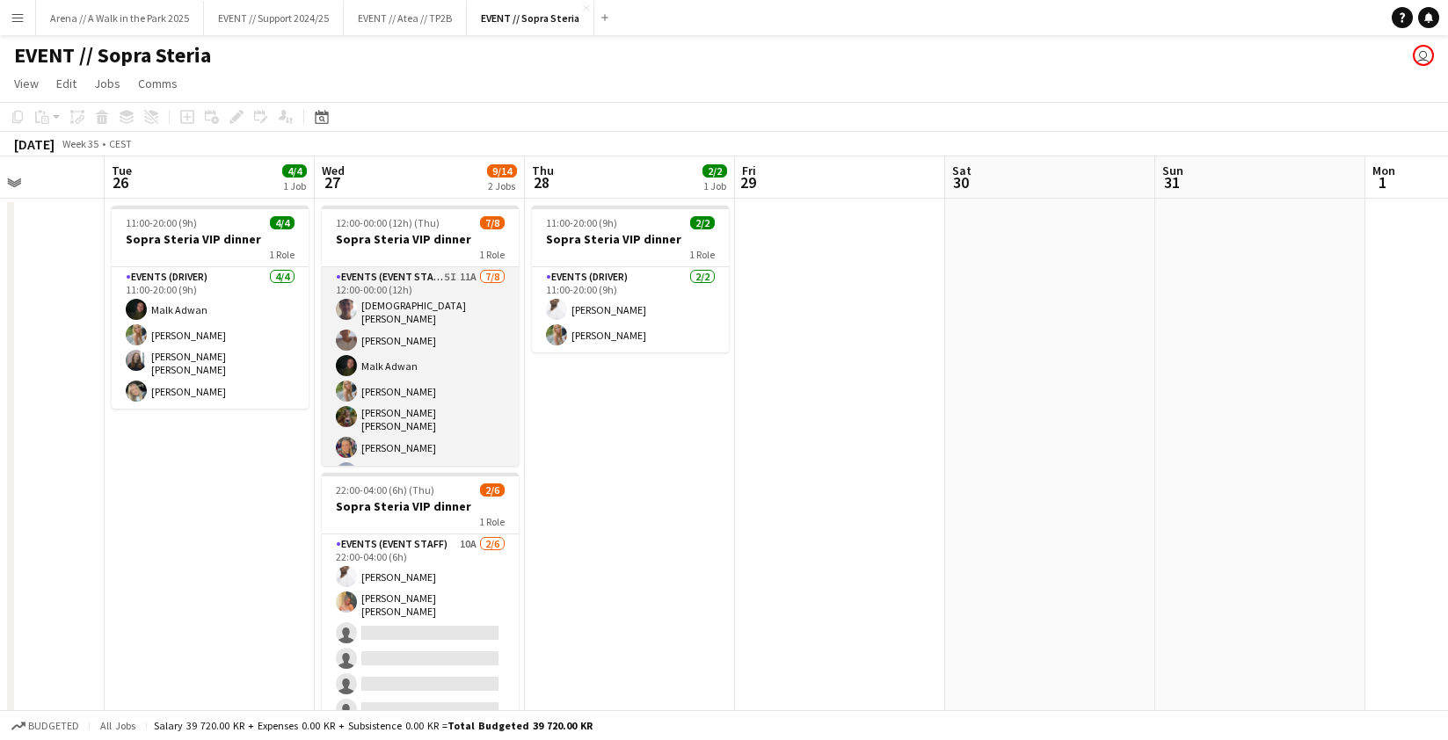
scroll to position [0, 446]
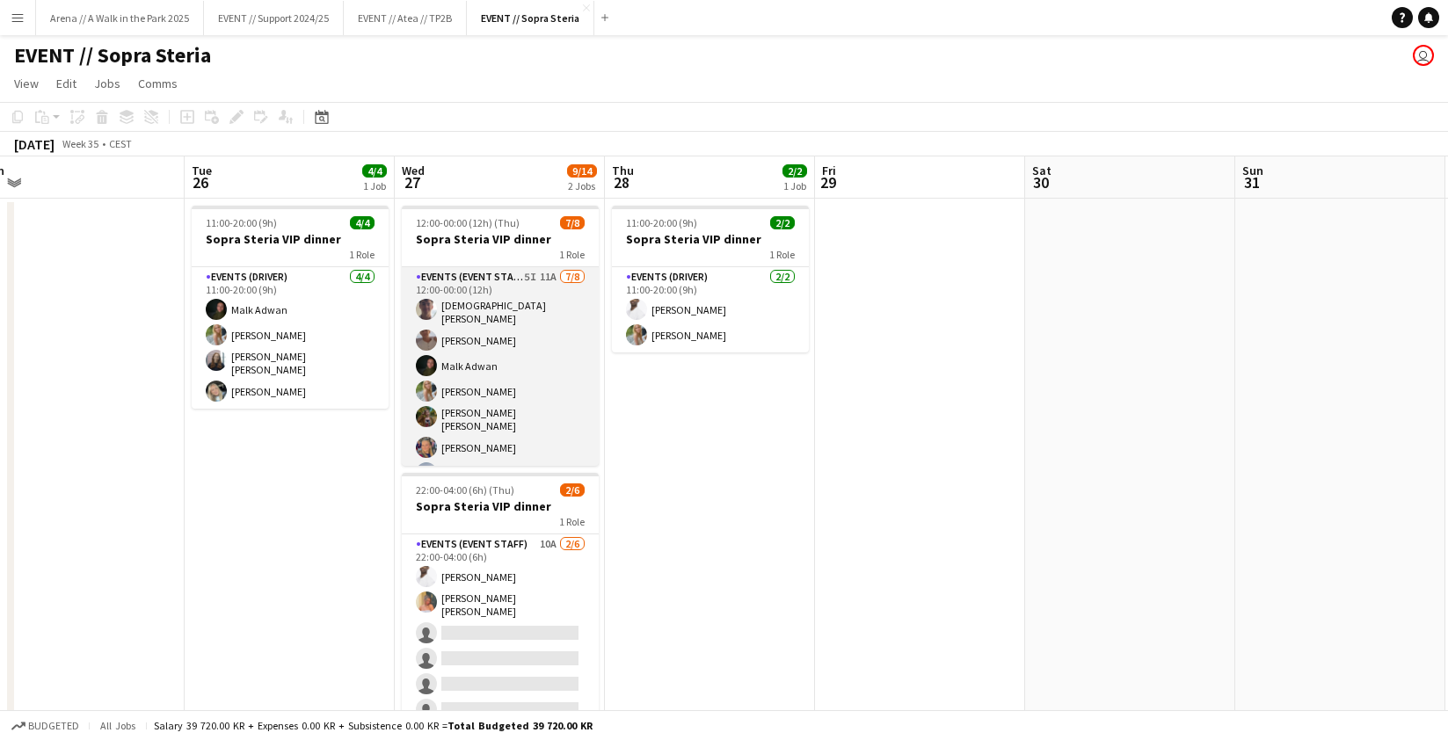
click at [517, 374] on app-card-role "Events (Event Staff) 5I 11A 7/8 12:00-00:00 (12h) Christian Tohje Charlie Thoma…" at bounding box center [500, 391] width 197 height 249
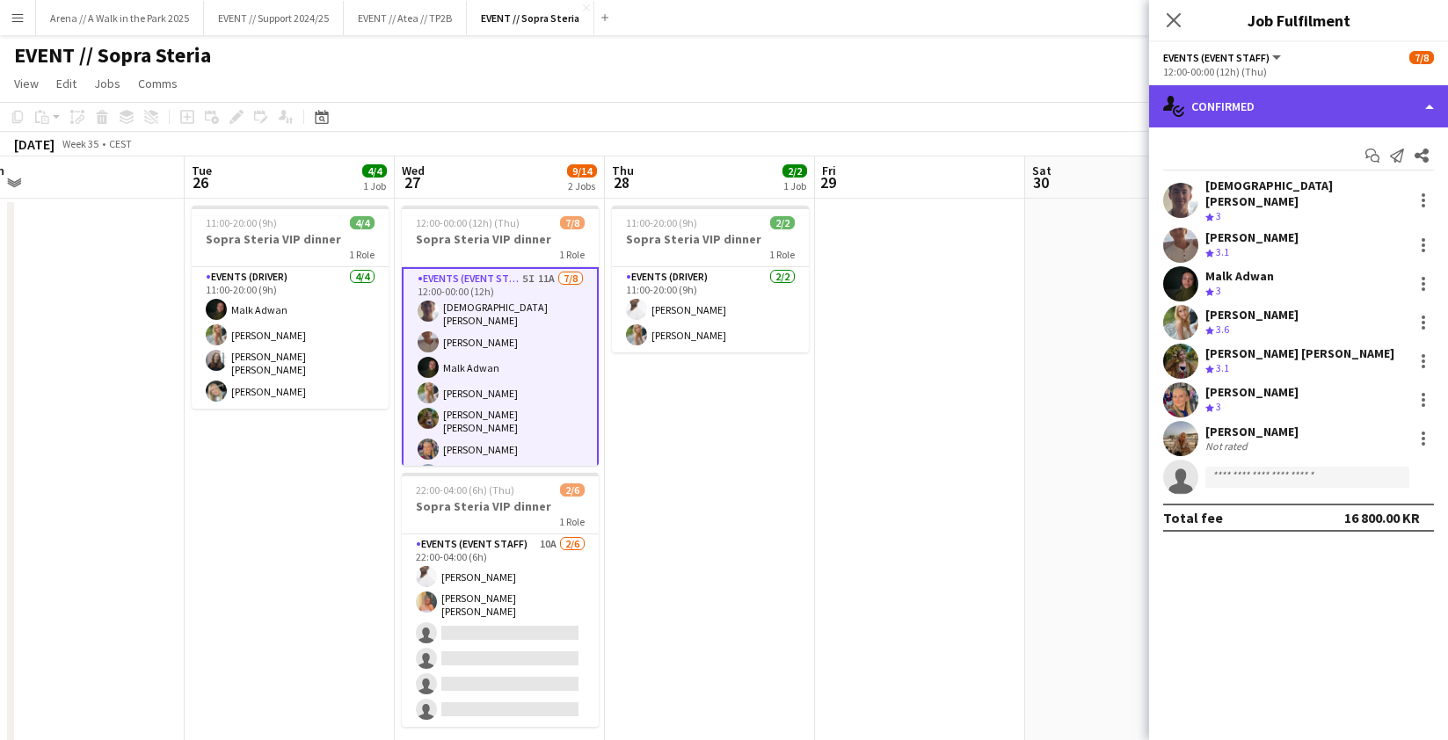
click at [1177, 100] on div "single-neutral-actions-check-2 Confirmed" at bounding box center [1298, 106] width 299 height 42
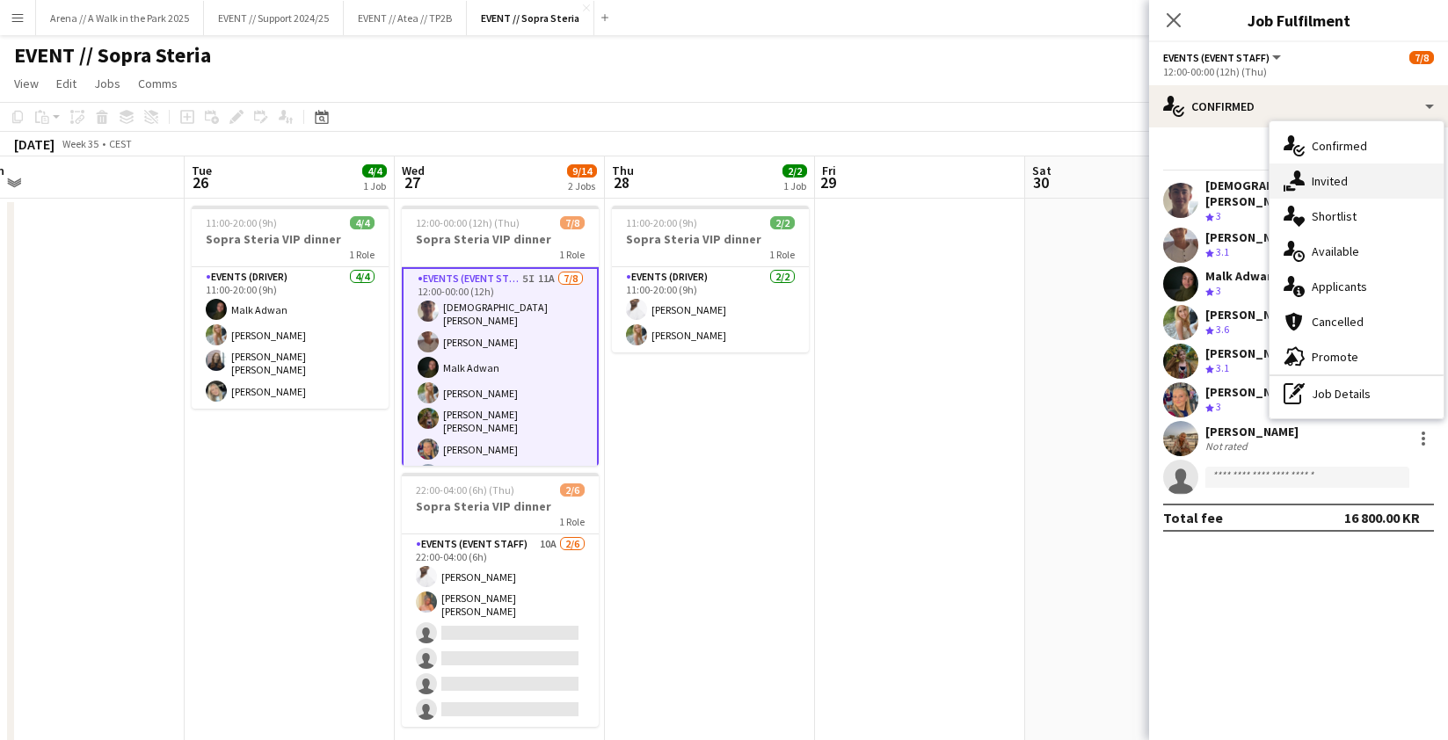
click at [1177, 184] on div "single-neutral-actions-share-1 Invited" at bounding box center [1356, 180] width 174 height 35
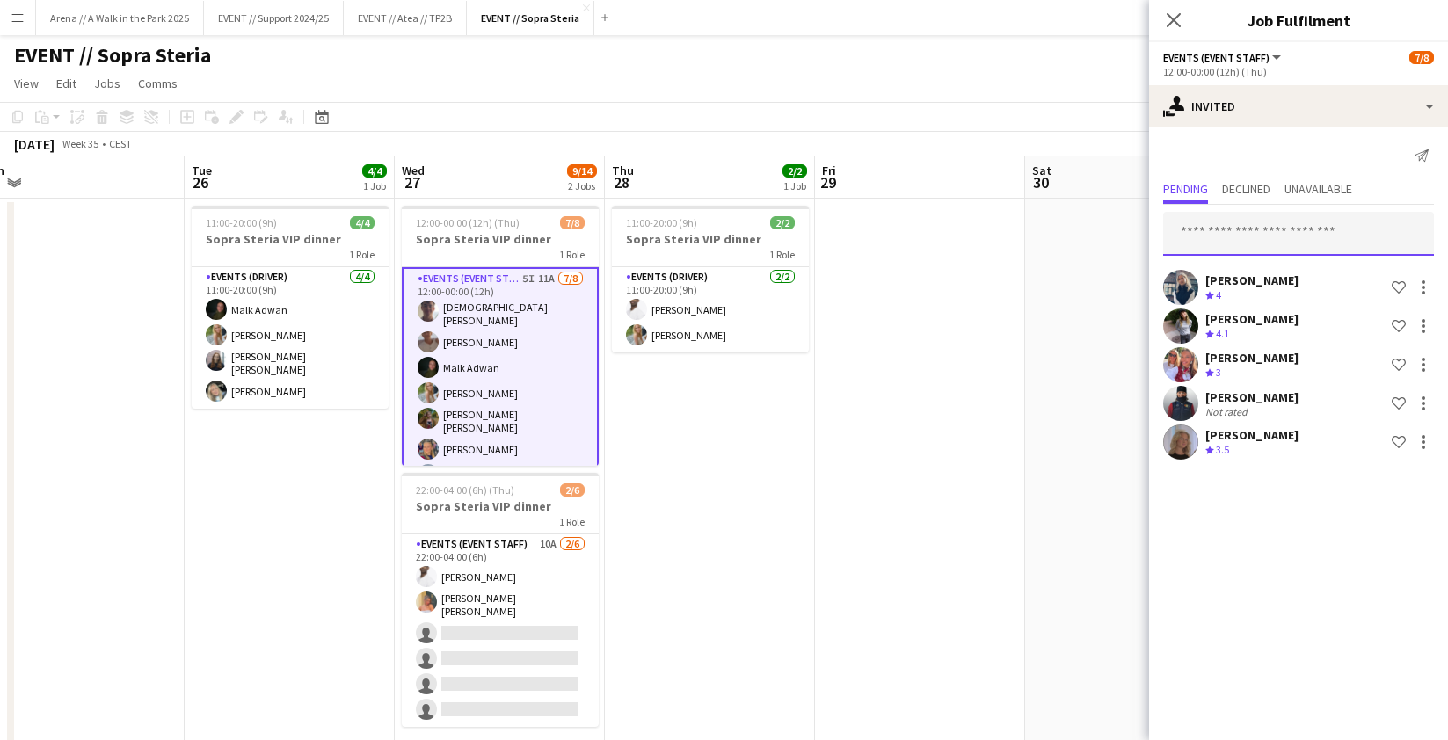
click at [1177, 242] on input "text" at bounding box center [1298, 234] width 271 height 44
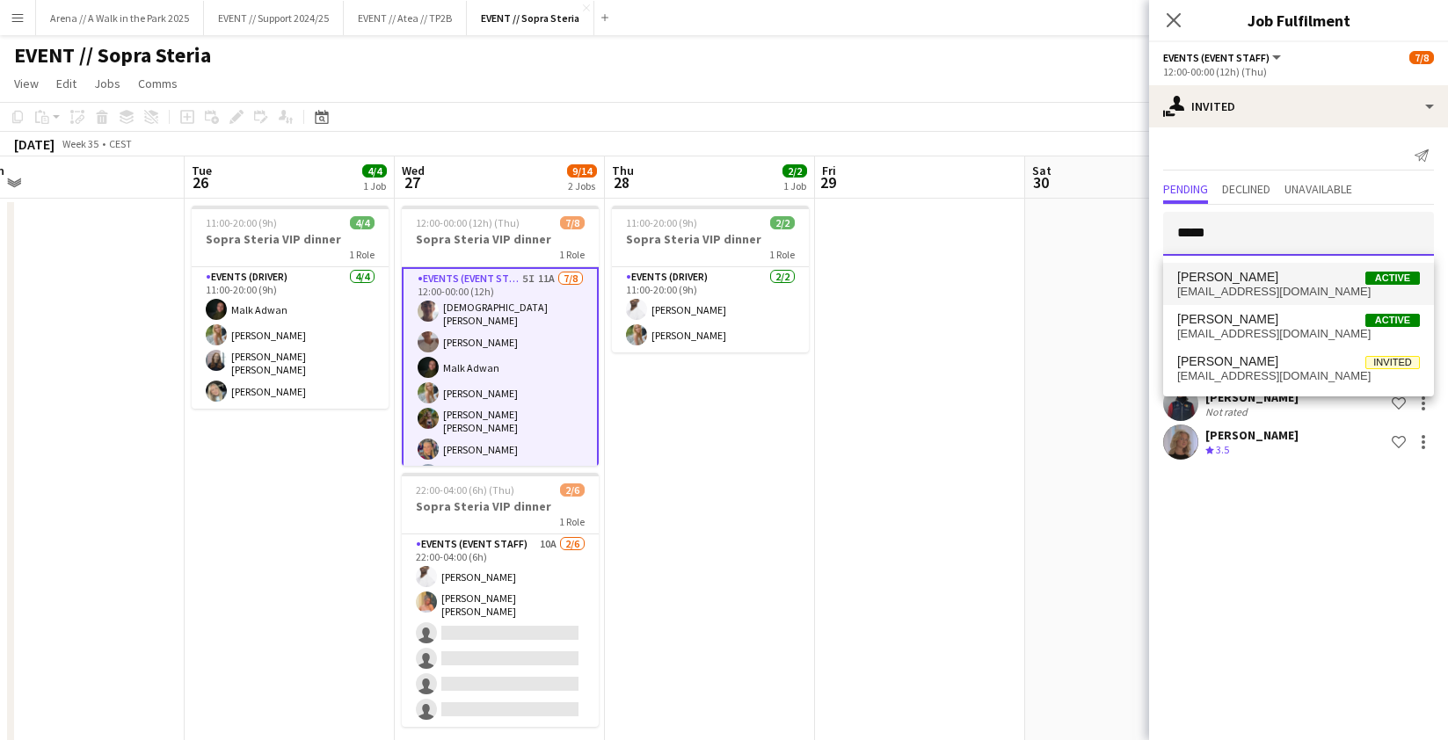
type input "*****"
click at [1177, 281] on span "Lotte Haugan Active" at bounding box center [1298, 277] width 243 height 15
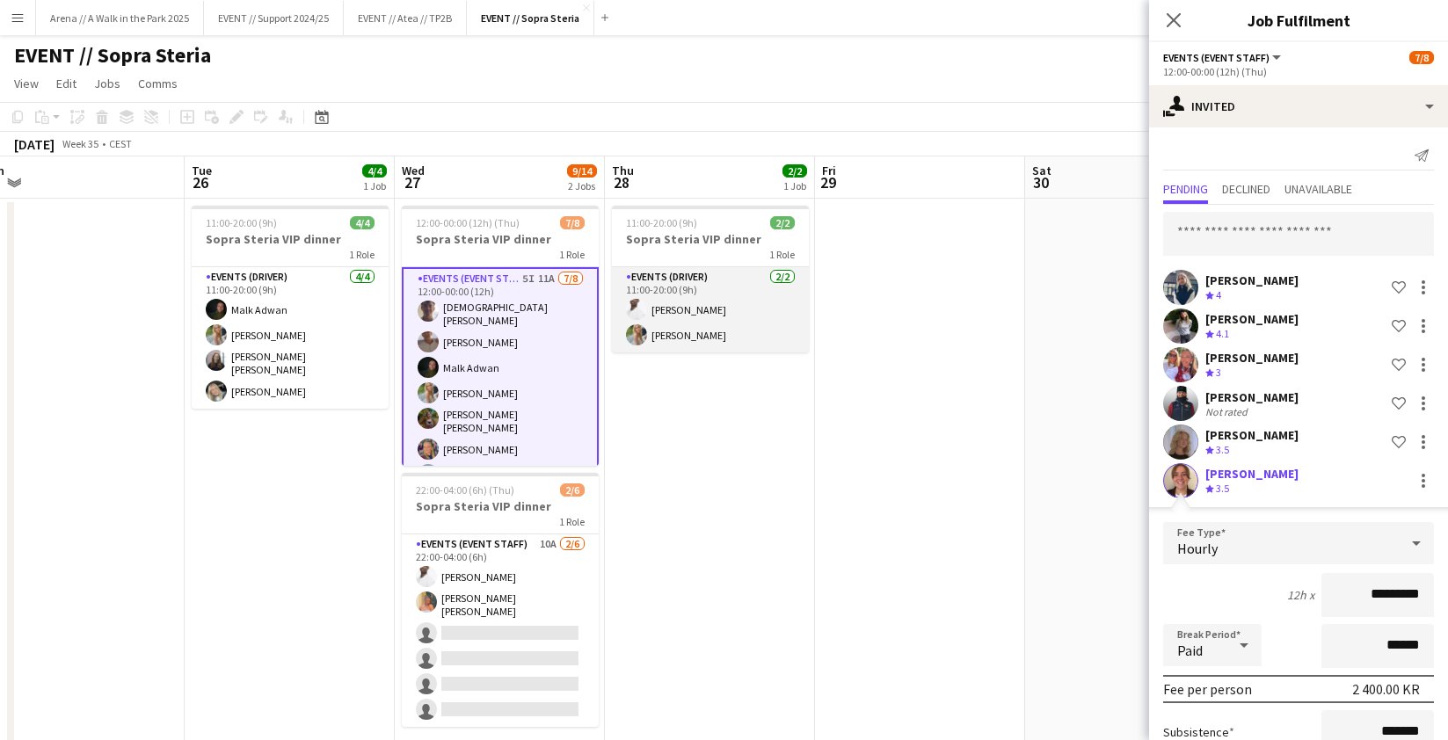
click at [704, 305] on app-card-role "Events (Driver) 2/2 11:00-20:00 (9h) Elias Stenvadet Julia Holme" at bounding box center [710, 309] width 197 height 85
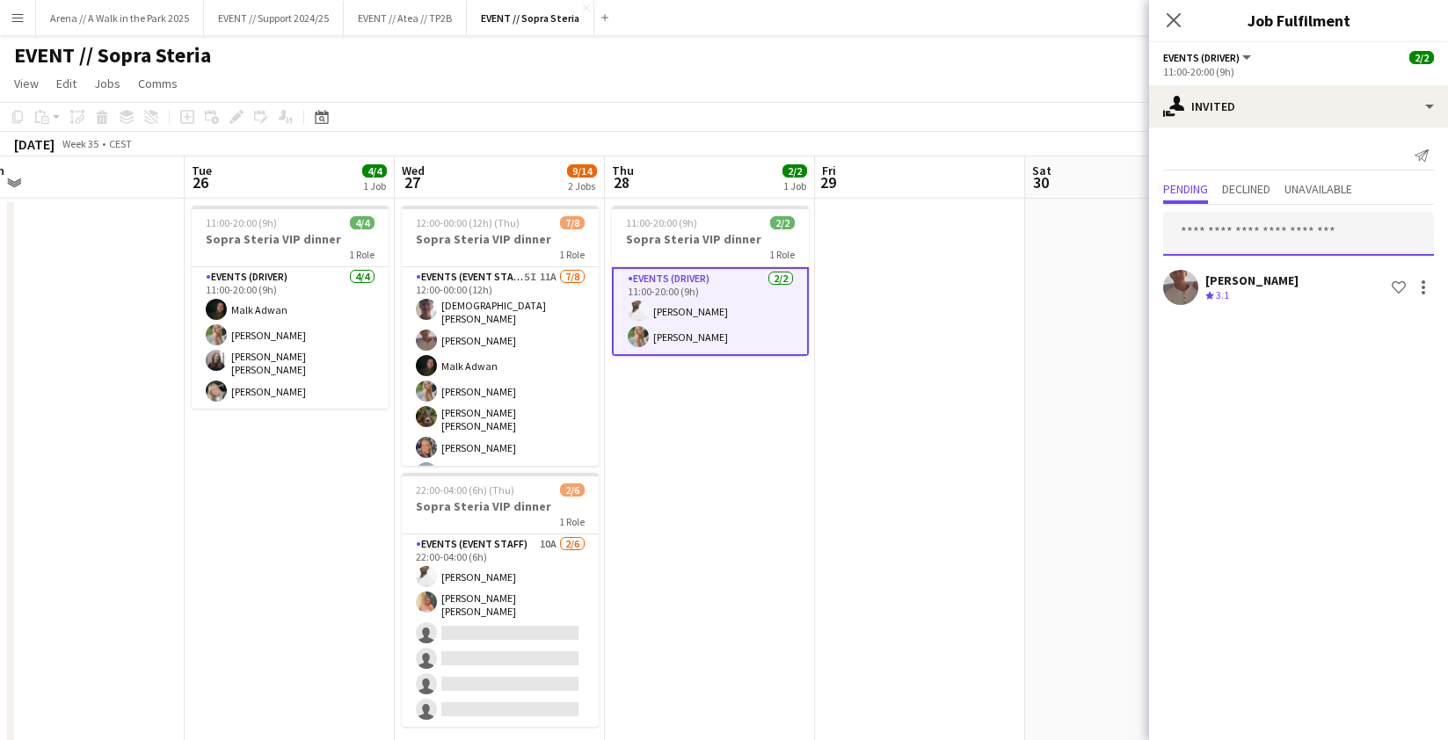
click at [1177, 238] on input "text" at bounding box center [1298, 234] width 271 height 44
type input "*****"
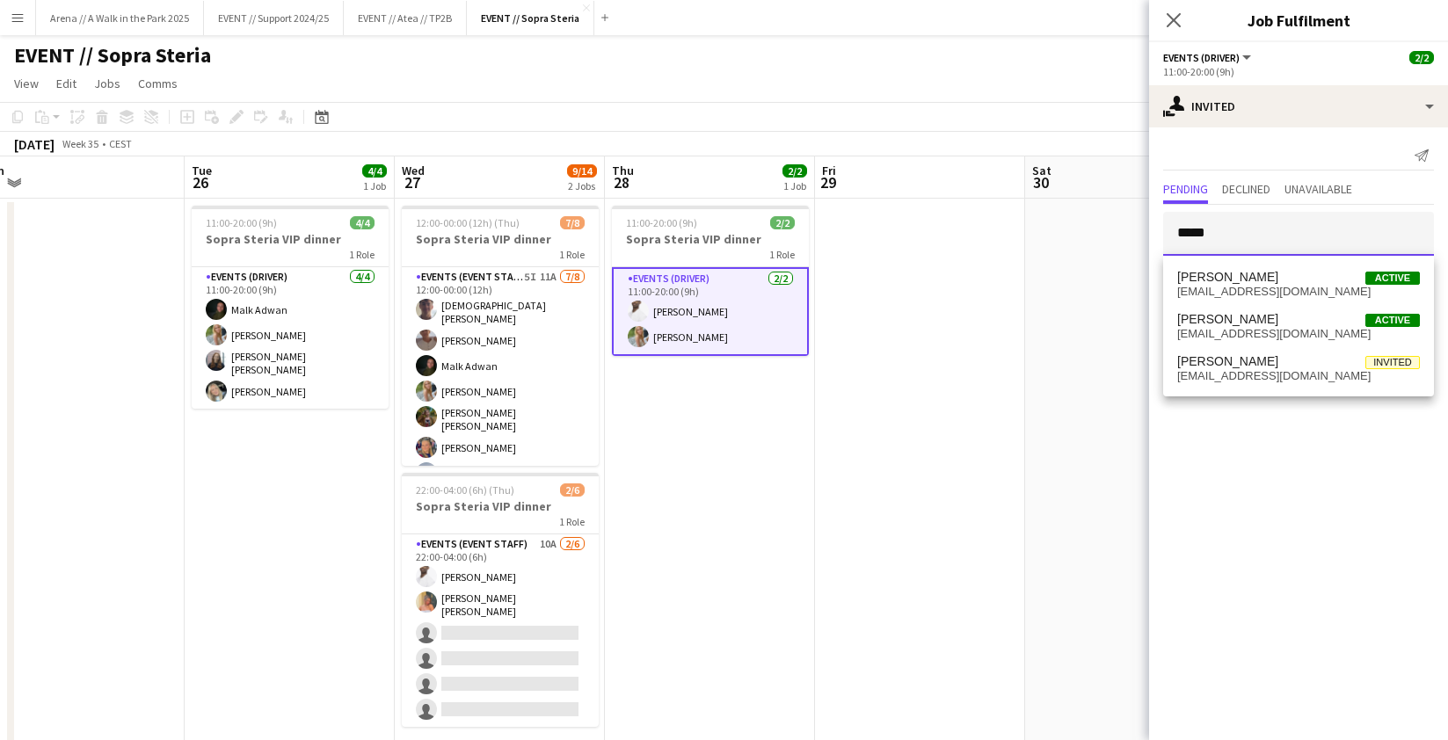
click at [1177, 237] on input "*****" at bounding box center [1298, 234] width 271 height 44
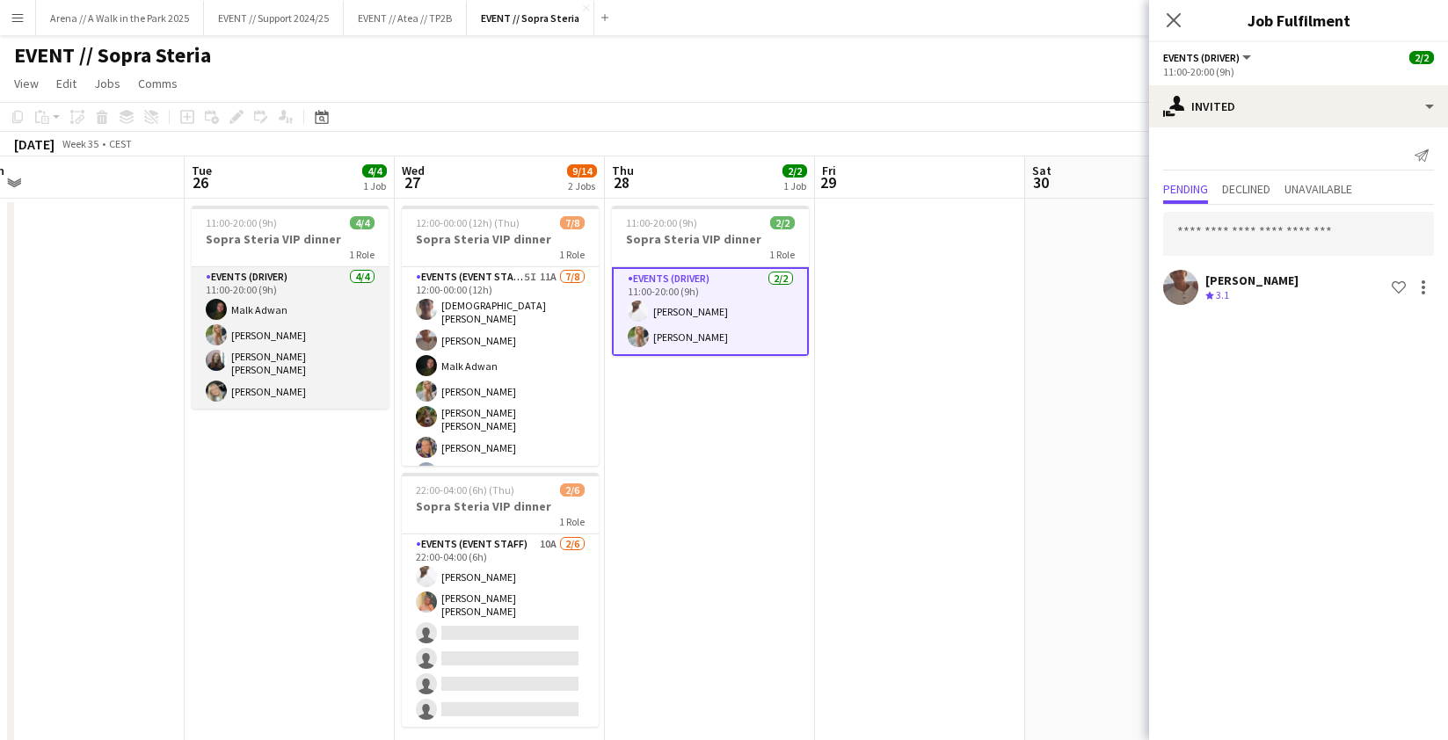
click at [275, 355] on app-card-role "Events (Driver) 4/4 11:00-20:00 (9h) Malk Adwan Julia Holme Helene Sofie Braate…" at bounding box center [290, 338] width 197 height 142
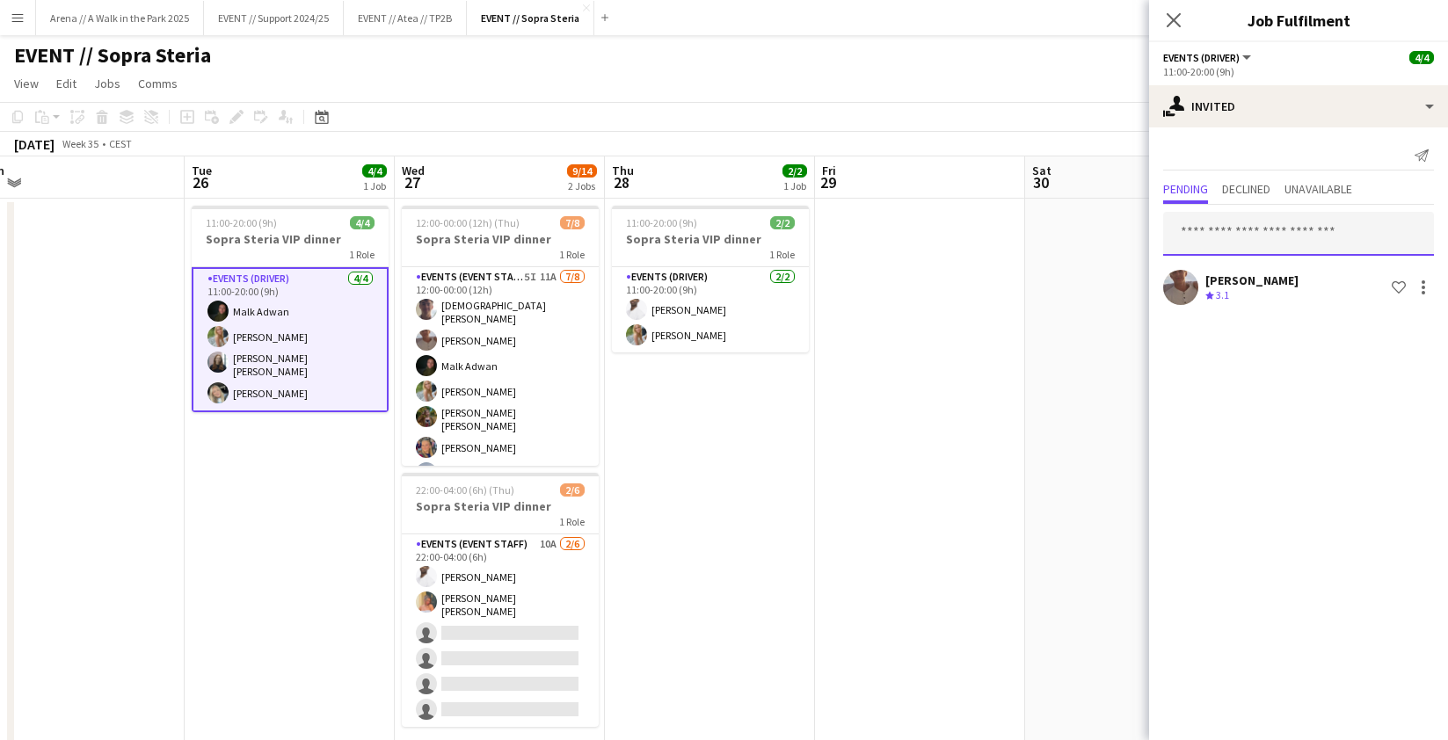
click at [1177, 236] on input "text" at bounding box center [1298, 234] width 271 height 44
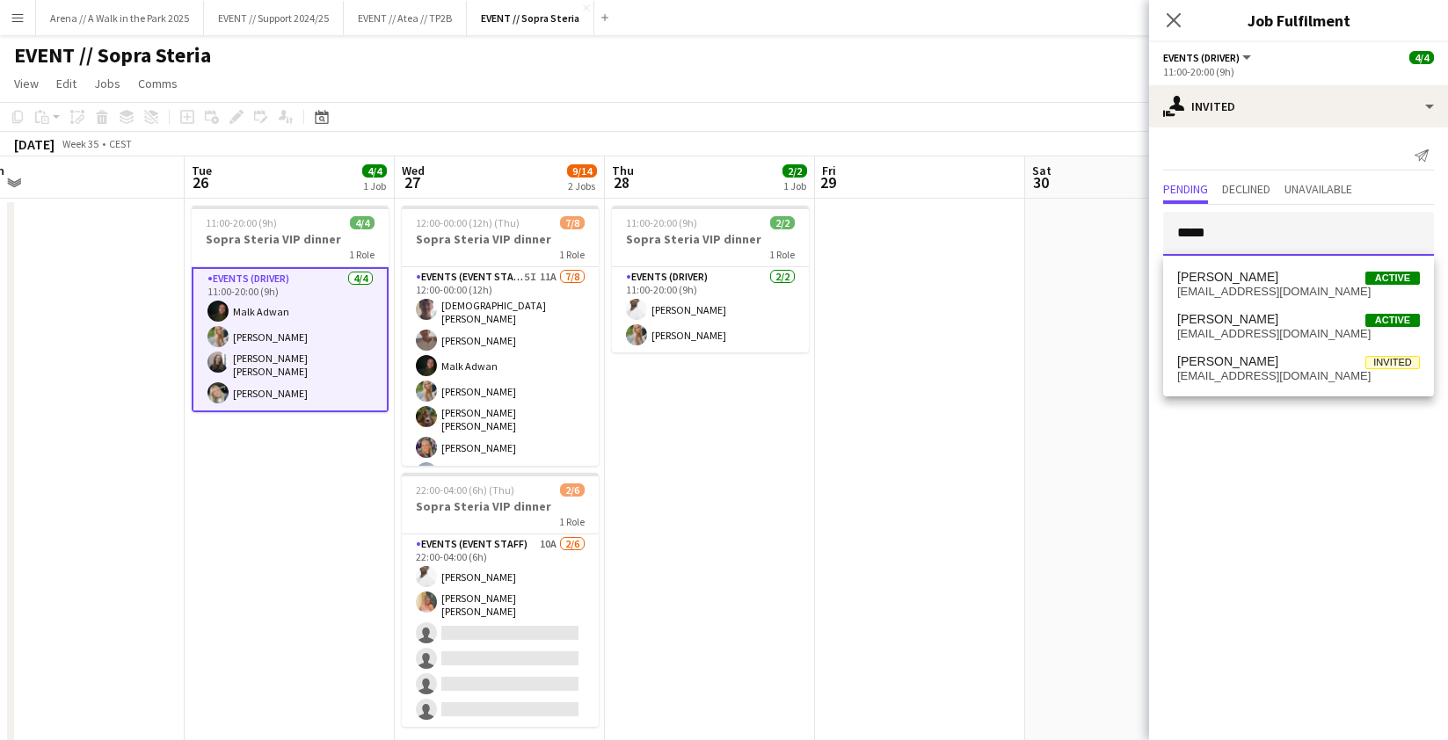
type input "*****"
click at [301, 449] on app-date-cell "11:00-20:00 (9h) 4/4 Sopra Steria VIP dinner 1 Role Events (Driver) 4/4 11:00-2…" at bounding box center [290, 484] width 210 height 570
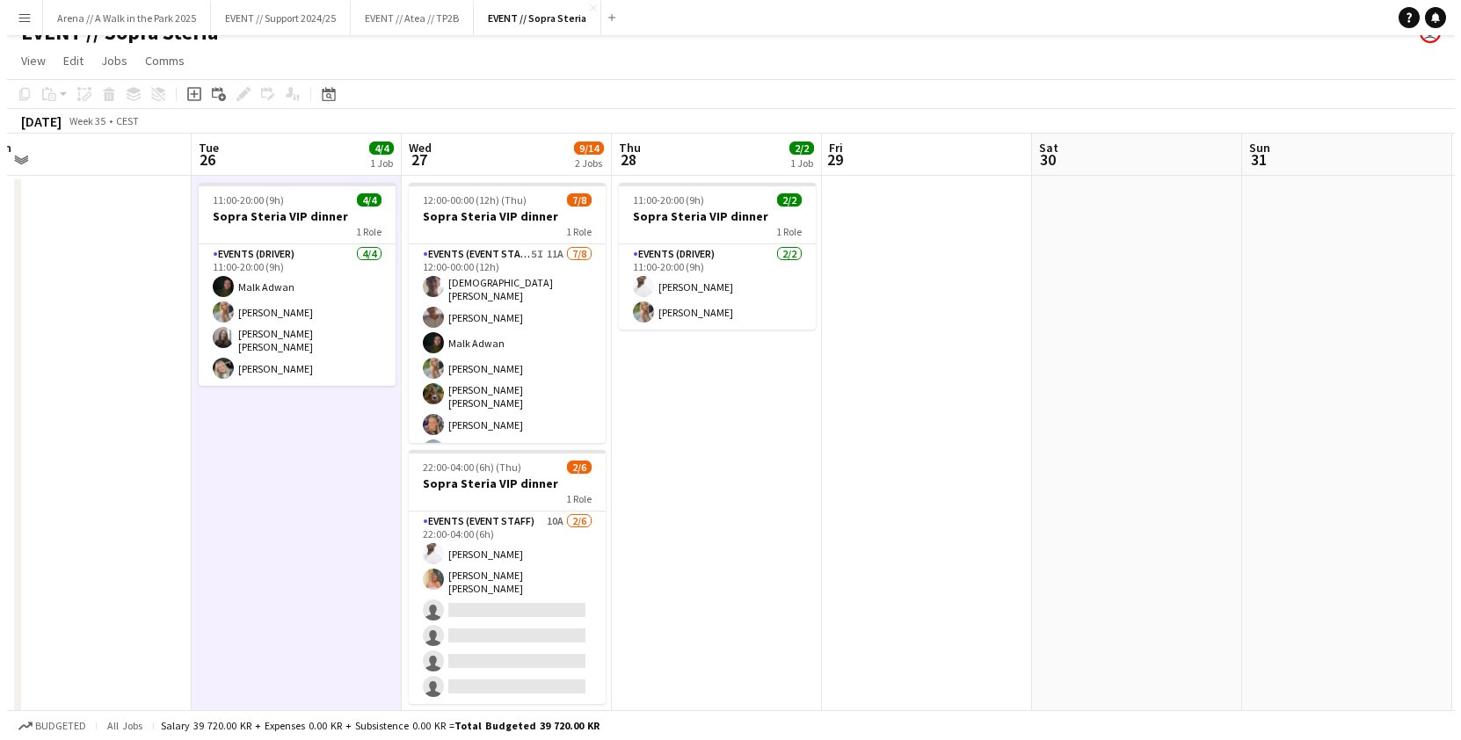
scroll to position [0, 0]
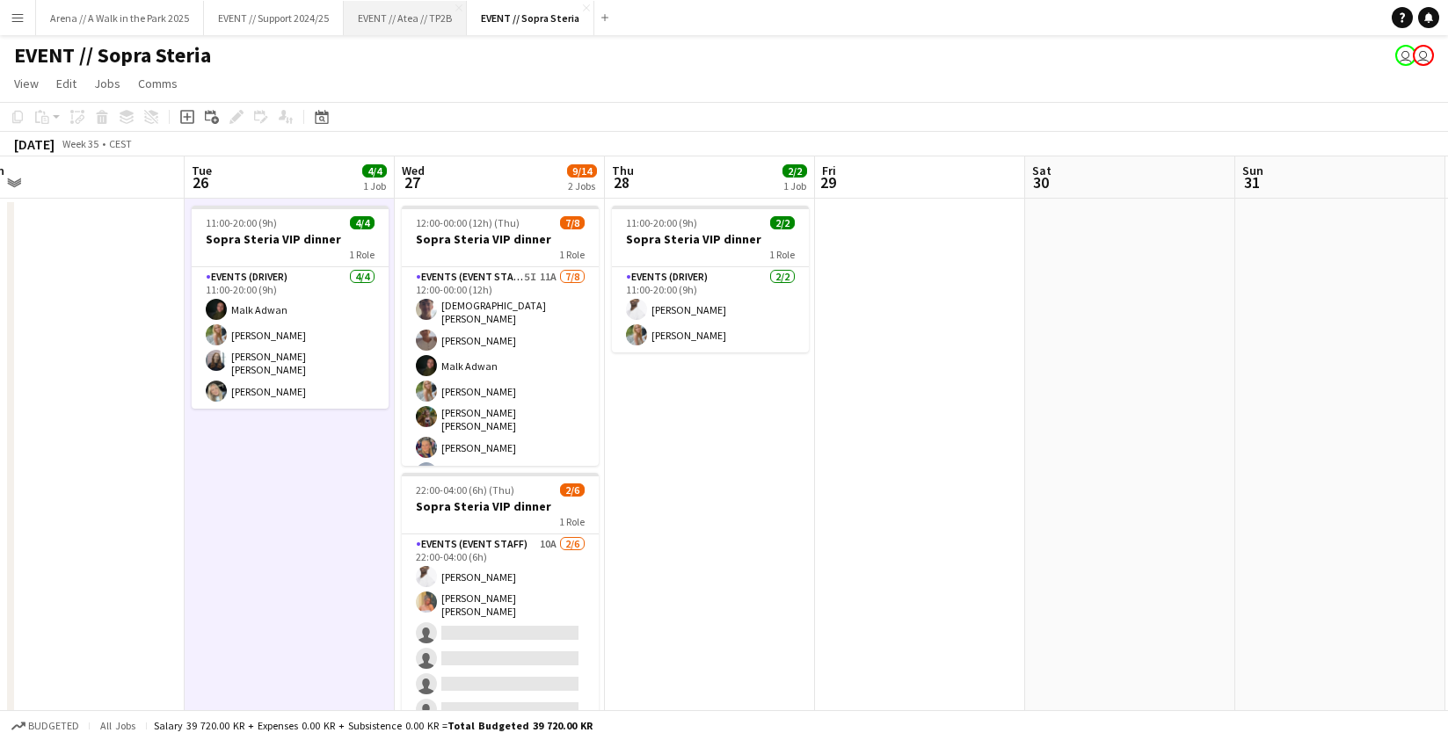
click at [402, 12] on button "EVENT // Atea // TP2B Close" at bounding box center [405, 18] width 123 height 34
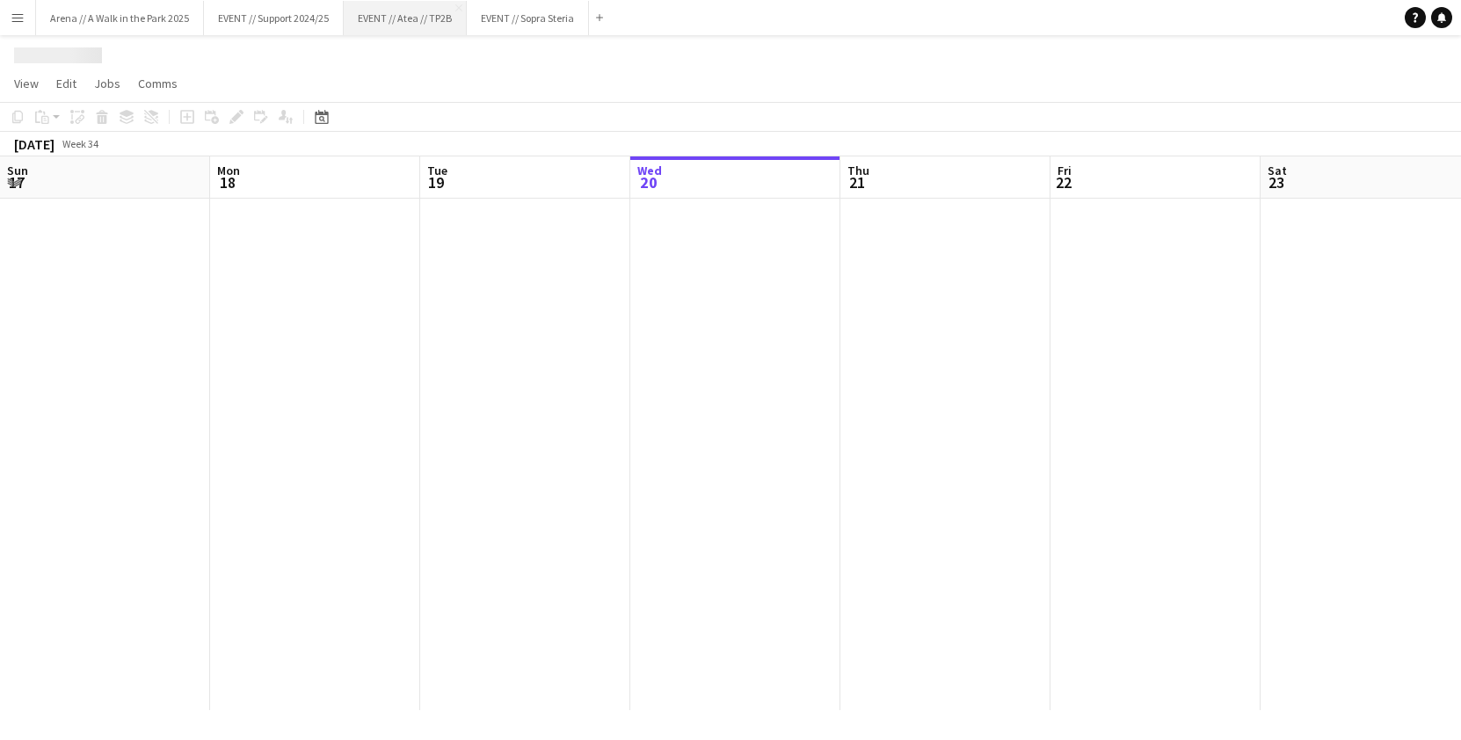
scroll to position [0, 420]
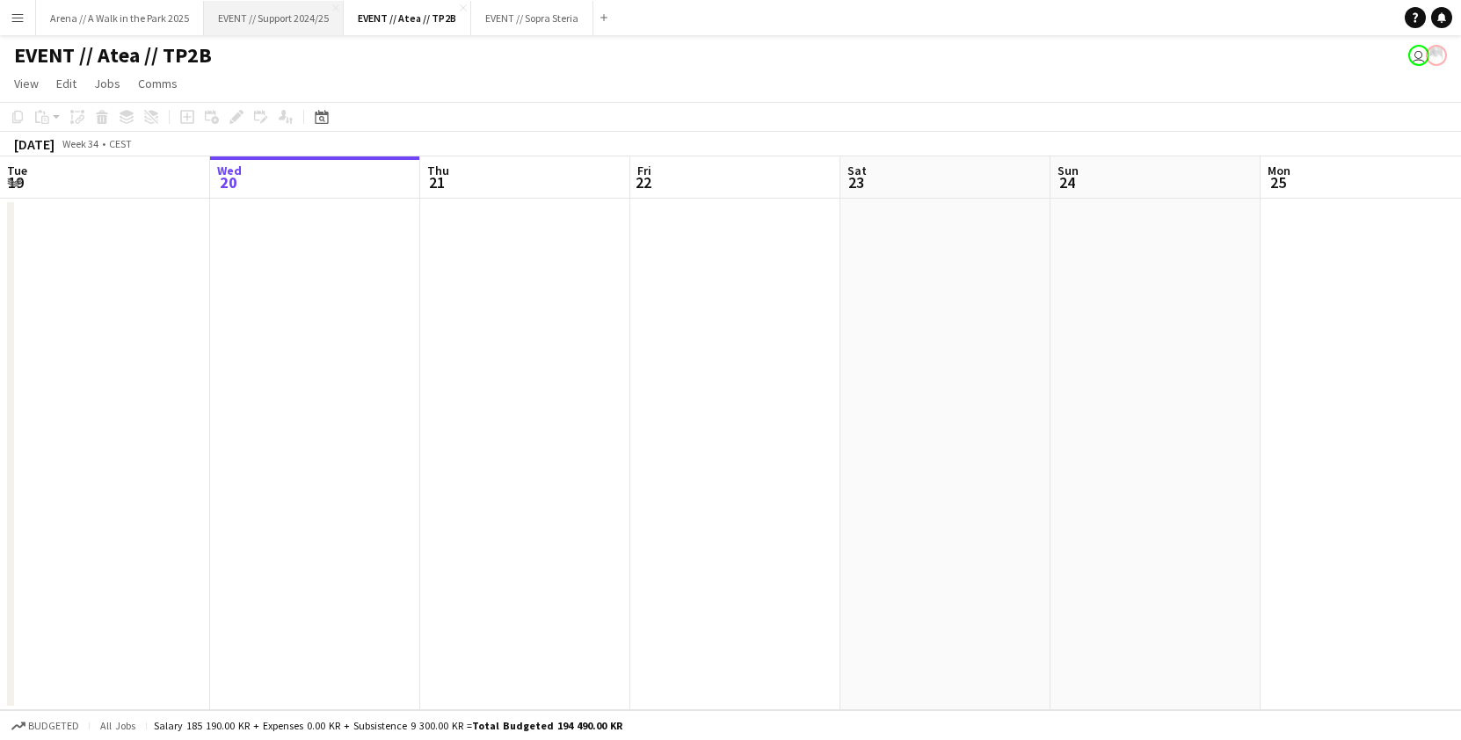
drag, startPoint x: 285, startPoint y: 17, endPoint x: 299, endPoint y: 28, distance: 18.1
click at [285, 17] on button "EVENT // Support 2024/25 Close" at bounding box center [274, 18] width 140 height 34
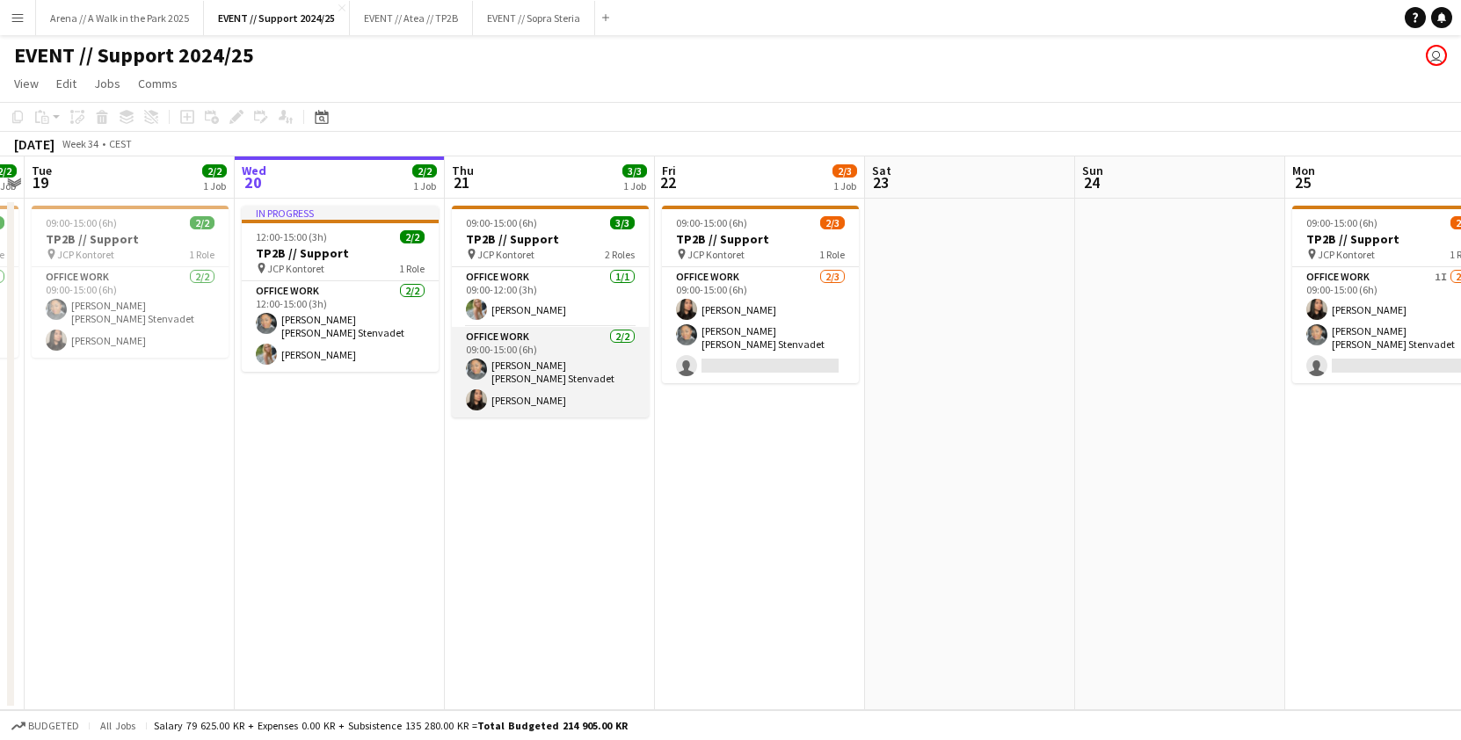
scroll to position [0, 395]
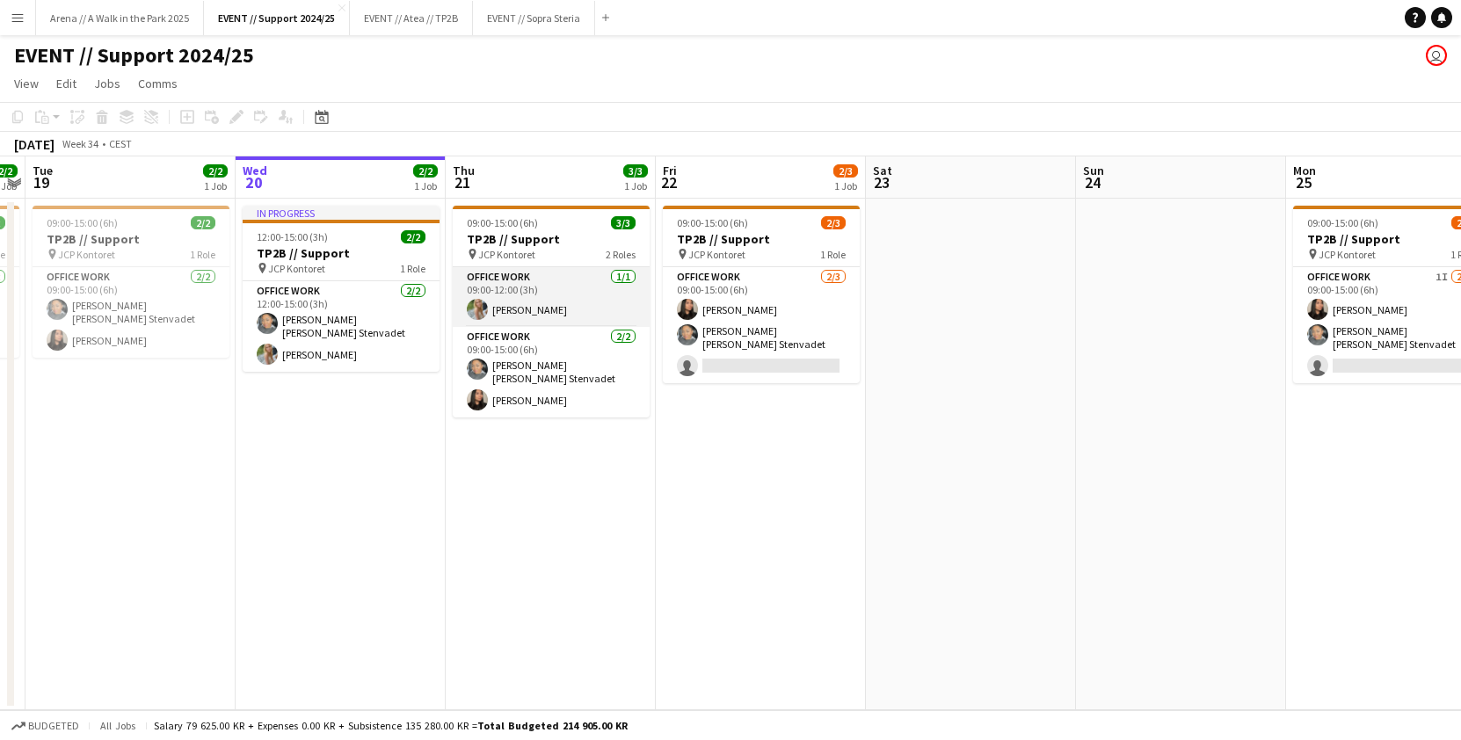
click at [562, 296] on app-card-role "Office work 1/1 09:00-12:00 (3h) Julia Holme" at bounding box center [551, 297] width 197 height 60
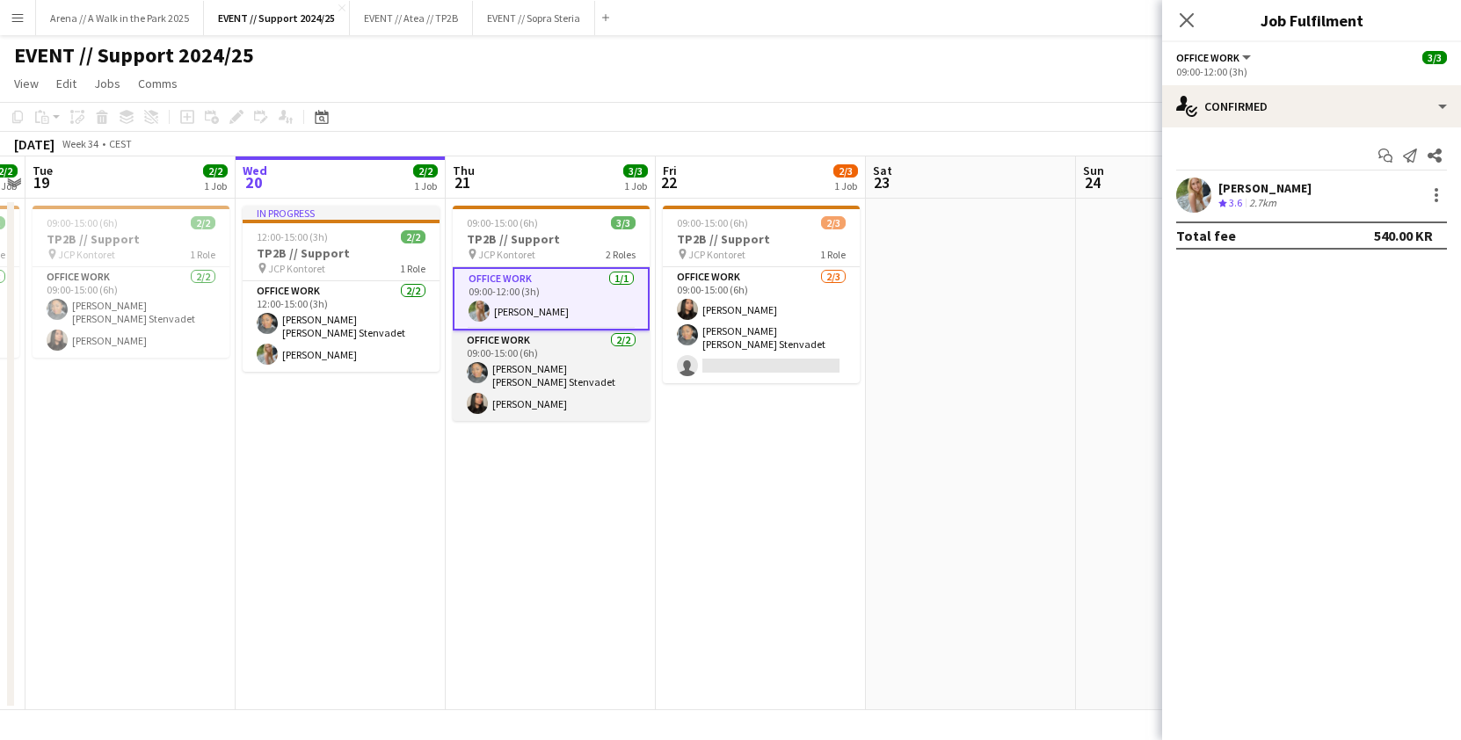
click at [569, 378] on app-card-role "Office work 2/2 09:00-15:00 (6h) Daniela Alejandra Eriksen Stenvadet Linda Ngo" at bounding box center [551, 375] width 197 height 91
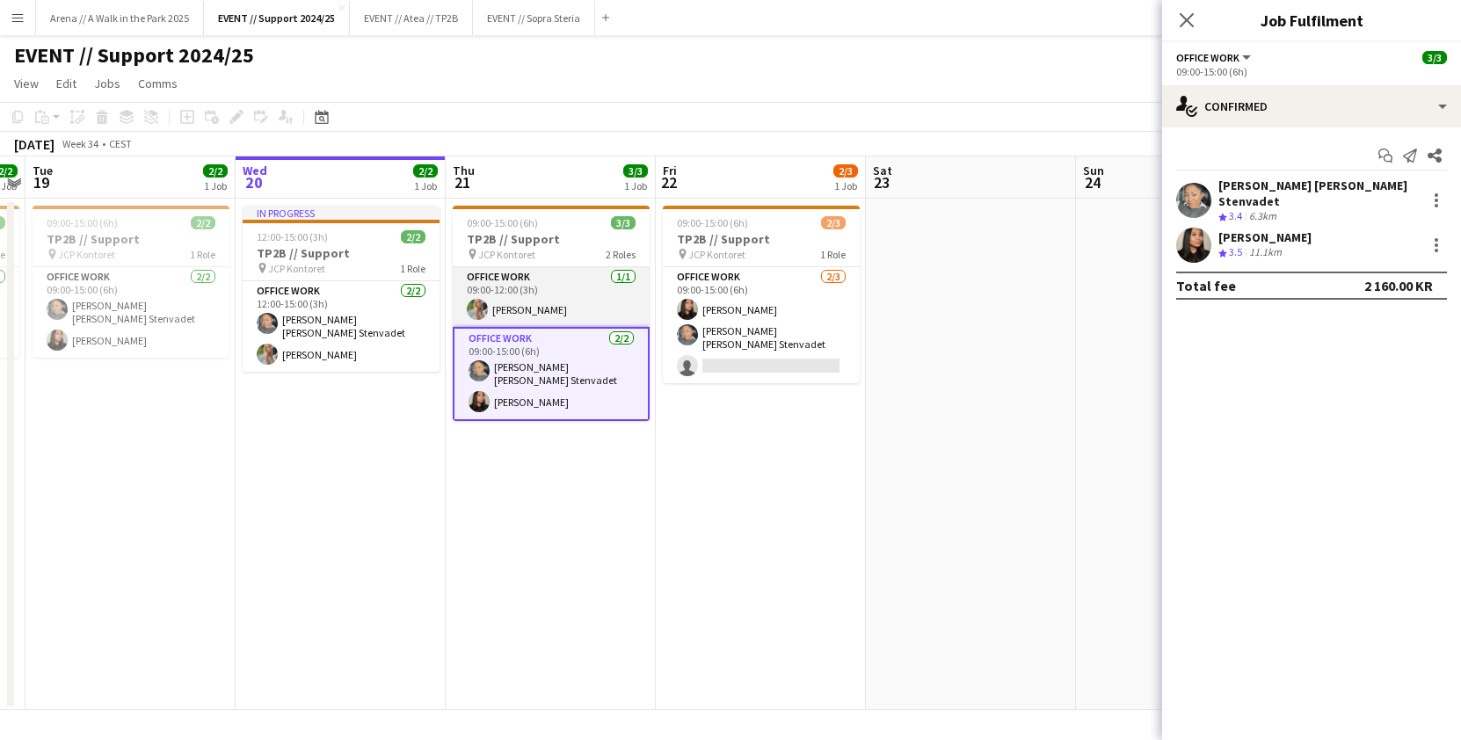
click at [534, 303] on app-card-role "Office work 1/1 09:00-12:00 (3h) Julia Holme" at bounding box center [551, 297] width 197 height 60
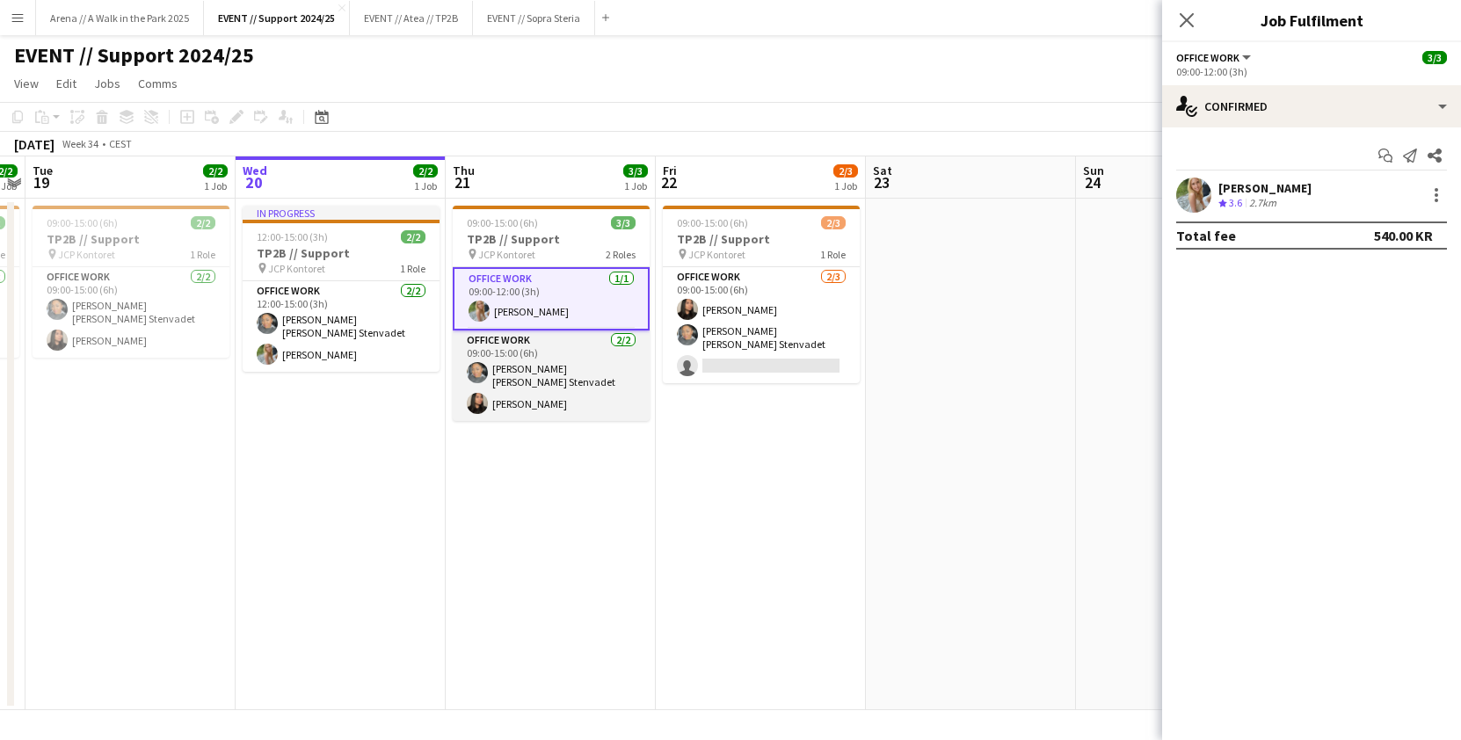
click at [570, 371] on app-card-role "Office work 2/2 09:00-15:00 (6h) Daniela Alejandra Eriksen Stenvadet Linda Ngo" at bounding box center [551, 375] width 197 height 91
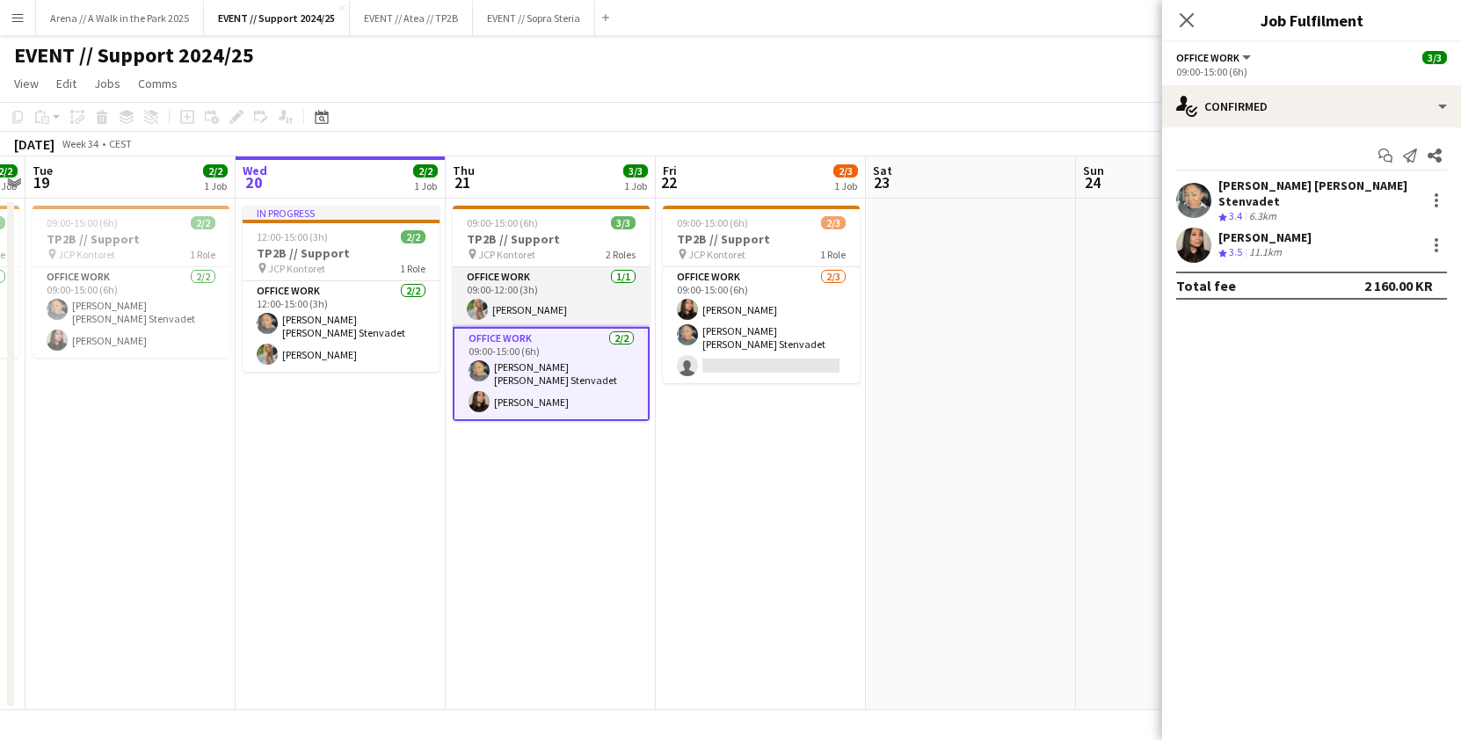
click at [578, 296] on app-card-role "Office work 1/1 09:00-12:00 (3h) Julia Holme" at bounding box center [551, 297] width 197 height 60
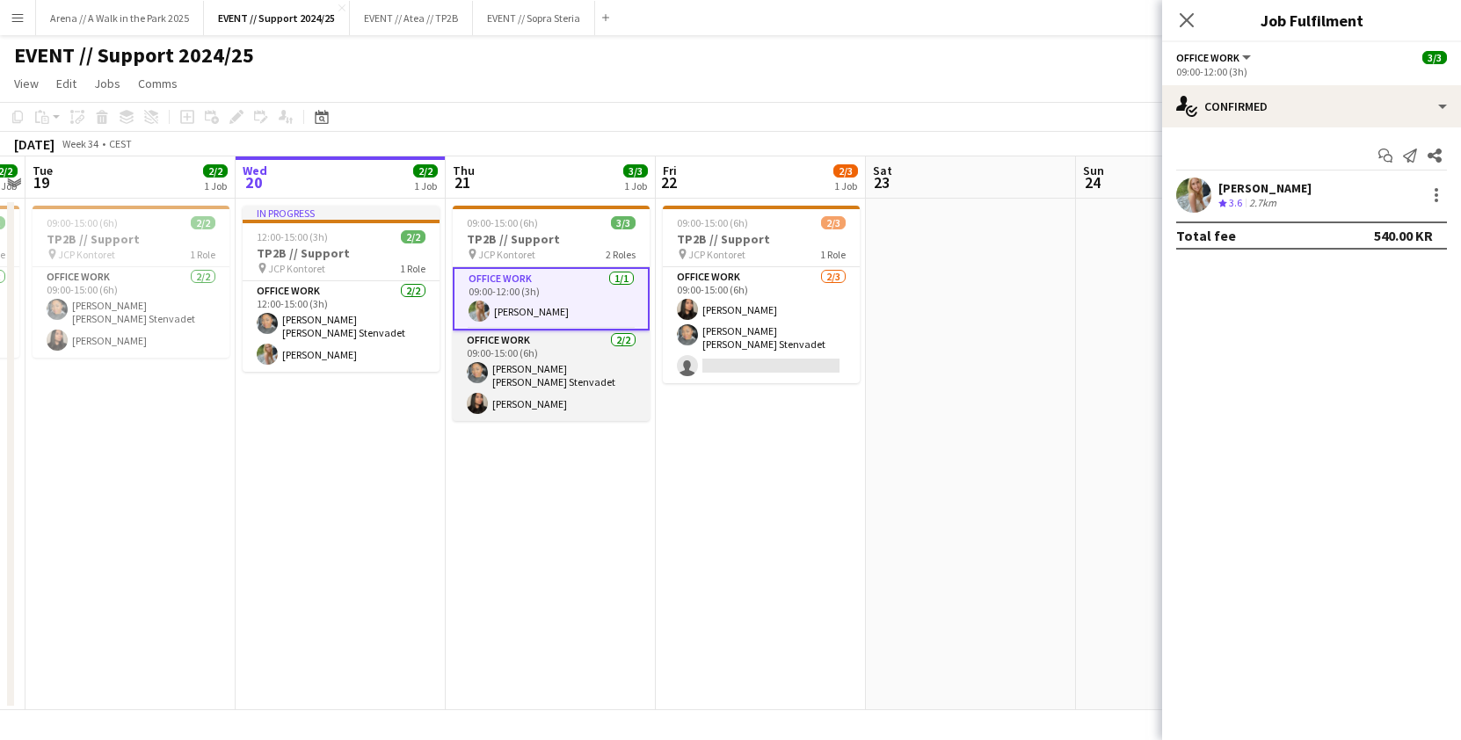
click at [568, 378] on app-card-role "Office work 2/2 09:00-15:00 (6h) Daniela Alejandra Eriksen Stenvadet Linda Ngo" at bounding box center [551, 375] width 197 height 91
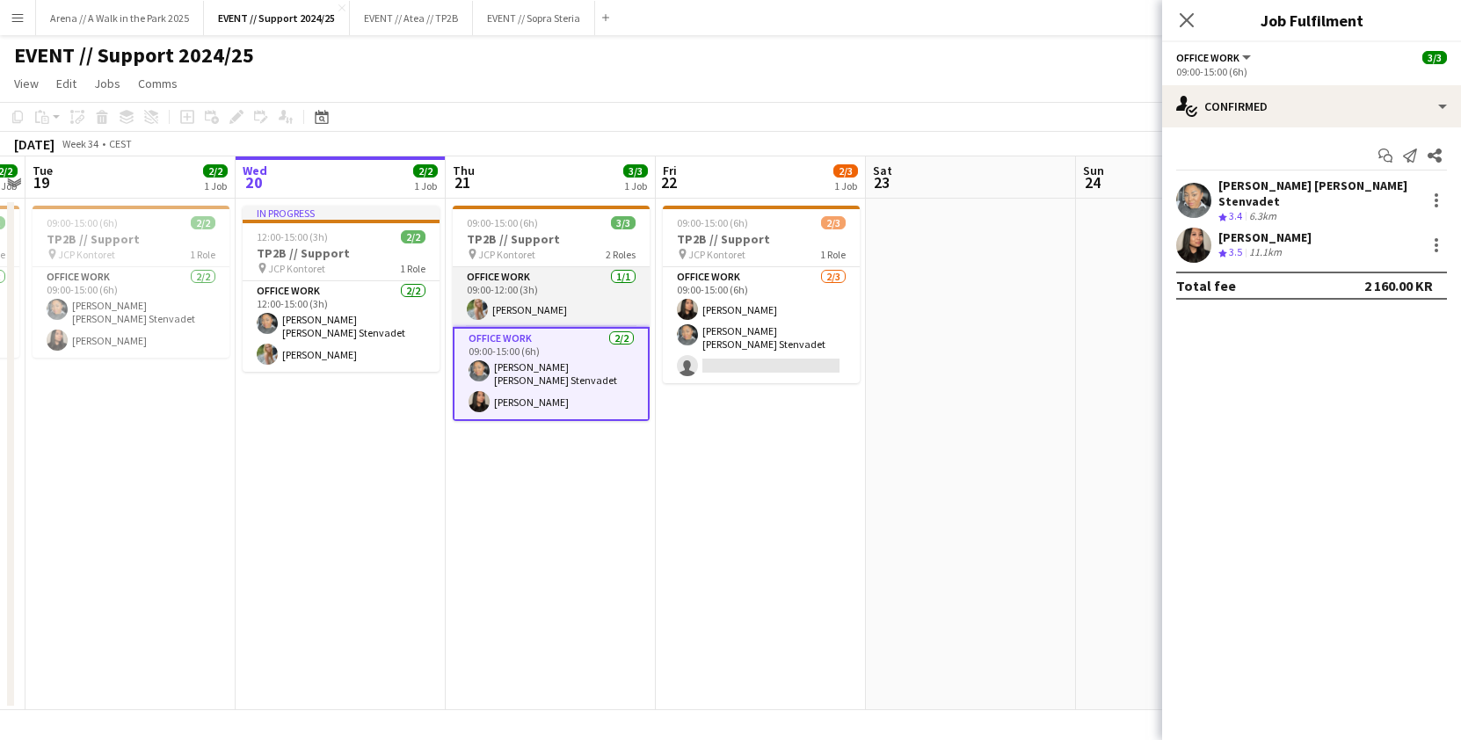
click at [547, 294] on app-card-role "Office work 1/1 09:00-12:00 (3h) Julia Holme" at bounding box center [551, 297] width 197 height 60
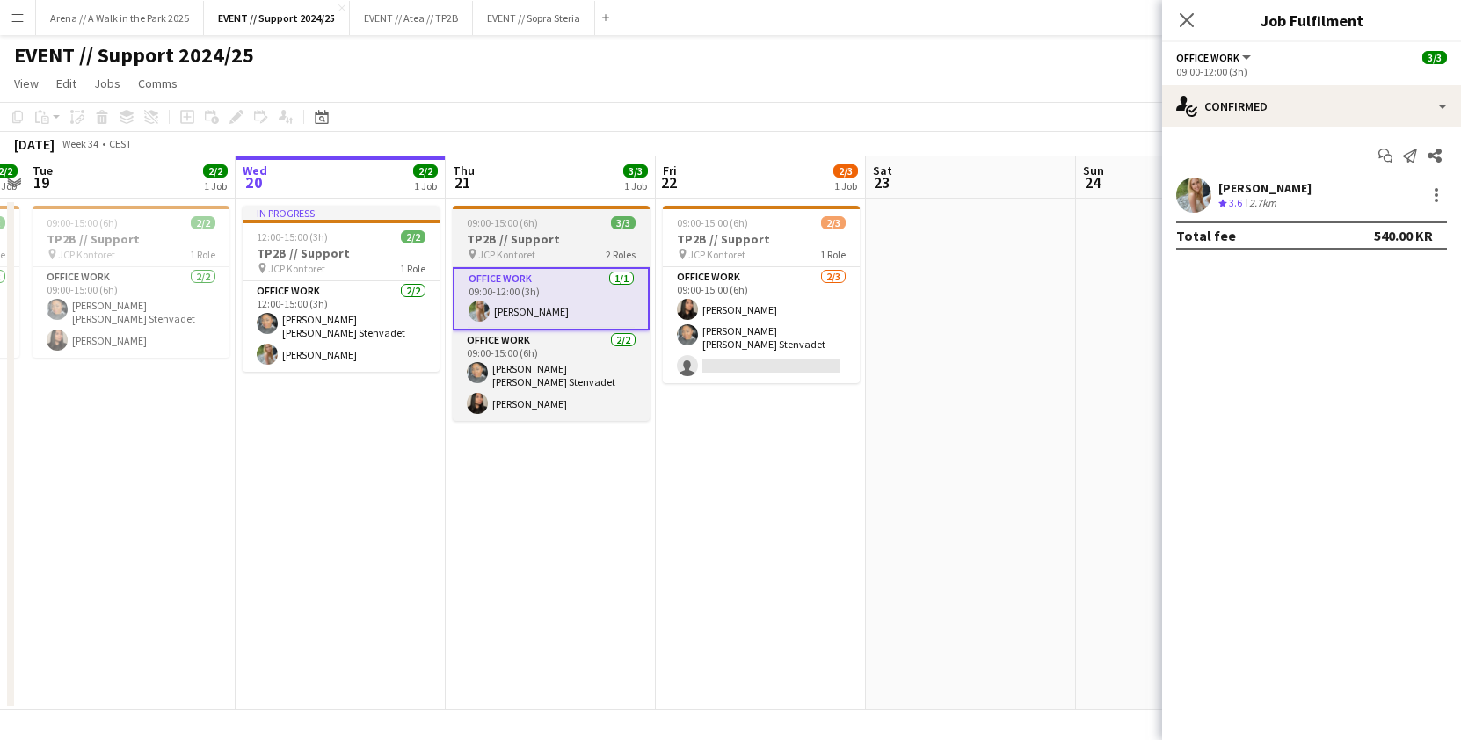
click at [579, 244] on h3 "TP2B // Support" at bounding box center [551, 239] width 197 height 16
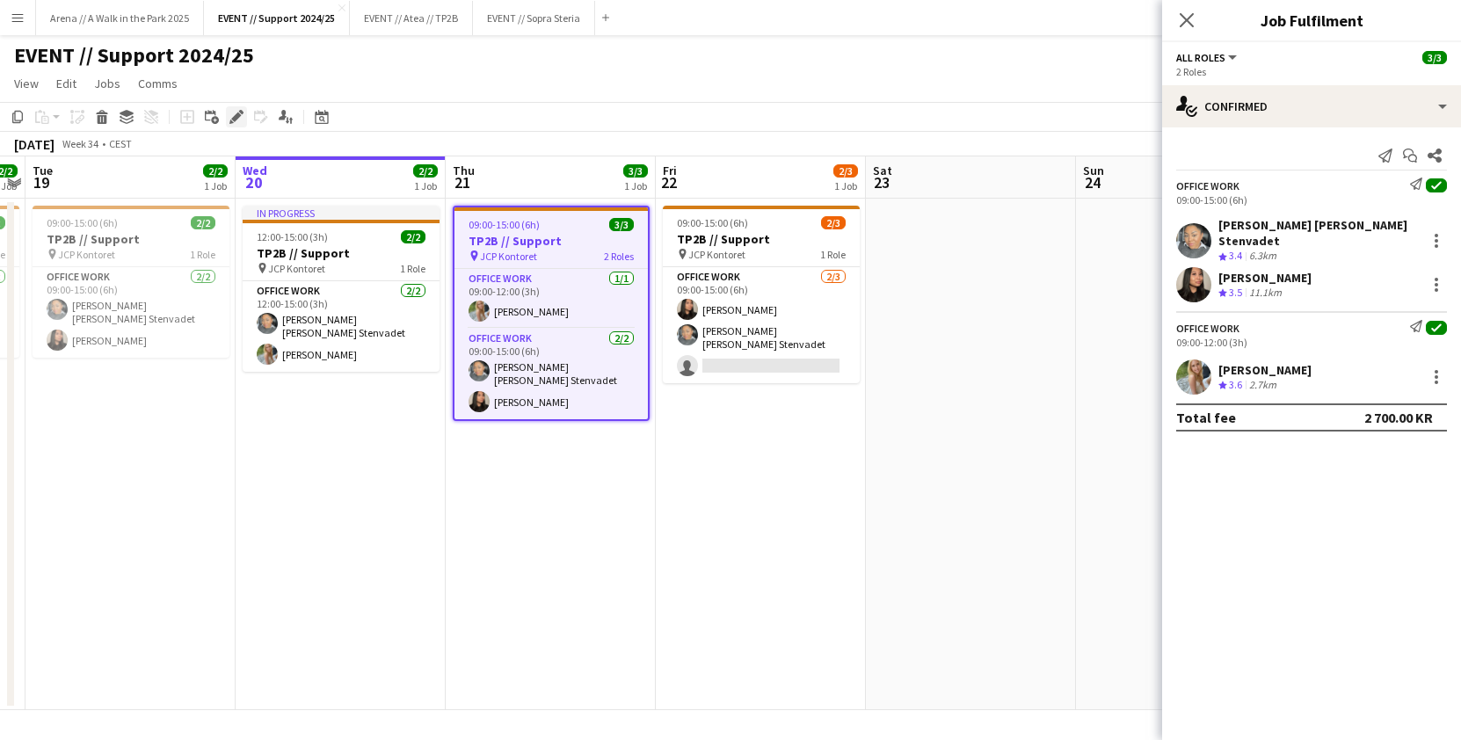
click at [238, 116] on icon at bounding box center [236, 118] width 10 height 10
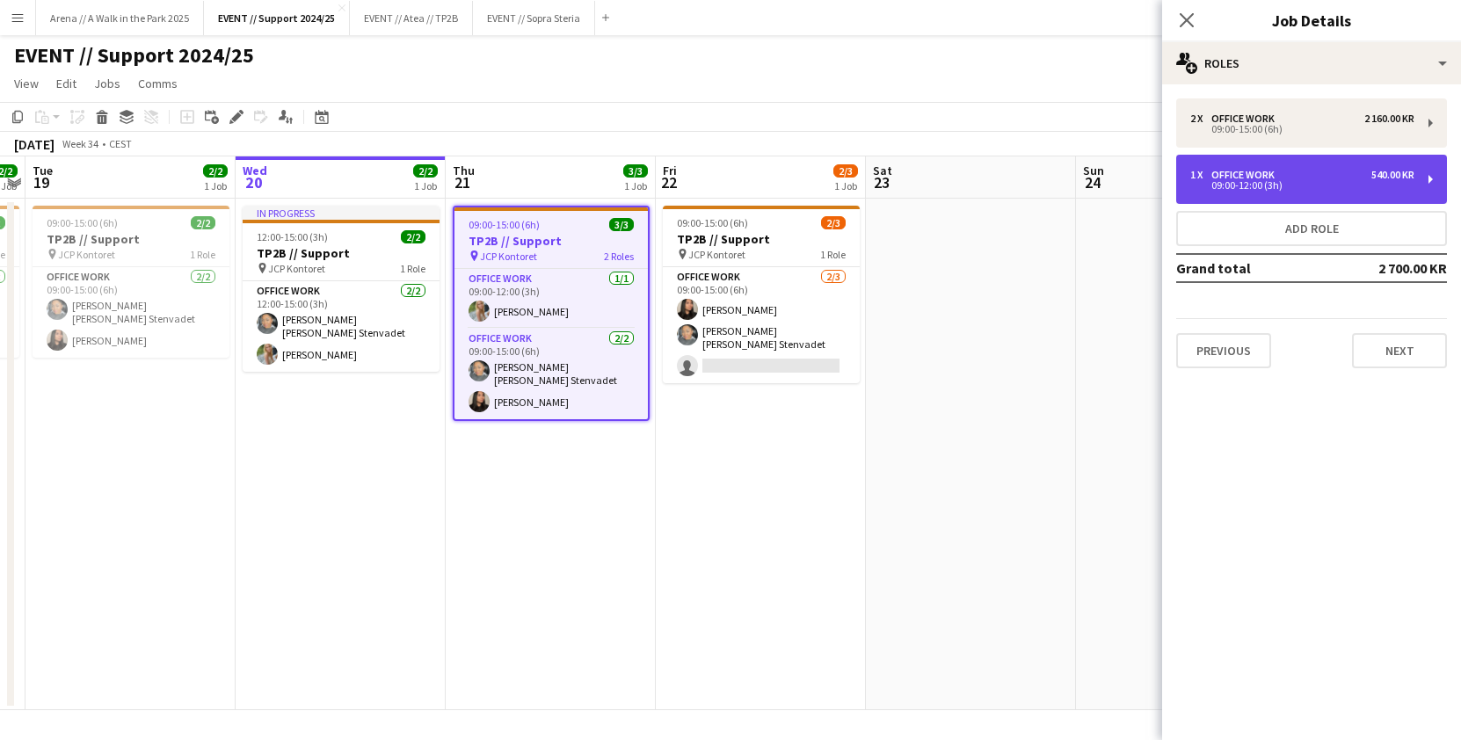
click at [1177, 181] on div "09:00-12:00 (3h)" at bounding box center [1302, 185] width 224 height 9
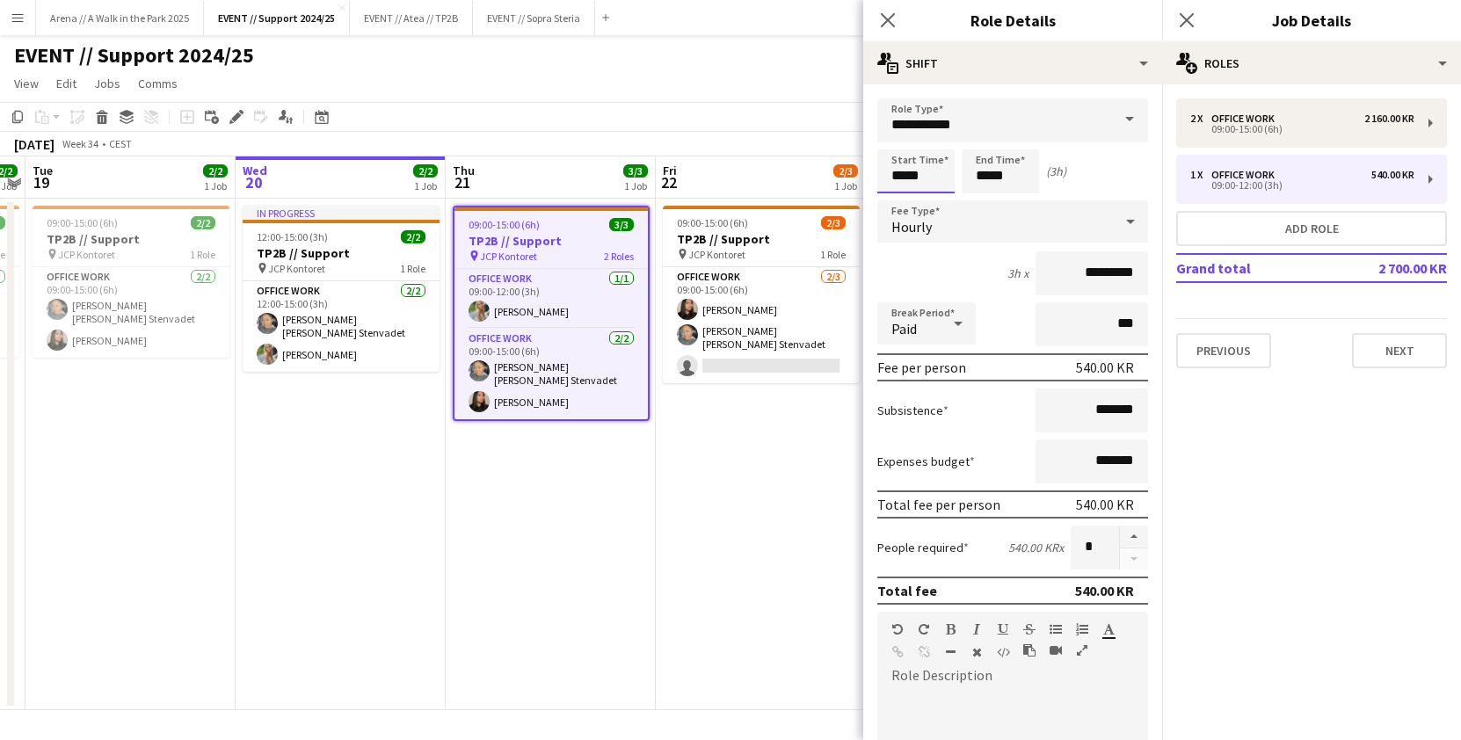
click at [900, 177] on input "*****" at bounding box center [915, 171] width 77 height 44
type input "*****"
click at [988, 174] on input "*****" at bounding box center [1000, 171] width 77 height 44
type input "*****"
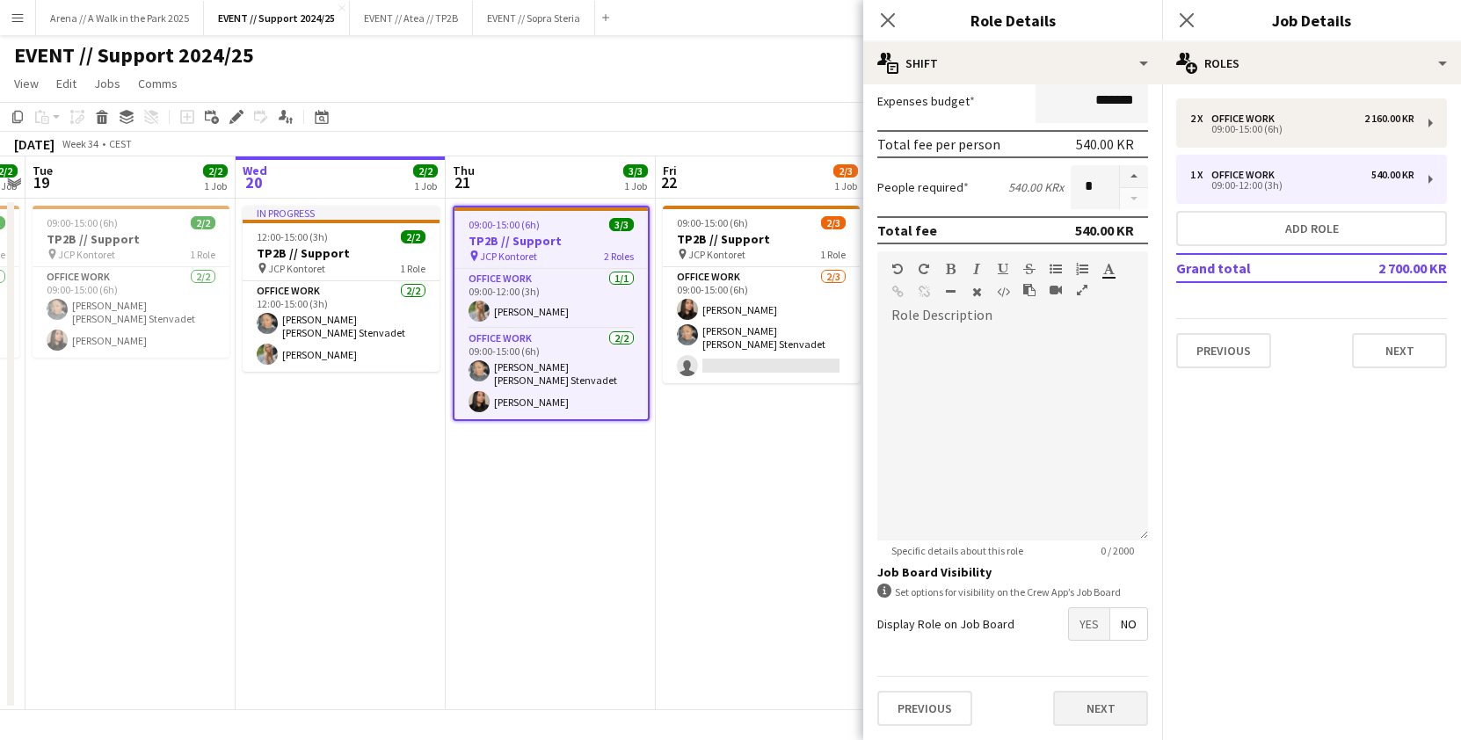
click at [1085, 631] on button "Next" at bounding box center [1100, 708] width 95 height 35
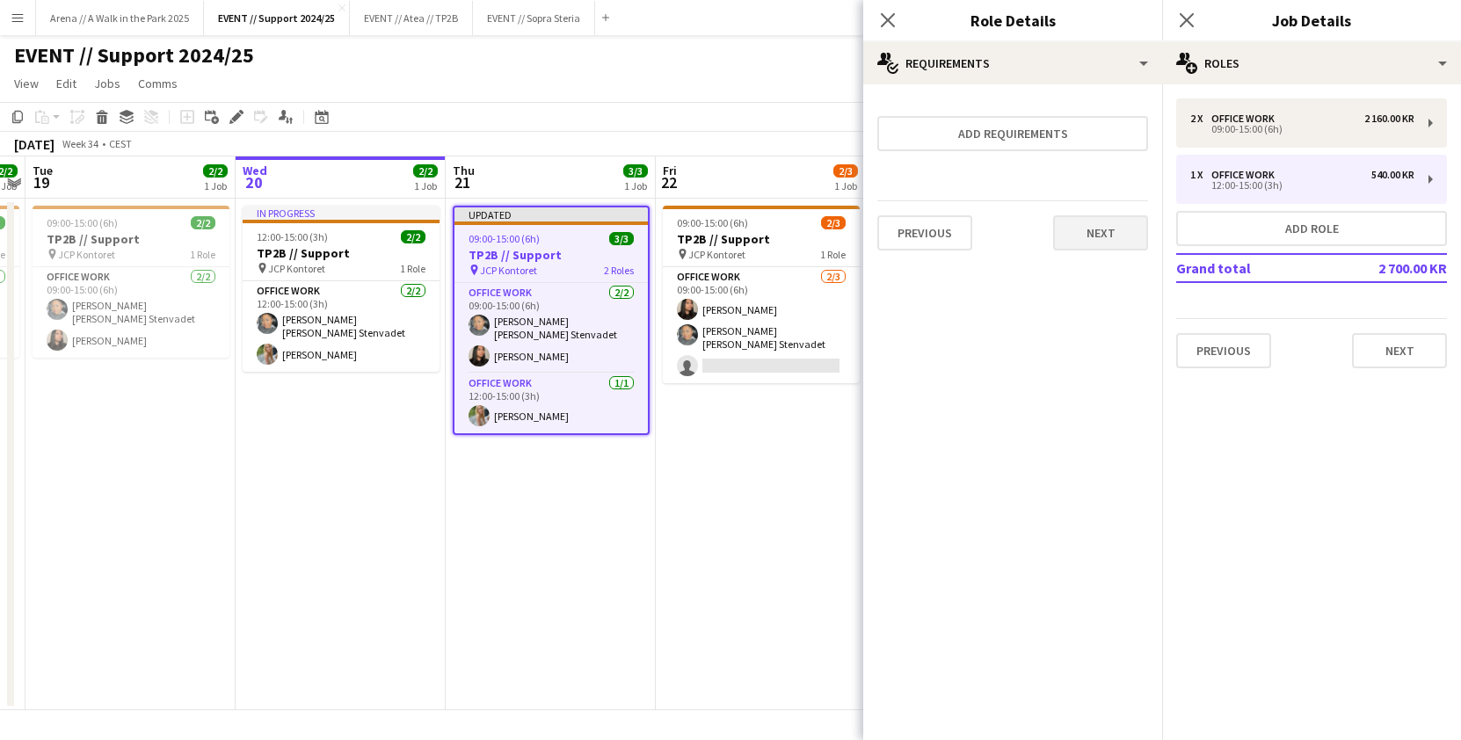
click at [1084, 237] on button "Next" at bounding box center [1100, 232] width 95 height 35
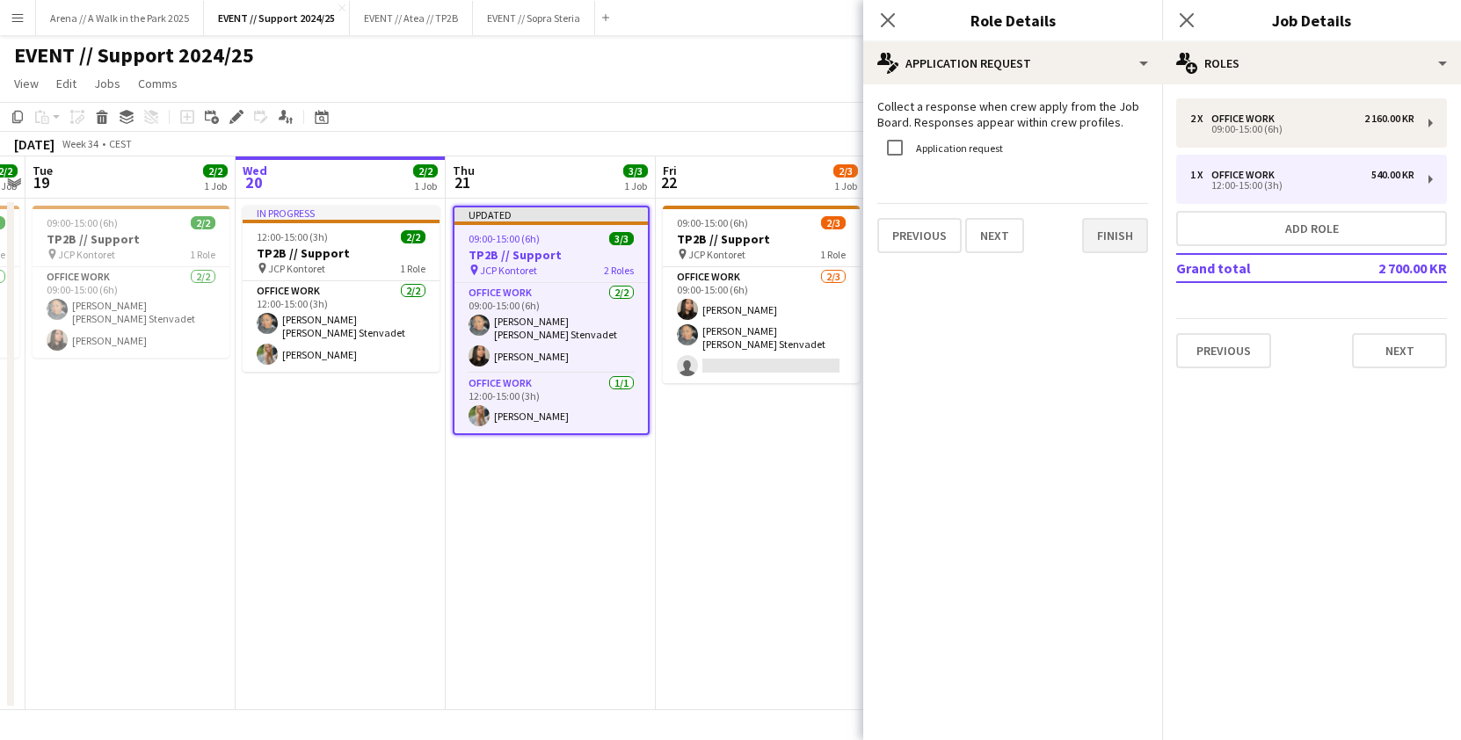
click at [1101, 236] on button "Finish" at bounding box center [1115, 235] width 66 height 35
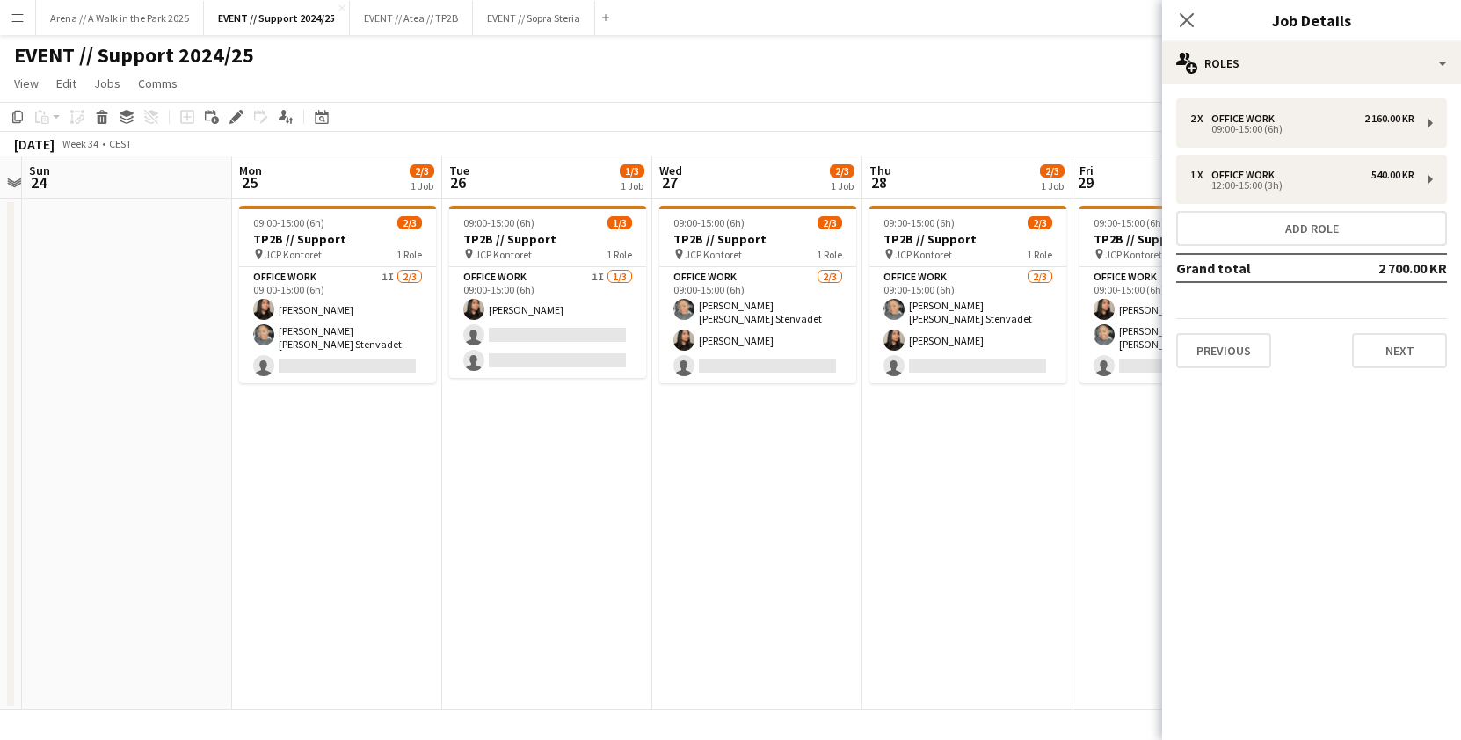
scroll to position [0, 621]
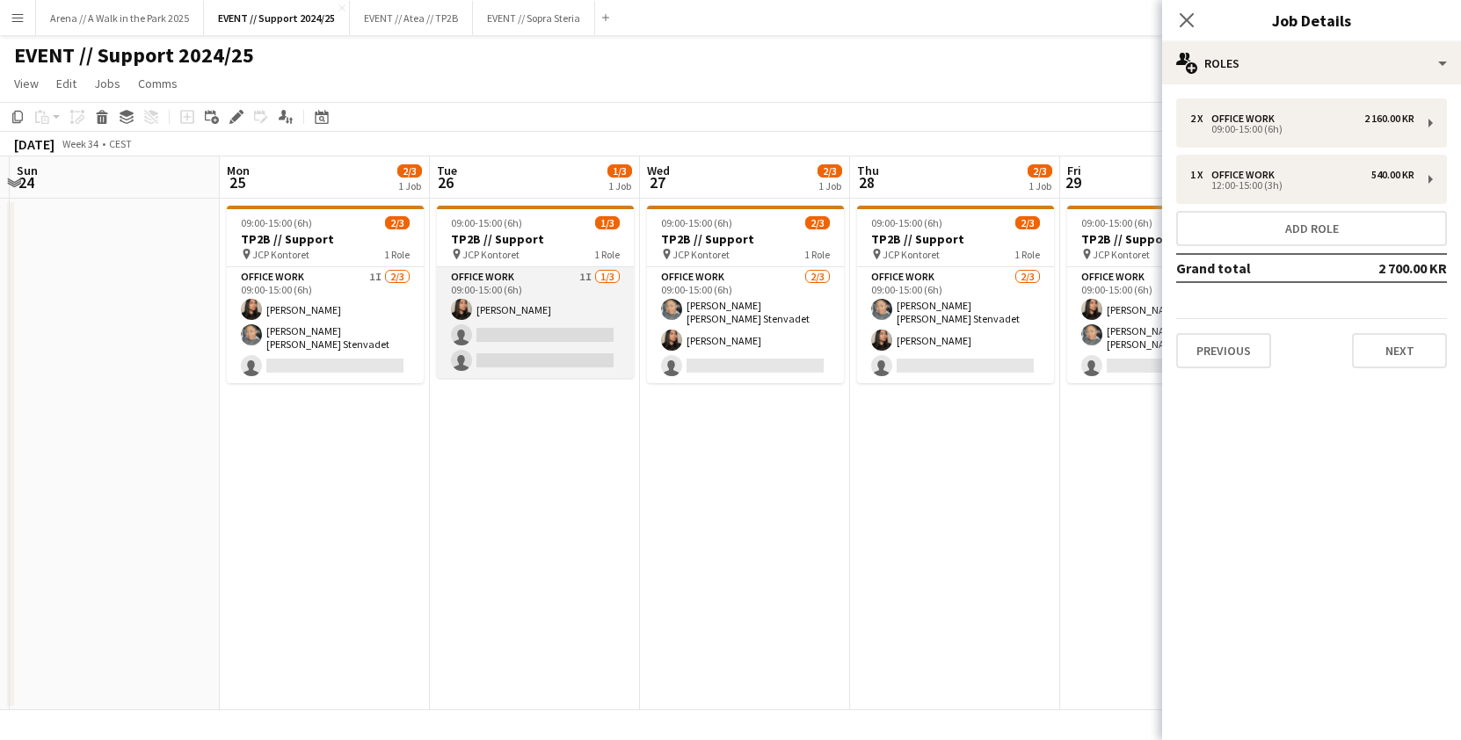
click at [539, 318] on app-card-role "Office work 1I [DATE] 09:00-15:00 (6h) [PERSON_NAME] single-neutral-actions sin…" at bounding box center [535, 322] width 197 height 111
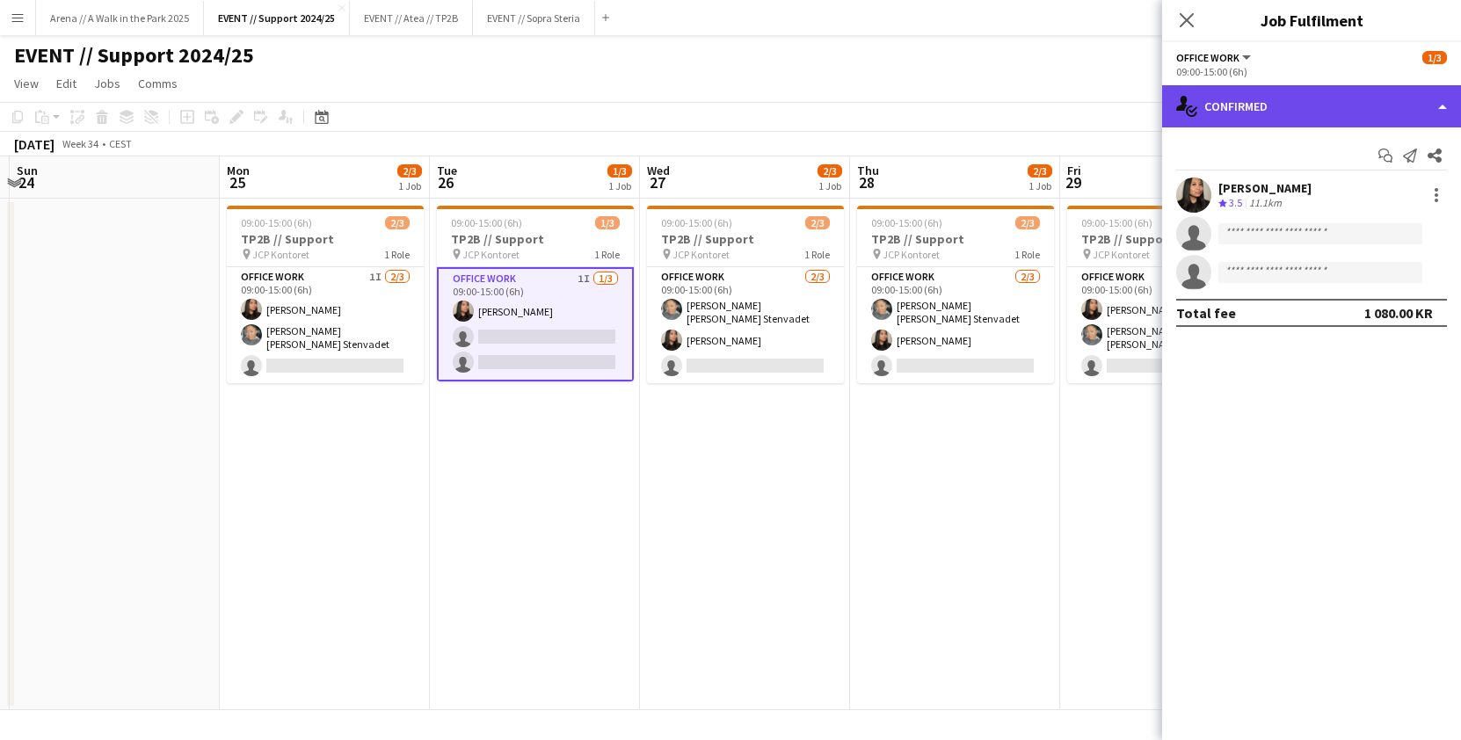
click at [1177, 114] on div "single-neutral-actions-check-2 Confirmed" at bounding box center [1311, 106] width 299 height 42
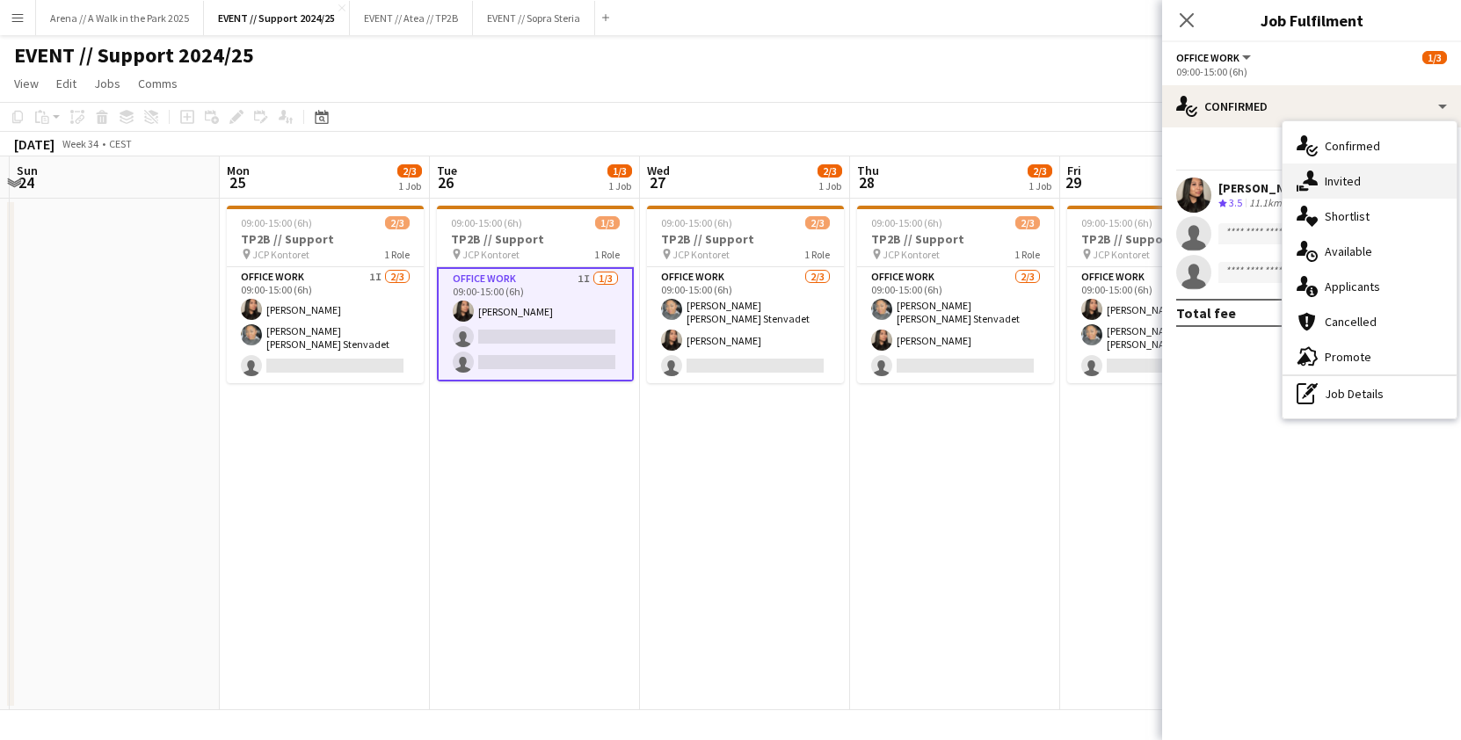
click at [1177, 183] on div "single-neutral-actions-share-1 Invited" at bounding box center [1369, 180] width 174 height 35
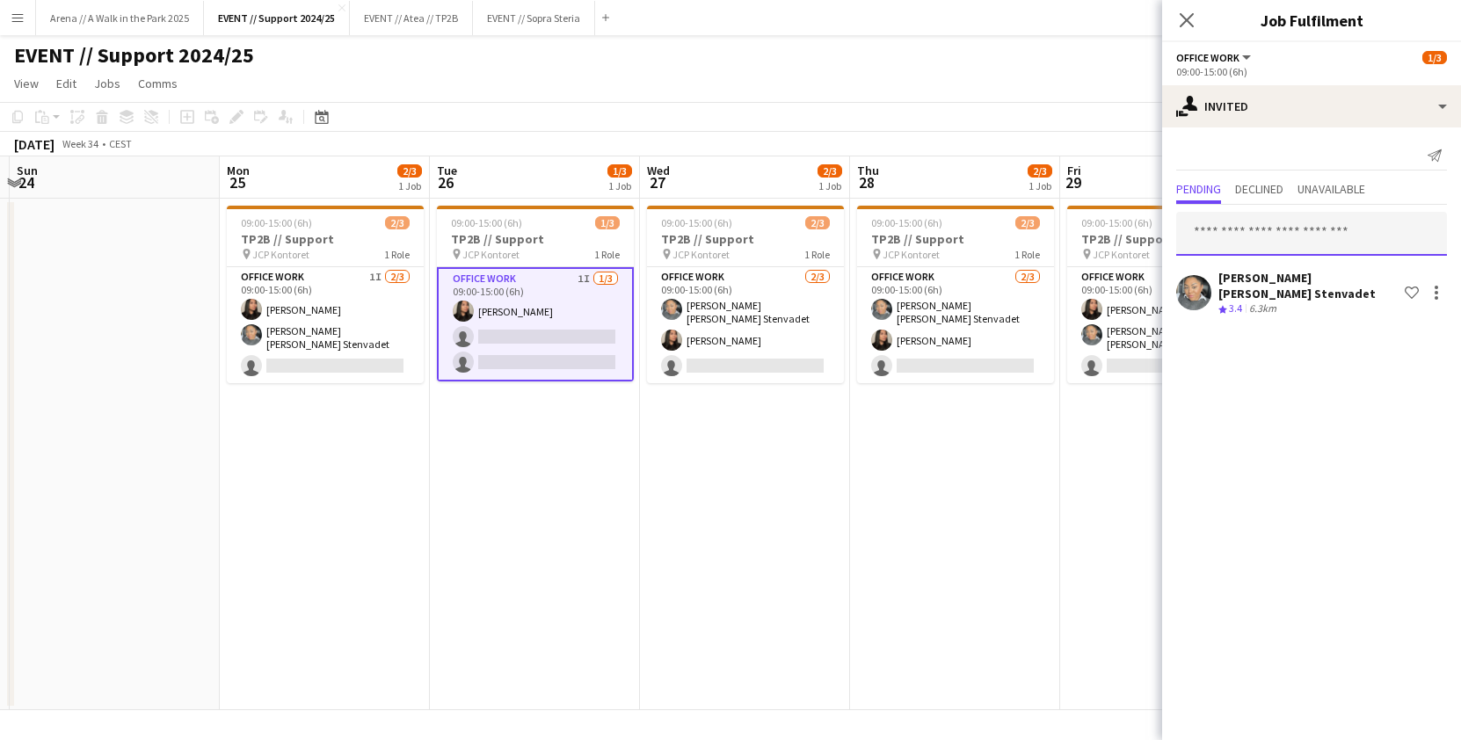
click at [1177, 239] on input "text" at bounding box center [1311, 234] width 271 height 44
type input "*****"
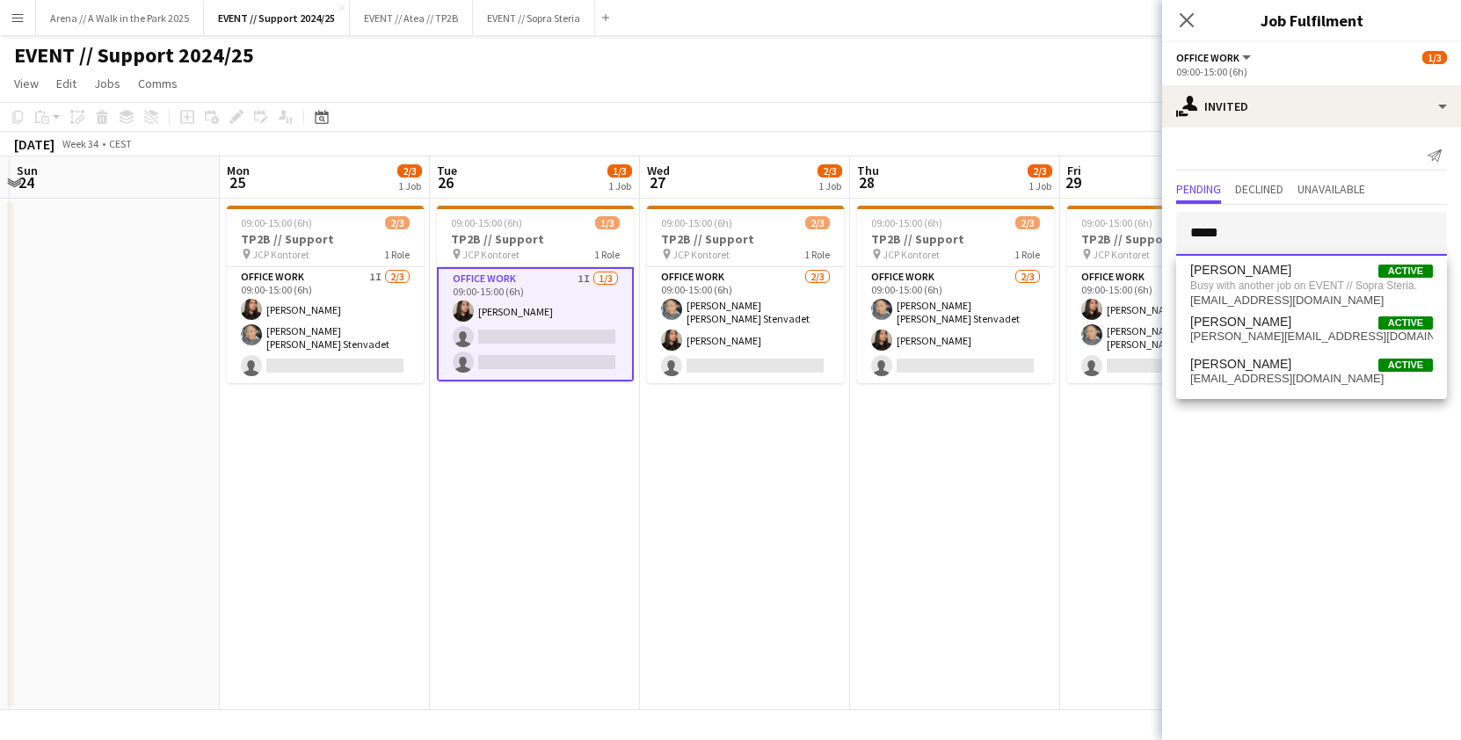
click at [1177, 229] on input "*****" at bounding box center [1311, 234] width 271 height 44
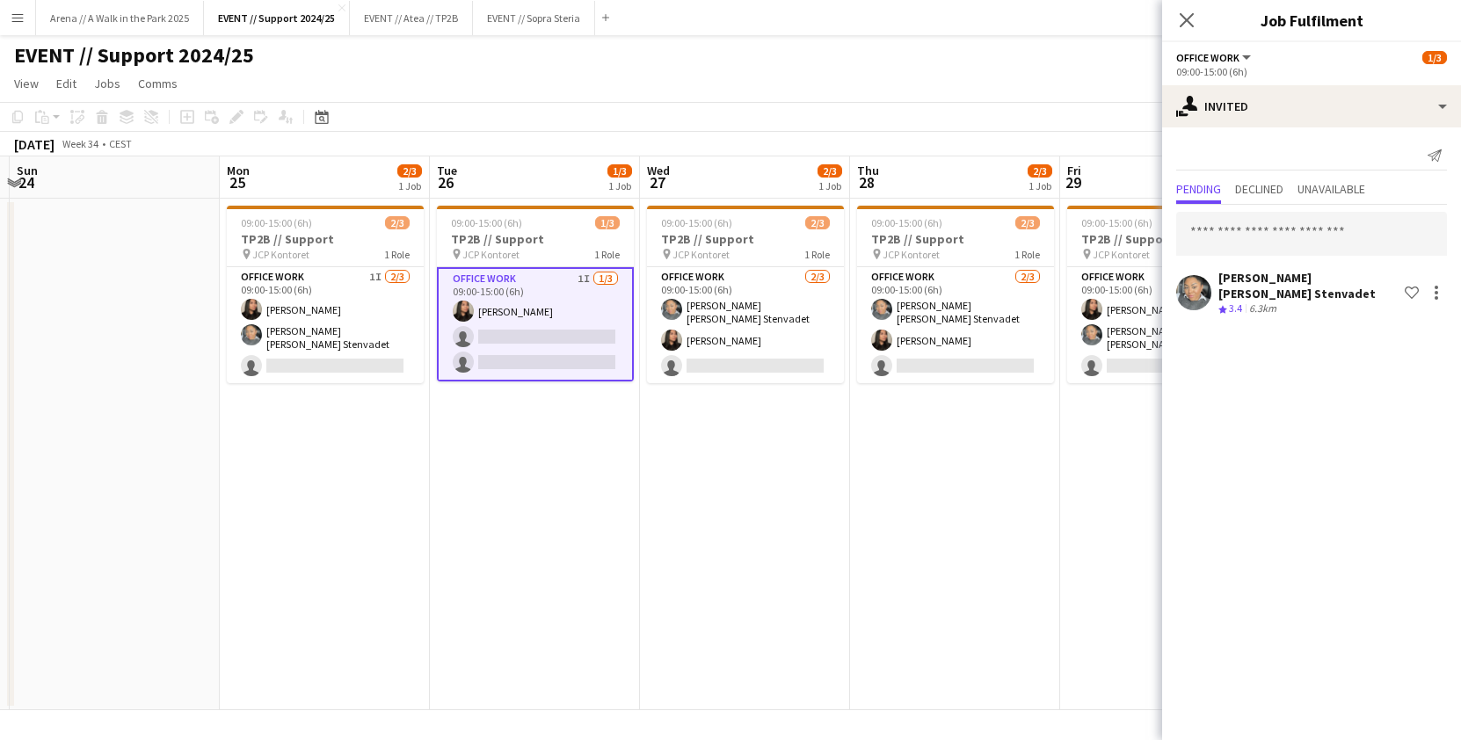
click at [764, 443] on app-date-cell "09:00-15:00 (6h) 2/3 TP2B // Support pin JCP Kontoret 1 Role Office work [DATE]…" at bounding box center [745, 455] width 210 height 512
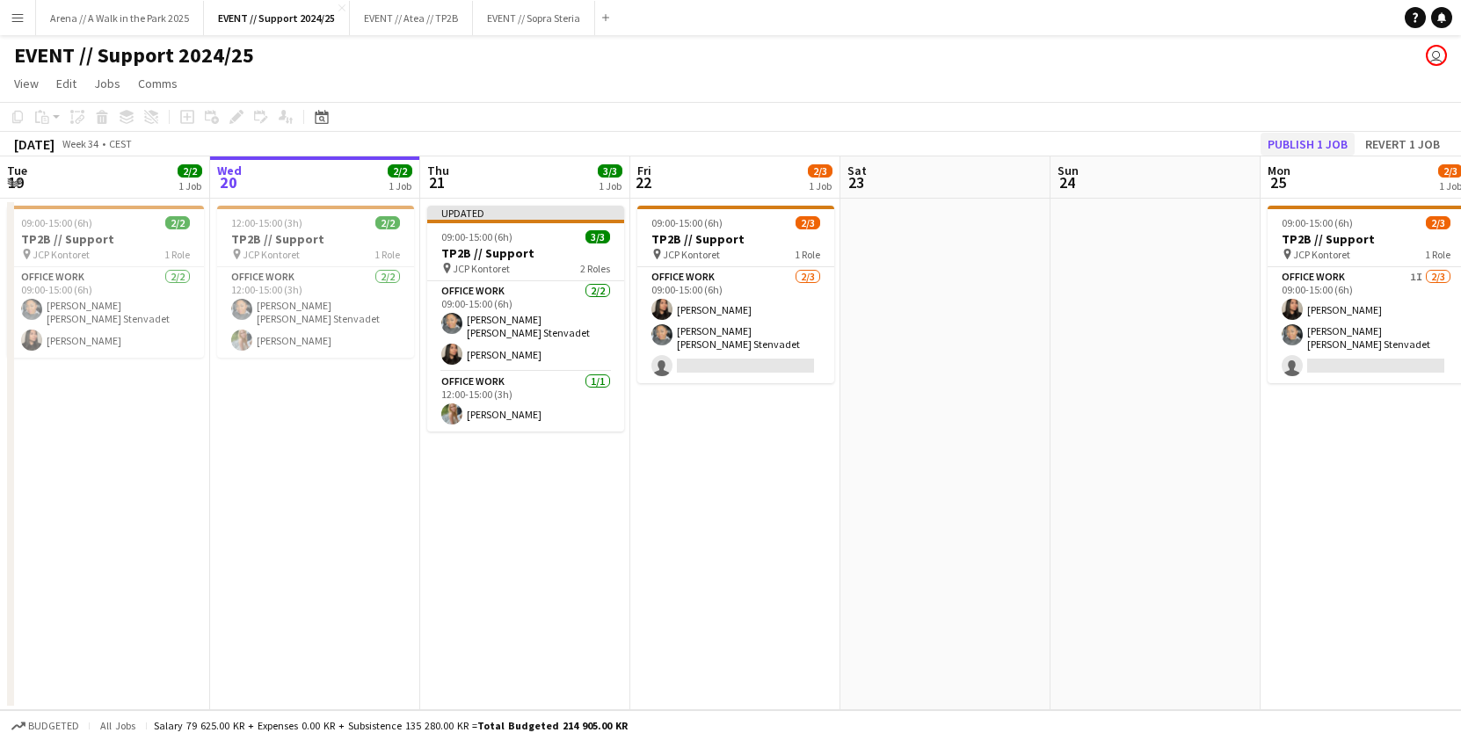
click at [1313, 142] on button "Publish 1 job" at bounding box center [1307, 144] width 94 height 23
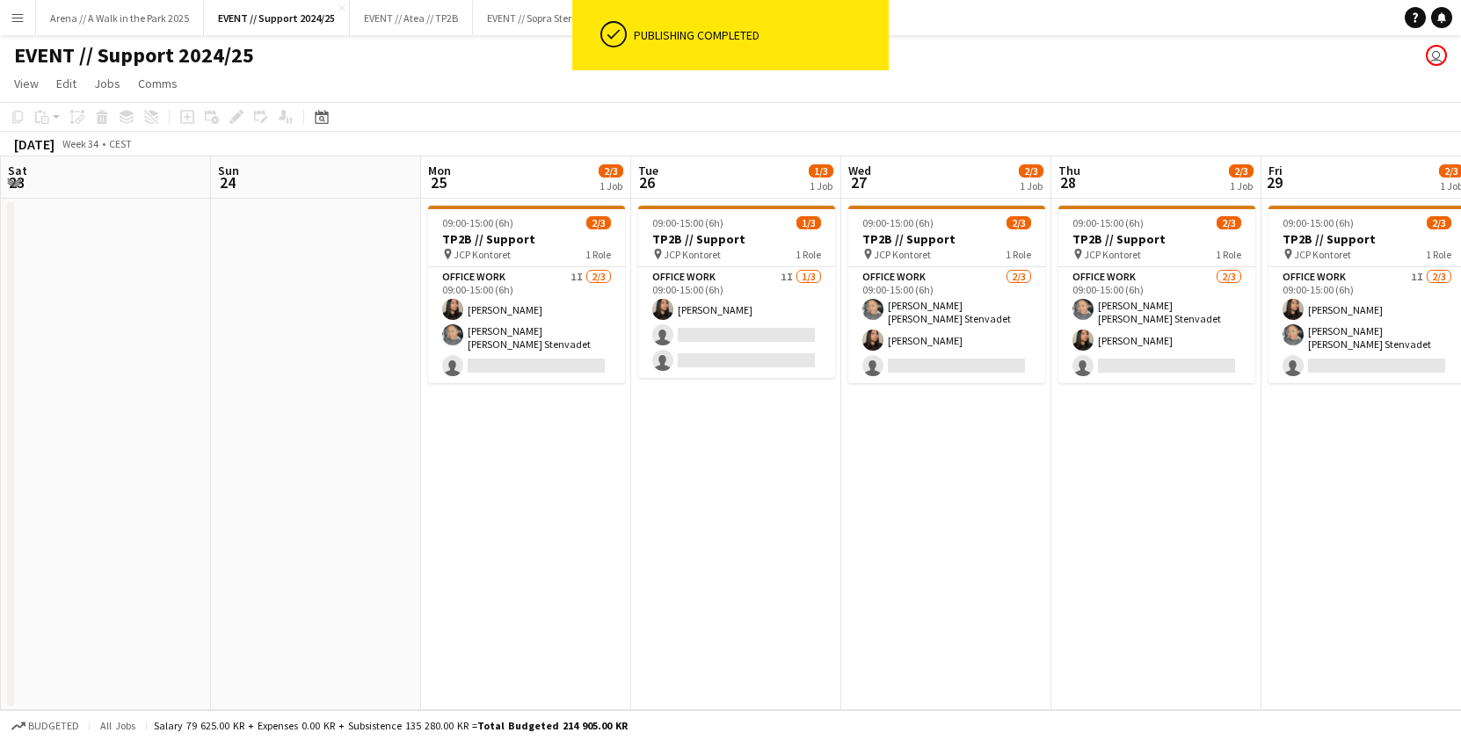
scroll to position [0, 633]
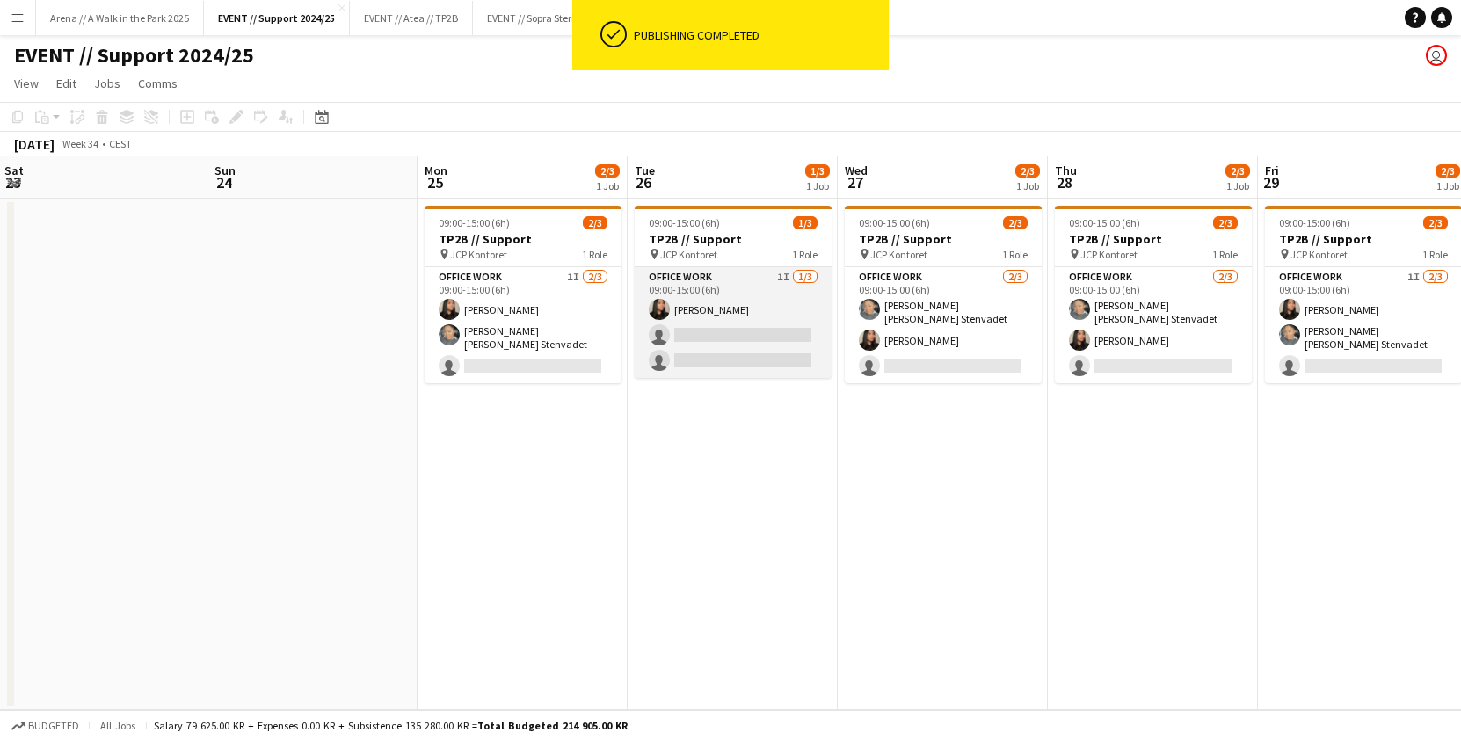
click at [740, 341] on app-card-role "Office work 1I [DATE] 09:00-15:00 (6h) [PERSON_NAME] single-neutral-actions sin…" at bounding box center [733, 322] width 197 height 111
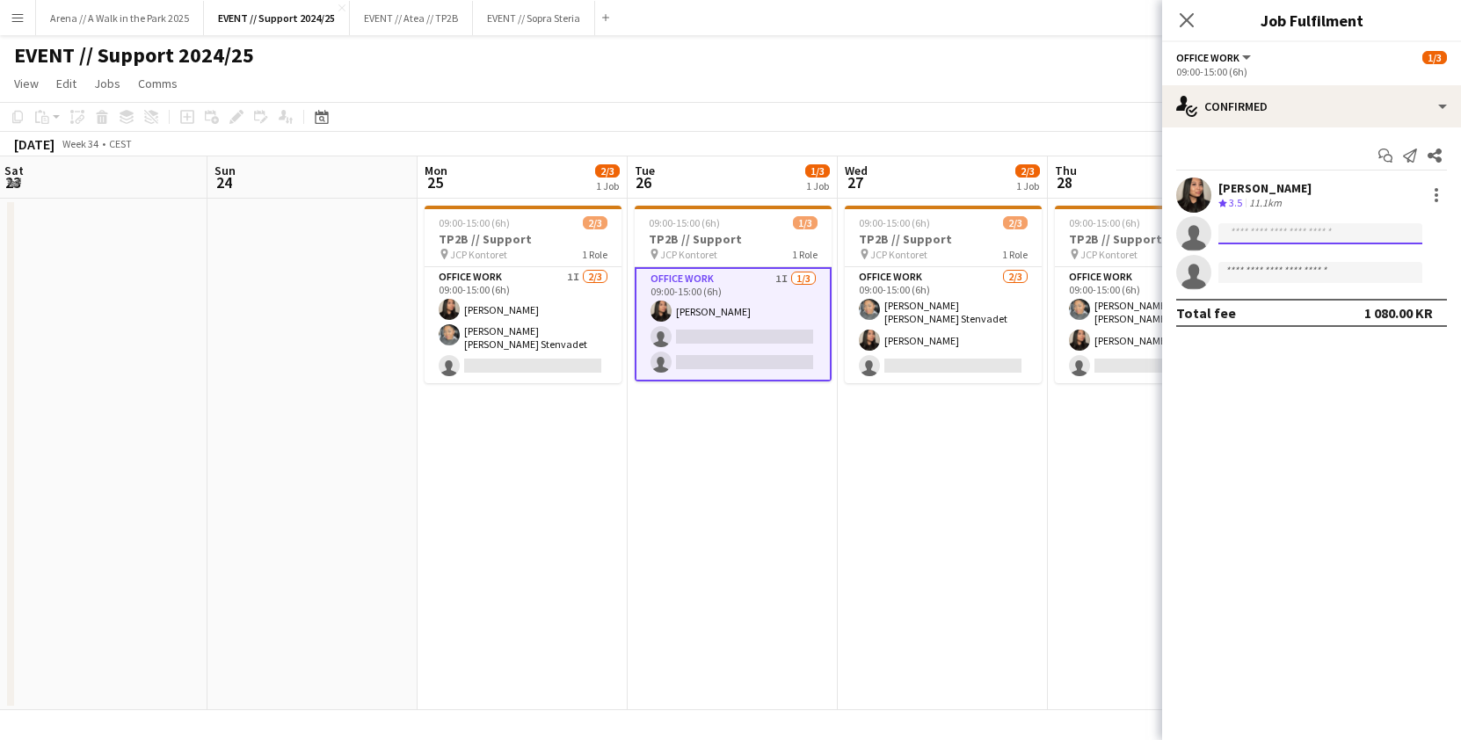
click at [1236, 224] on input at bounding box center [1320, 233] width 204 height 21
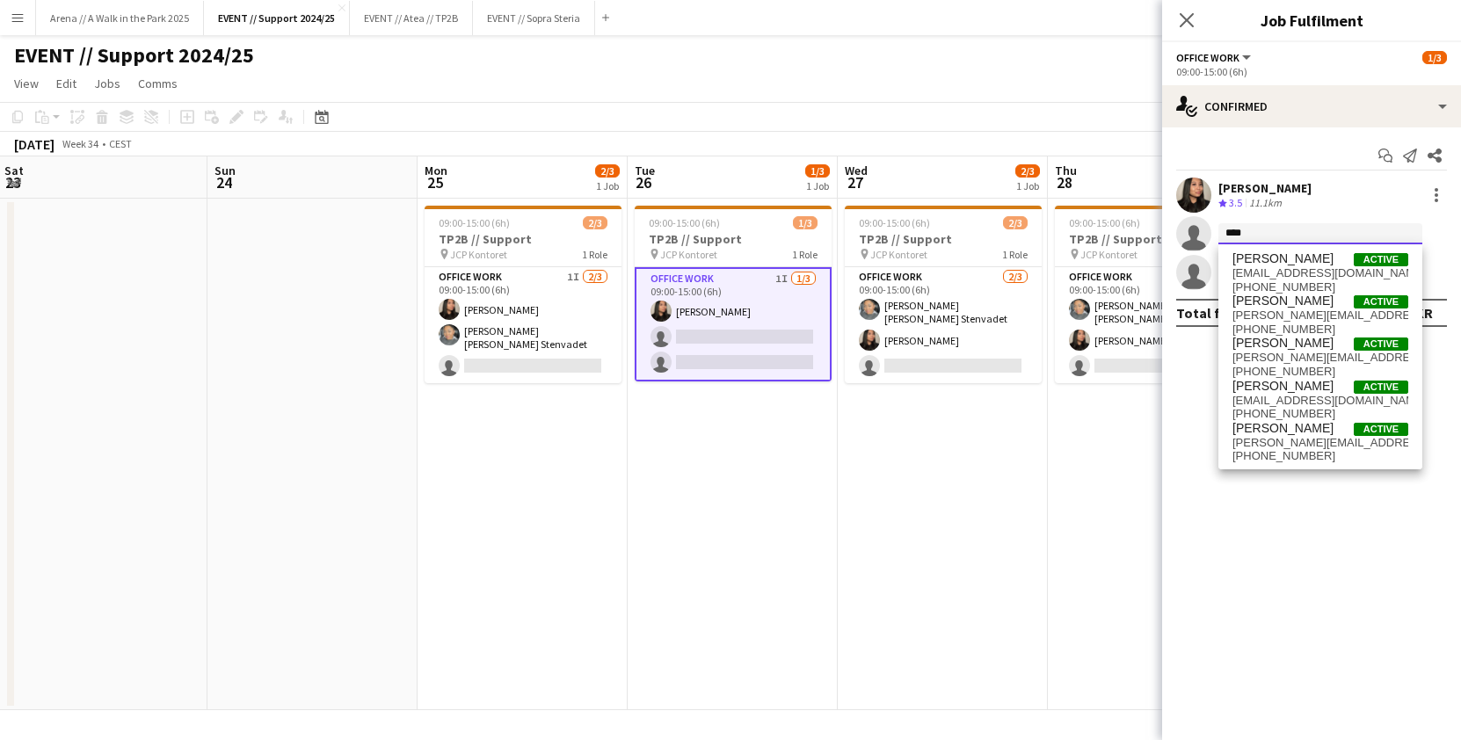
type input "*****"
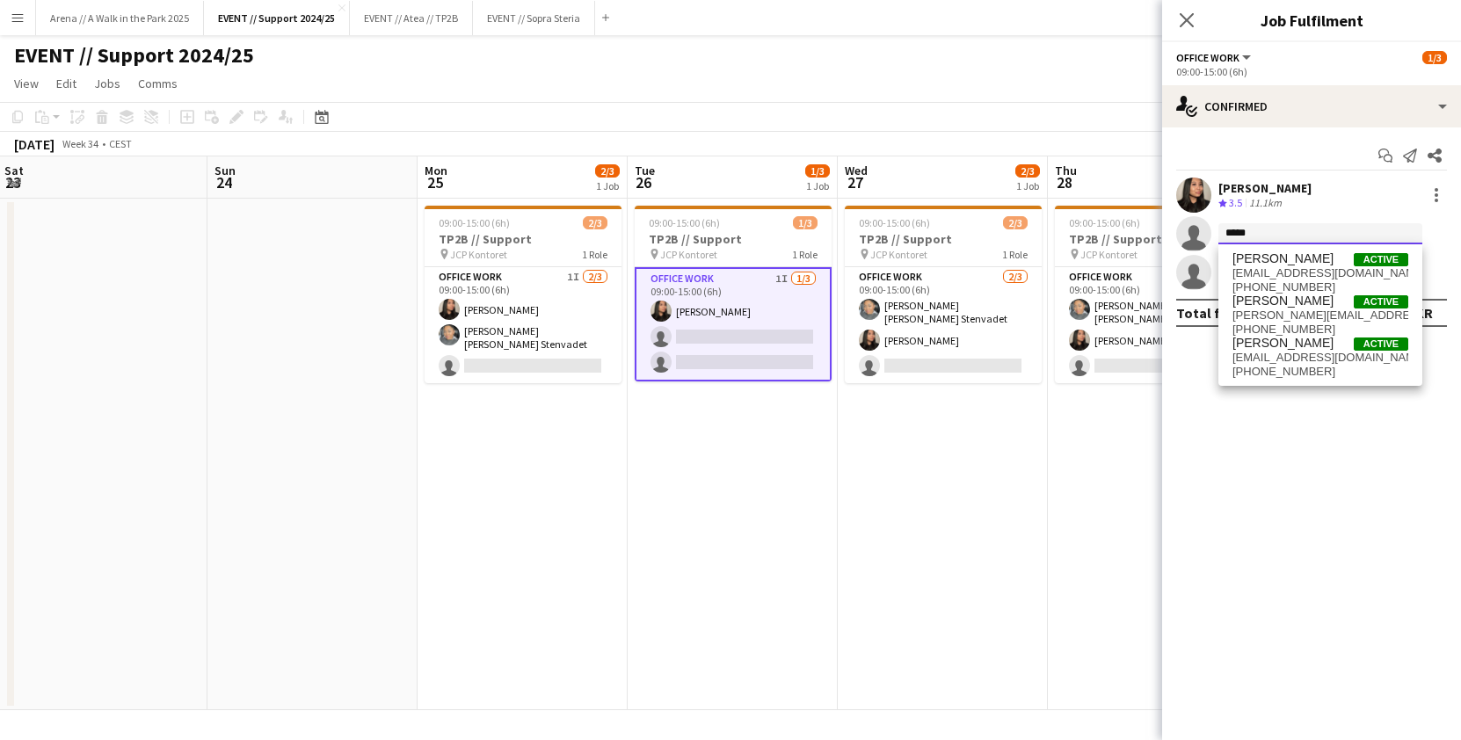
click at [1288, 224] on input "*****" at bounding box center [1320, 233] width 204 height 21
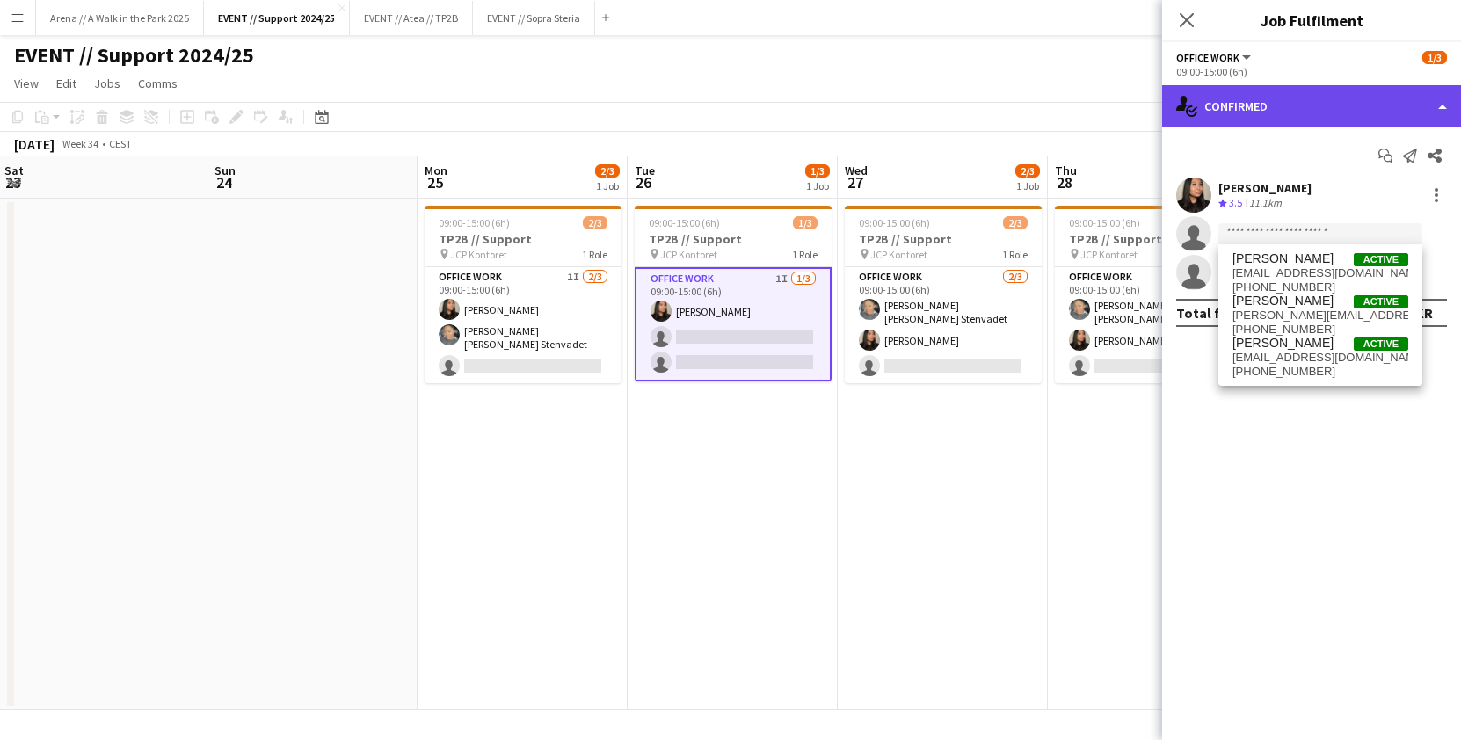
click at [1265, 116] on div "single-neutral-actions-check-2 Confirmed" at bounding box center [1311, 106] width 299 height 42
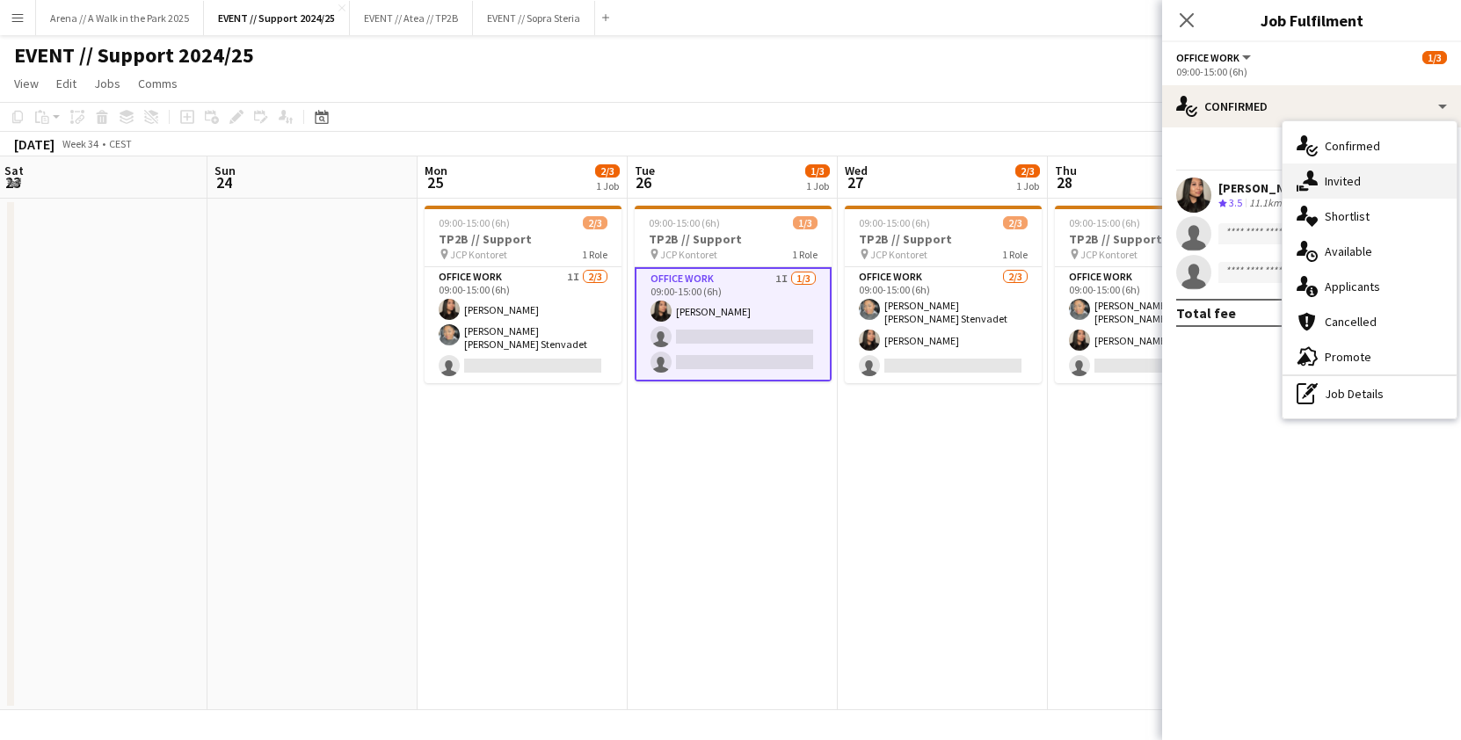
click at [1333, 179] on div "single-neutral-actions-share-1 Invited" at bounding box center [1369, 180] width 174 height 35
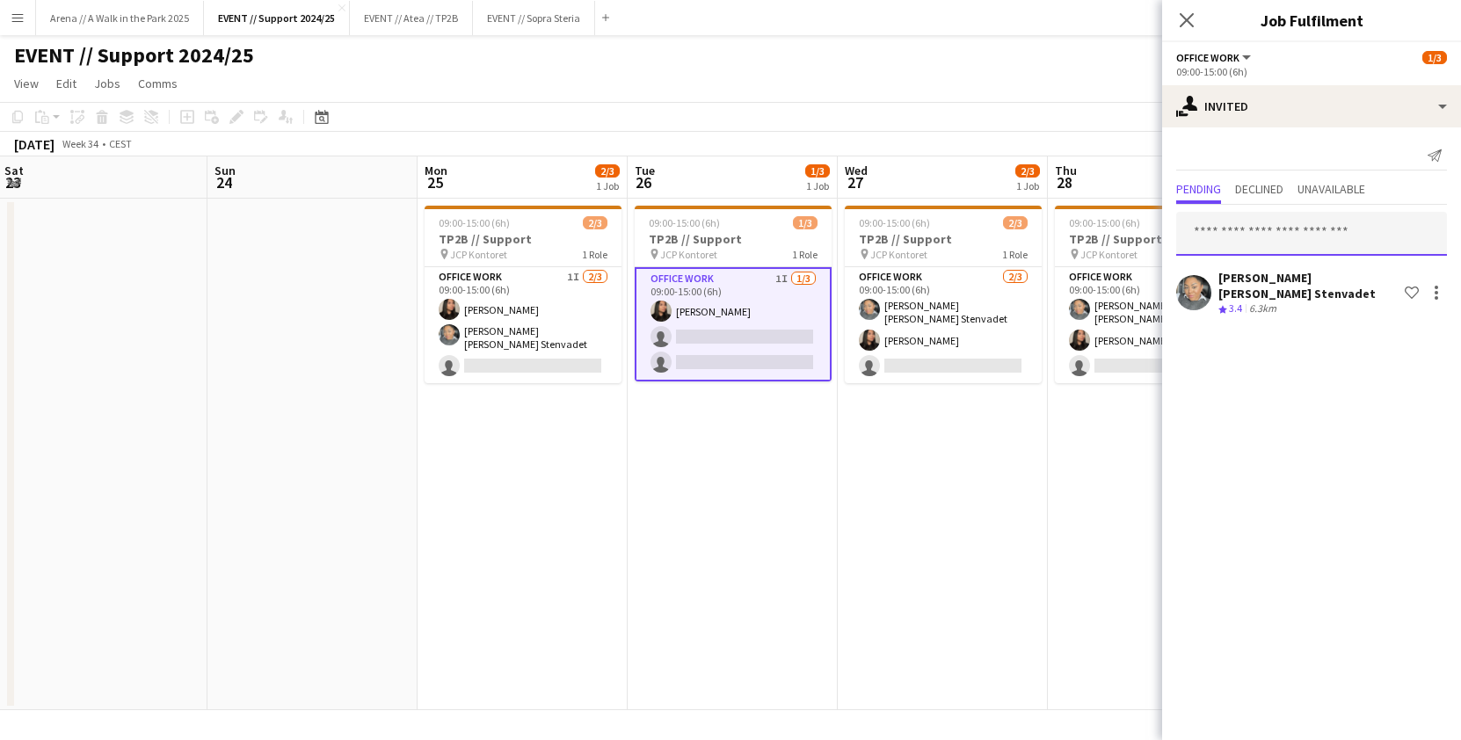
click at [1259, 241] on input "text" at bounding box center [1311, 234] width 271 height 44
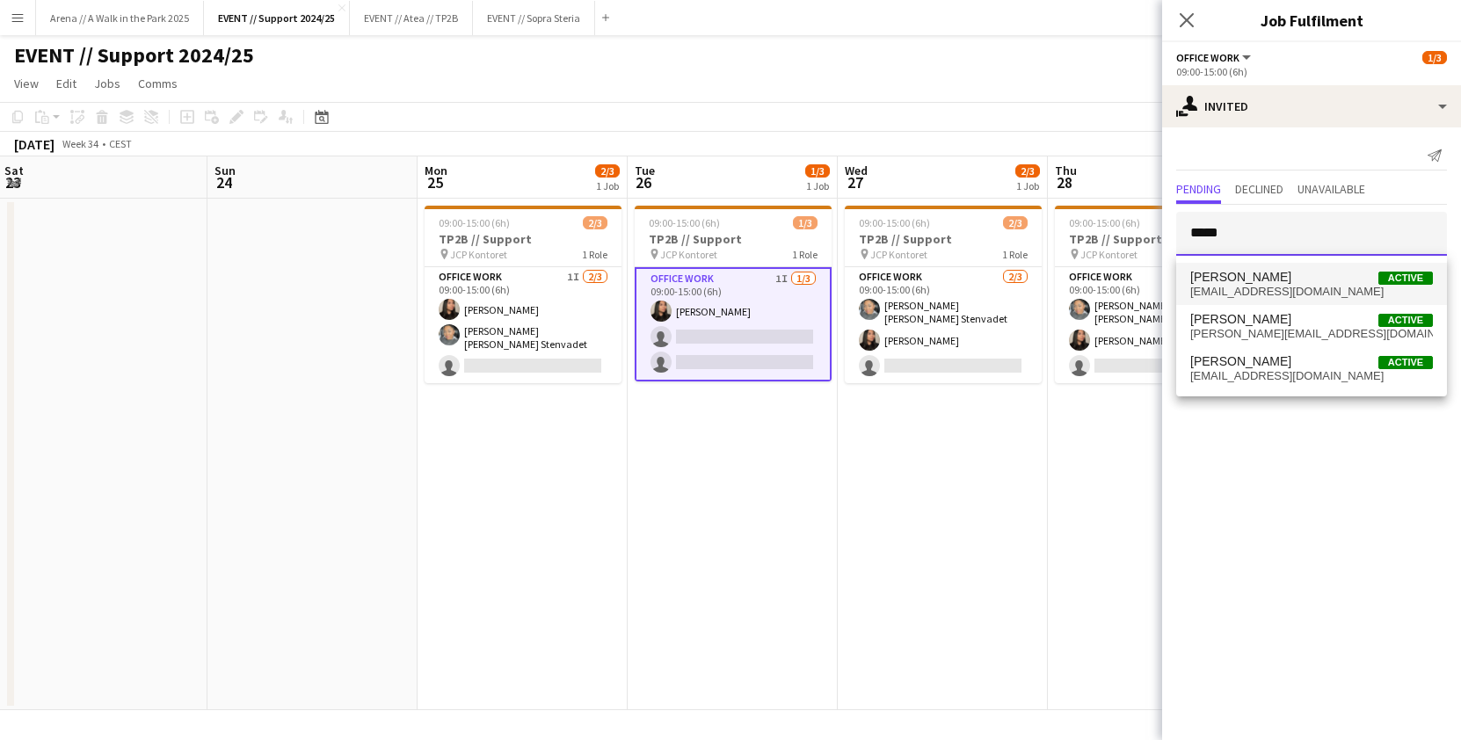
type input "*****"
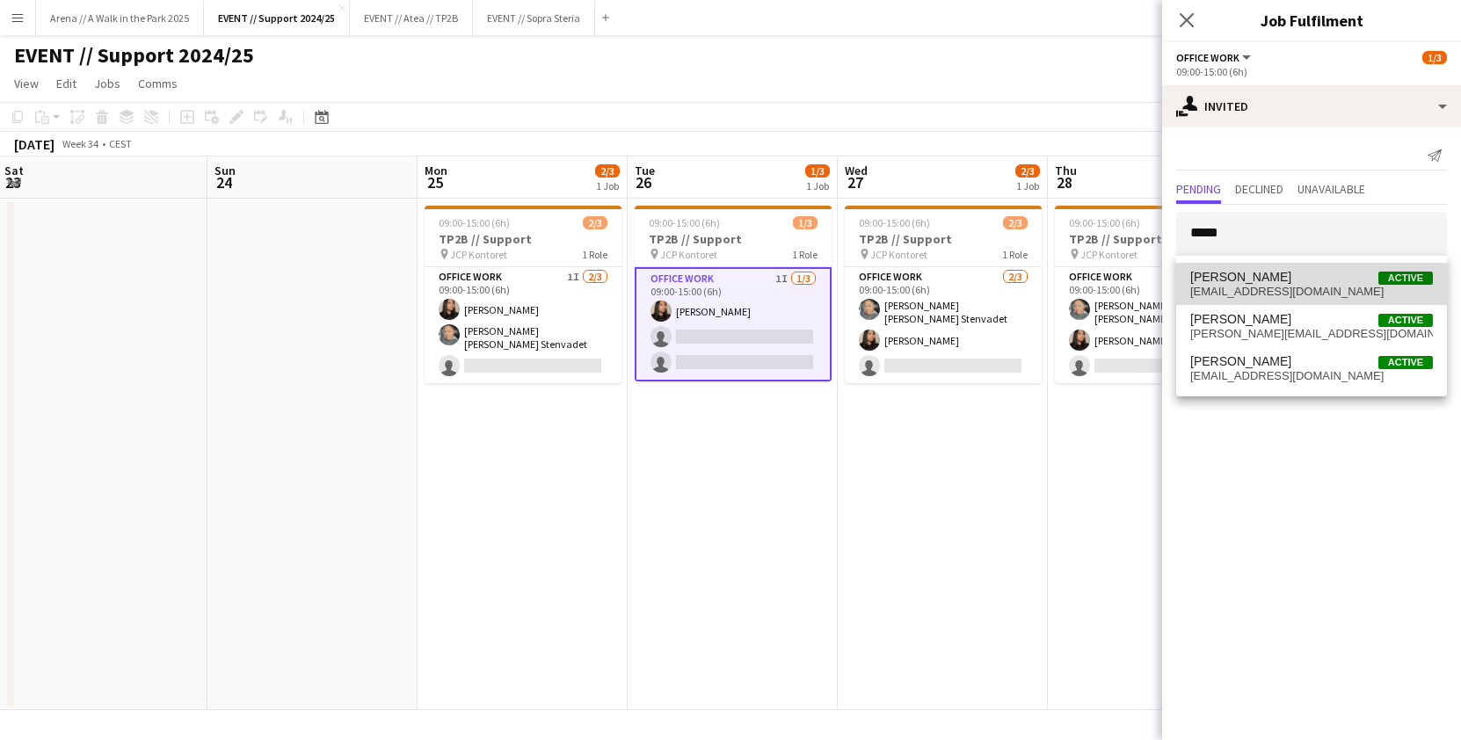
click at [1238, 291] on span "[EMAIL_ADDRESS][DOMAIN_NAME]" at bounding box center [1311, 292] width 243 height 14
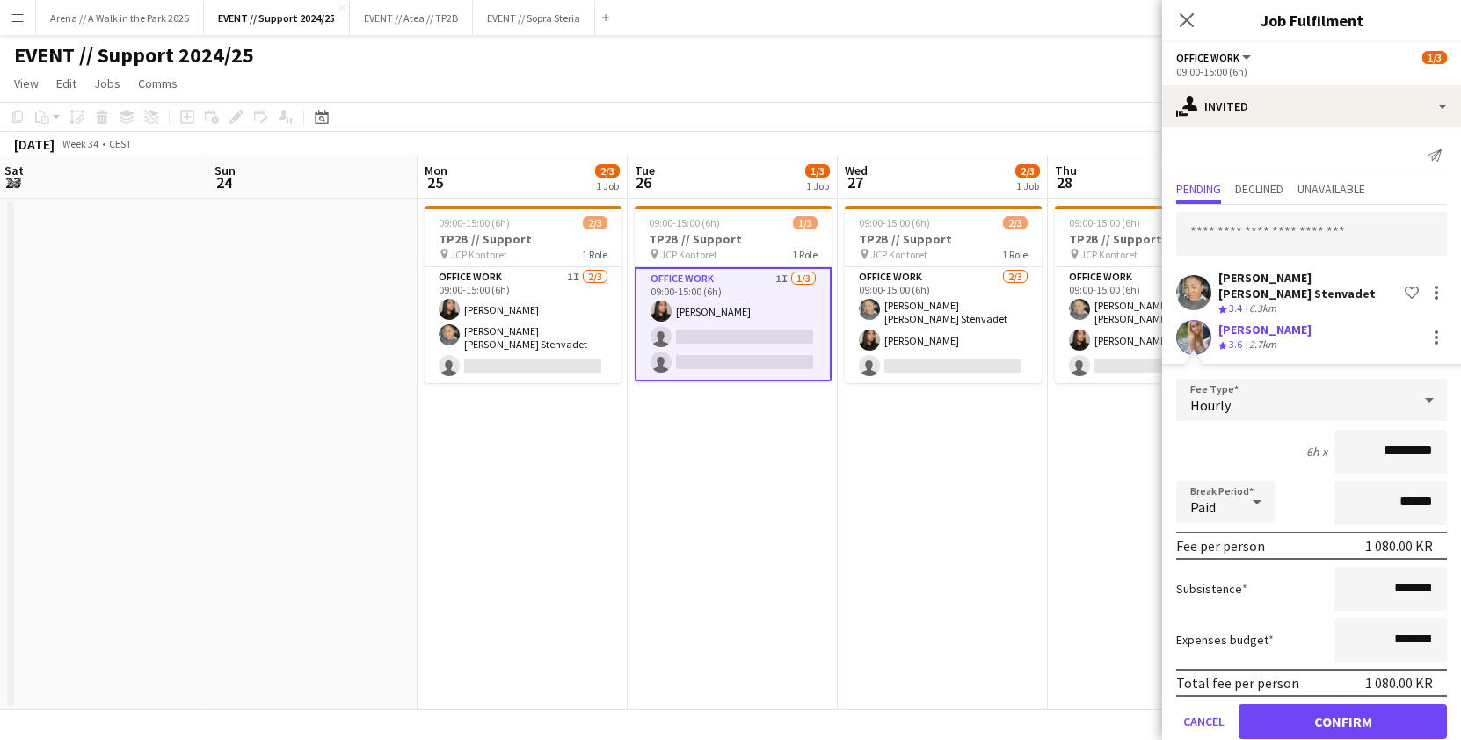
scroll to position [32, 0]
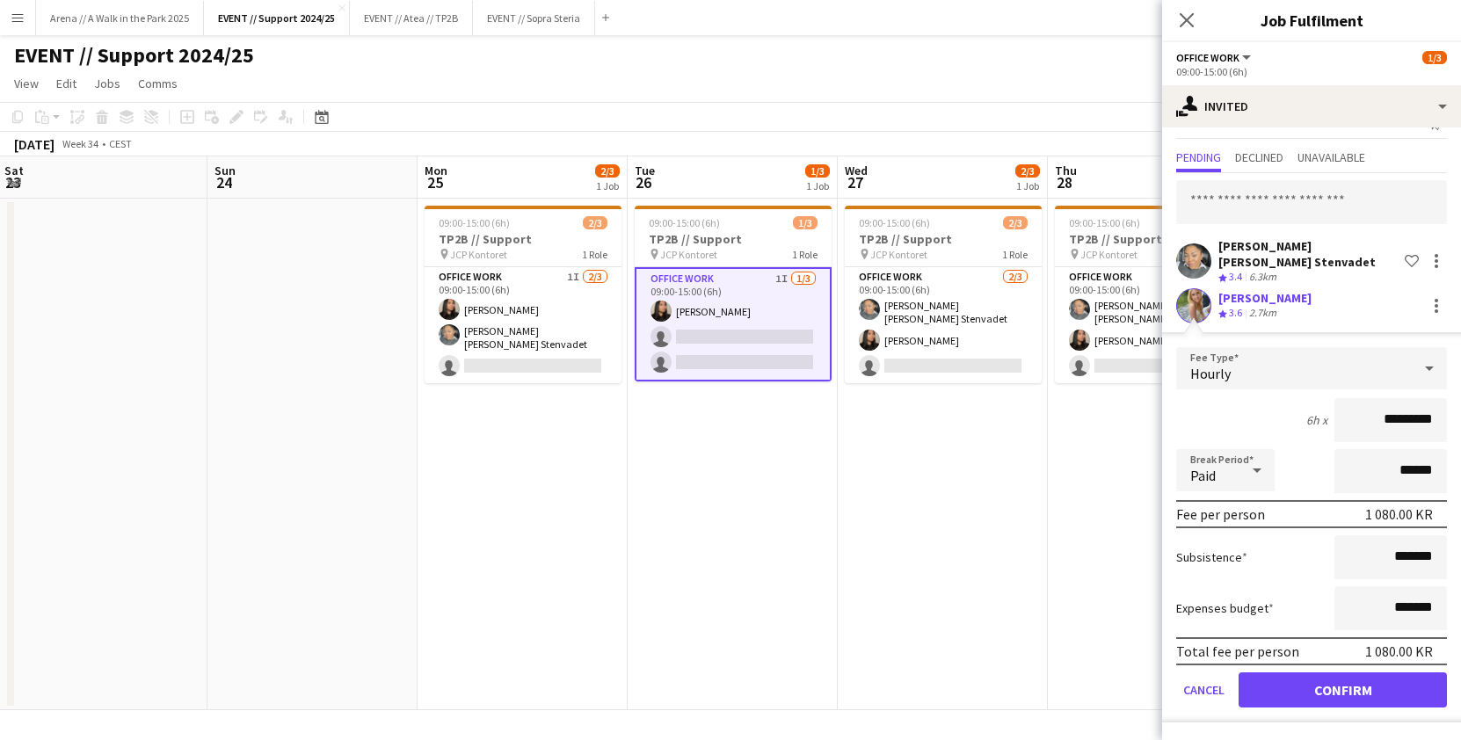
click at [1348, 693] on button "Confirm" at bounding box center [1342, 689] width 208 height 35
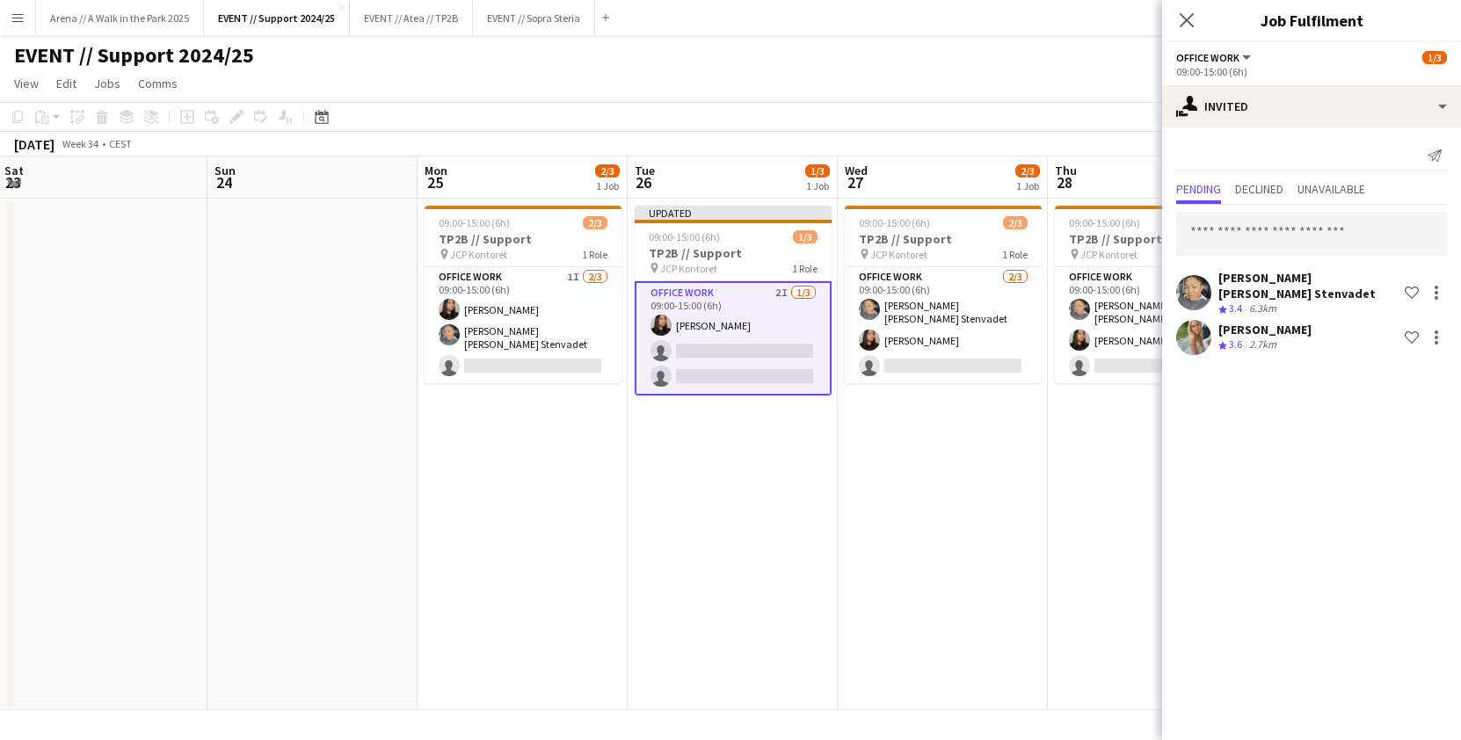
scroll to position [0, 0]
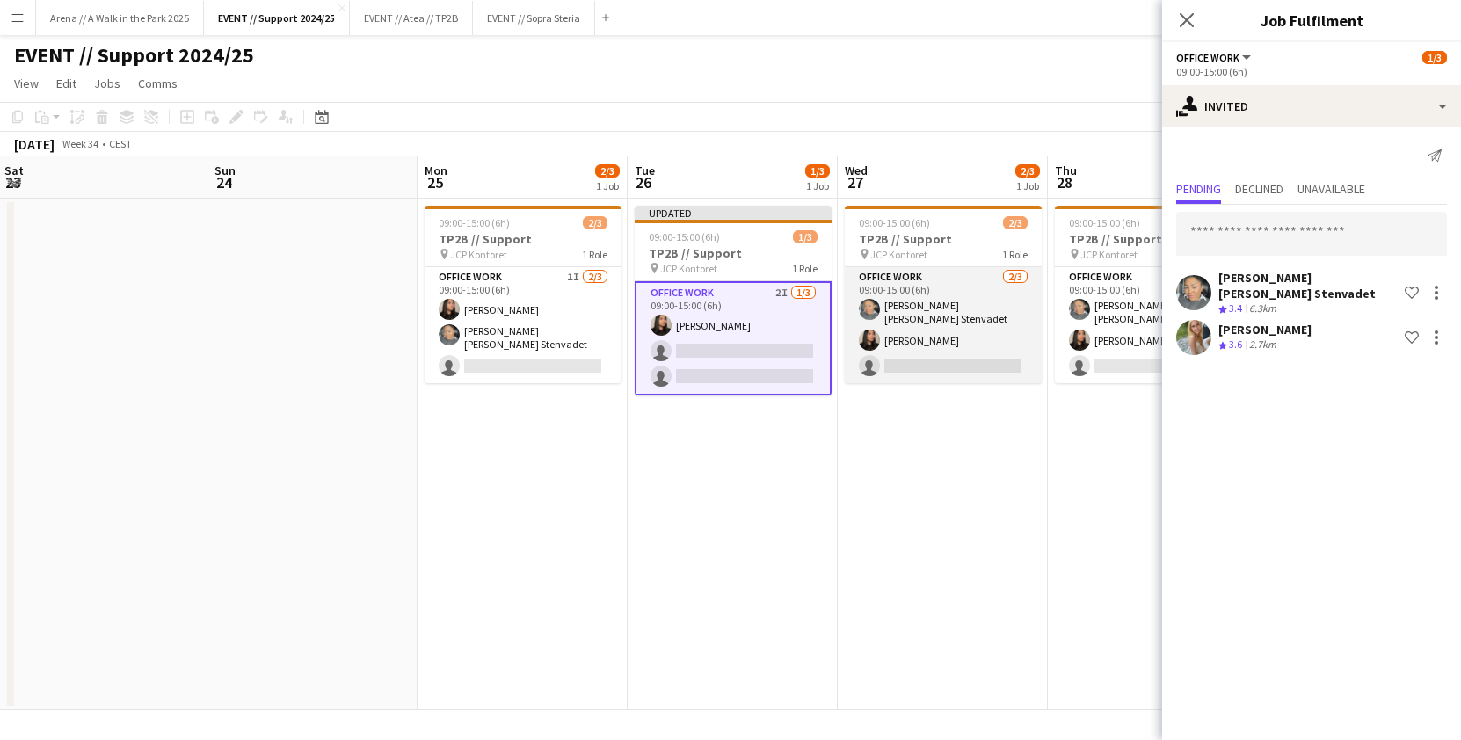
click at [944, 310] on app-card-role "Office work [DATE] 09:00-15:00 (6h) [PERSON_NAME] [PERSON_NAME] Stenvadet [PERS…" at bounding box center [943, 325] width 197 height 116
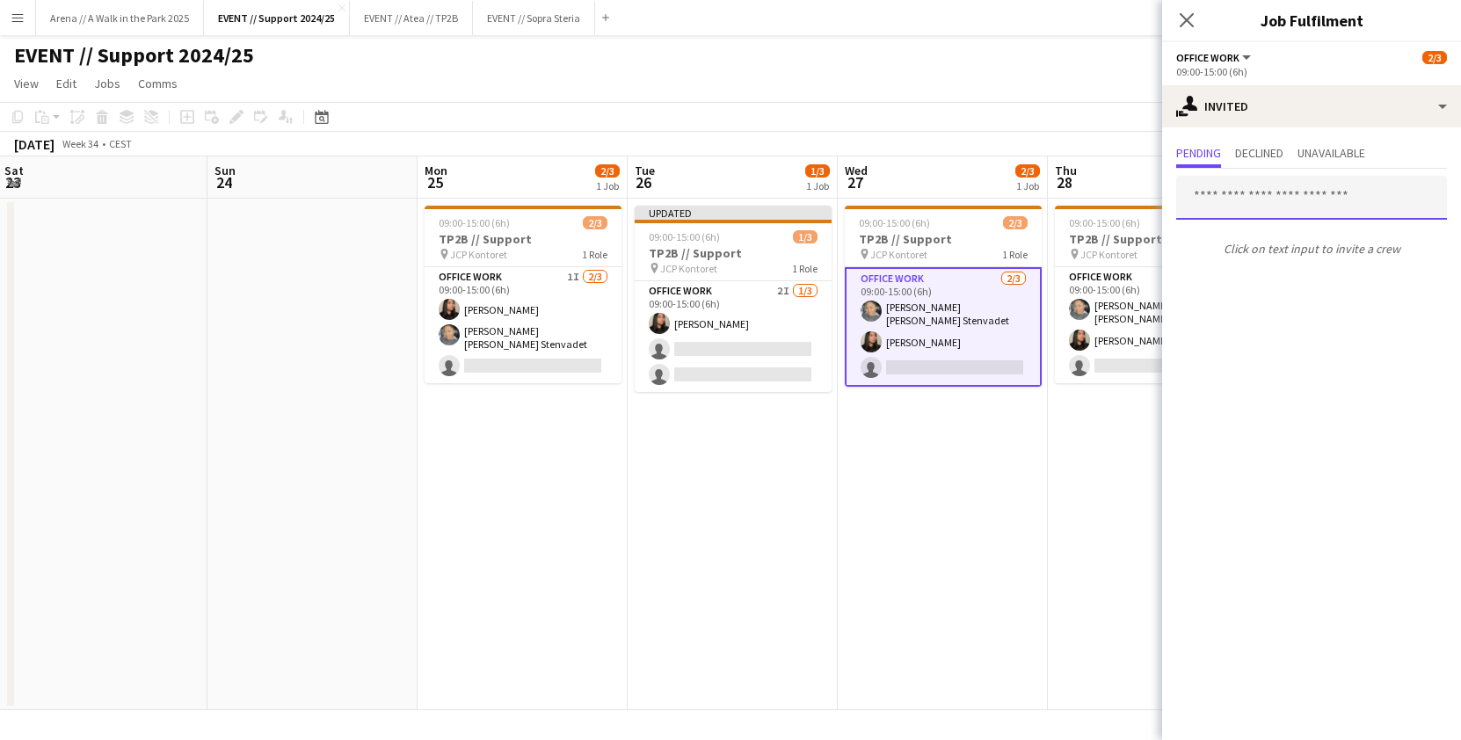
click at [1270, 199] on input "text" at bounding box center [1311, 198] width 271 height 44
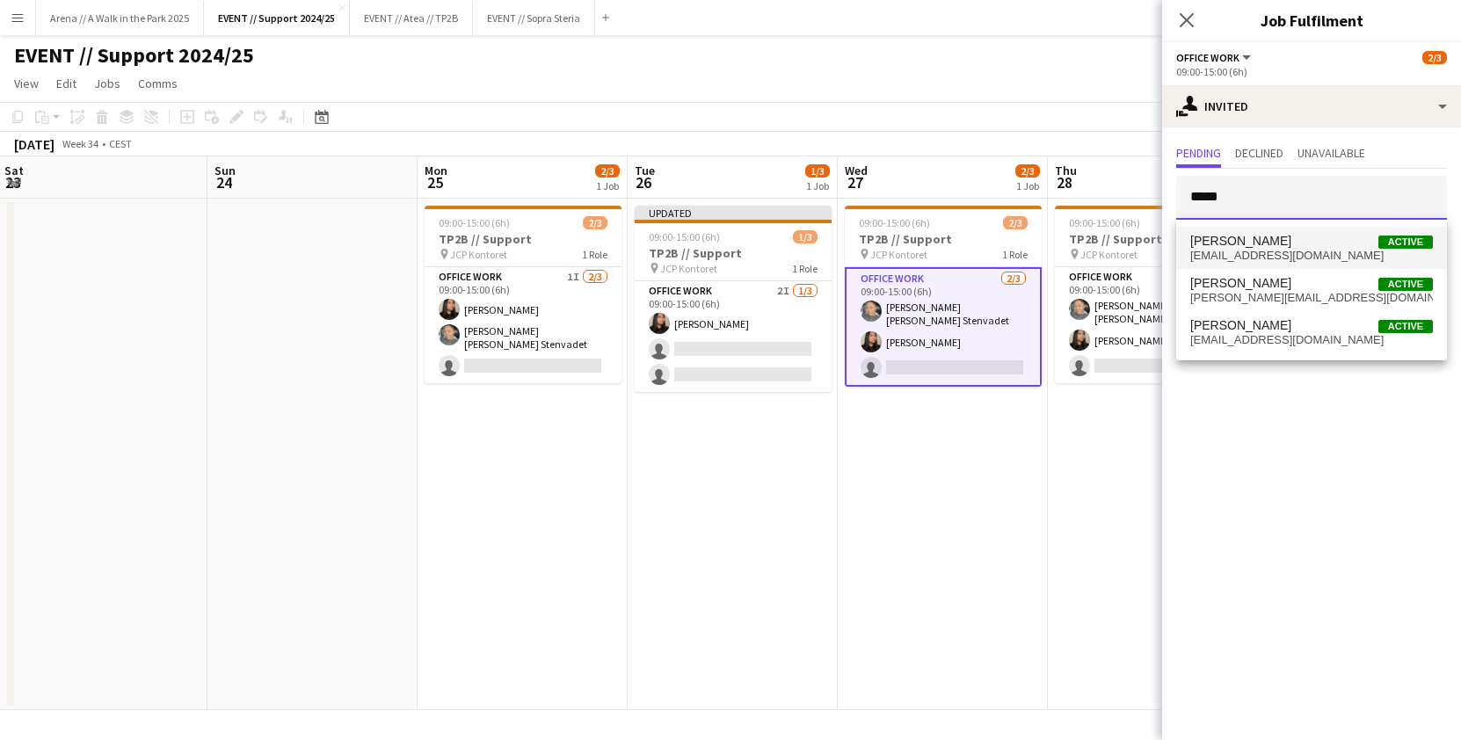
type input "*****"
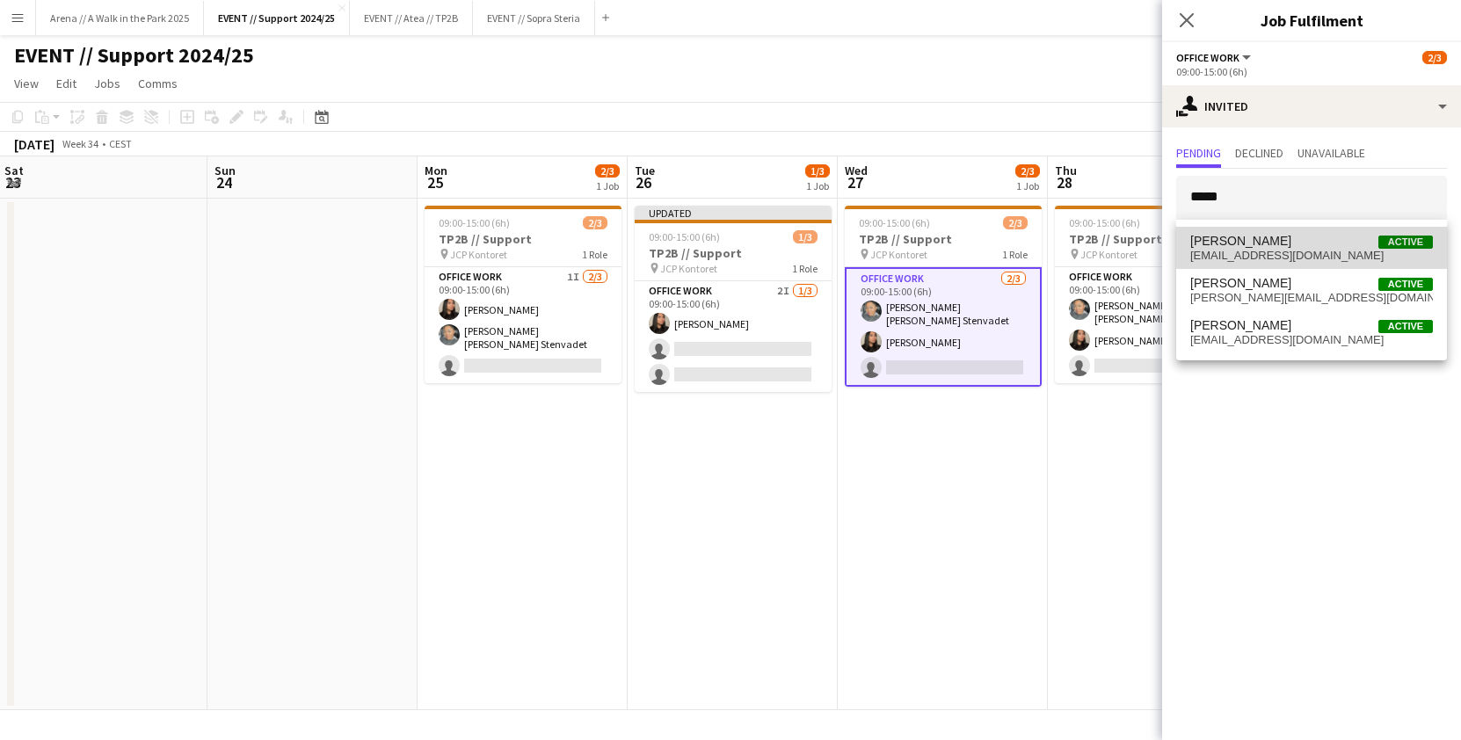
click at [1270, 241] on span "Julia Holme Active" at bounding box center [1311, 241] width 243 height 15
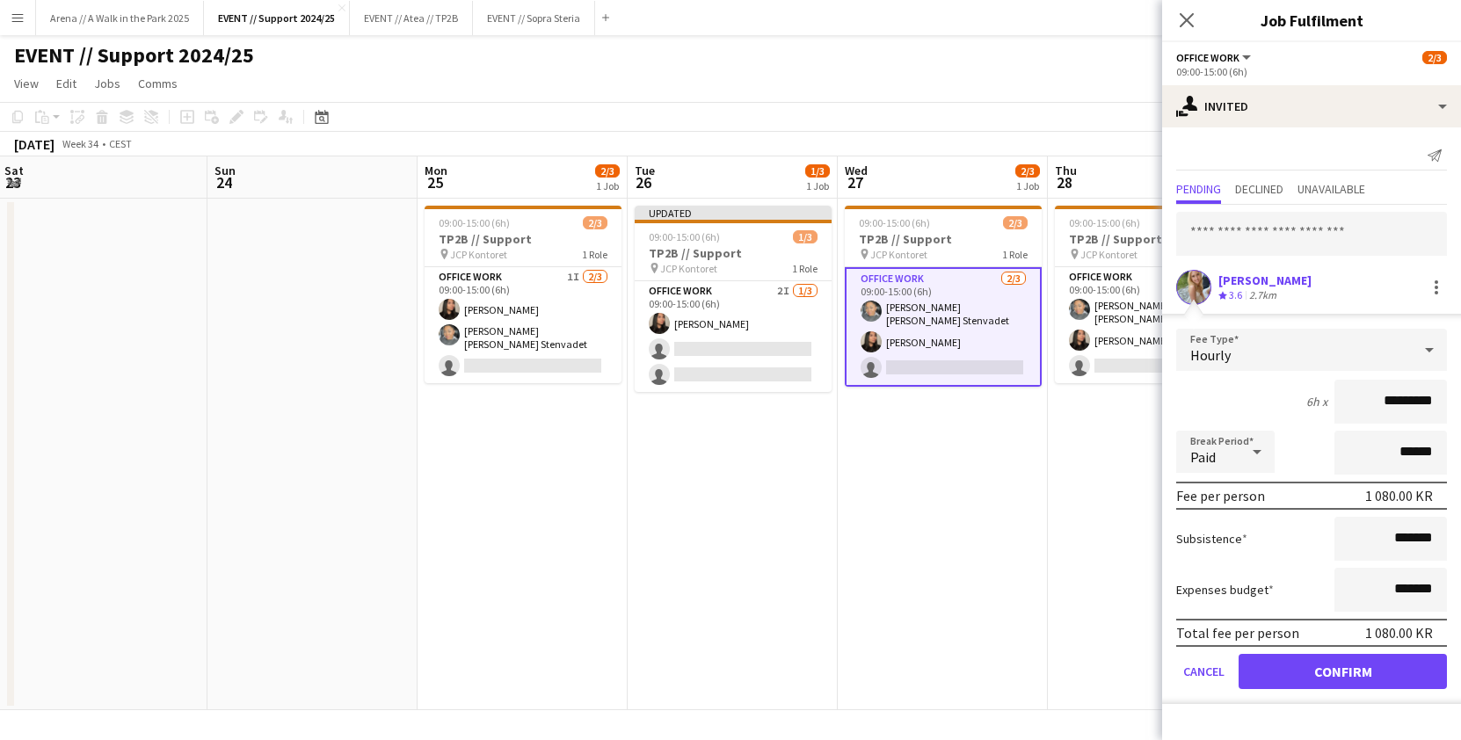
click at [1340, 679] on button "Confirm" at bounding box center [1342, 671] width 208 height 35
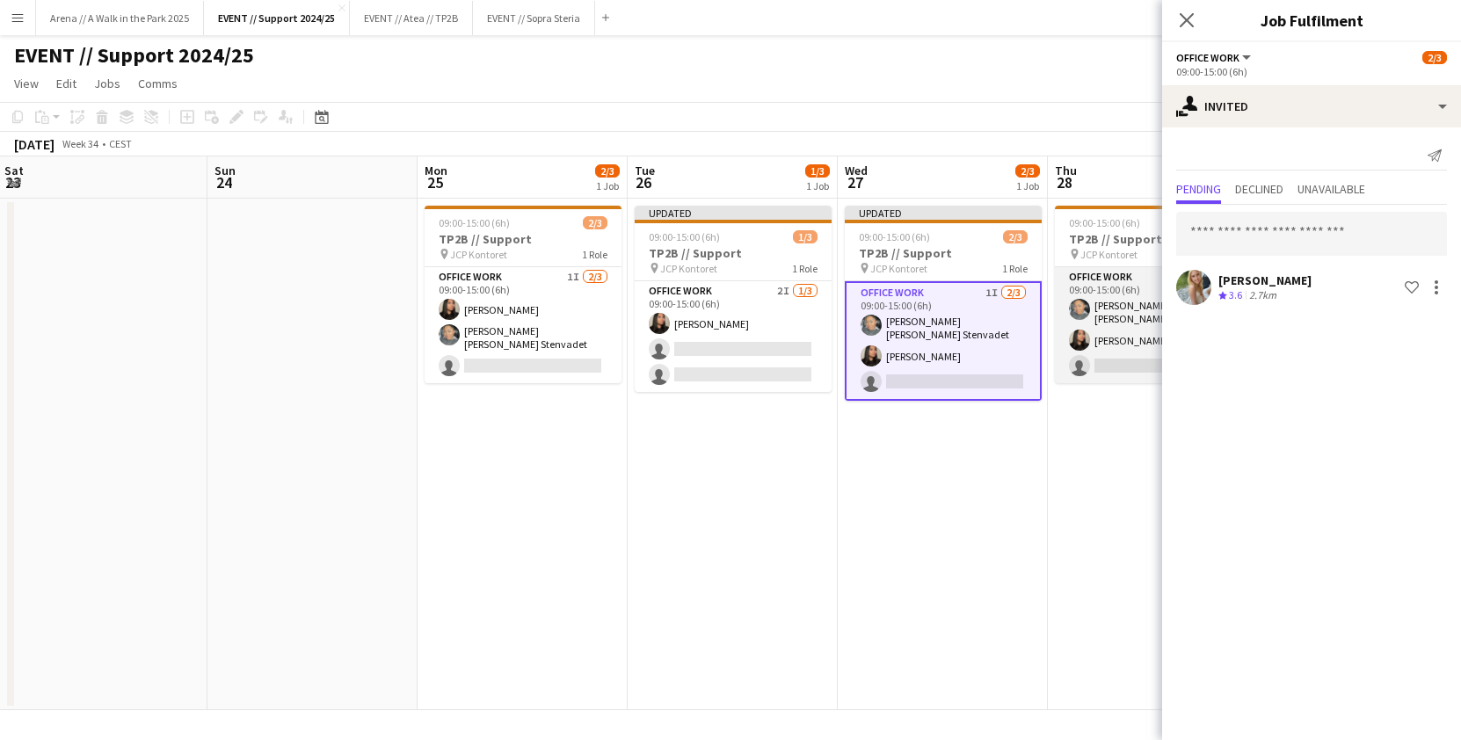
click at [1103, 309] on app-card-role "Office work [DATE] 09:00-15:00 (6h) [PERSON_NAME] [PERSON_NAME] Stenvadet [PERS…" at bounding box center [1153, 325] width 197 height 116
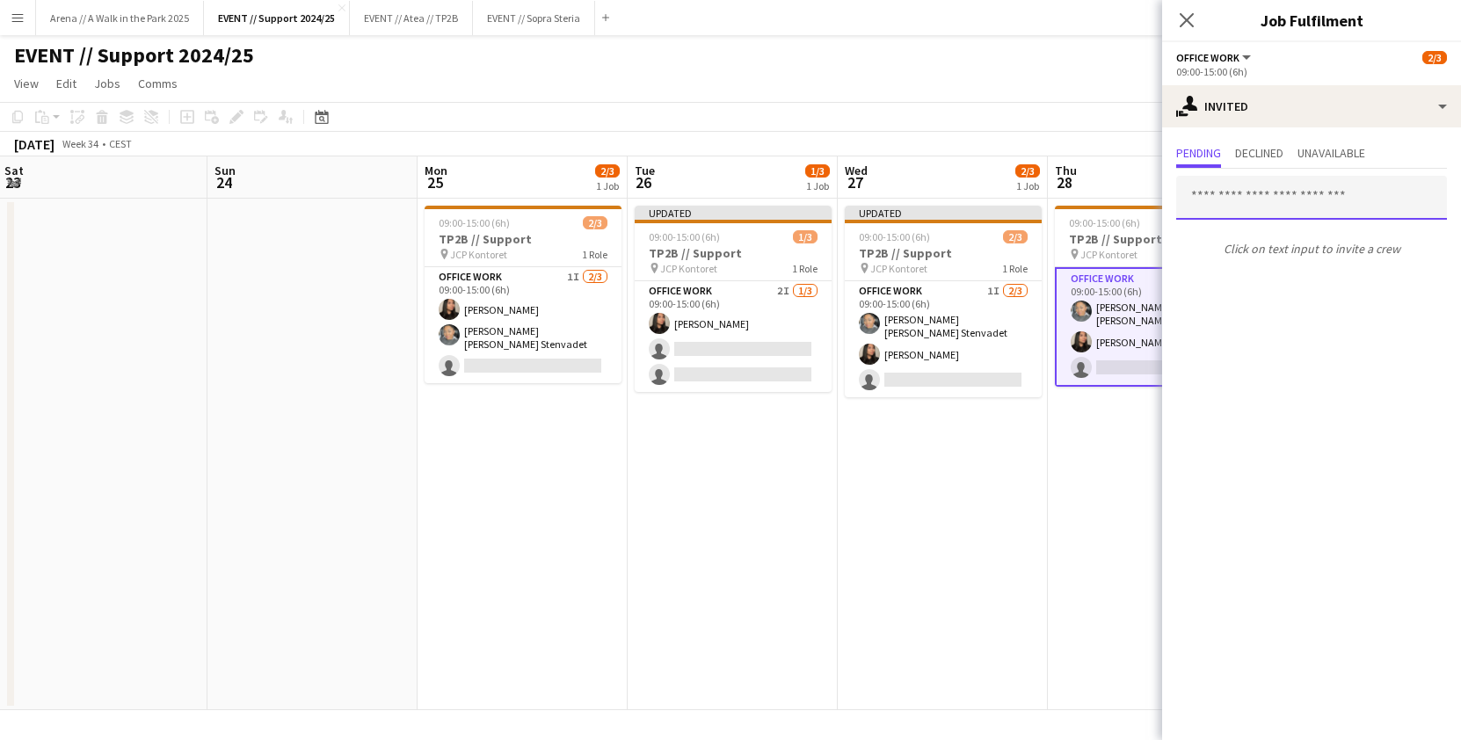
click at [1263, 195] on input "text" at bounding box center [1311, 198] width 271 height 44
type input "*****"
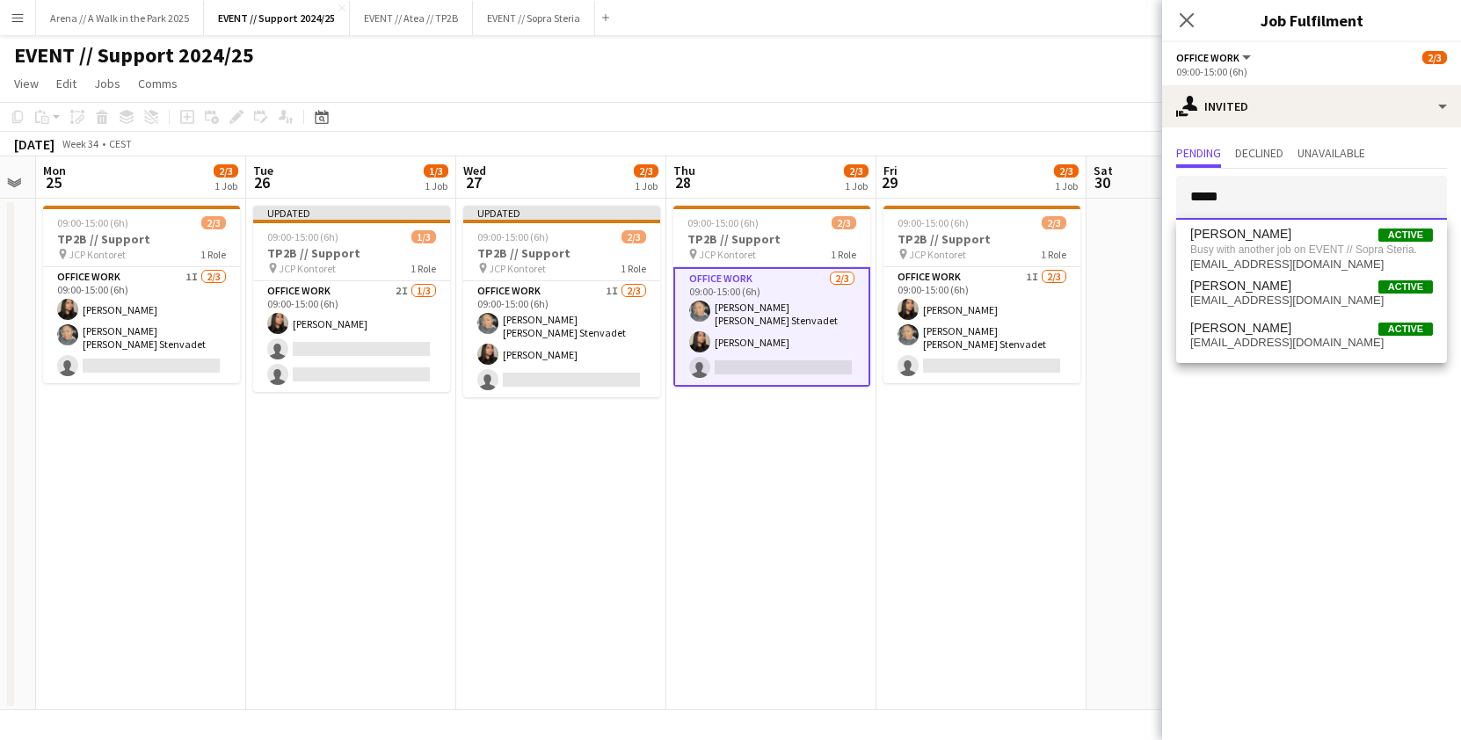
scroll to position [0, 595]
click at [566, 440] on app-date-cell "Updated 09:00-15:00 (6h) 2/3 TP2B // Support pin JCP Kontoret 1 Role Office wor…" at bounding box center [560, 455] width 210 height 512
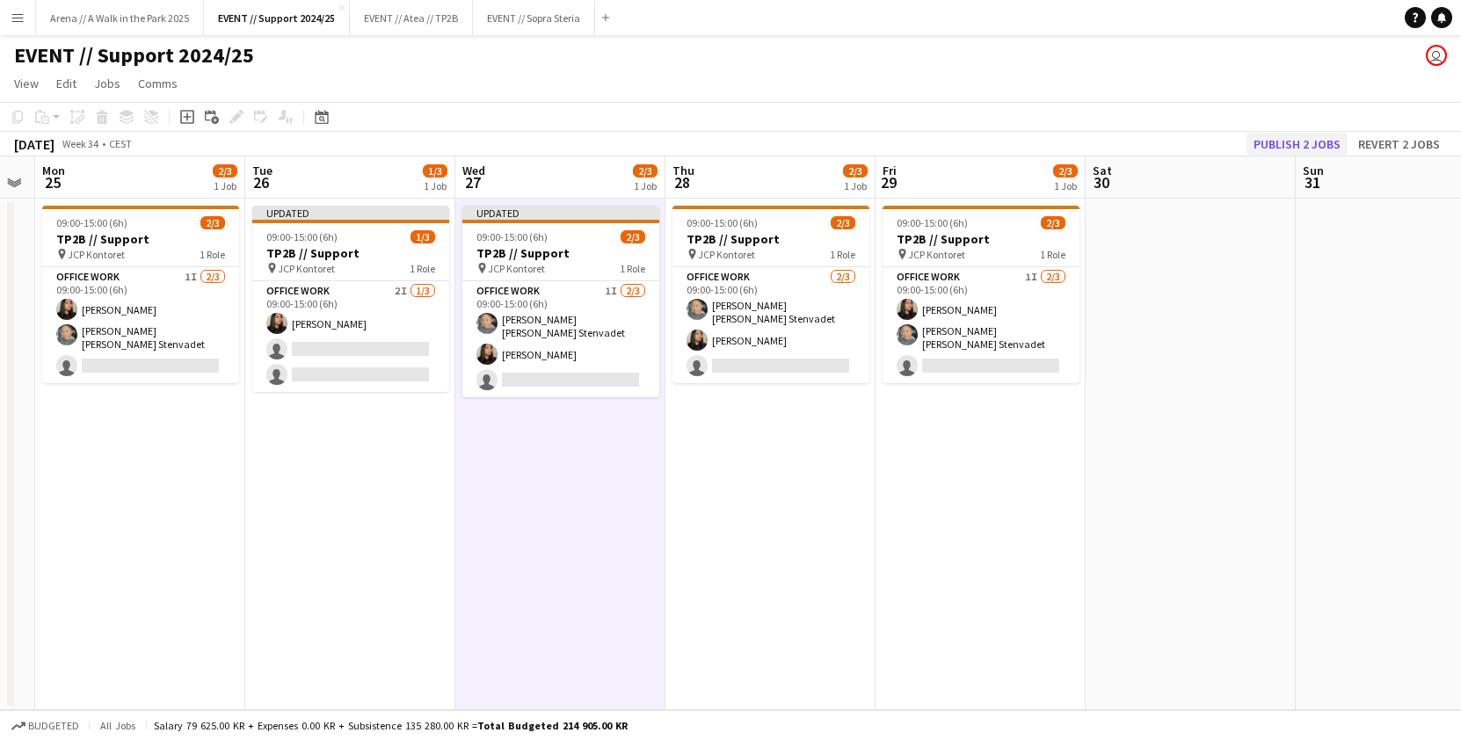
click at [1288, 142] on button "Publish 2 jobs" at bounding box center [1296, 144] width 101 height 23
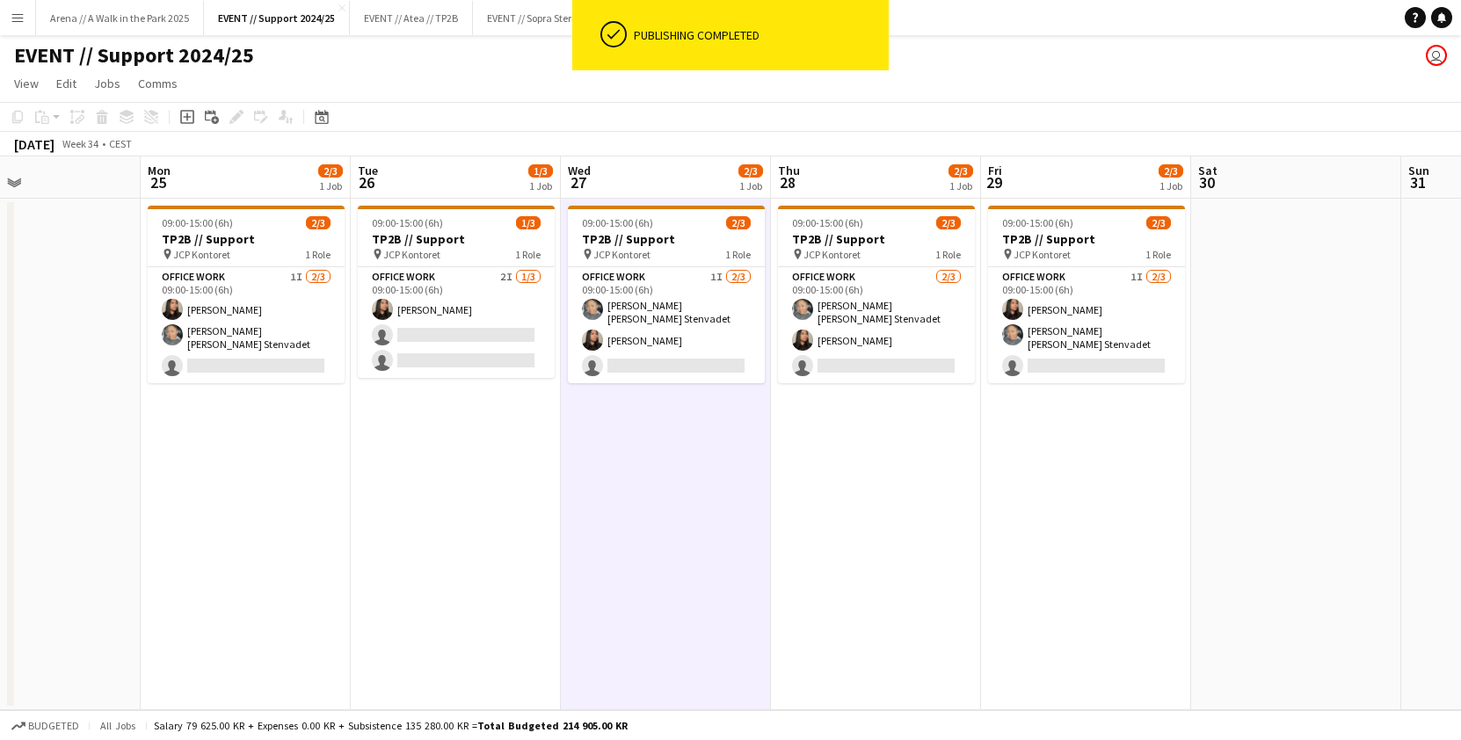
scroll to position [0, 463]
